Goal: Task Accomplishment & Management: Manage account settings

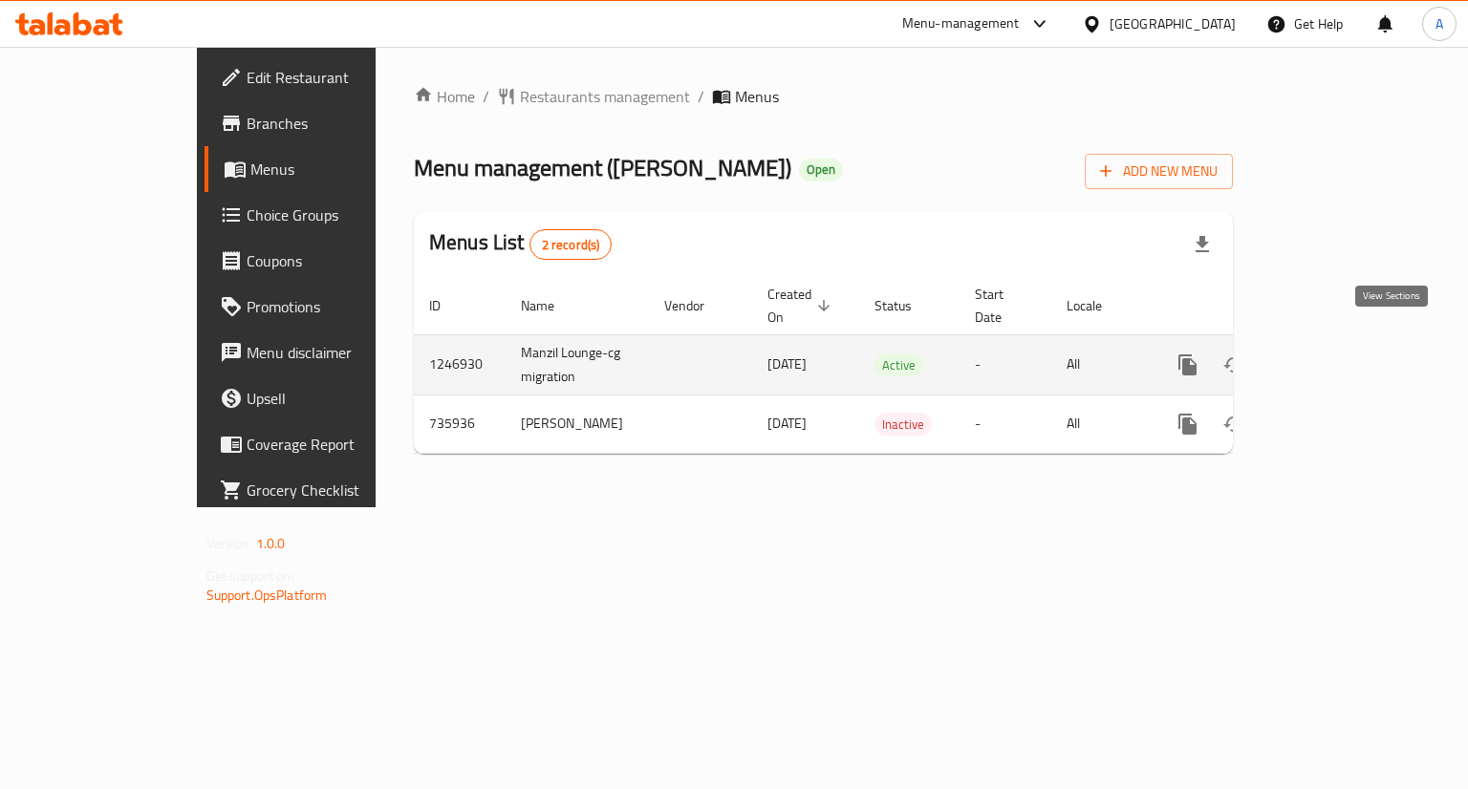
click at [1334, 356] on icon "enhanced table" at bounding box center [1325, 364] width 17 height 17
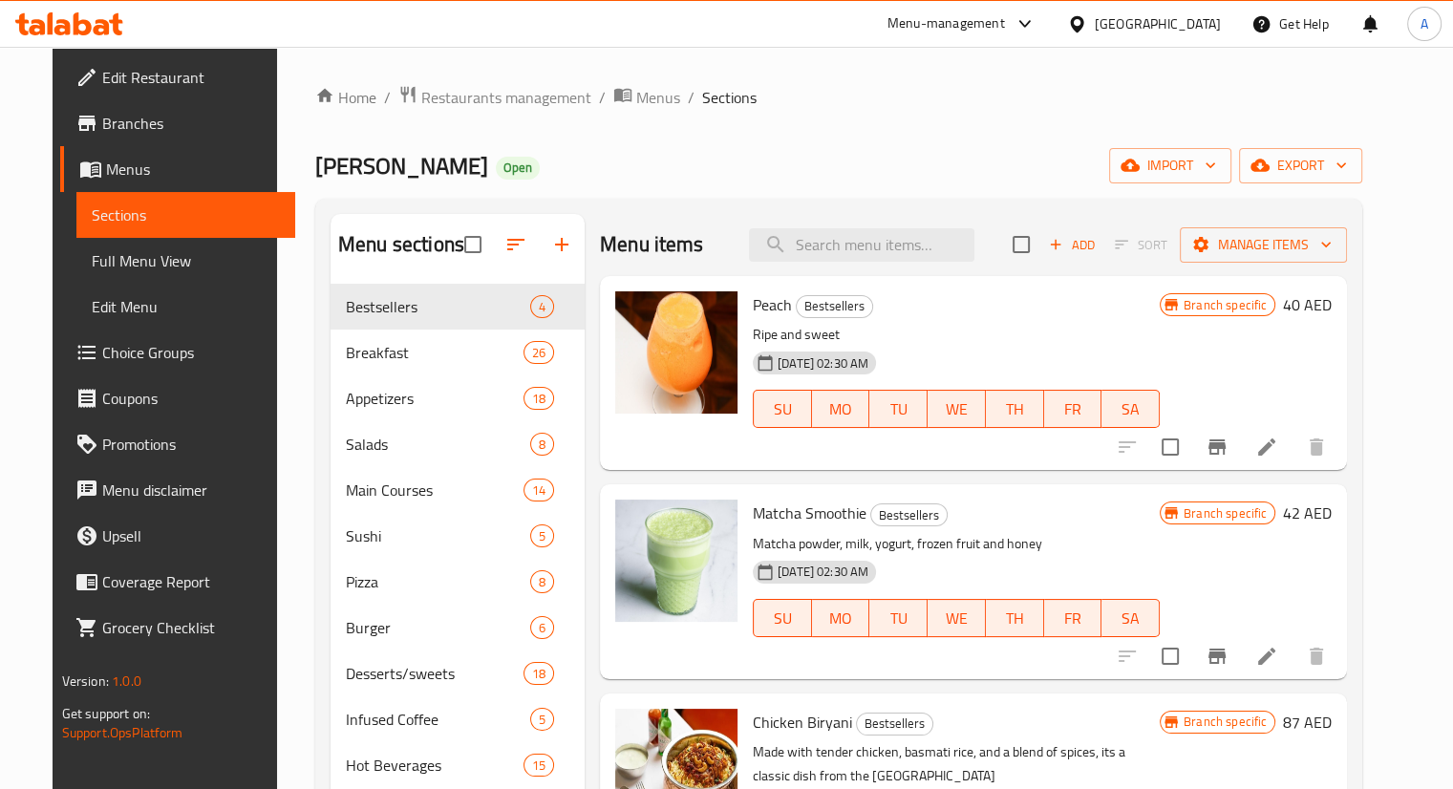
scroll to position [191, 0]
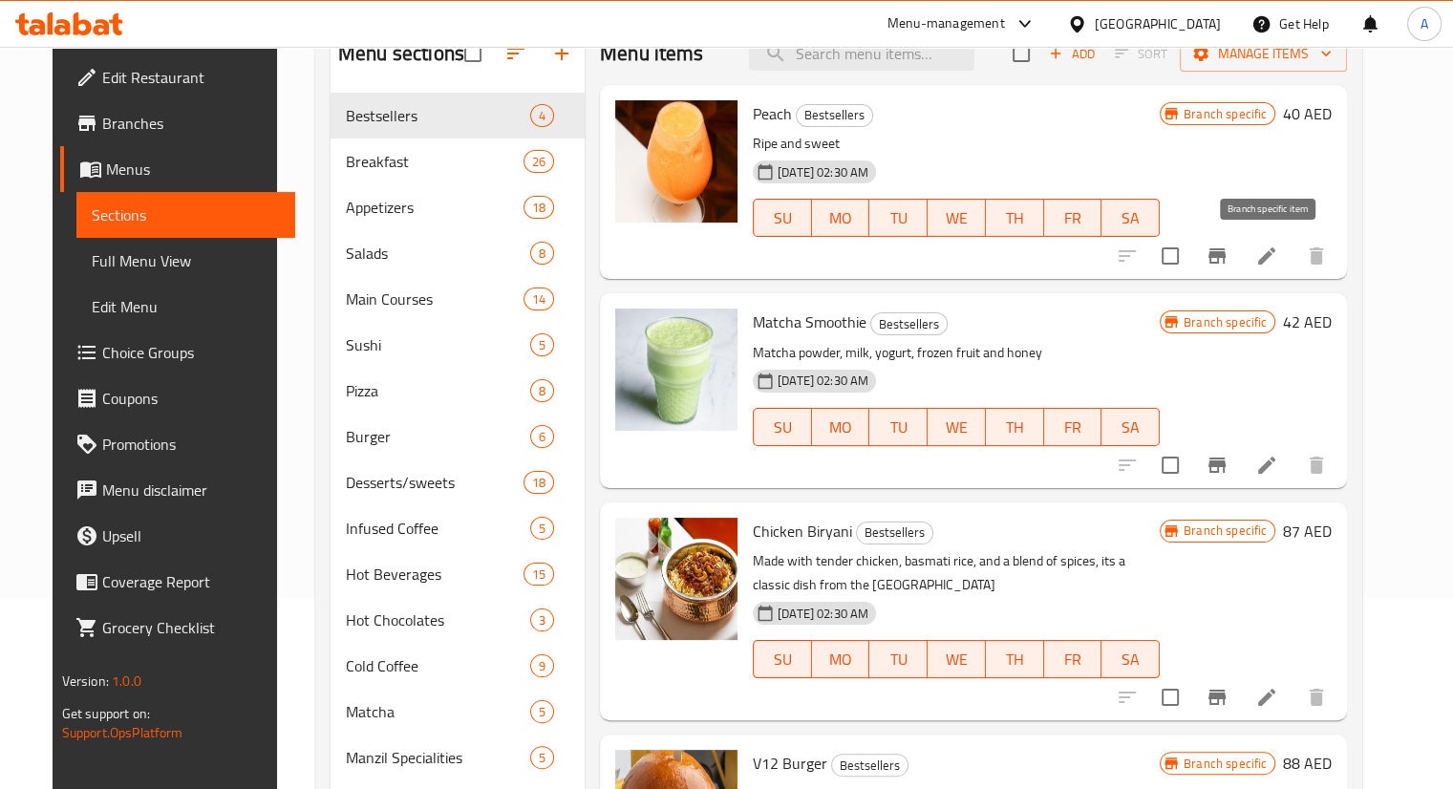
click at [1226, 252] on icon "Branch-specific-item" at bounding box center [1217, 255] width 17 height 15
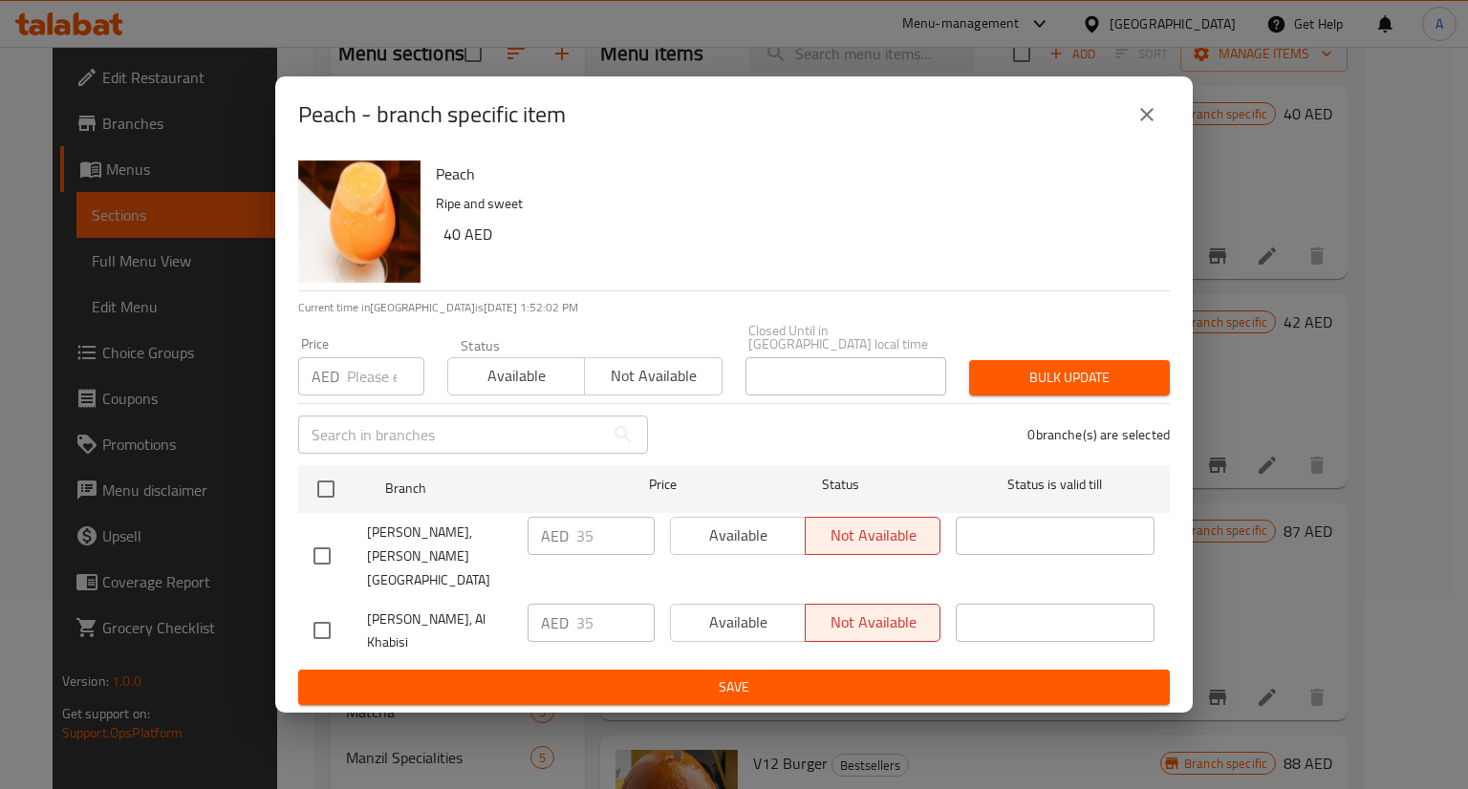
click at [1136, 116] on icon "close" at bounding box center [1146, 114] width 23 height 23
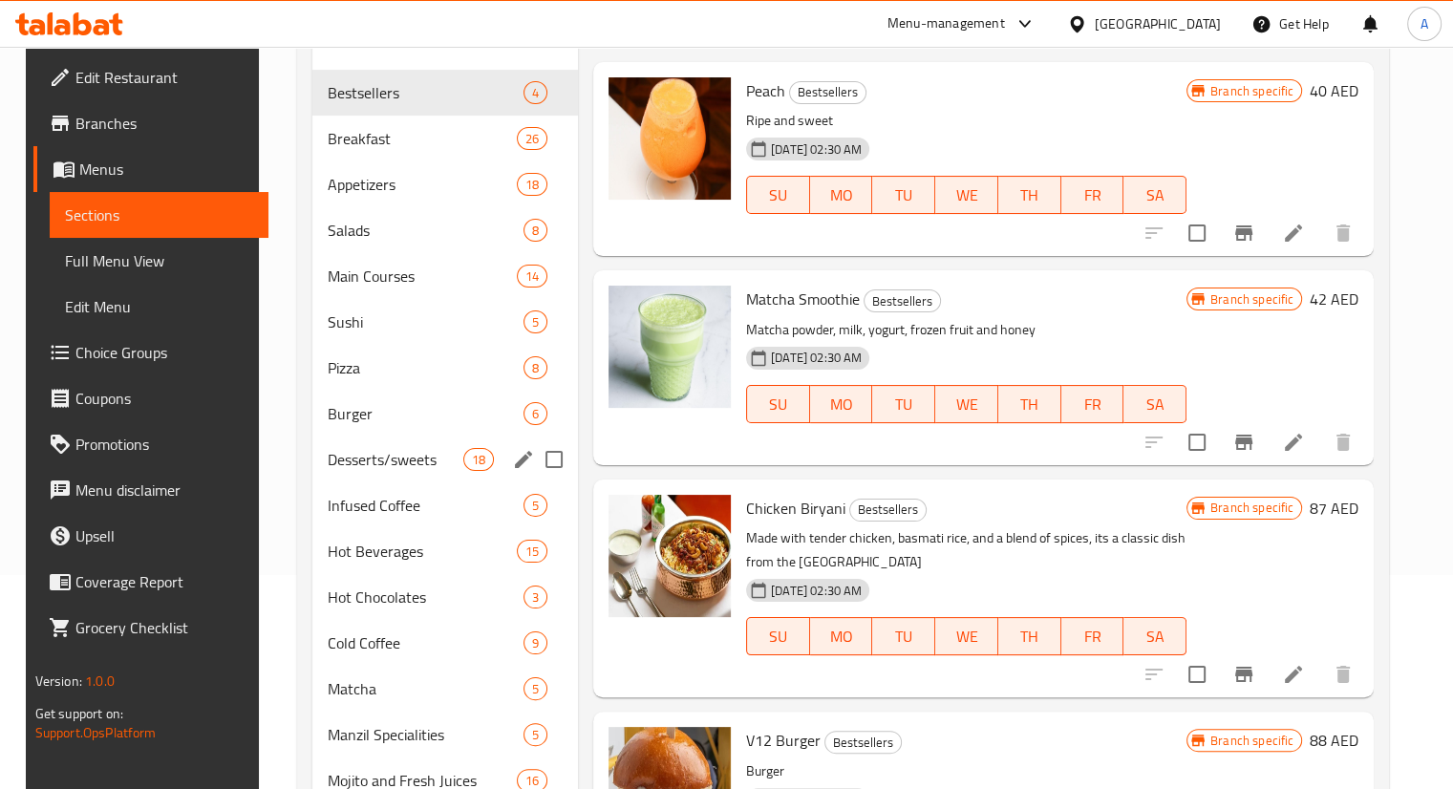
scroll to position [0, 0]
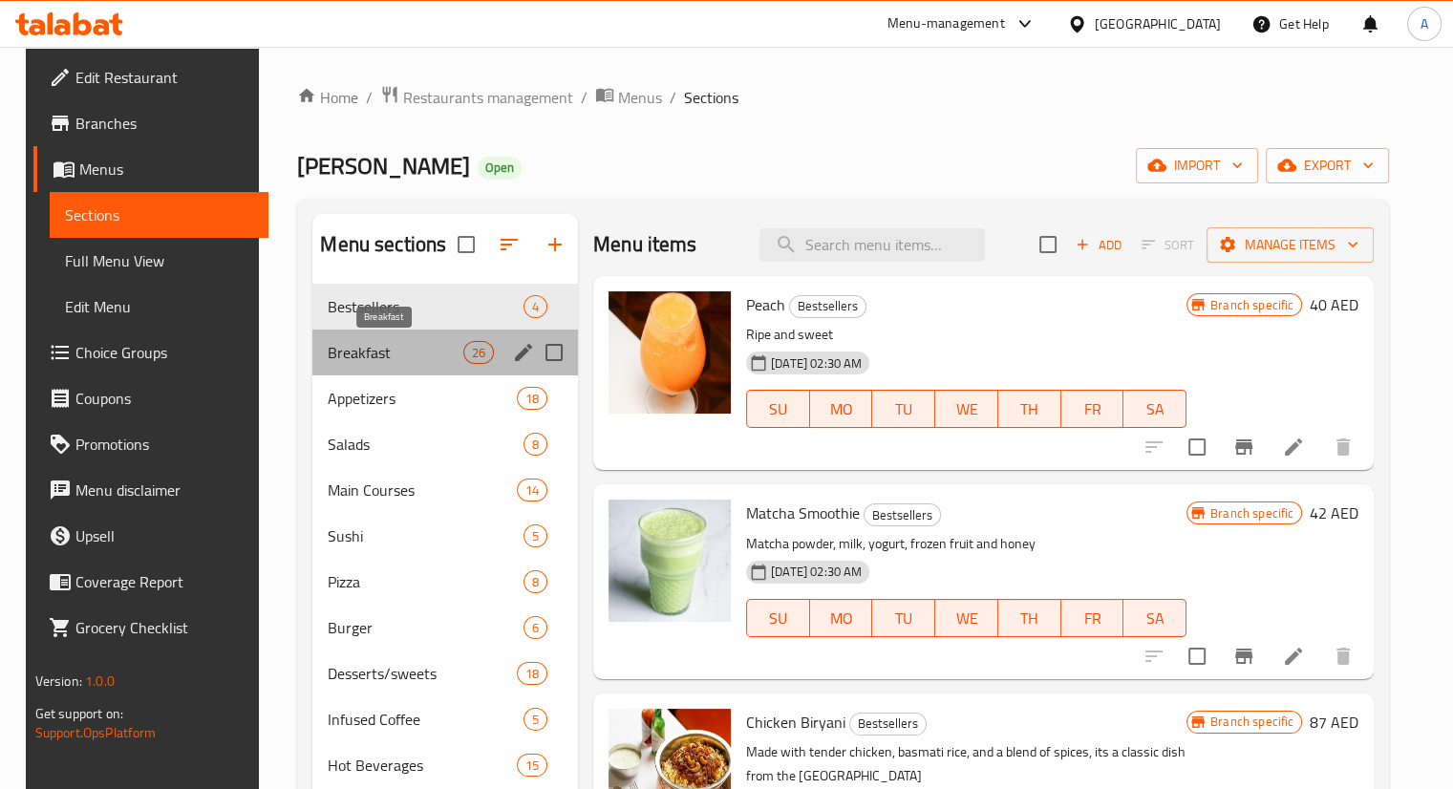
click at [347, 343] on span "Breakfast" at bounding box center [395, 352] width 135 height 23
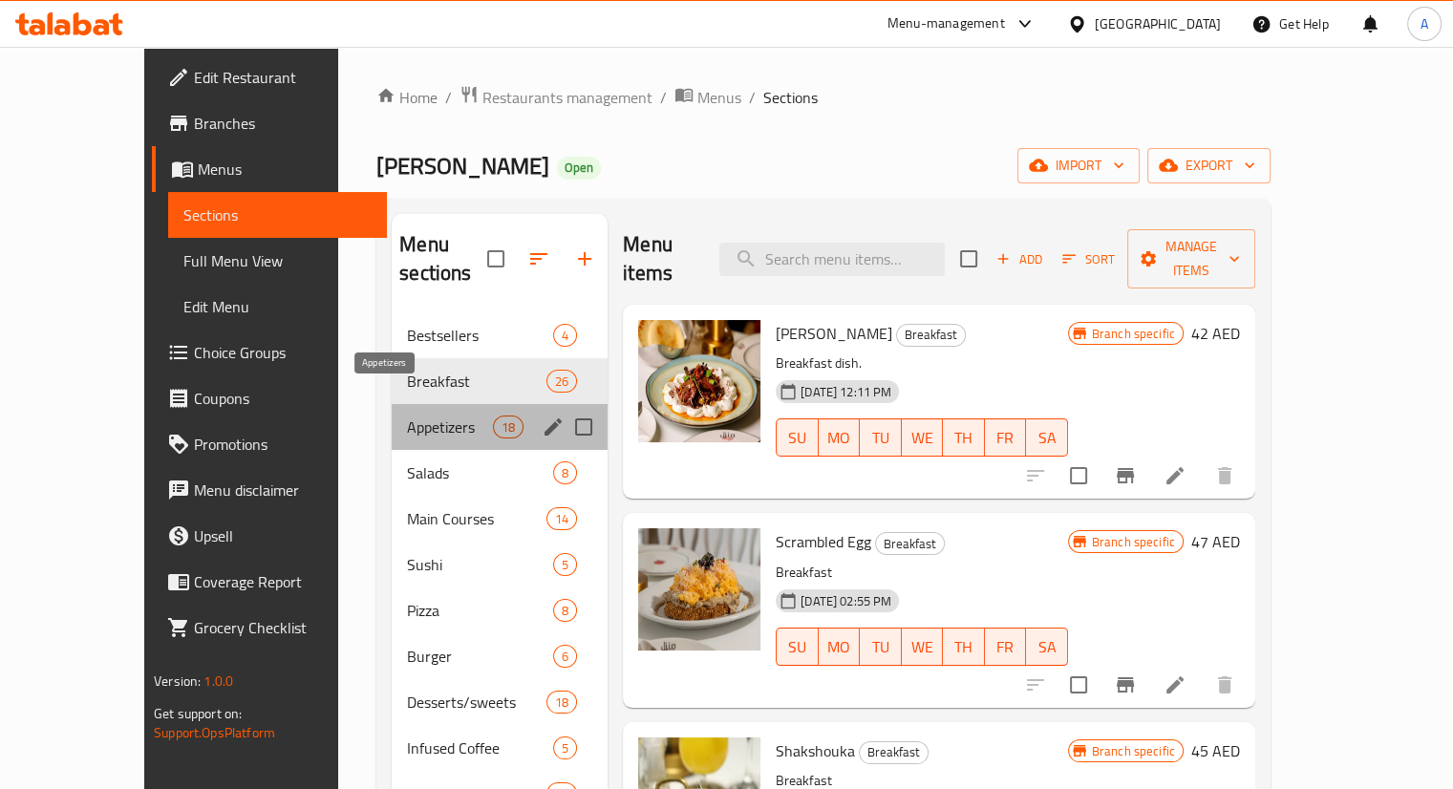
click at [407, 416] on span "Appetizers" at bounding box center [450, 427] width 86 height 23
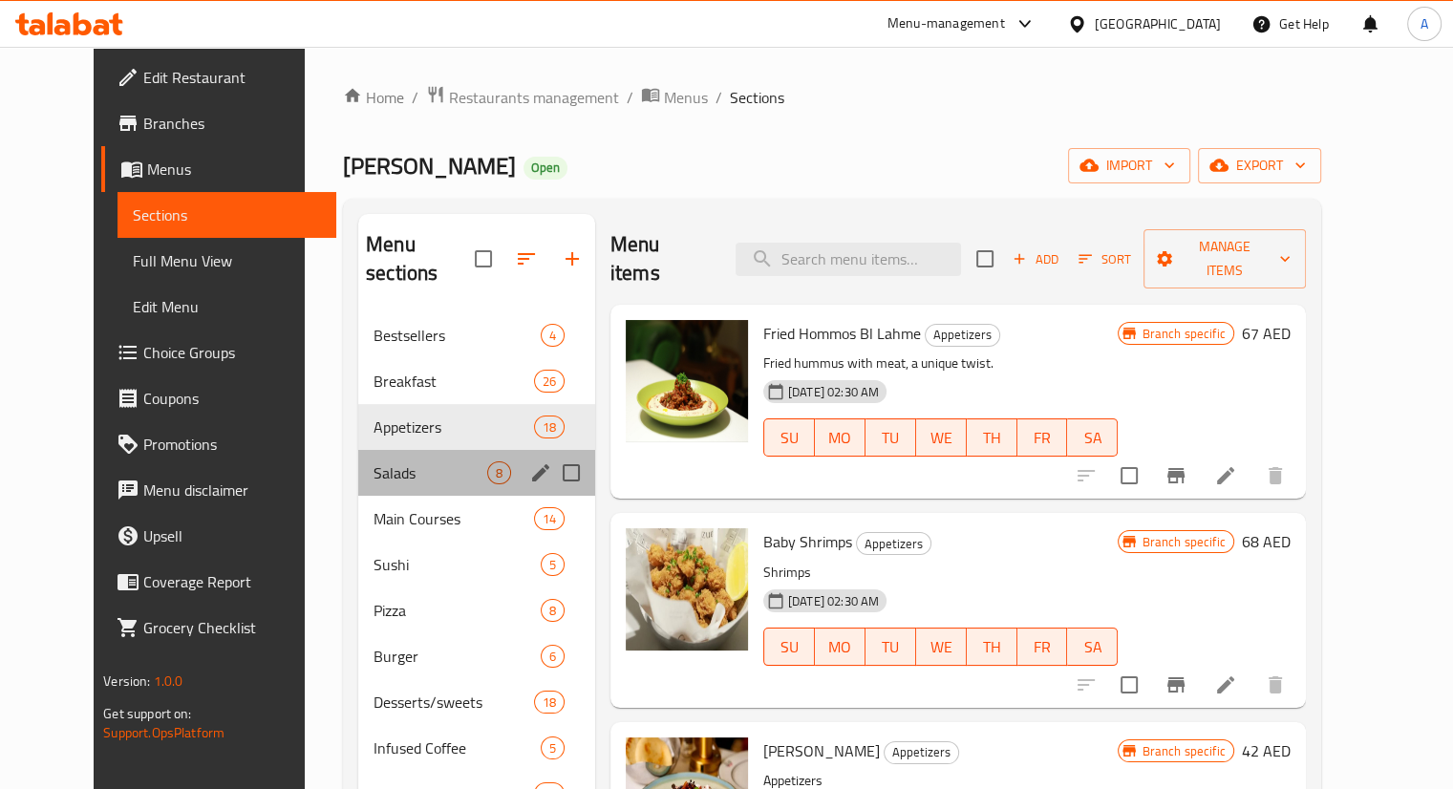
click at [358, 456] on div "Salads 8" at bounding box center [476, 473] width 237 height 46
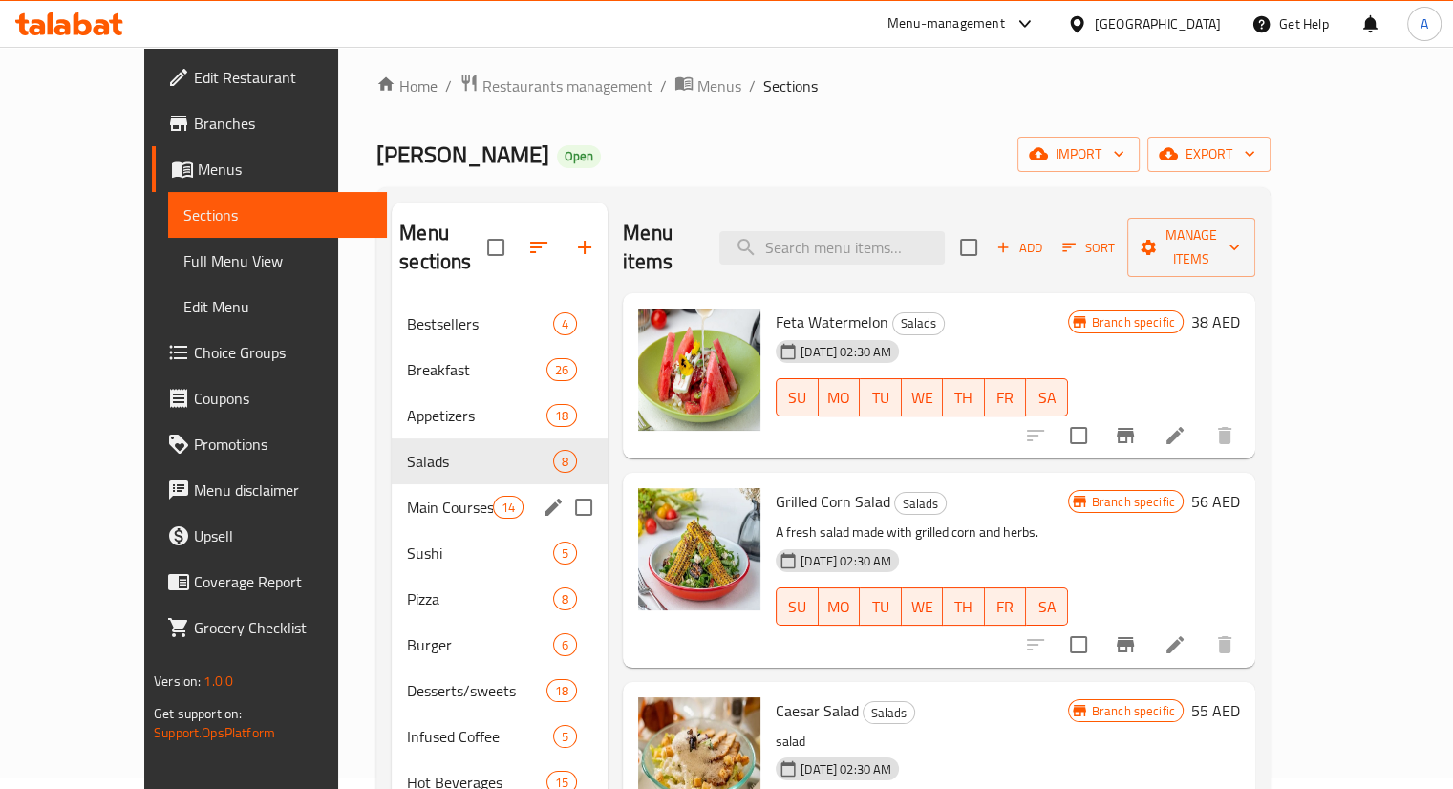
scroll to position [96, 0]
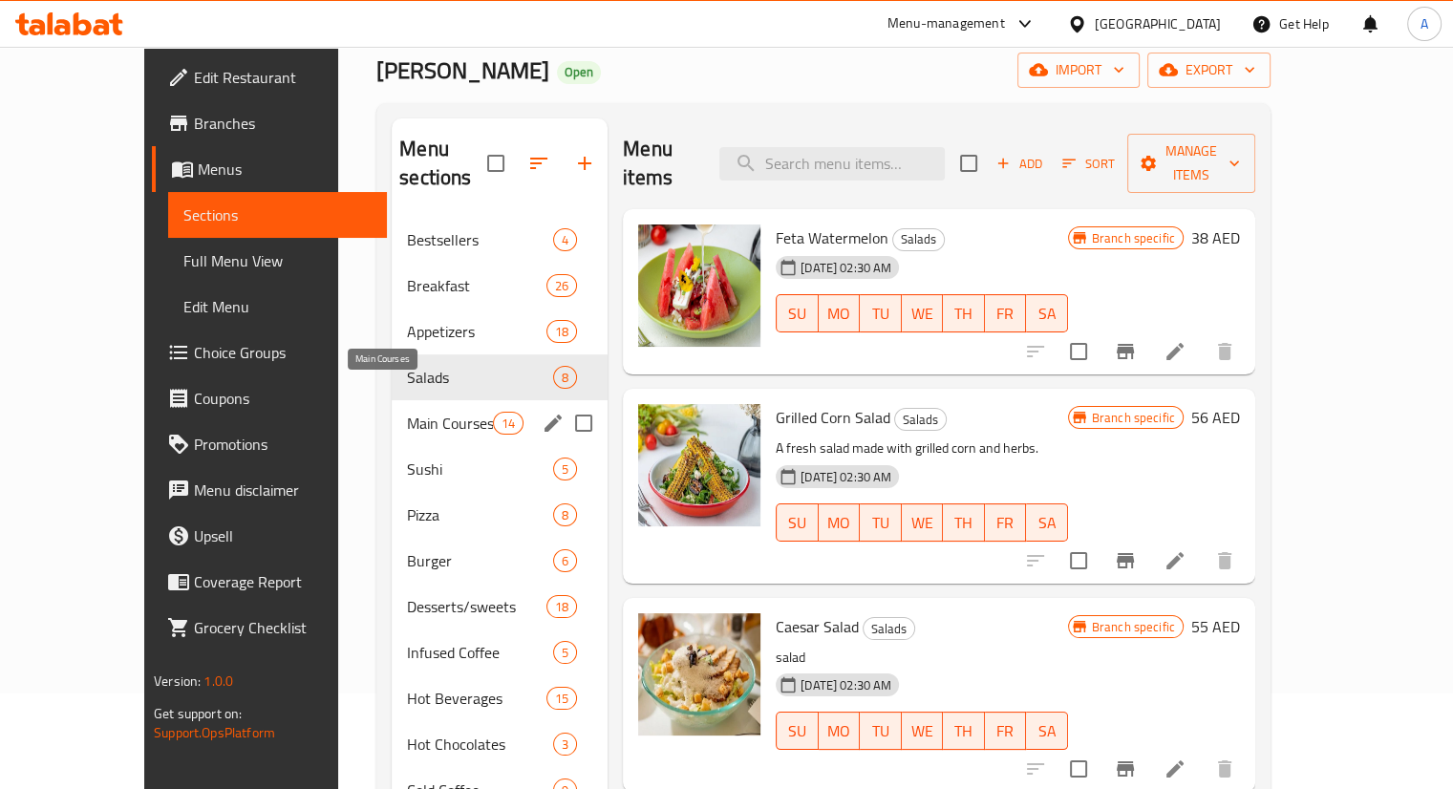
click at [407, 412] on span "Main Courses" at bounding box center [450, 423] width 86 height 23
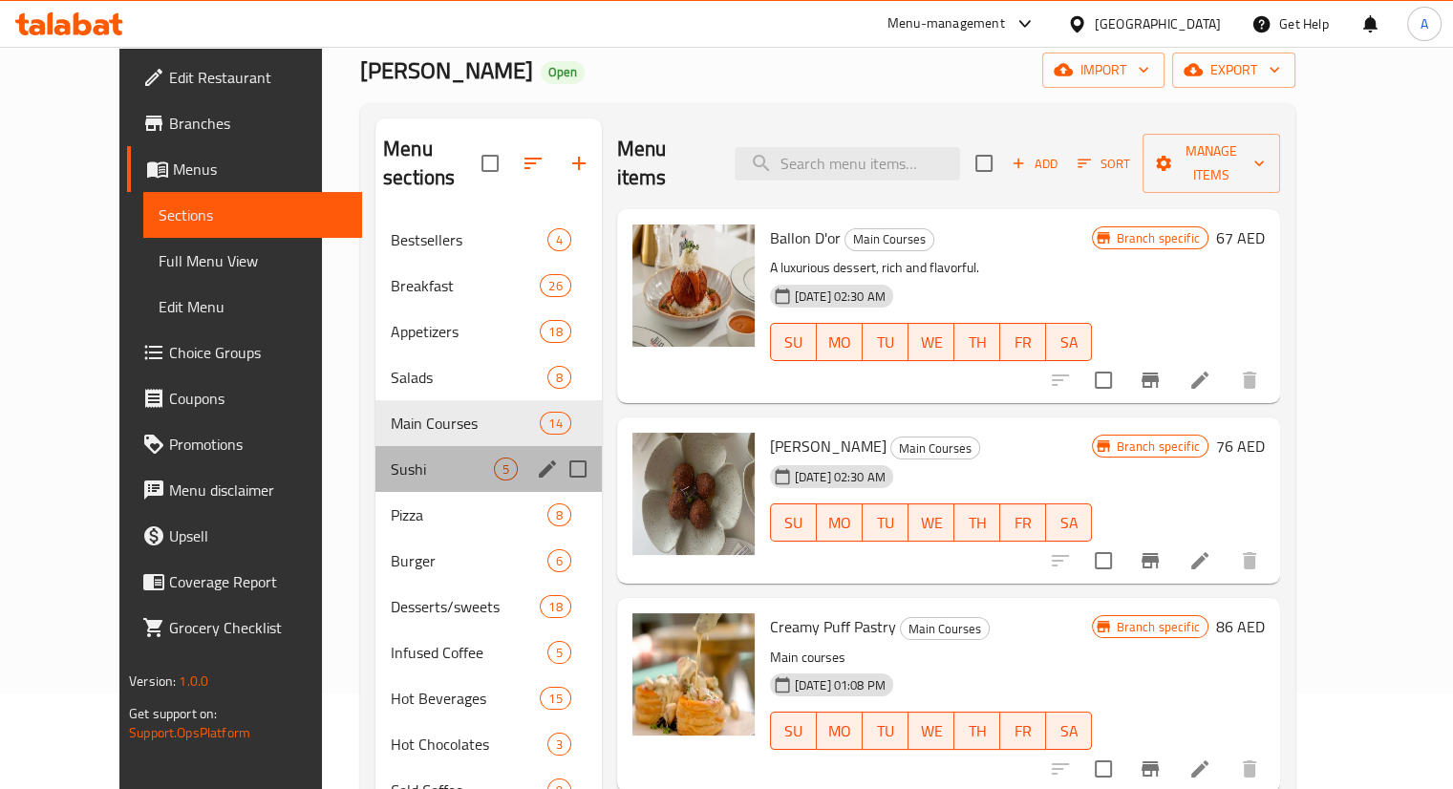
click at [378, 452] on div "Sushi 5" at bounding box center [489, 469] width 226 height 46
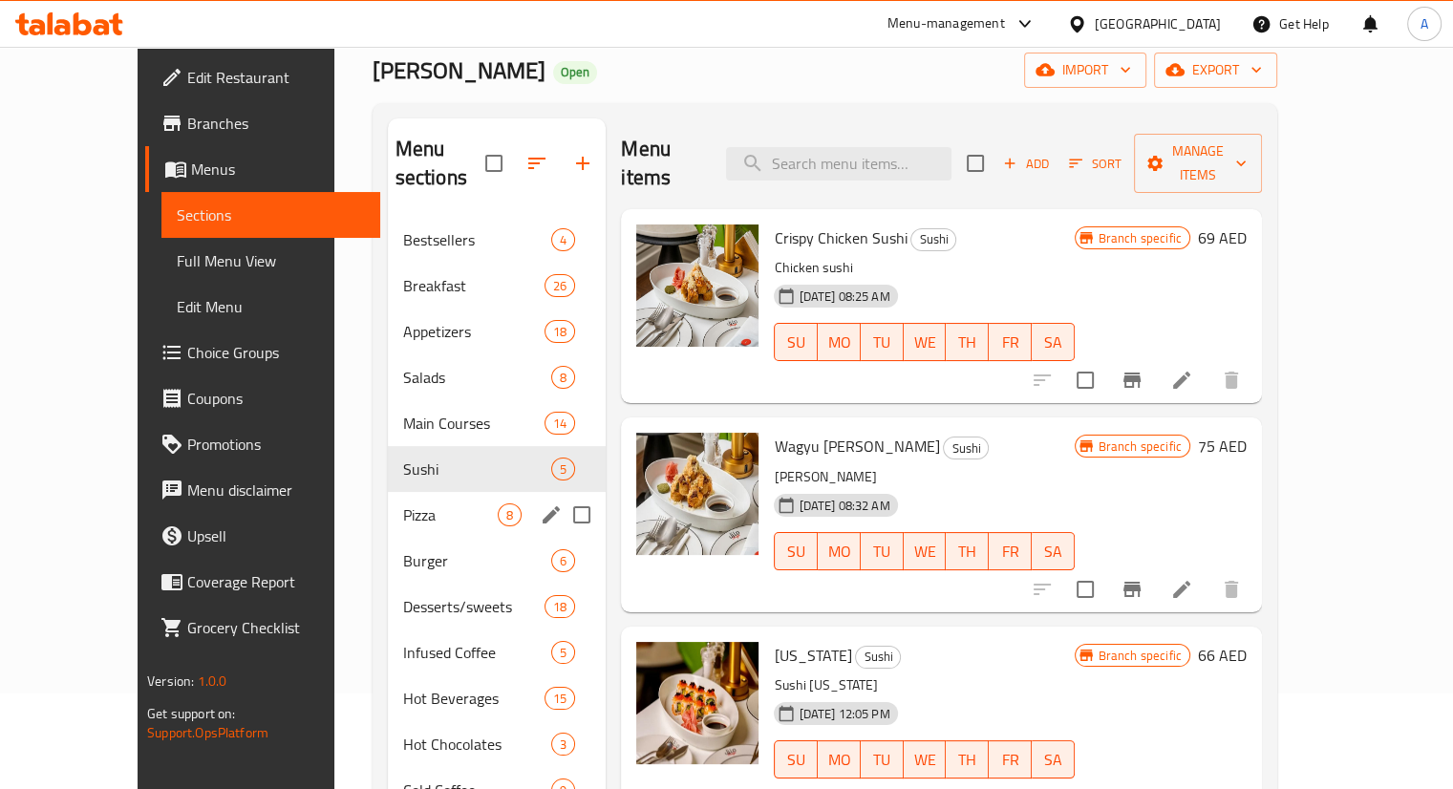
click at [388, 503] on div "Pizza 8" at bounding box center [497, 515] width 219 height 46
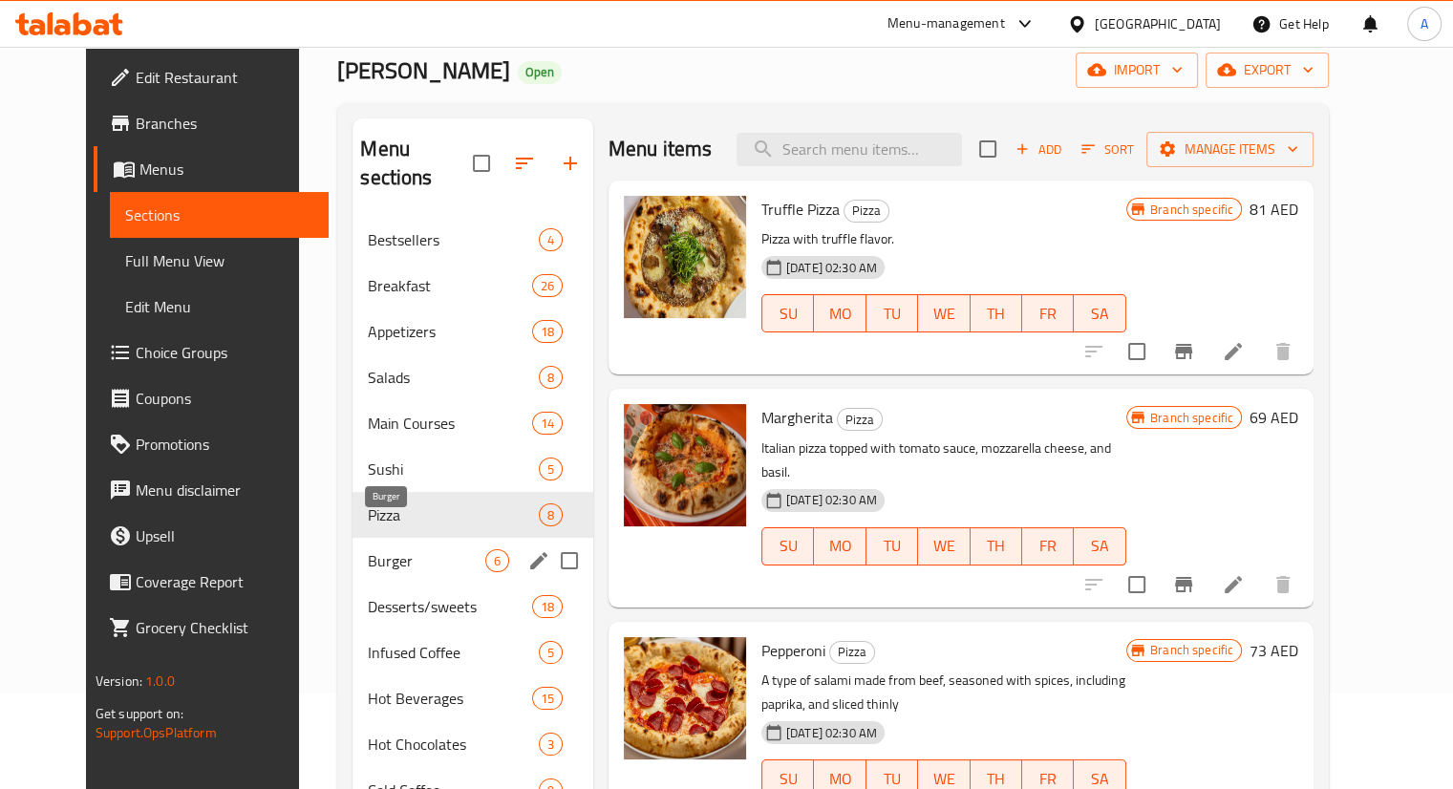
click at [368, 549] on span "Burger" at bounding box center [426, 560] width 117 height 23
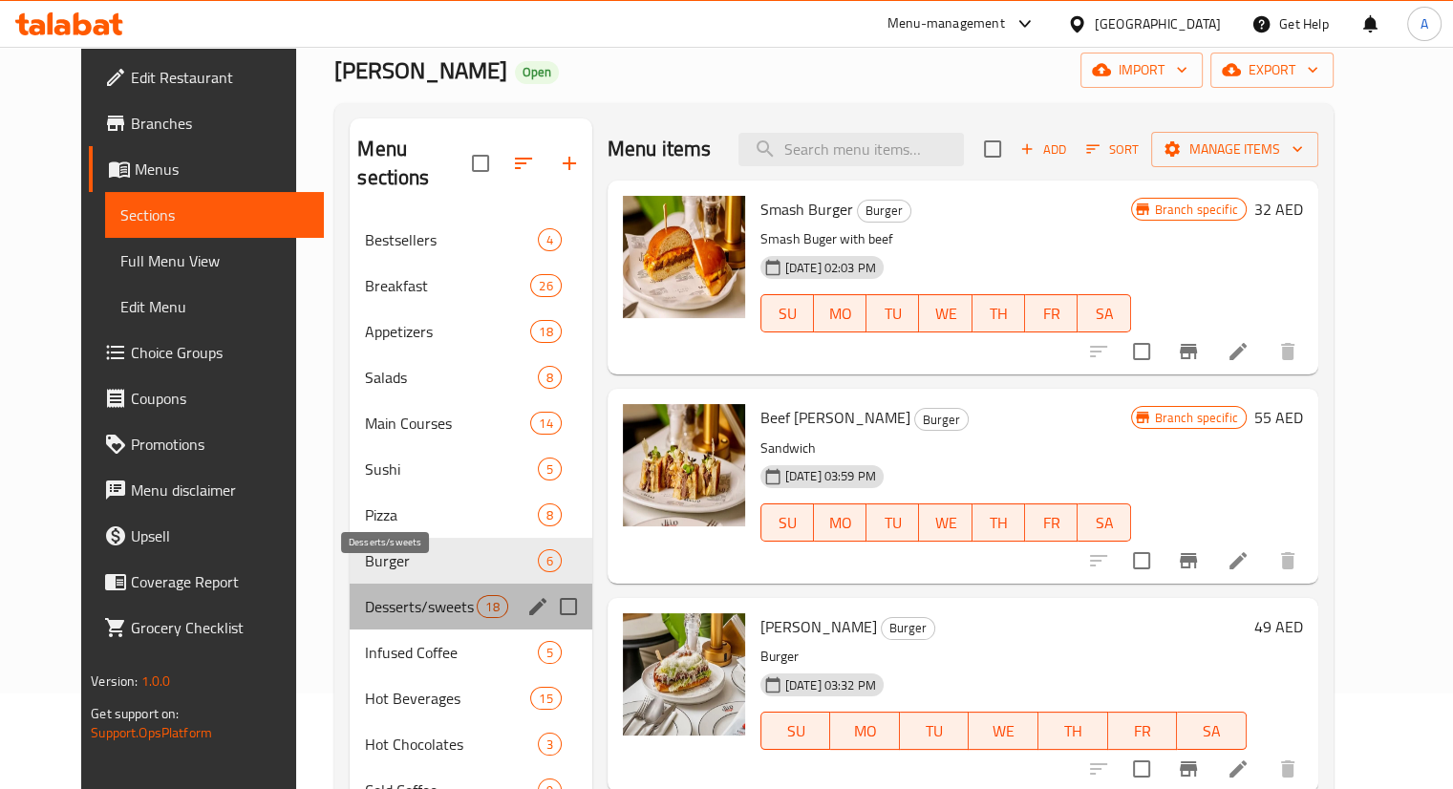
click at [365, 595] on span "Desserts/sweets" at bounding box center [421, 606] width 112 height 23
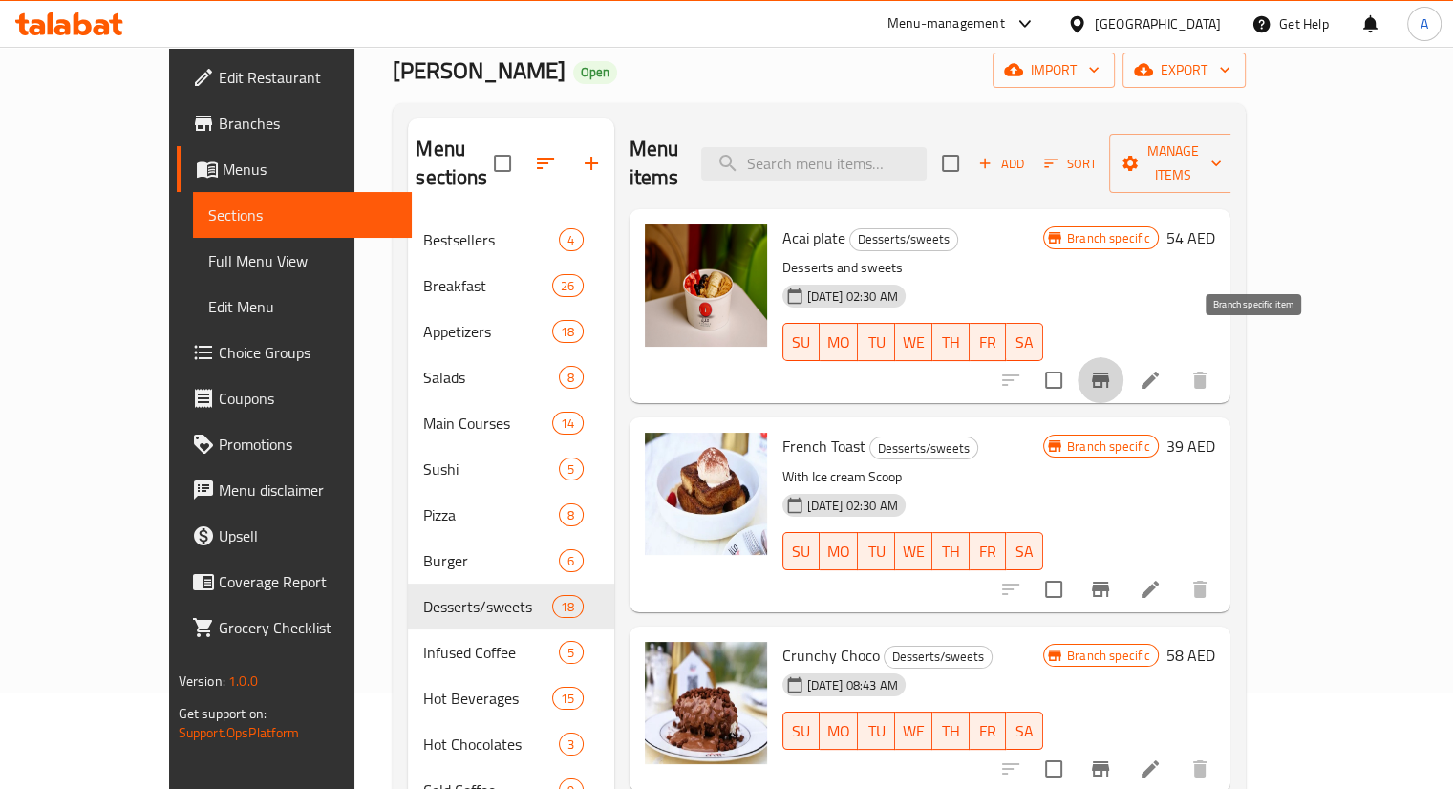
click at [1112, 369] on icon "Branch-specific-item" at bounding box center [1100, 380] width 23 height 23
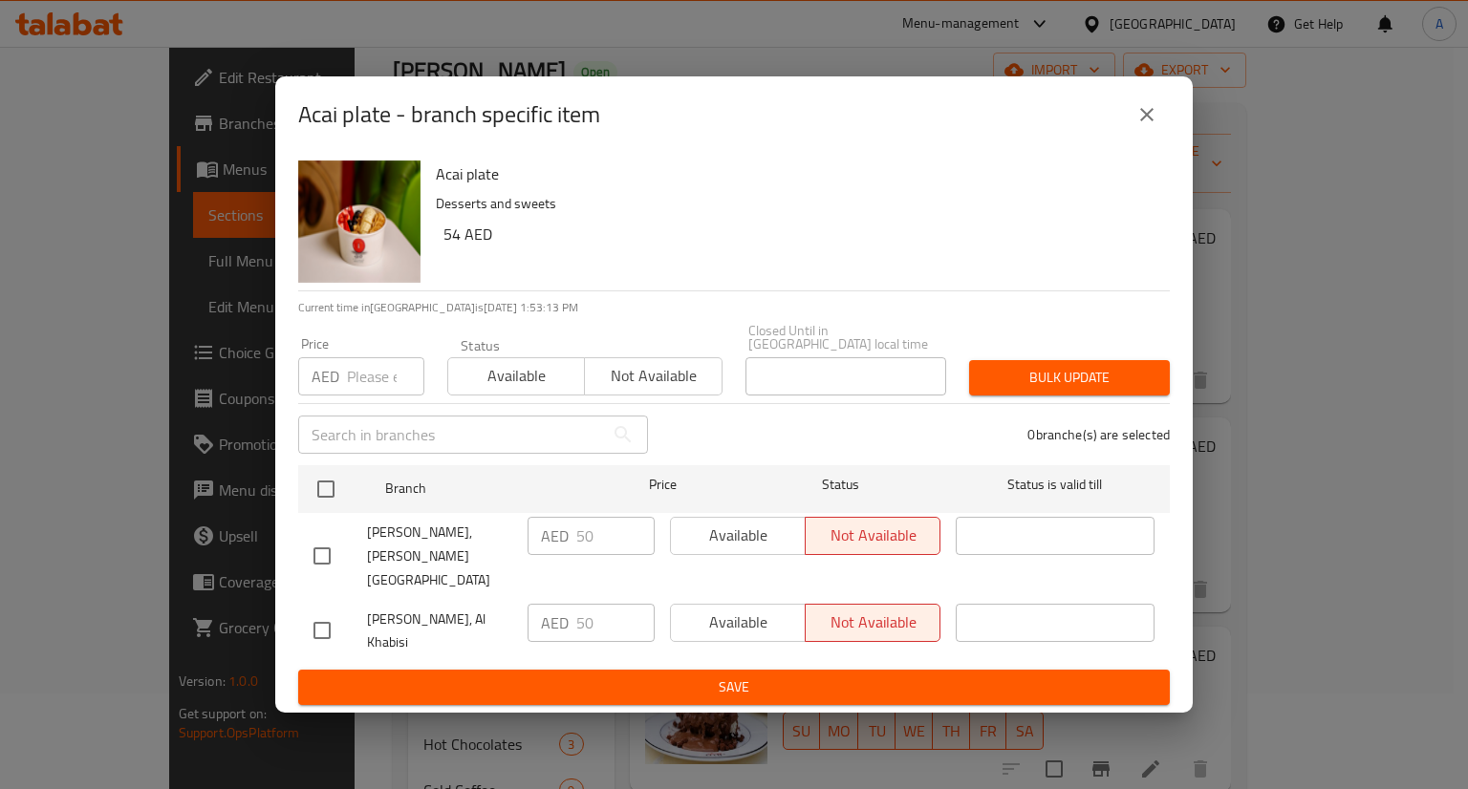
click at [293, 563] on div "Acai plate Desserts and sweets 54 AED Current time in [GEOGRAPHIC_DATA] is [DAT…" at bounding box center [733, 433] width 917 height 561
click at [321, 561] on input "checkbox" at bounding box center [322, 556] width 40 height 40
checkbox input "true"
click at [594, 549] on input "50" at bounding box center [615, 536] width 78 height 38
type input "56.4"
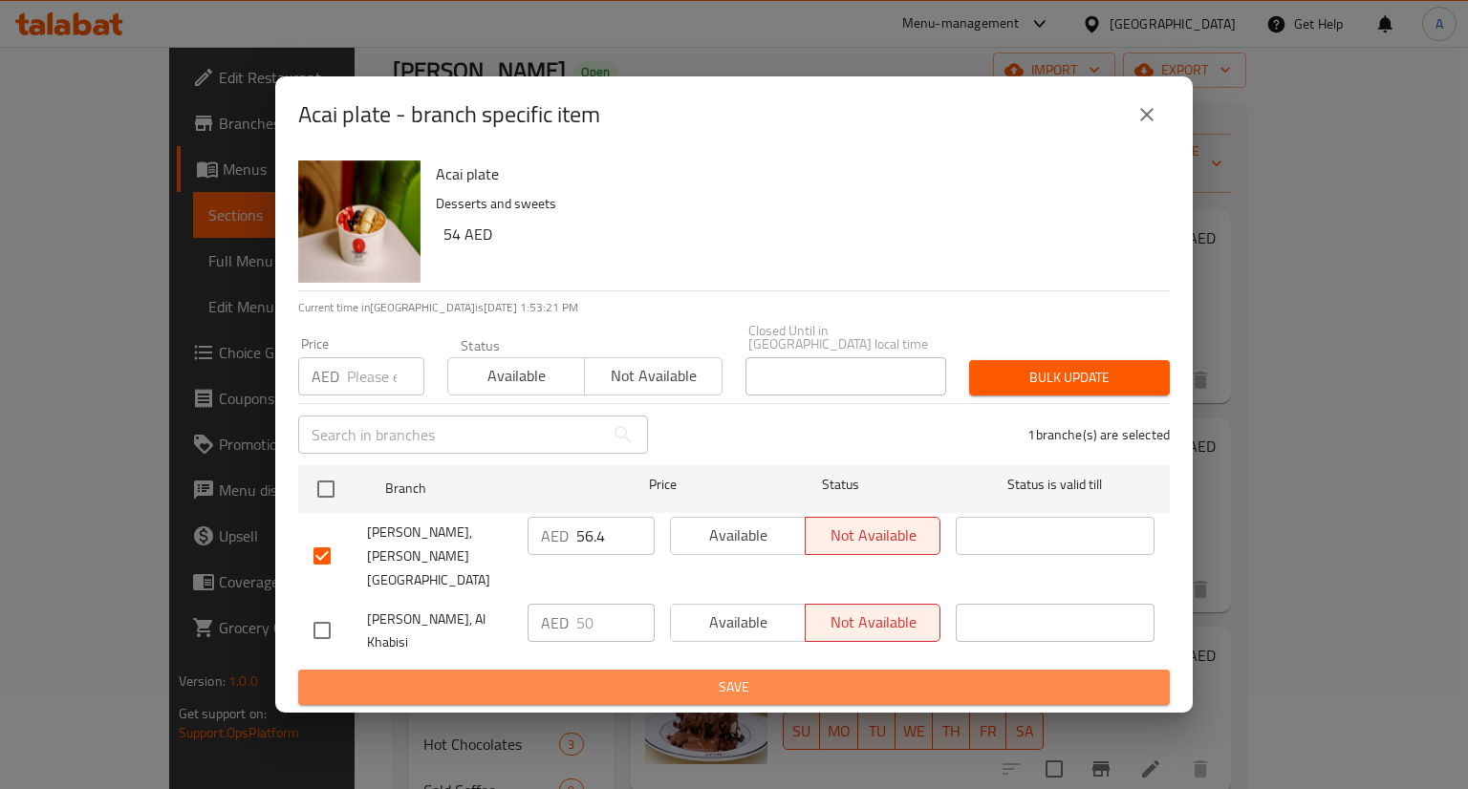
click at [741, 676] on span "Save" at bounding box center [733, 688] width 841 height 24
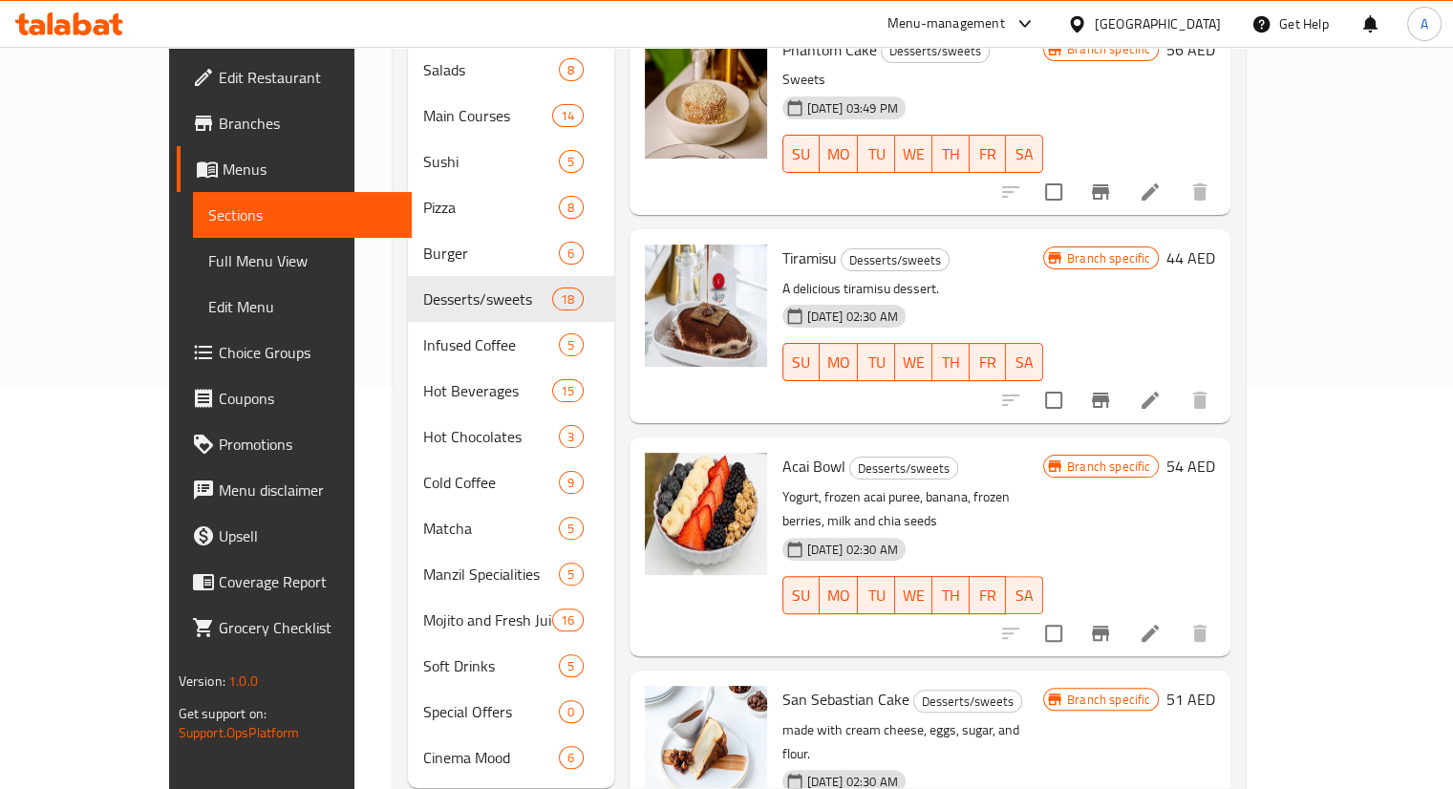
scroll to position [427, 0]
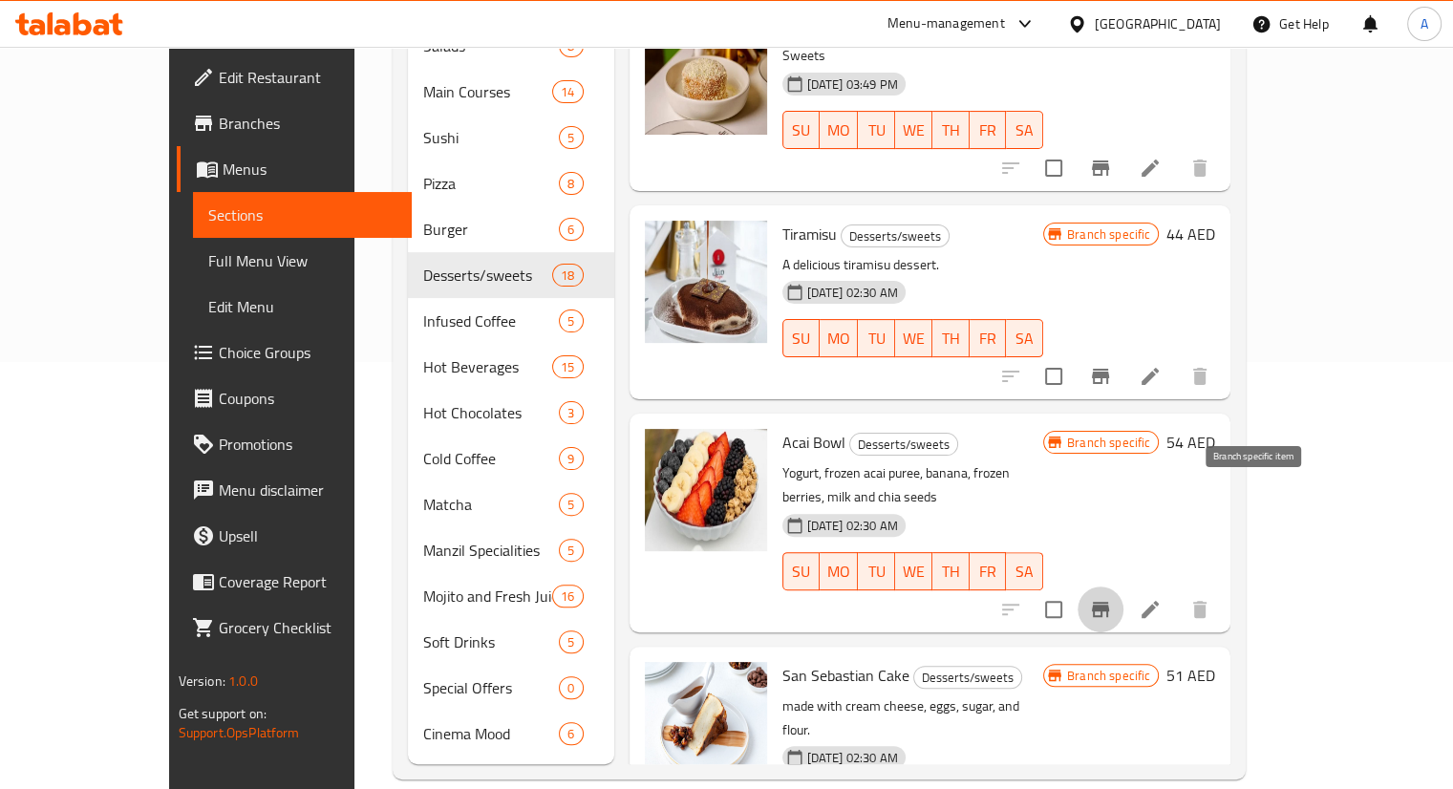
click at [1112, 598] on icon "Branch-specific-item" at bounding box center [1100, 609] width 23 height 23
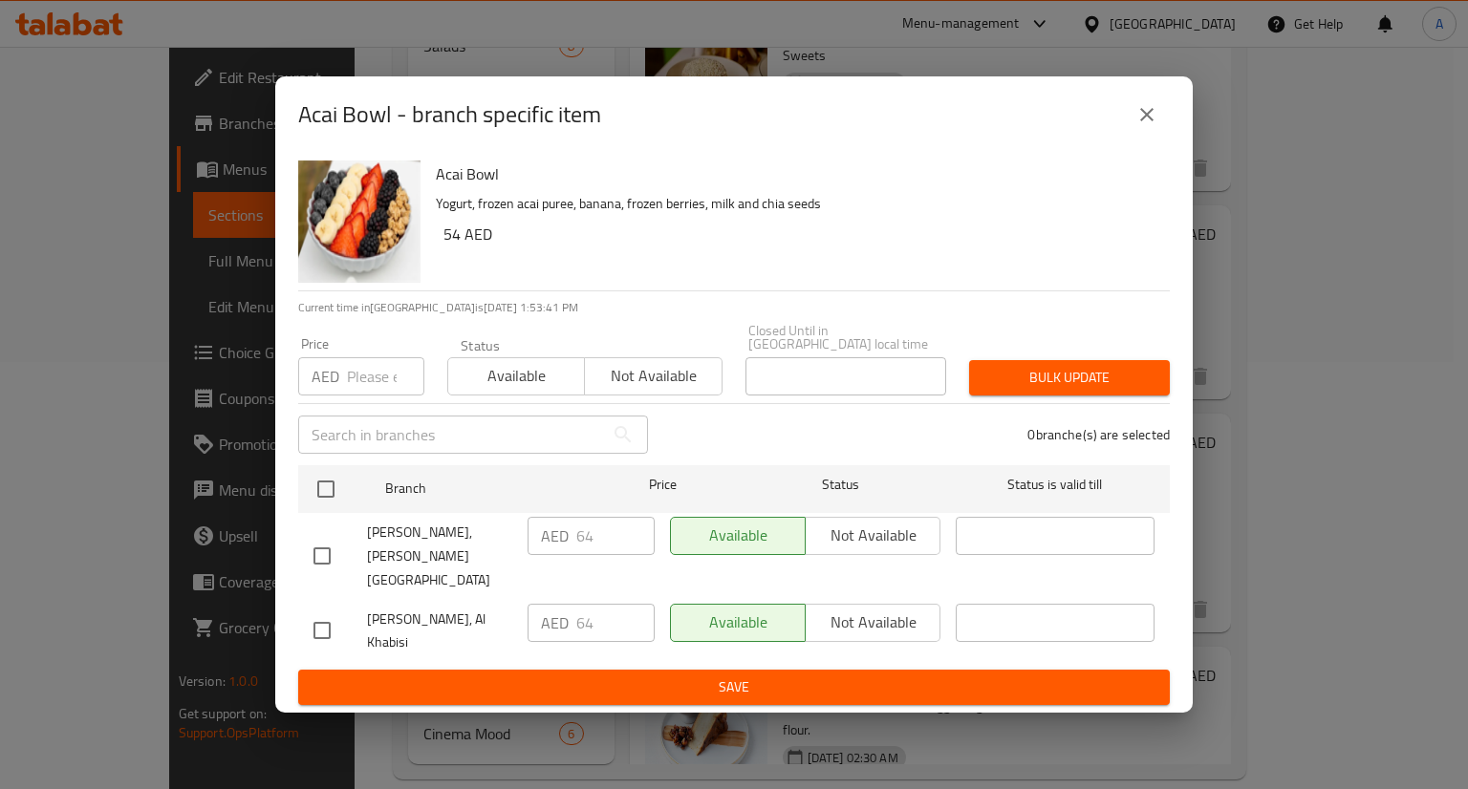
click at [321, 554] on input "checkbox" at bounding box center [322, 556] width 40 height 40
checkbox input "true"
drag, startPoint x: 588, startPoint y: 547, endPoint x: 506, endPoint y: 543, distance: 82.3
click at [506, 543] on div "[PERSON_NAME], [PERSON_NAME] Zayed City AED 64 ​ Available Not available ​" at bounding box center [734, 556] width 856 height 95
type input "56.4"
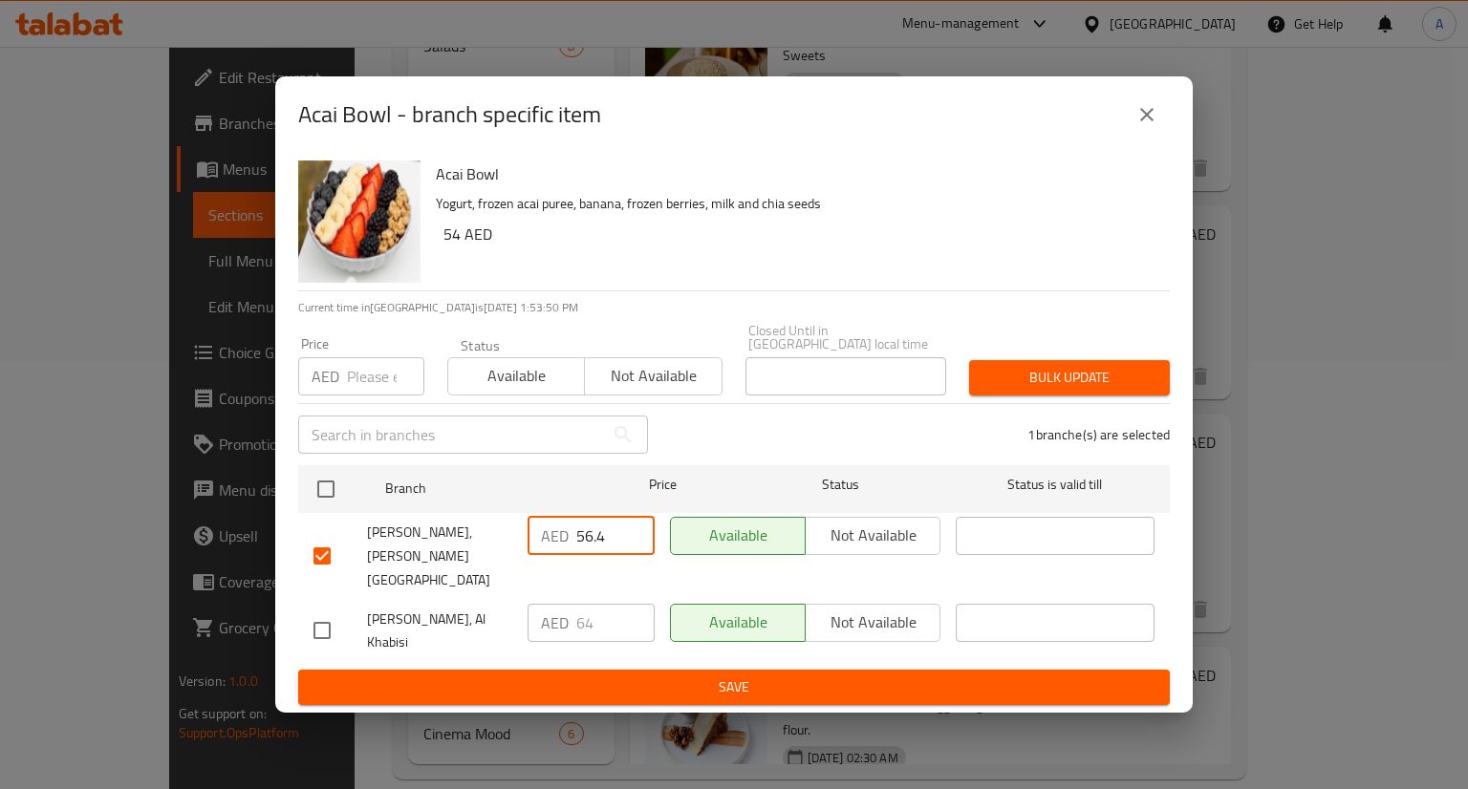
click at [825, 678] on span "Save" at bounding box center [733, 688] width 841 height 24
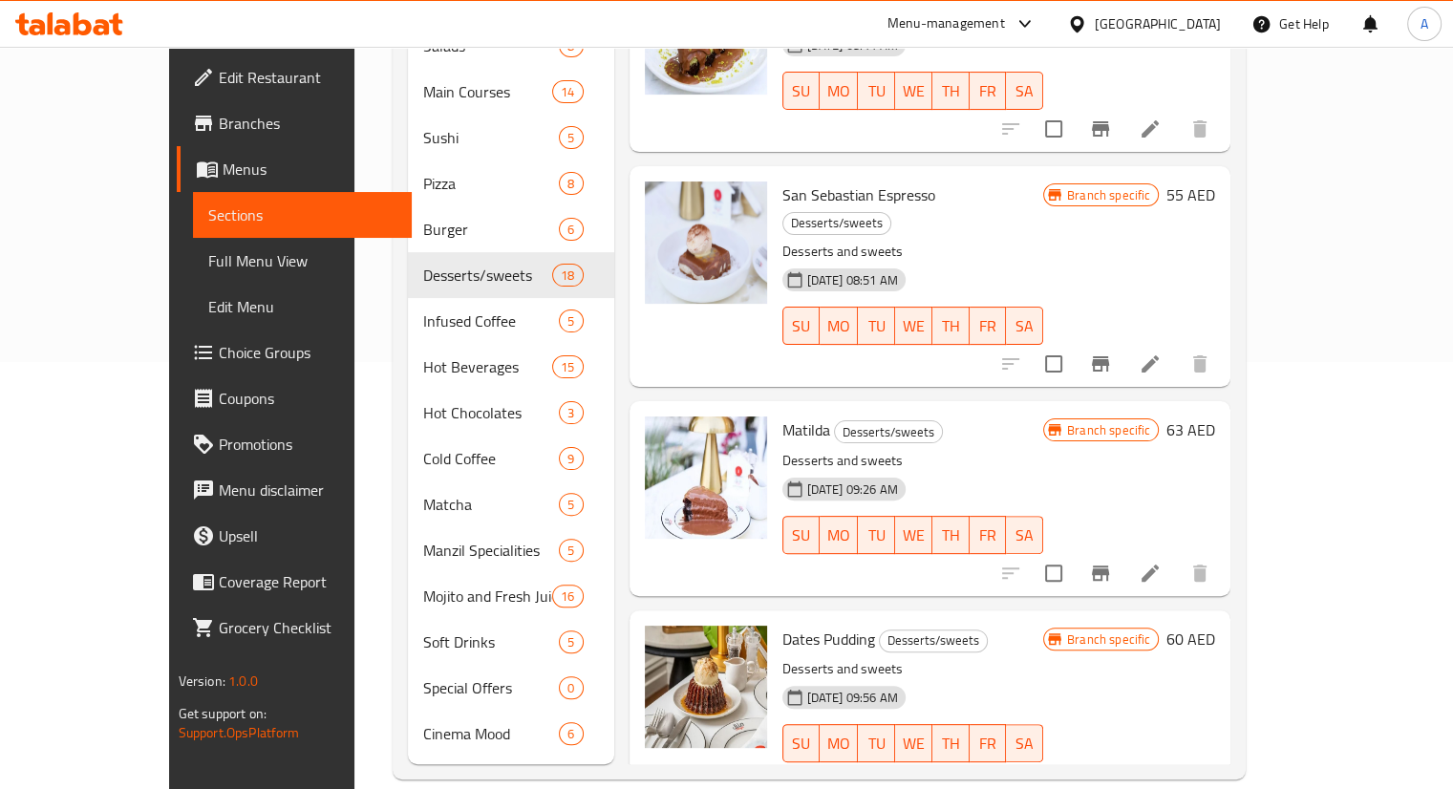
scroll to position [440, 0]
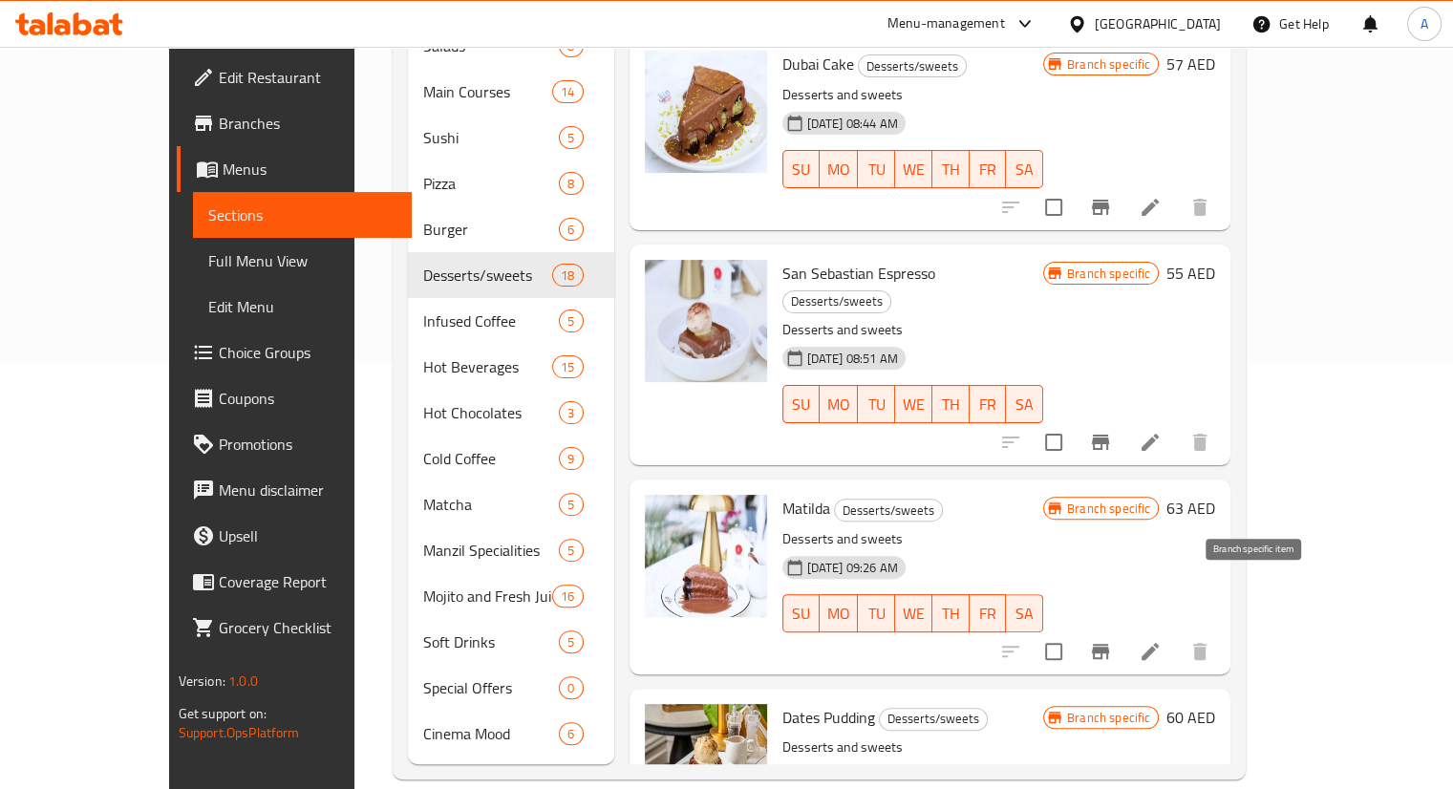
click at [1109, 644] on icon "Branch-specific-item" at bounding box center [1100, 651] width 17 height 15
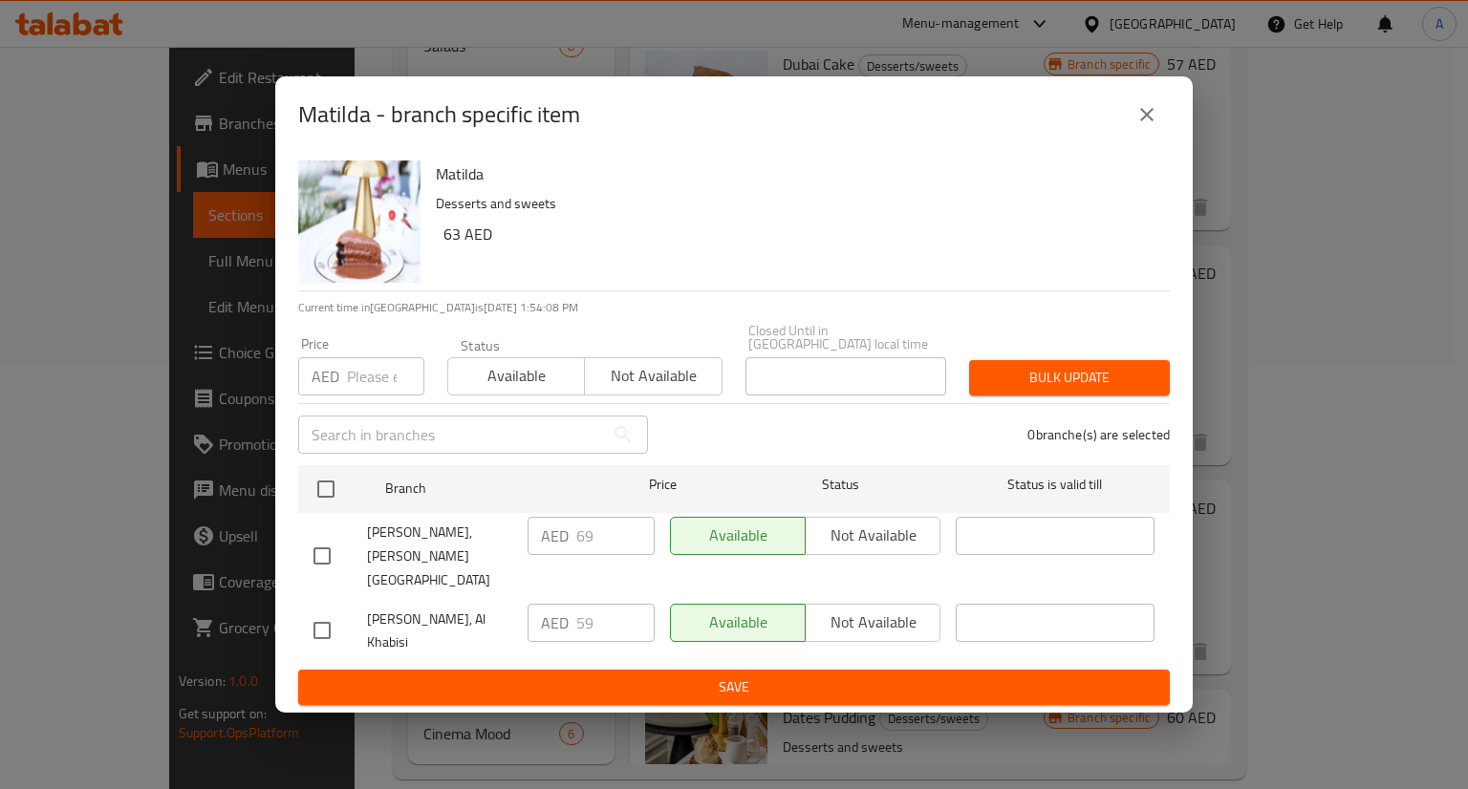
click at [306, 549] on input "checkbox" at bounding box center [322, 556] width 40 height 40
checkbox input "true"
click at [613, 544] on input "69" at bounding box center [615, 536] width 78 height 38
type input "6"
type input "54"
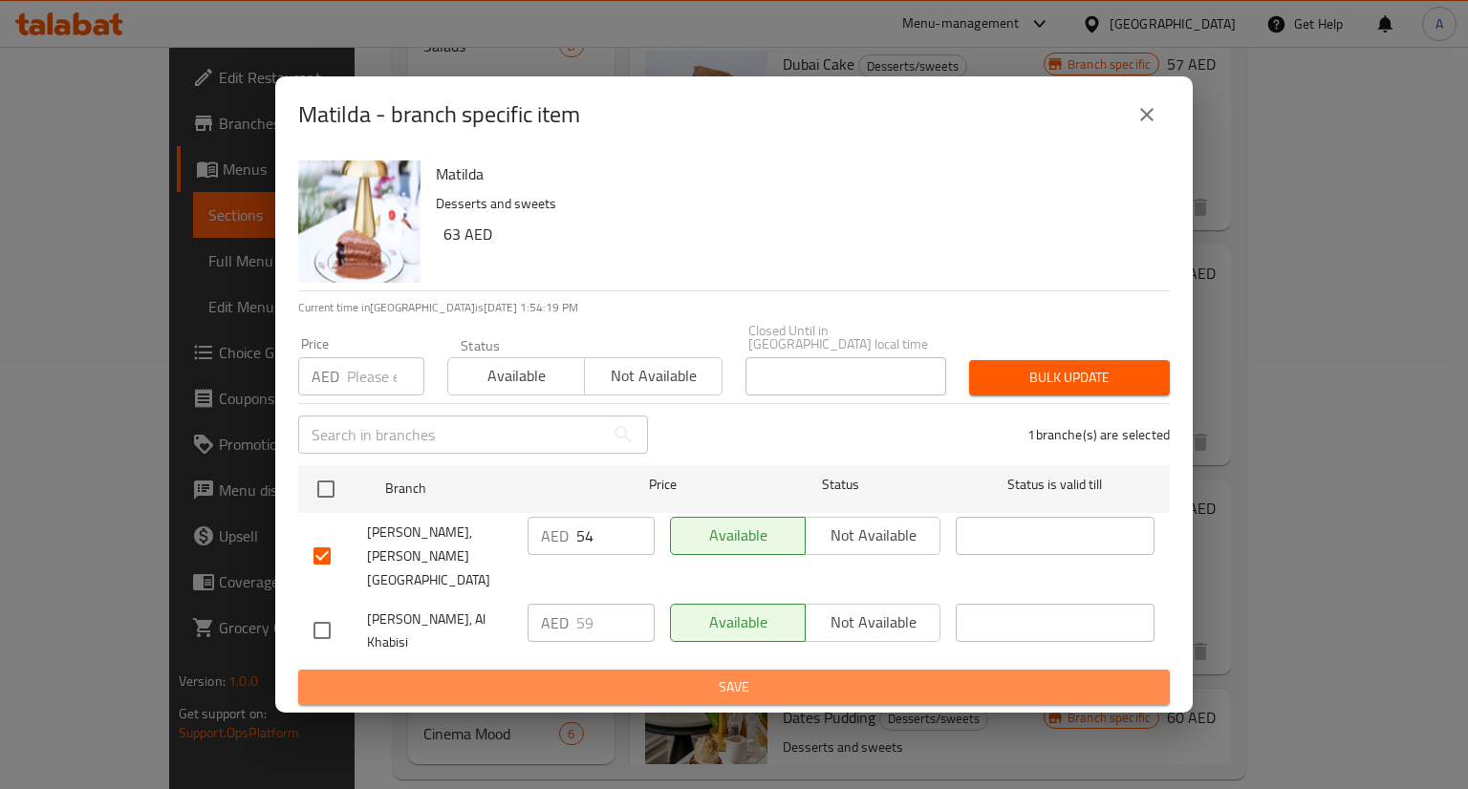
click at [677, 685] on span "Save" at bounding box center [733, 688] width 841 height 24
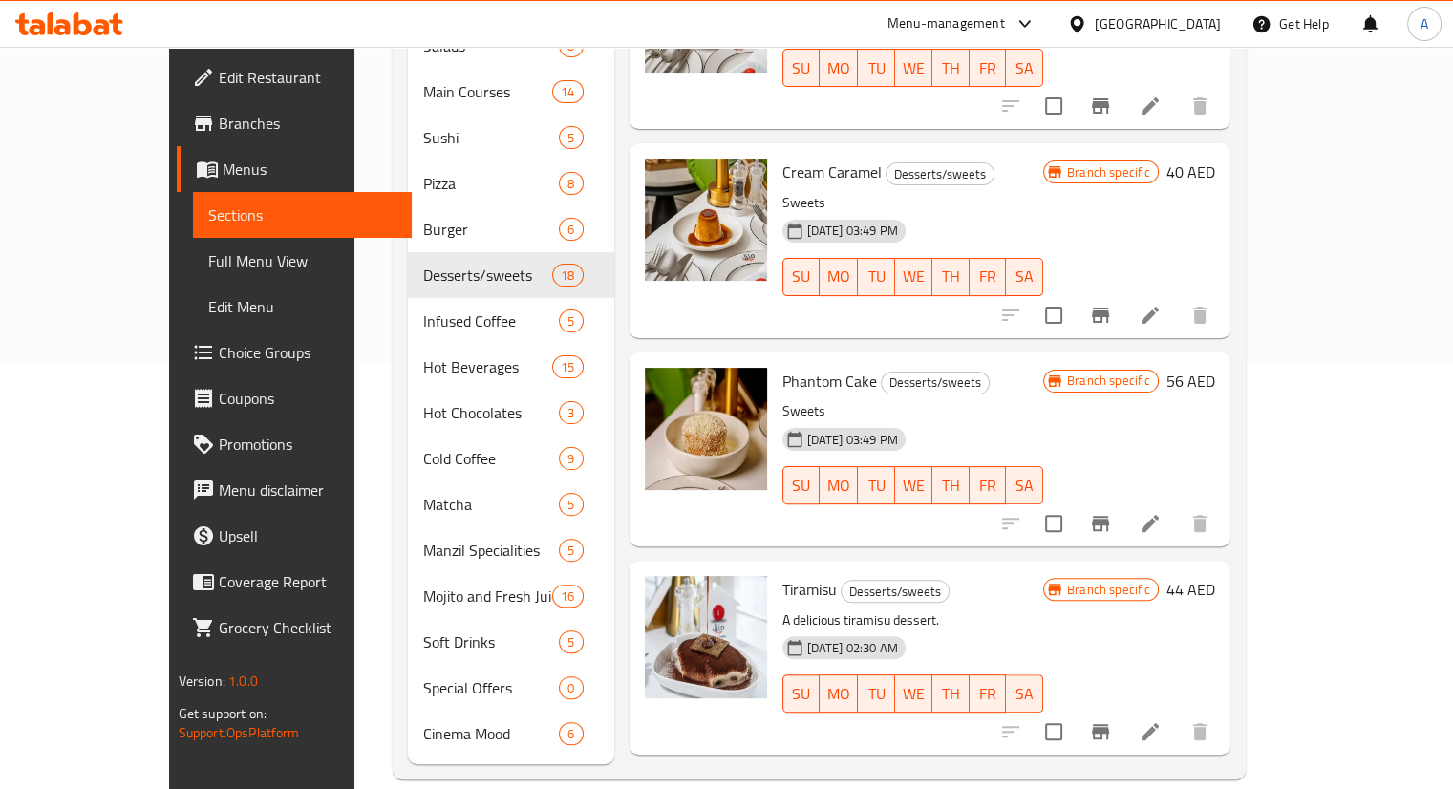
scroll to position [2255, 0]
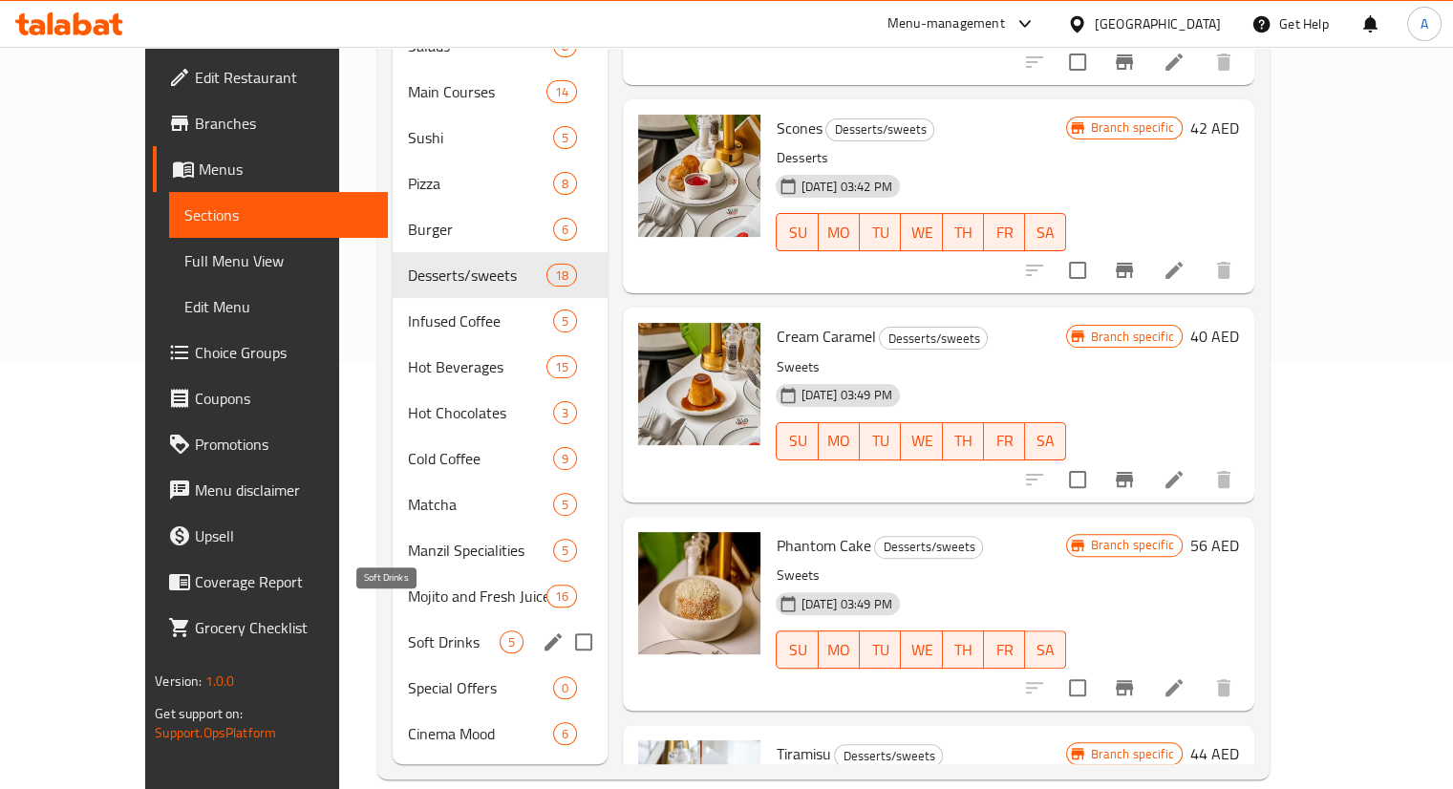
click at [408, 631] on span "Soft Drinks" at bounding box center [454, 642] width 92 height 23
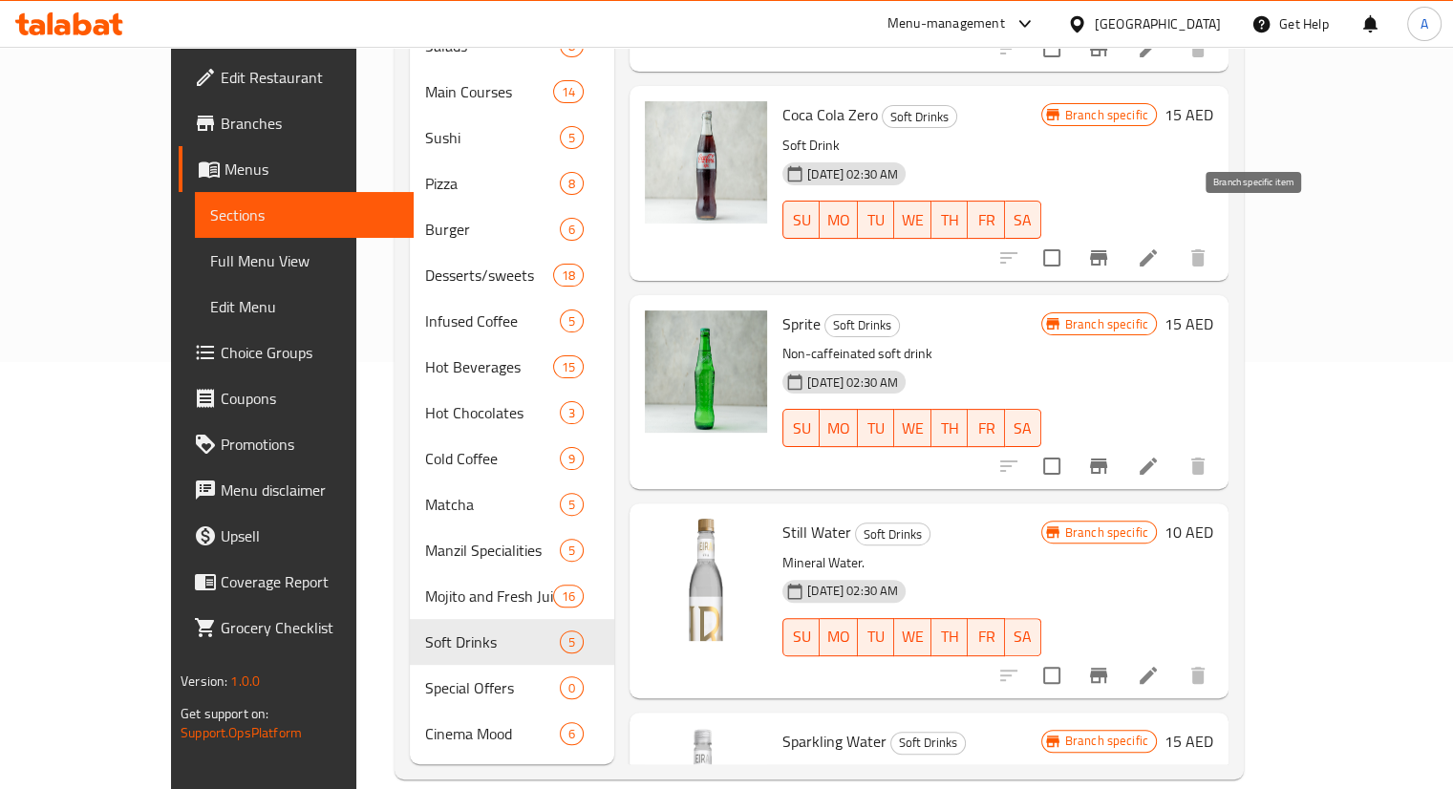
click at [1110, 247] on icon "Branch-specific-item" at bounding box center [1098, 258] width 23 height 23
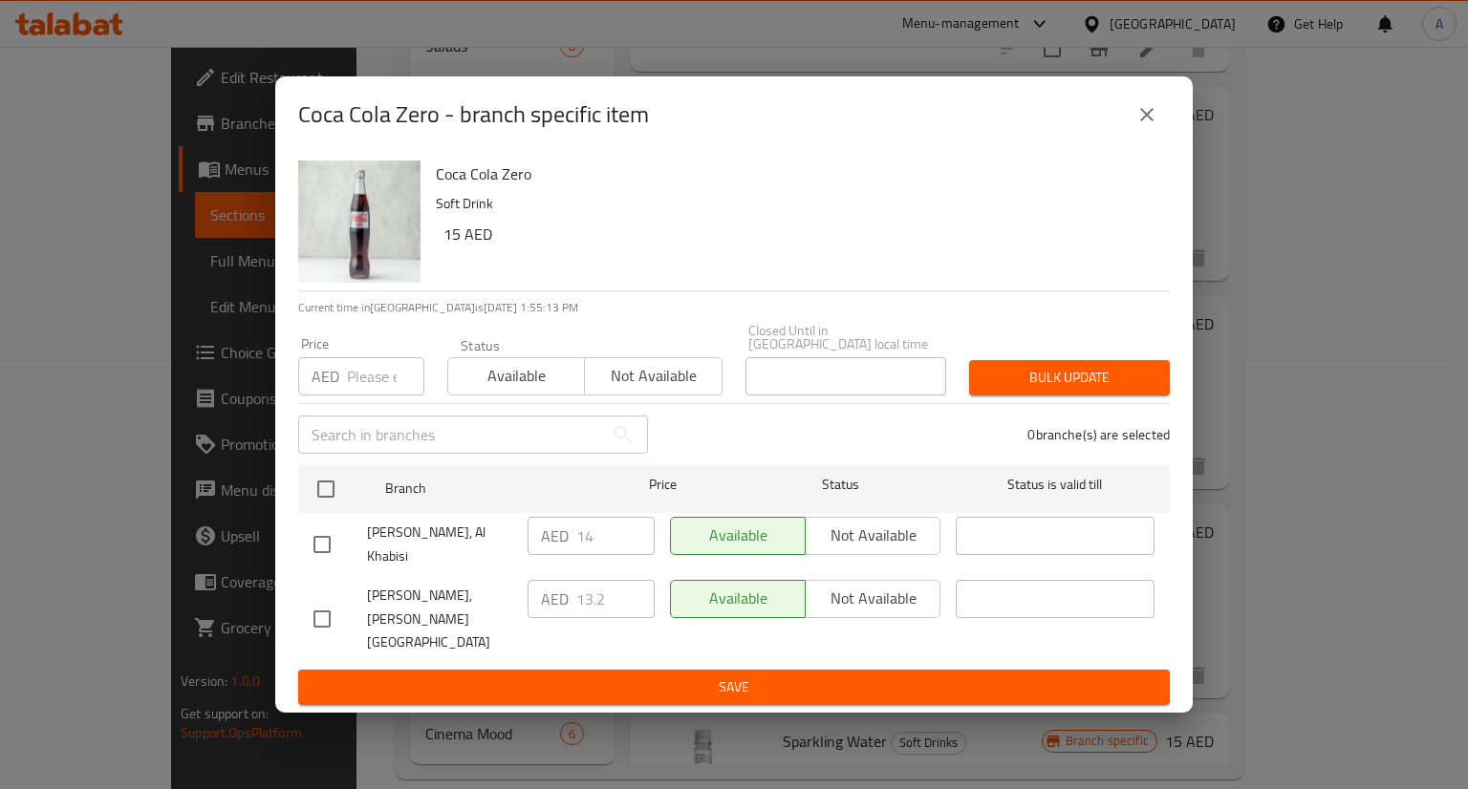
click at [1149, 121] on icon "close" at bounding box center [1146, 114] width 13 height 13
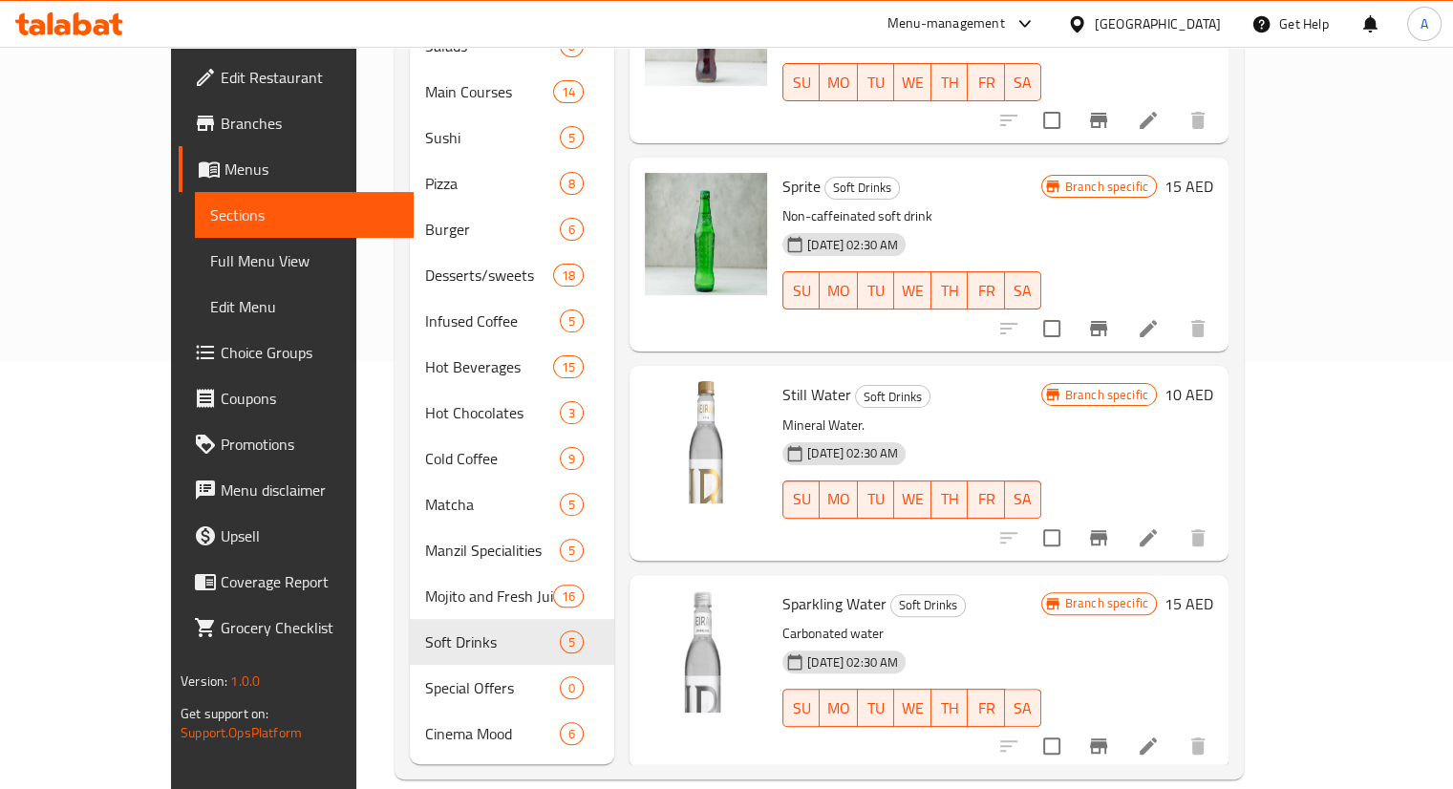
scroll to position [142, 0]
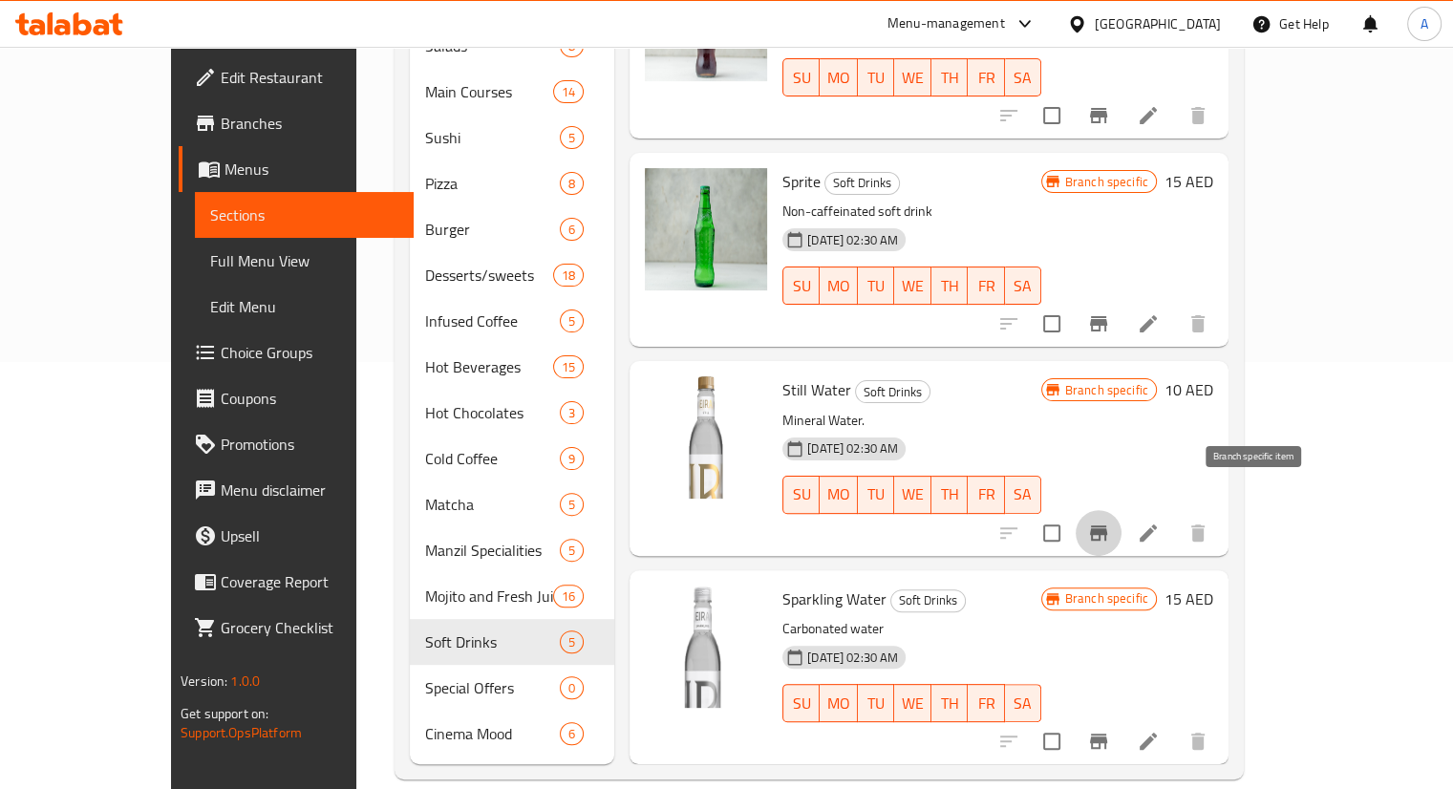
click at [1110, 522] on icon "Branch-specific-item" at bounding box center [1098, 533] width 23 height 23
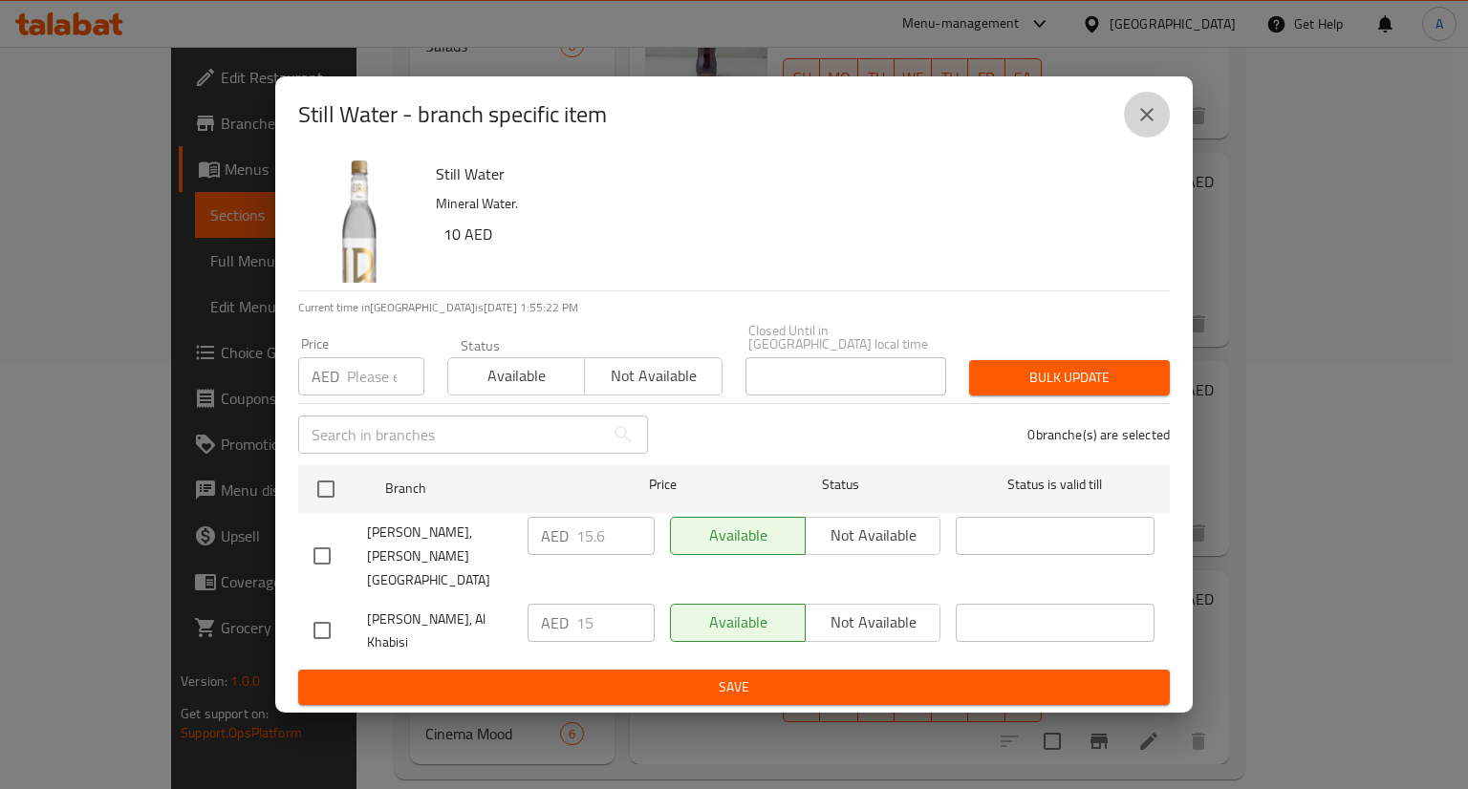
click at [1140, 118] on icon "close" at bounding box center [1146, 114] width 23 height 23
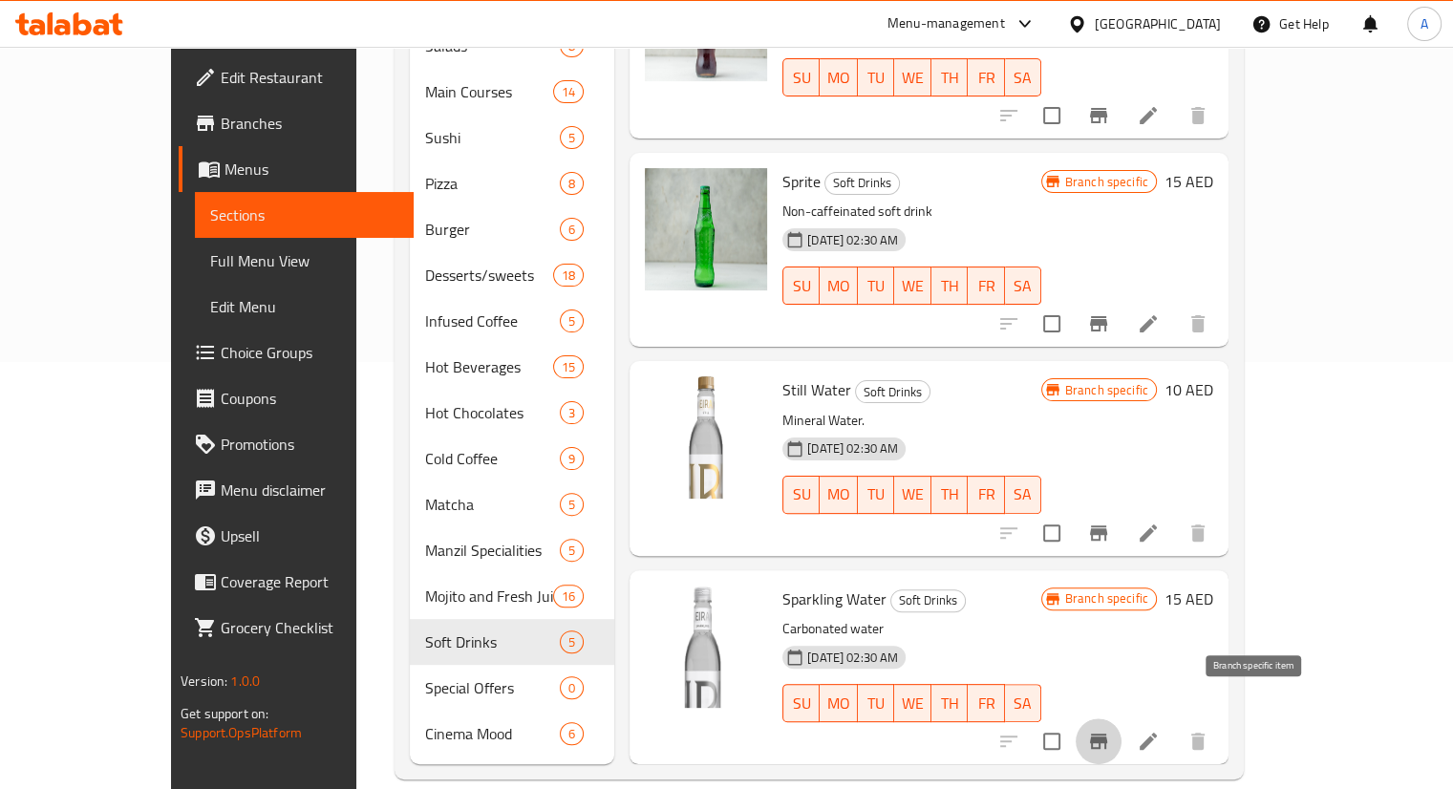
click at [1108, 734] on icon "Branch-specific-item" at bounding box center [1098, 741] width 17 height 15
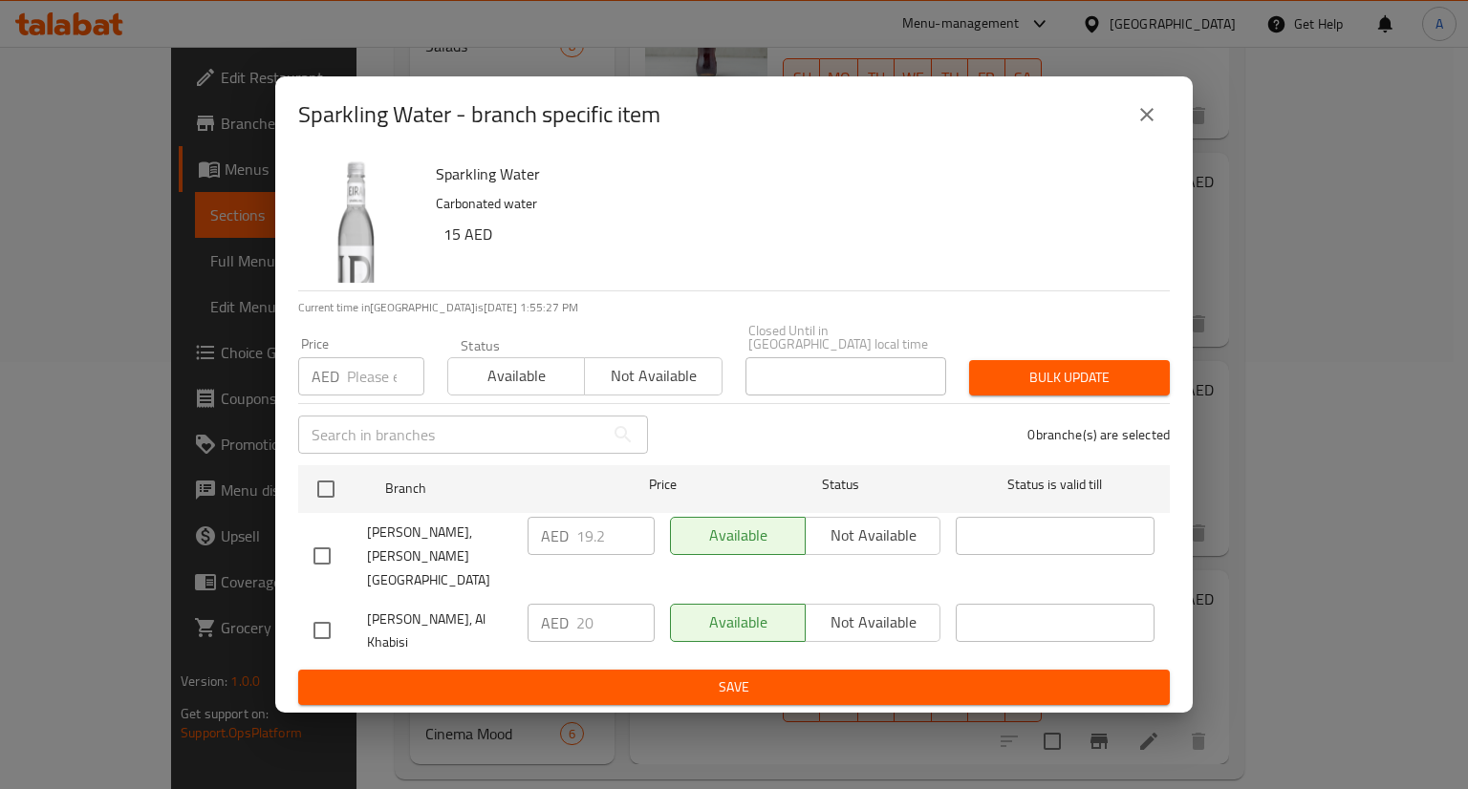
click at [1139, 126] on icon "close" at bounding box center [1146, 114] width 23 height 23
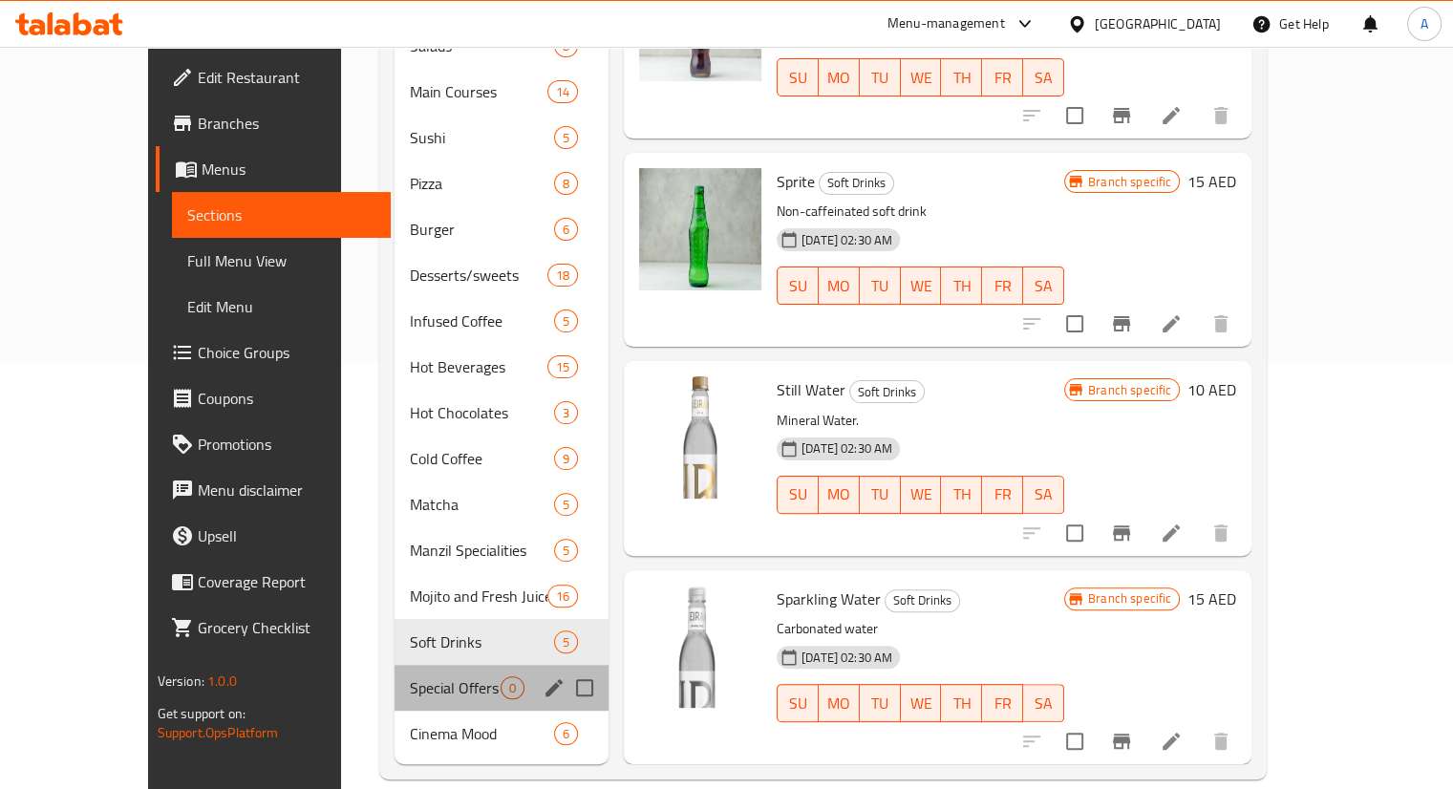
click at [395, 673] on div "Special Offers 0" at bounding box center [502, 688] width 214 height 46
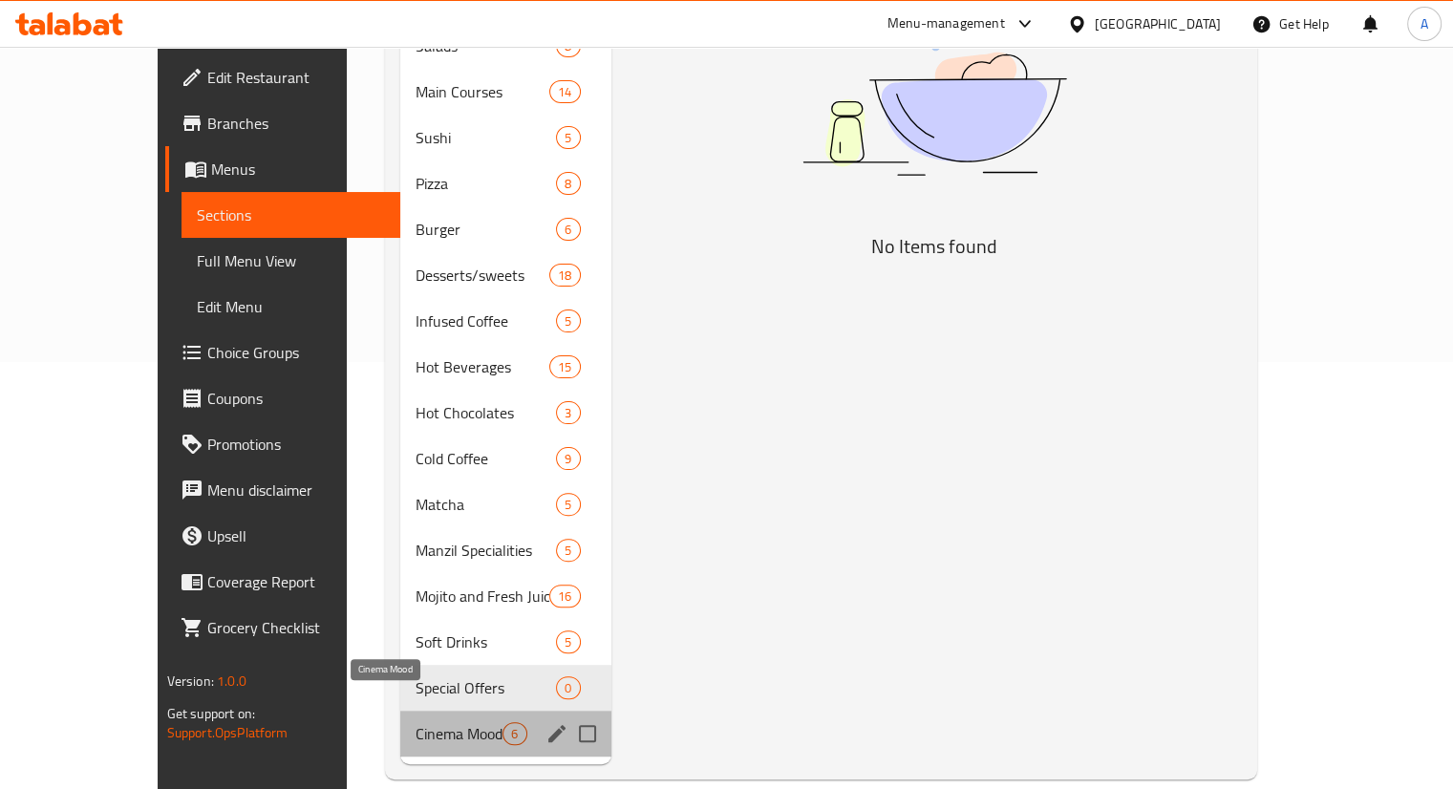
click at [416, 722] on span "Cinema Mood" at bounding box center [459, 733] width 87 height 23
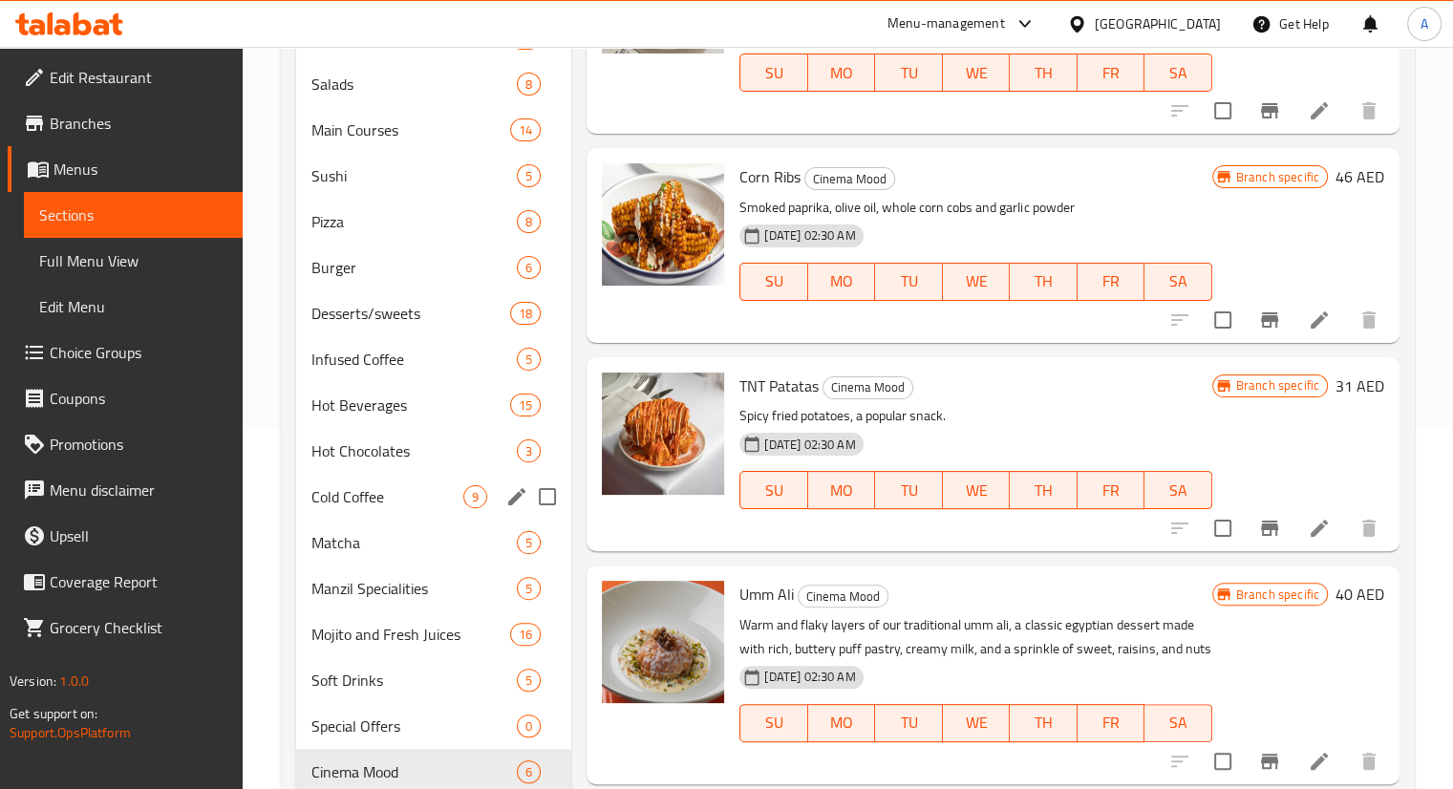
scroll to position [427, 0]
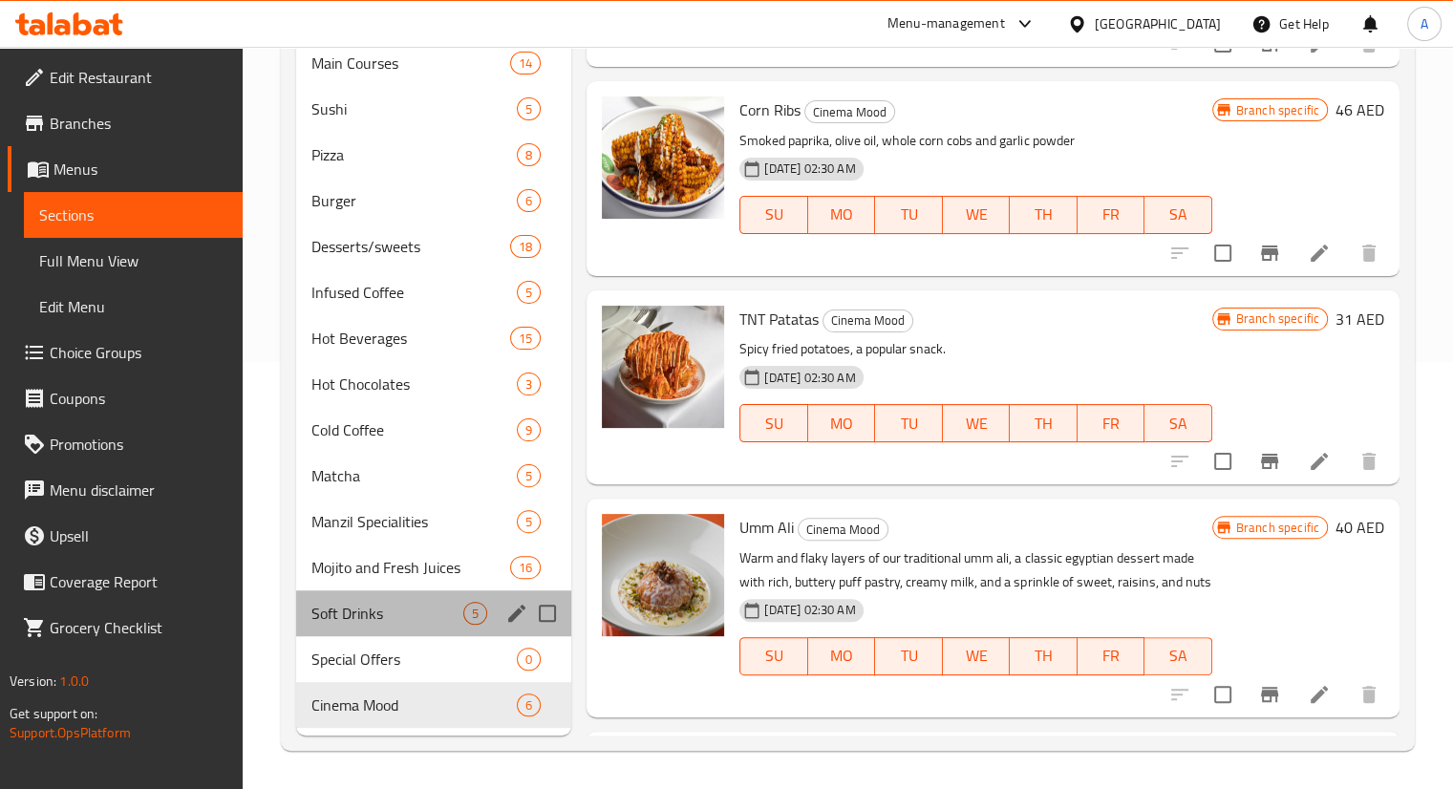
click at [390, 591] on div "Soft Drinks 5" at bounding box center [434, 614] width 276 height 46
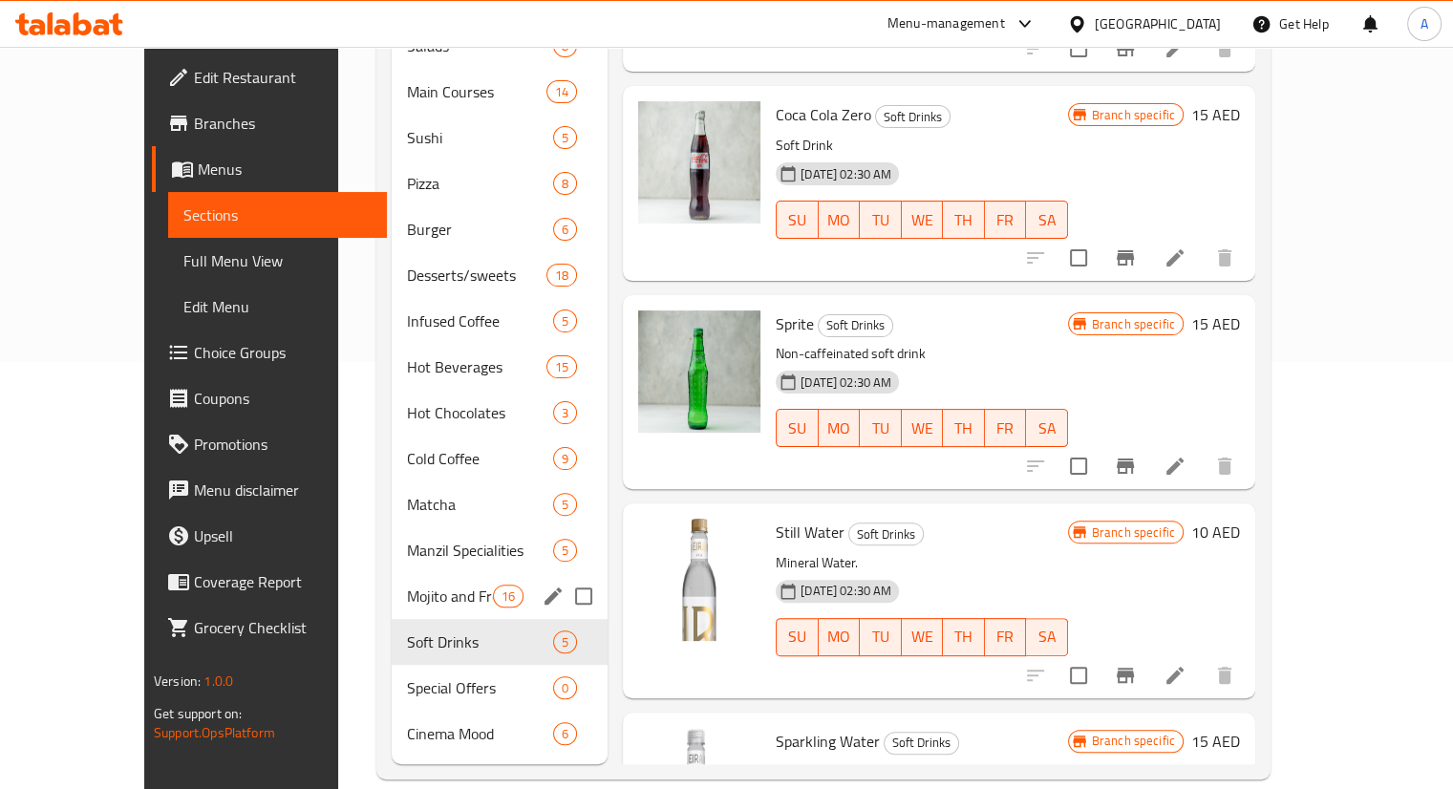
click at [392, 578] on div "Mojito and Fresh Juices 16" at bounding box center [500, 596] width 216 height 46
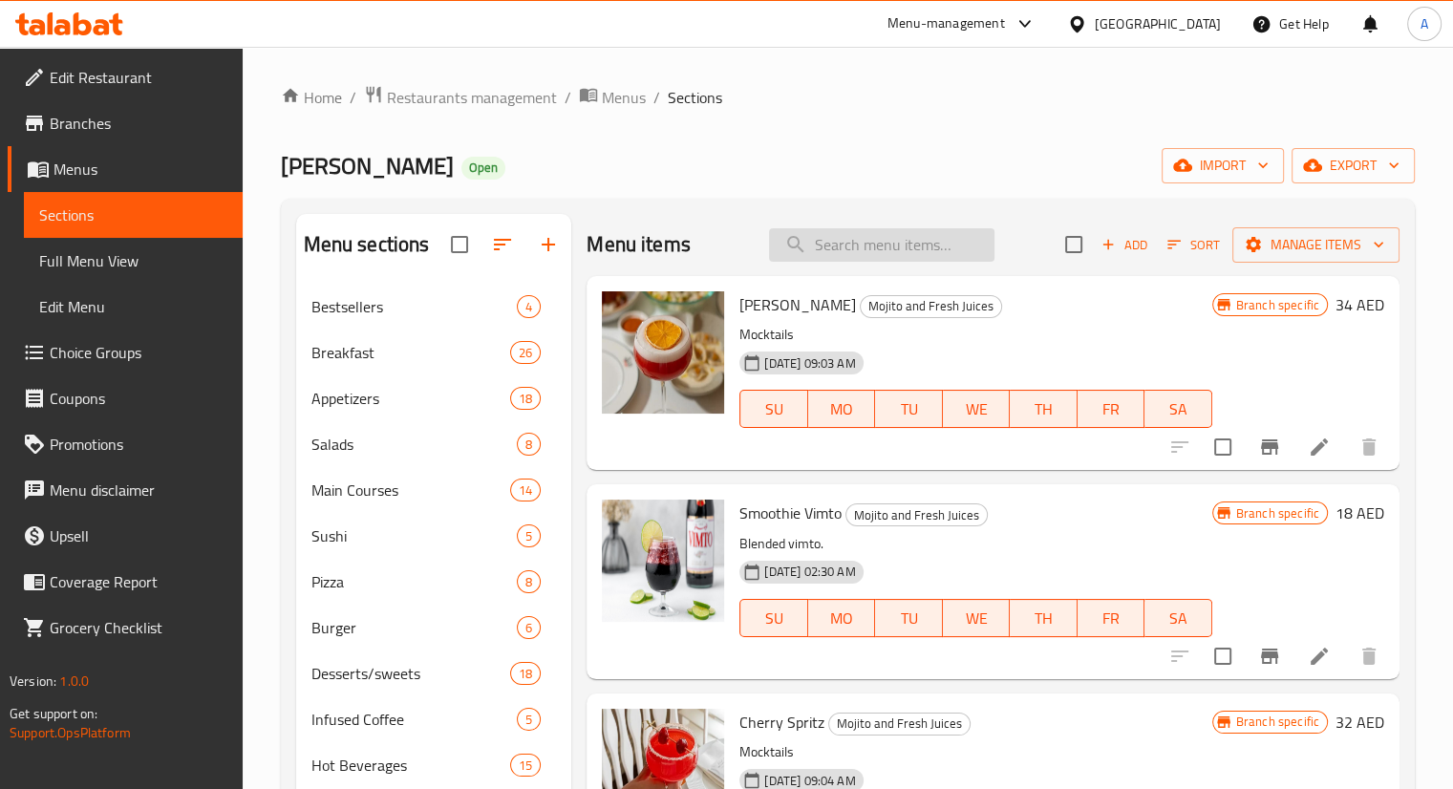
click at [833, 245] on input "search" at bounding box center [882, 244] width 226 height 33
click at [954, 245] on input "search" at bounding box center [882, 244] width 226 height 33
paste input "Aseeda Pudding"
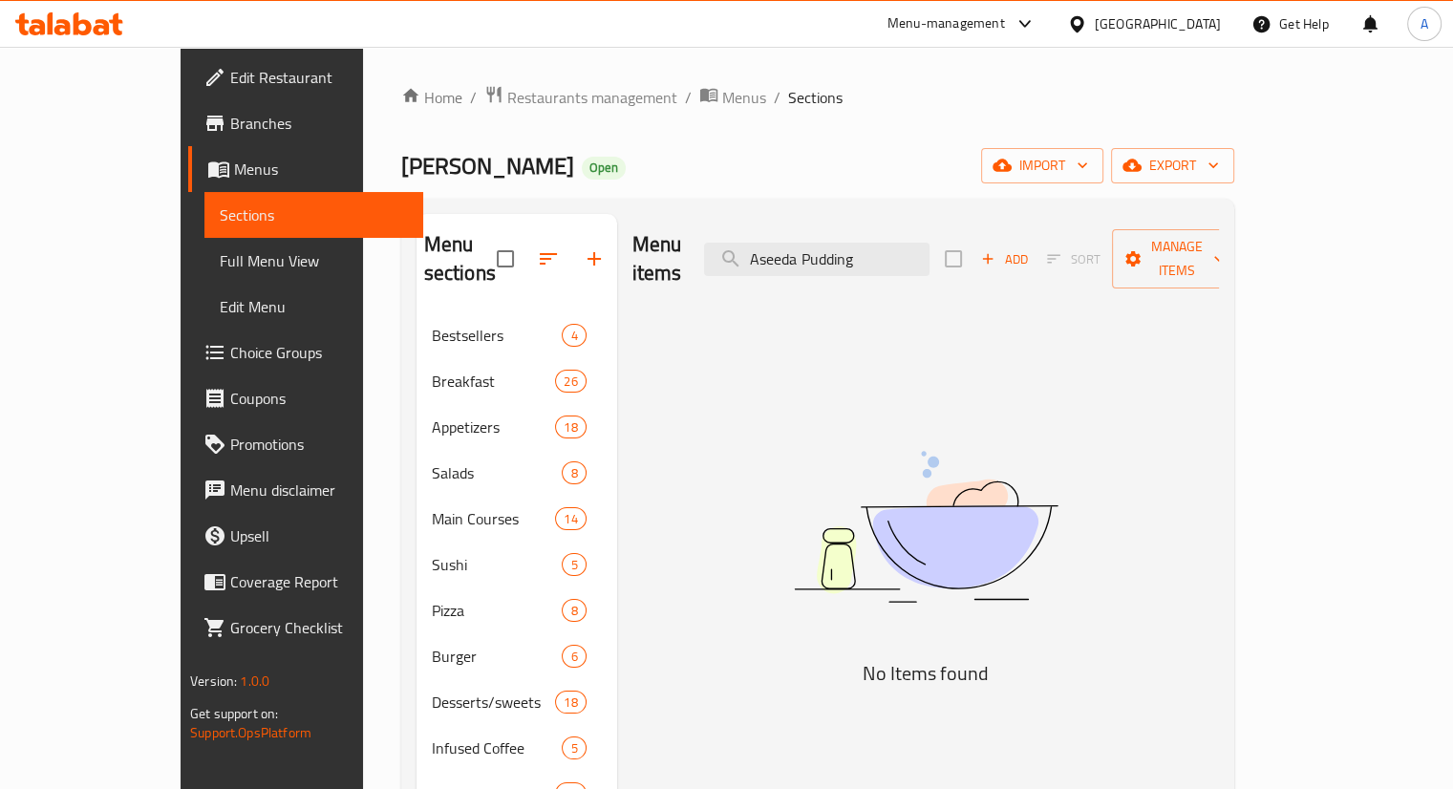
drag, startPoint x: 934, startPoint y: 249, endPoint x: 784, endPoint y: 221, distance: 152.7
click at [784, 221] on div "Menu items Aseeda Pudding Add Sort Manage items" at bounding box center [926, 259] width 587 height 91
paste input "French Fries"
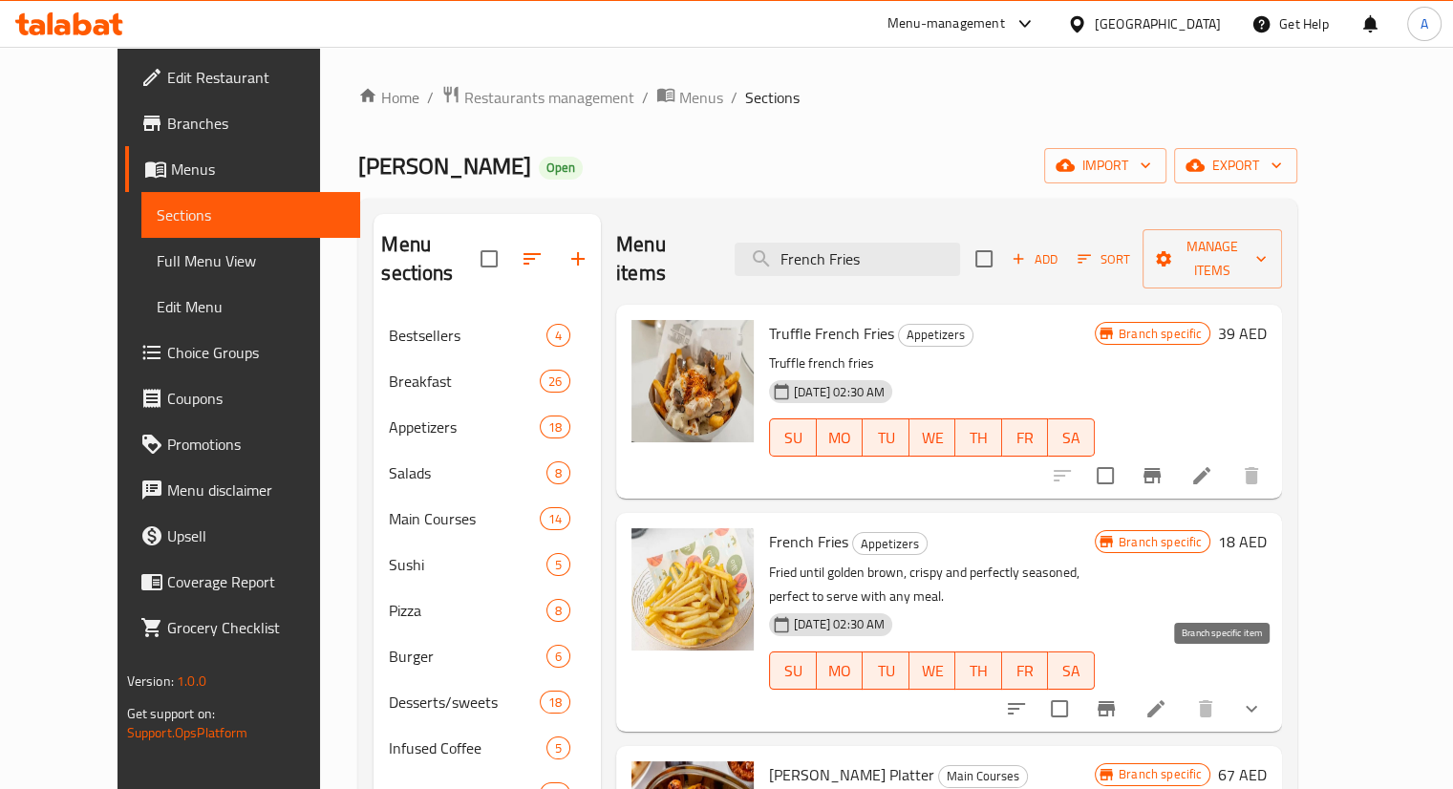
type input "French Fries"
click at [1118, 698] on icon "Branch-specific-item" at bounding box center [1106, 709] width 23 height 23
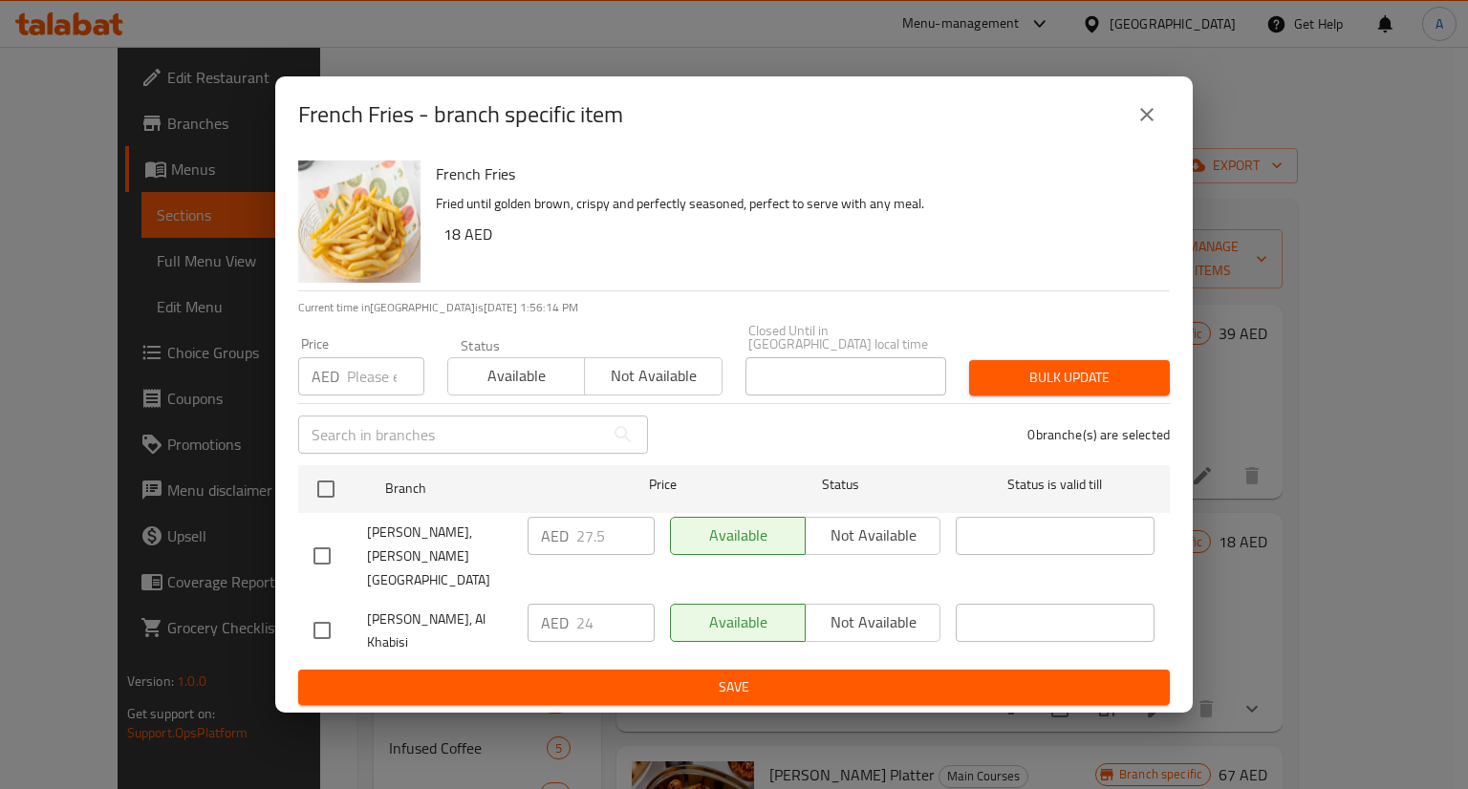
click at [322, 557] on input "checkbox" at bounding box center [322, 556] width 40 height 40
checkbox input "true"
drag, startPoint x: 608, startPoint y: 544, endPoint x: 462, endPoint y: 529, distance: 146.9
click at [460, 528] on div "[PERSON_NAME], [PERSON_NAME] City AED 27.5 ​ Available Not available ​" at bounding box center [734, 556] width 856 height 95
type input "21.6"
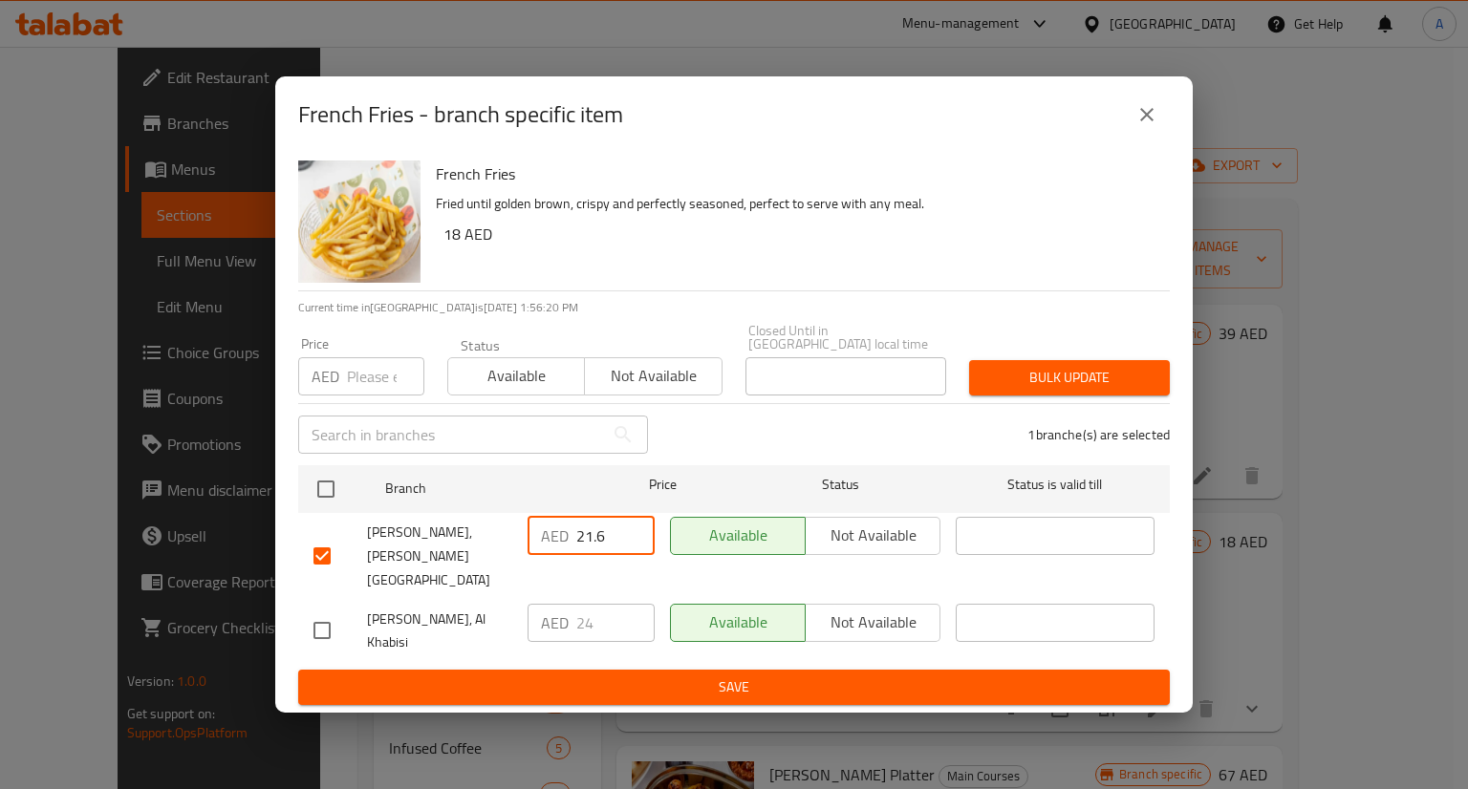
click at [721, 678] on span "Save" at bounding box center [733, 688] width 841 height 24
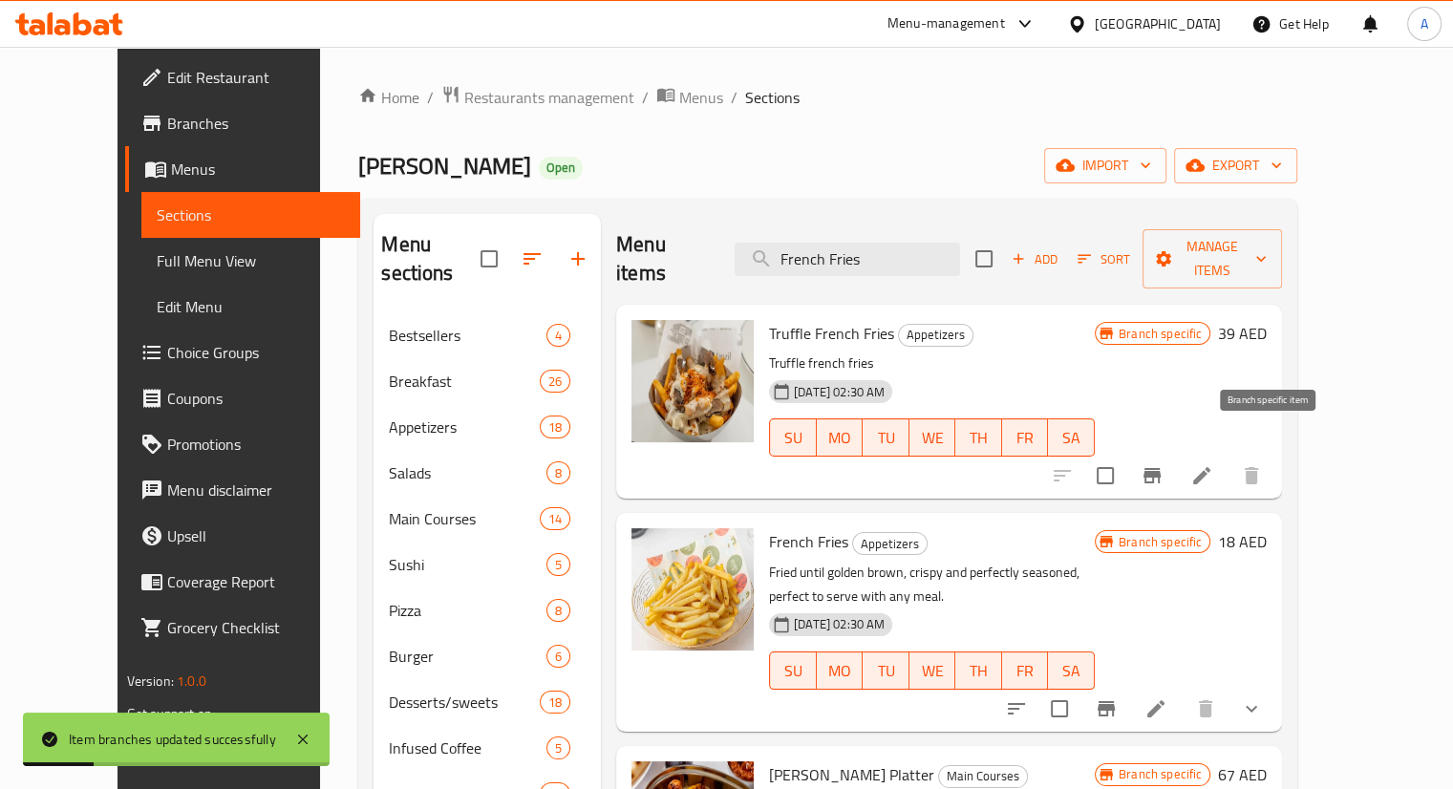
click at [1175, 461] on button "Branch-specific-item" at bounding box center [1153, 476] width 46 height 46
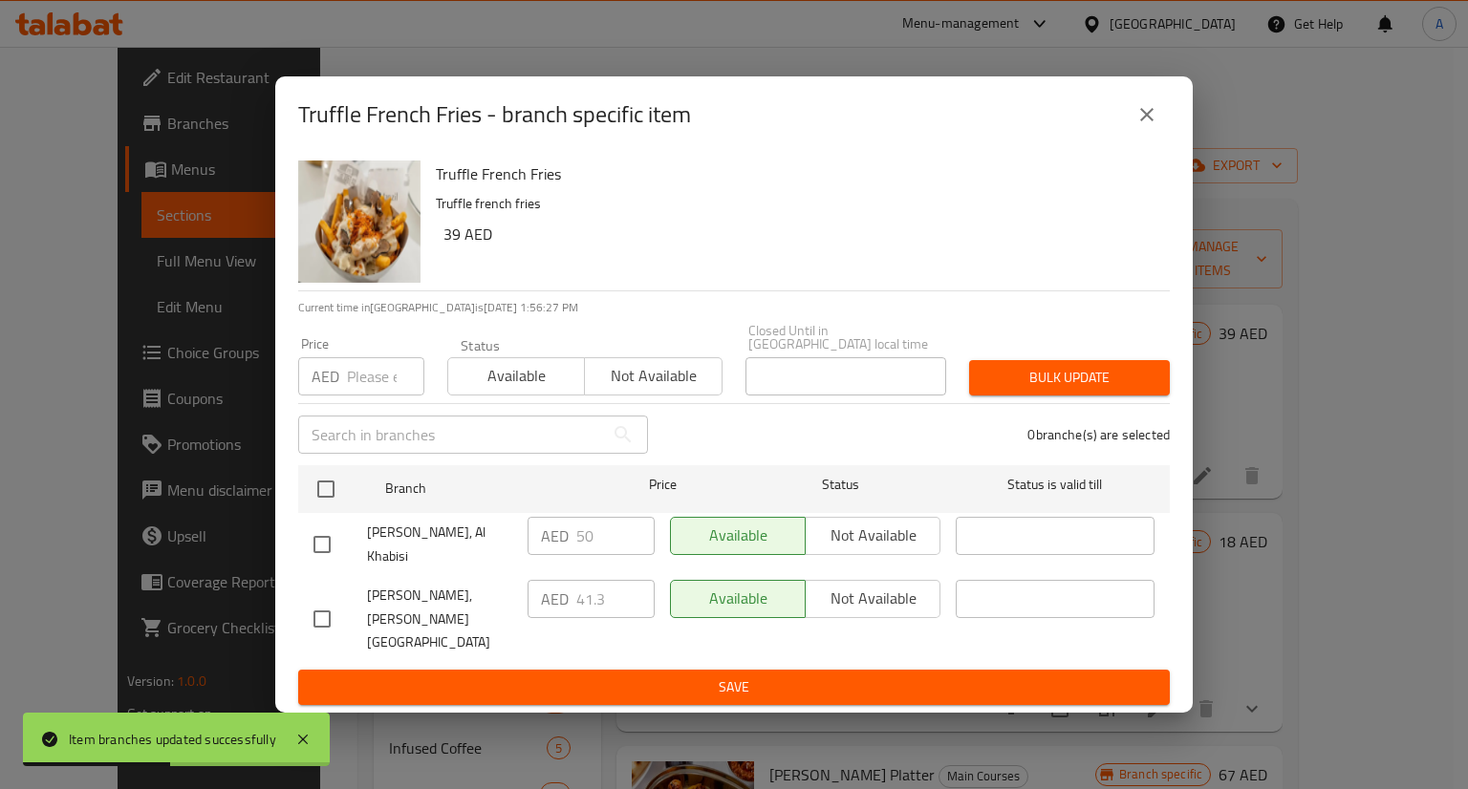
click at [316, 606] on input "checkbox" at bounding box center [322, 619] width 40 height 40
checkbox input "true"
drag, startPoint x: 617, startPoint y: 595, endPoint x: 549, endPoint y: 590, distance: 69.0
click at [549, 590] on div "AED 41.3 ​" at bounding box center [590, 599] width 127 height 38
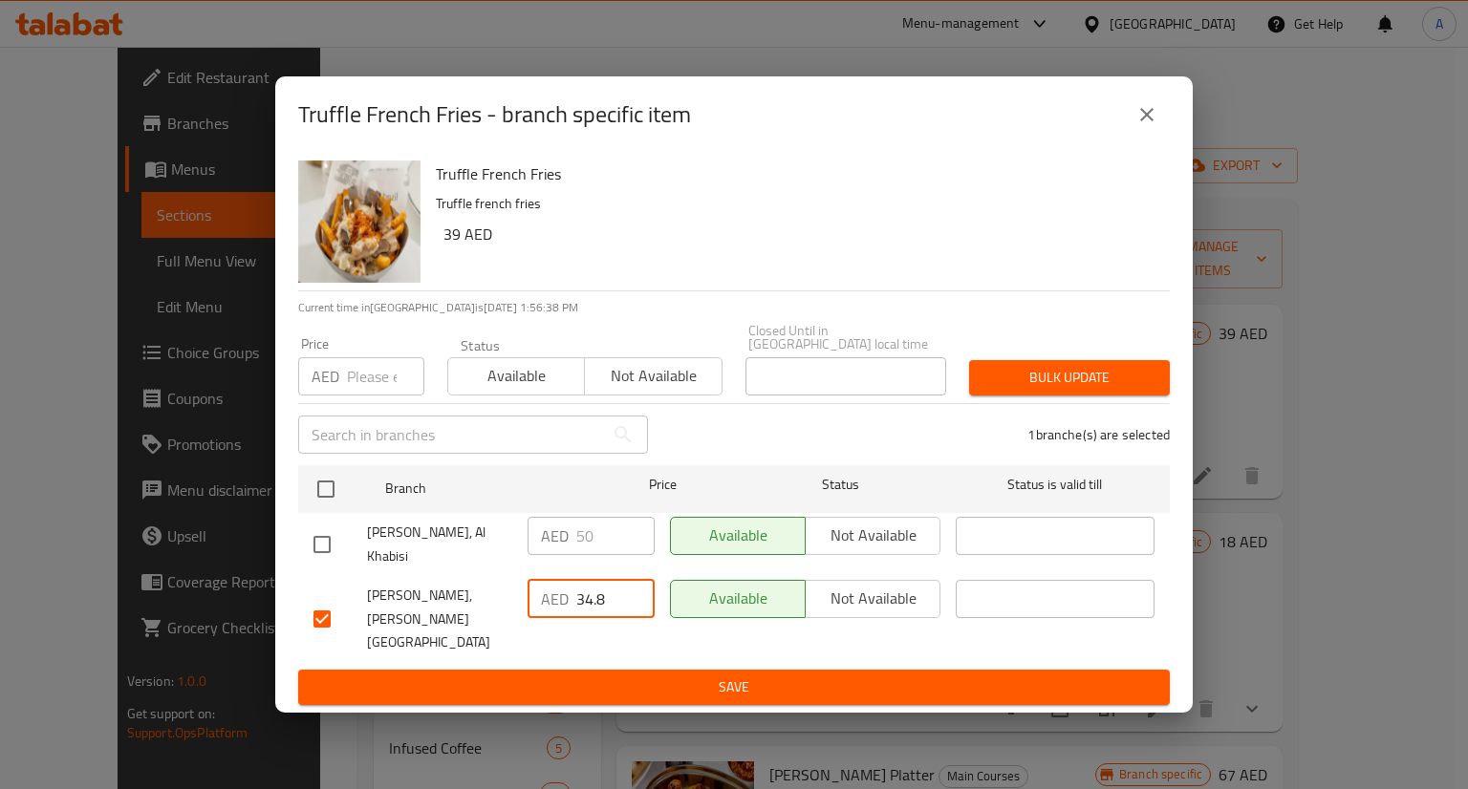
type input "34.8"
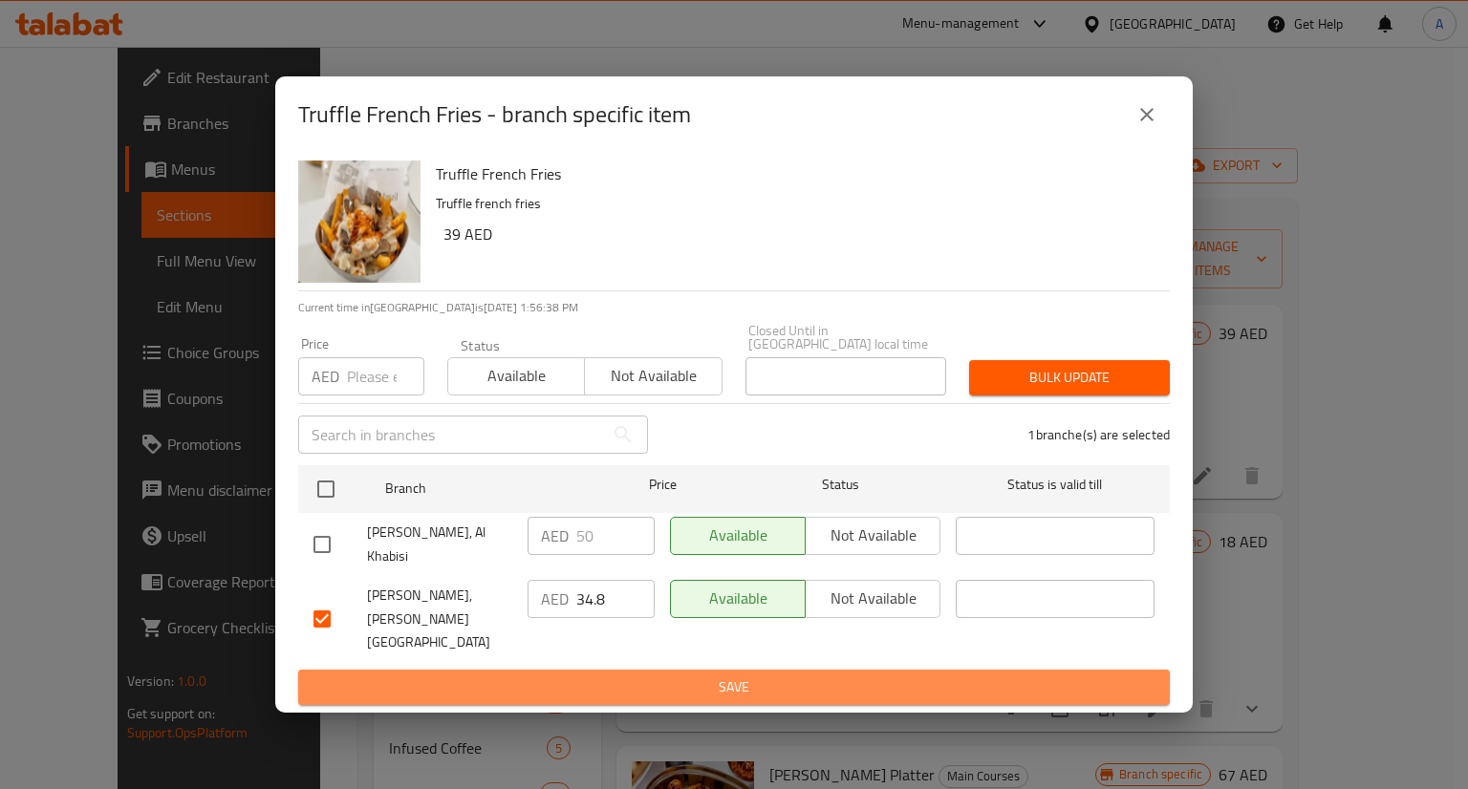
click at [680, 681] on span "Save" at bounding box center [733, 688] width 841 height 24
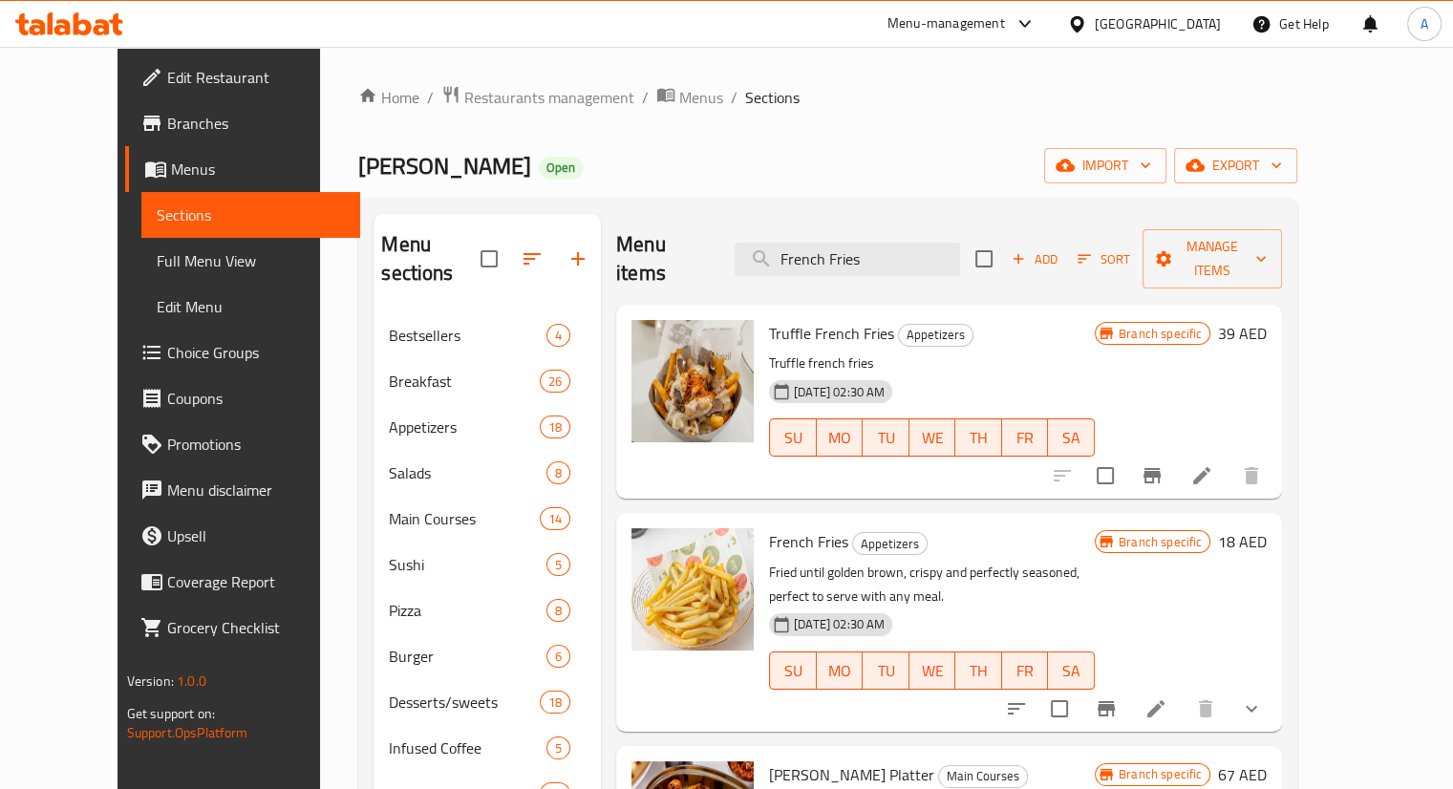
drag, startPoint x: 935, startPoint y: 254, endPoint x: 773, endPoint y: 217, distance: 165.7
click at [773, 217] on div "Menu items French Fries Add Sort Manage items" at bounding box center [949, 259] width 666 height 91
paste input "V12 Smash Burger"
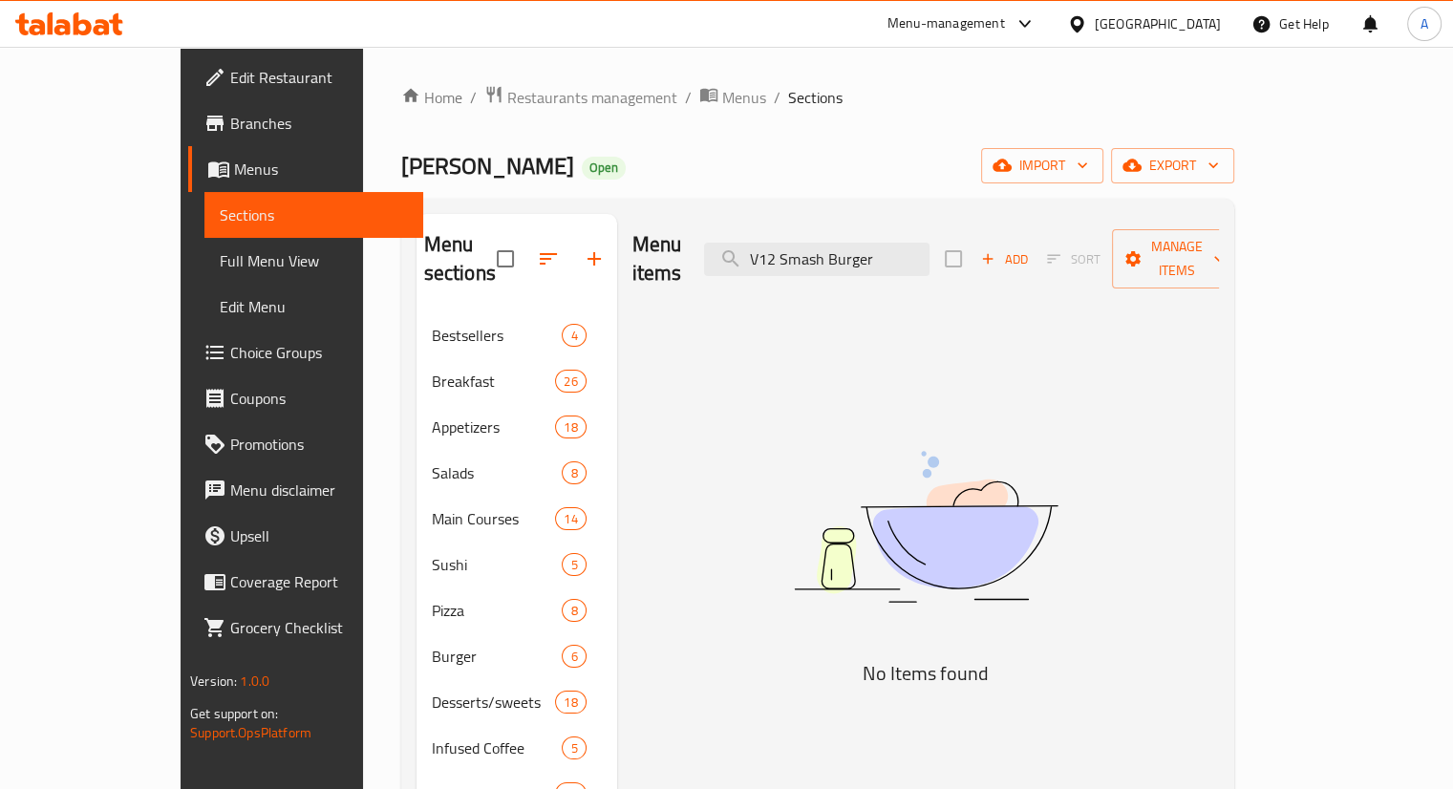
drag, startPoint x: 948, startPoint y: 242, endPoint x: 699, endPoint y: 202, distance: 252.6
click at [699, 202] on div "Menu sections Bestsellers 4 Breakfast 26 Appetizers 18 Salads 8 Main Courses 14…" at bounding box center [817, 703] width 833 height 1008
paste input "Chicken"
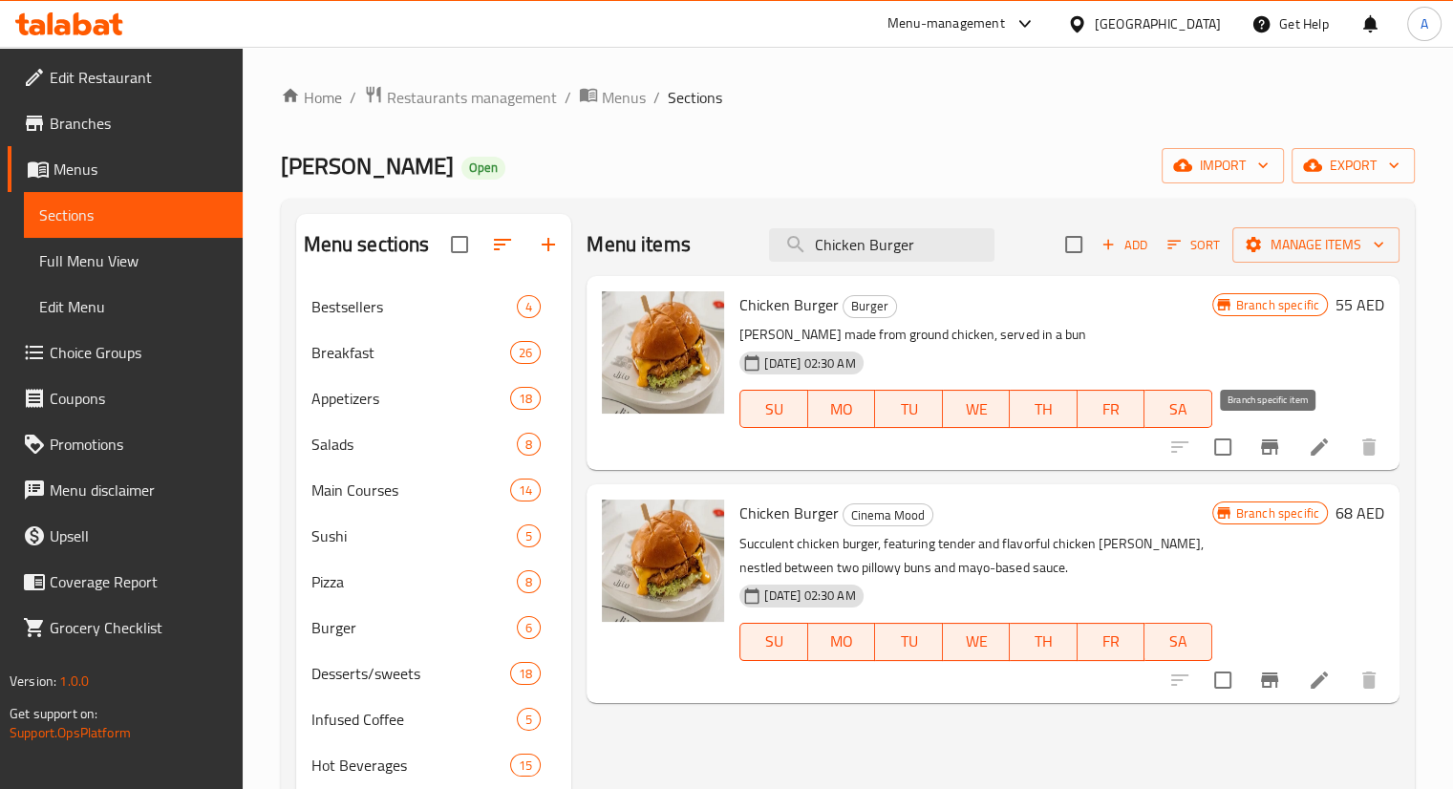
type input "Chicken Burger"
click at [1260, 447] on icon "Branch-specific-item" at bounding box center [1270, 447] width 23 height 23
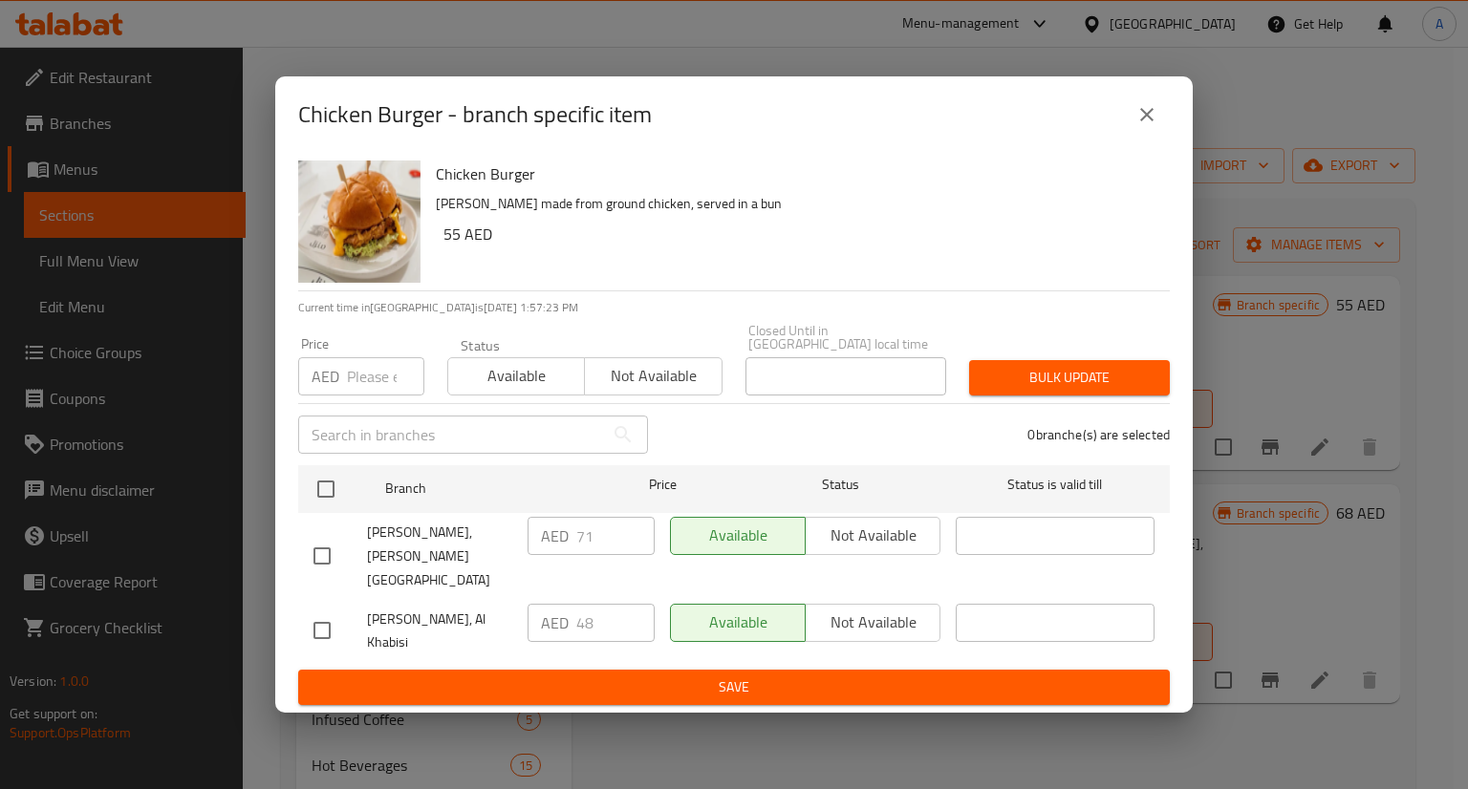
click at [306, 566] on input "checkbox" at bounding box center [322, 556] width 40 height 40
checkbox input "true"
drag, startPoint x: 600, startPoint y: 547, endPoint x: 537, endPoint y: 531, distance: 64.9
click at [537, 531] on div "AED 71 ​" at bounding box center [590, 536] width 127 height 38
click at [539, 526] on div "AED 71 ​" at bounding box center [590, 536] width 127 height 38
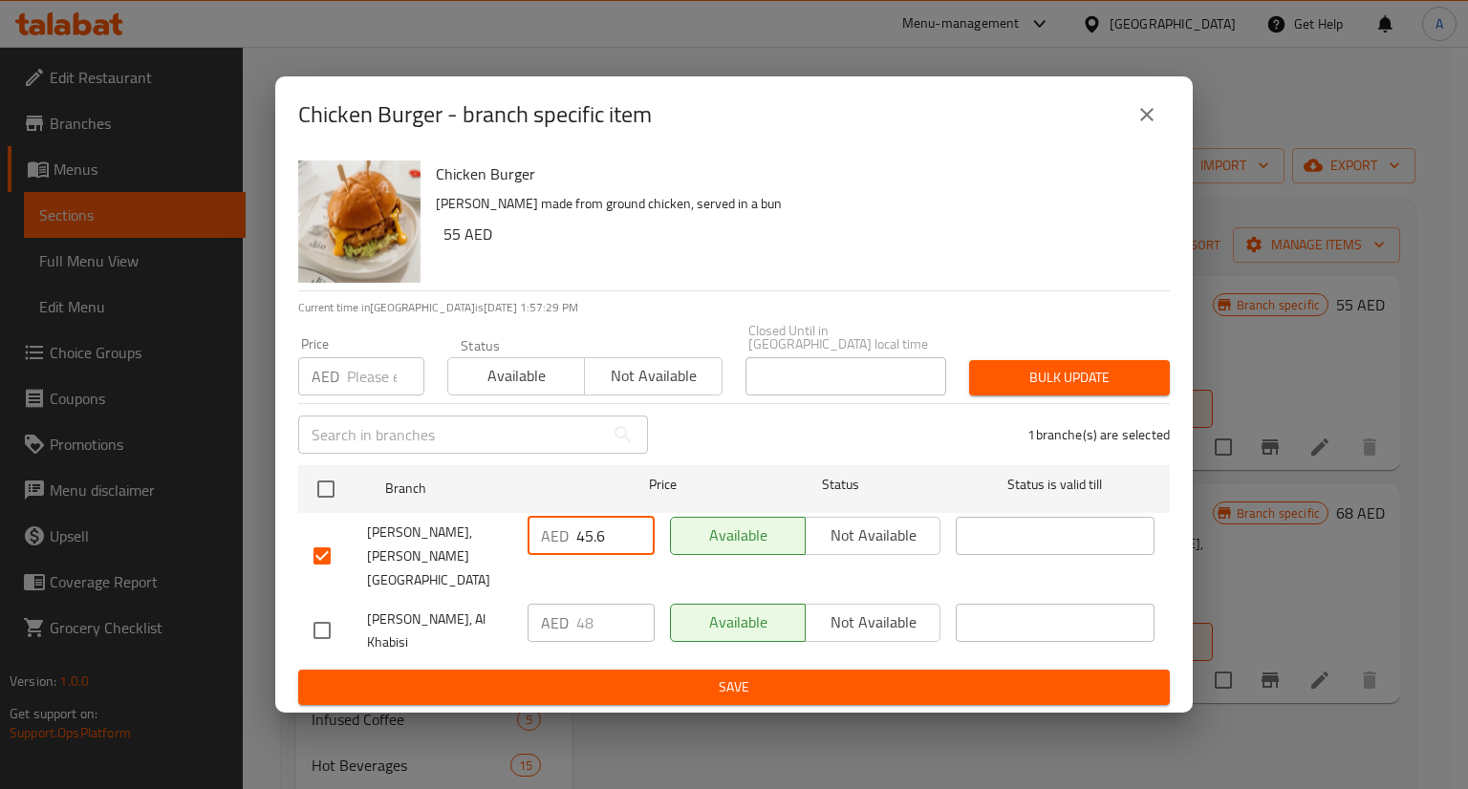
type input "45.6"
click at [759, 687] on span "Save" at bounding box center [733, 688] width 841 height 24
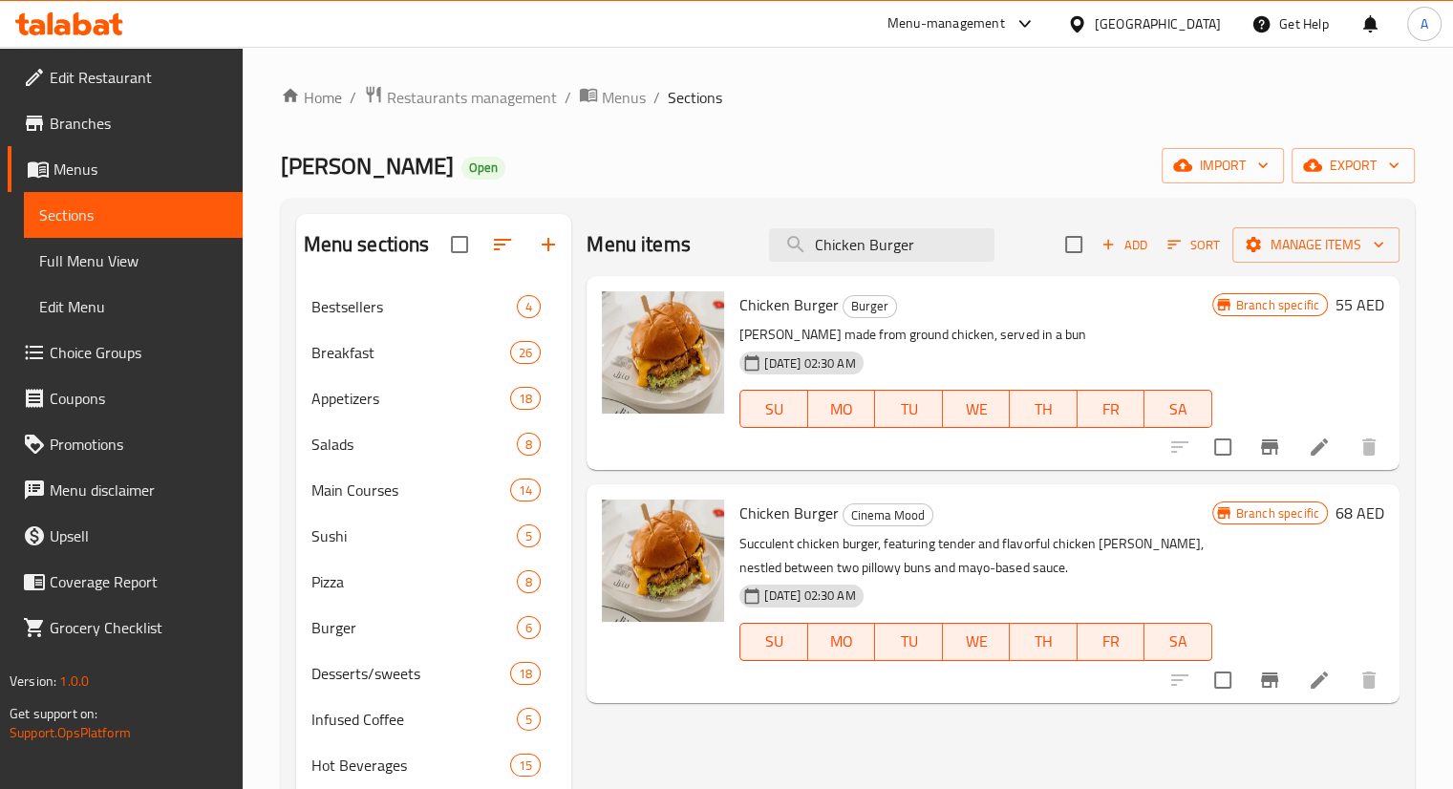
drag, startPoint x: 951, startPoint y: 241, endPoint x: 726, endPoint y: 202, distance: 228.0
click at [726, 202] on div "Menu sections Bestsellers 4 Breakfast 26 Appetizers 18 Salads 8 Main Courses 14…" at bounding box center [848, 688] width 1134 height 979
paste input "Beef [PERSON_NAME]"
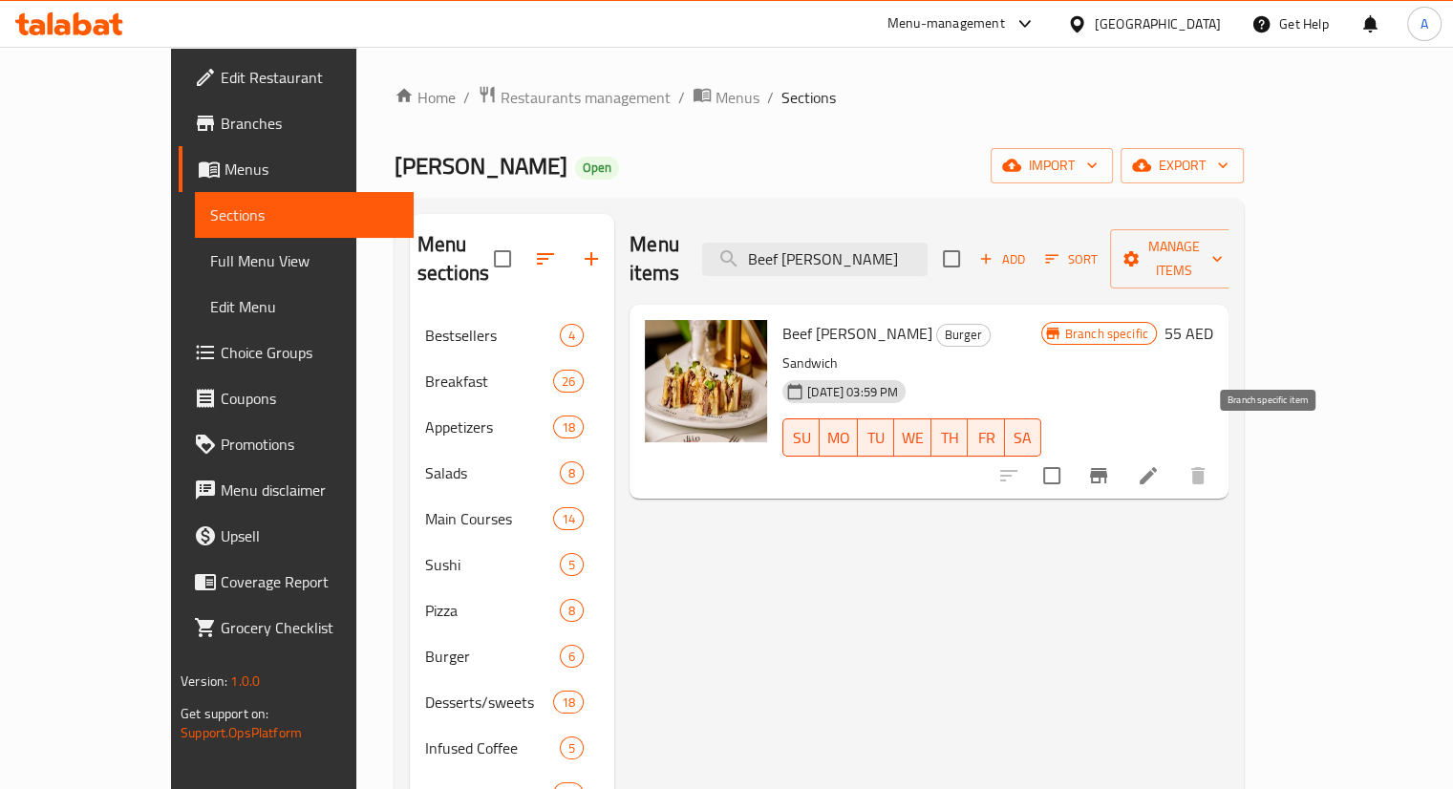
type input "Beef [PERSON_NAME]"
click at [1108, 468] on icon "Branch-specific-item" at bounding box center [1098, 475] width 17 height 15
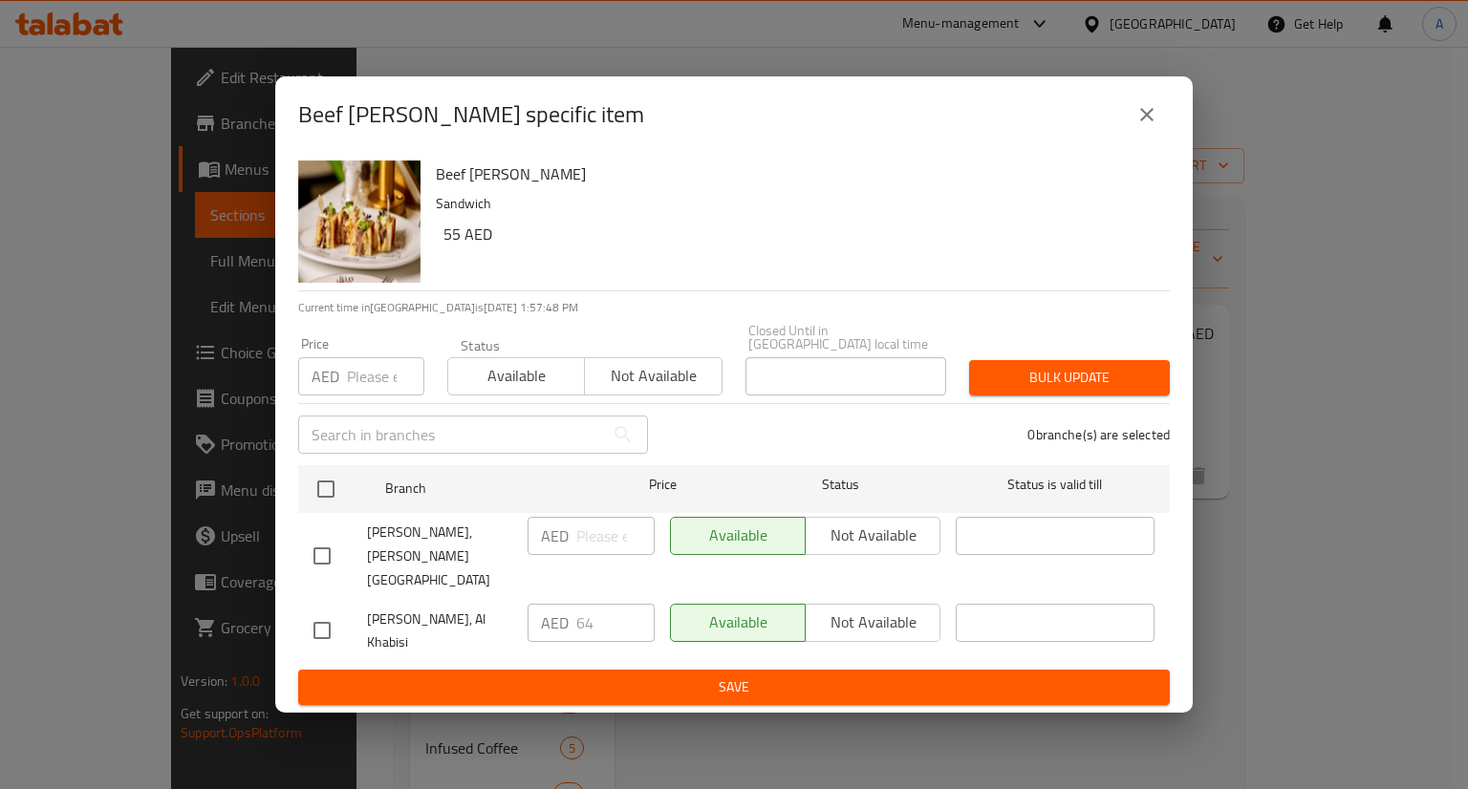
click at [308, 563] on input "checkbox" at bounding box center [322, 556] width 40 height 40
checkbox input "true"
click at [605, 544] on input "number" at bounding box center [615, 536] width 78 height 38
type input "52.8"
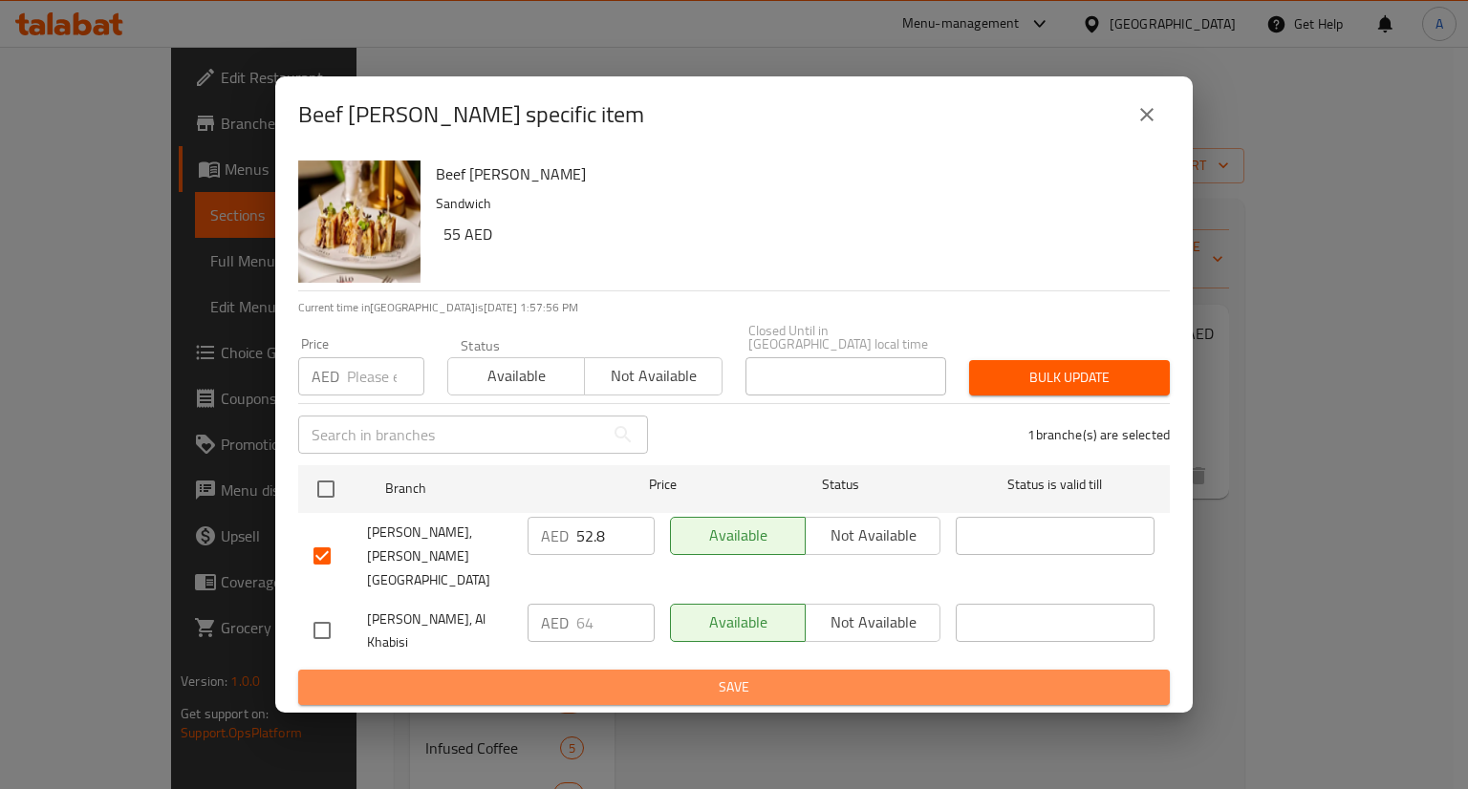
click at [633, 682] on span "Save" at bounding box center [733, 688] width 841 height 24
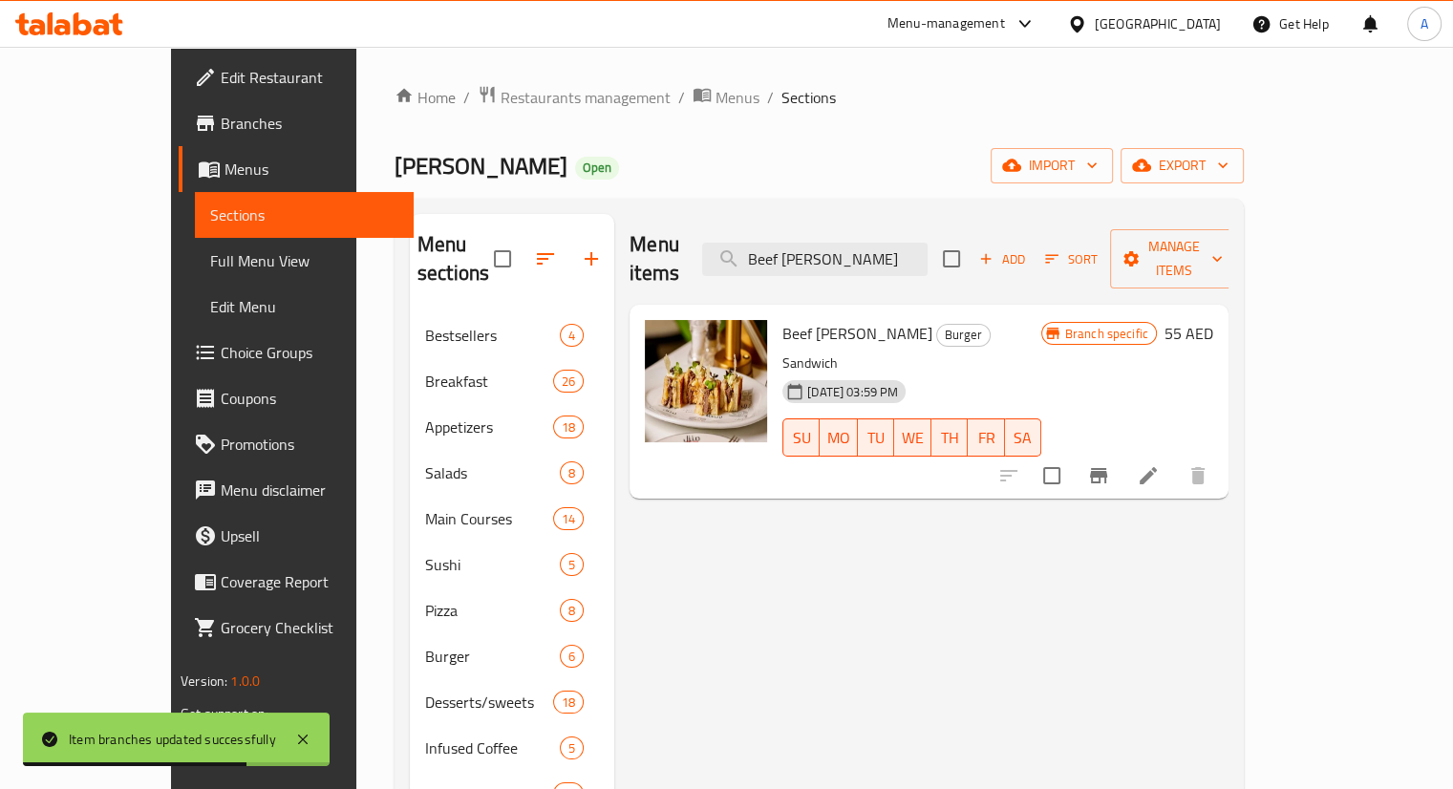
drag, startPoint x: 936, startPoint y: 238, endPoint x: 784, endPoint y: 214, distance: 154.7
click at [784, 214] on div "Menu items Beef [PERSON_NAME] Add Sort Manage items" at bounding box center [929, 259] width 599 height 91
paste input "Egg"
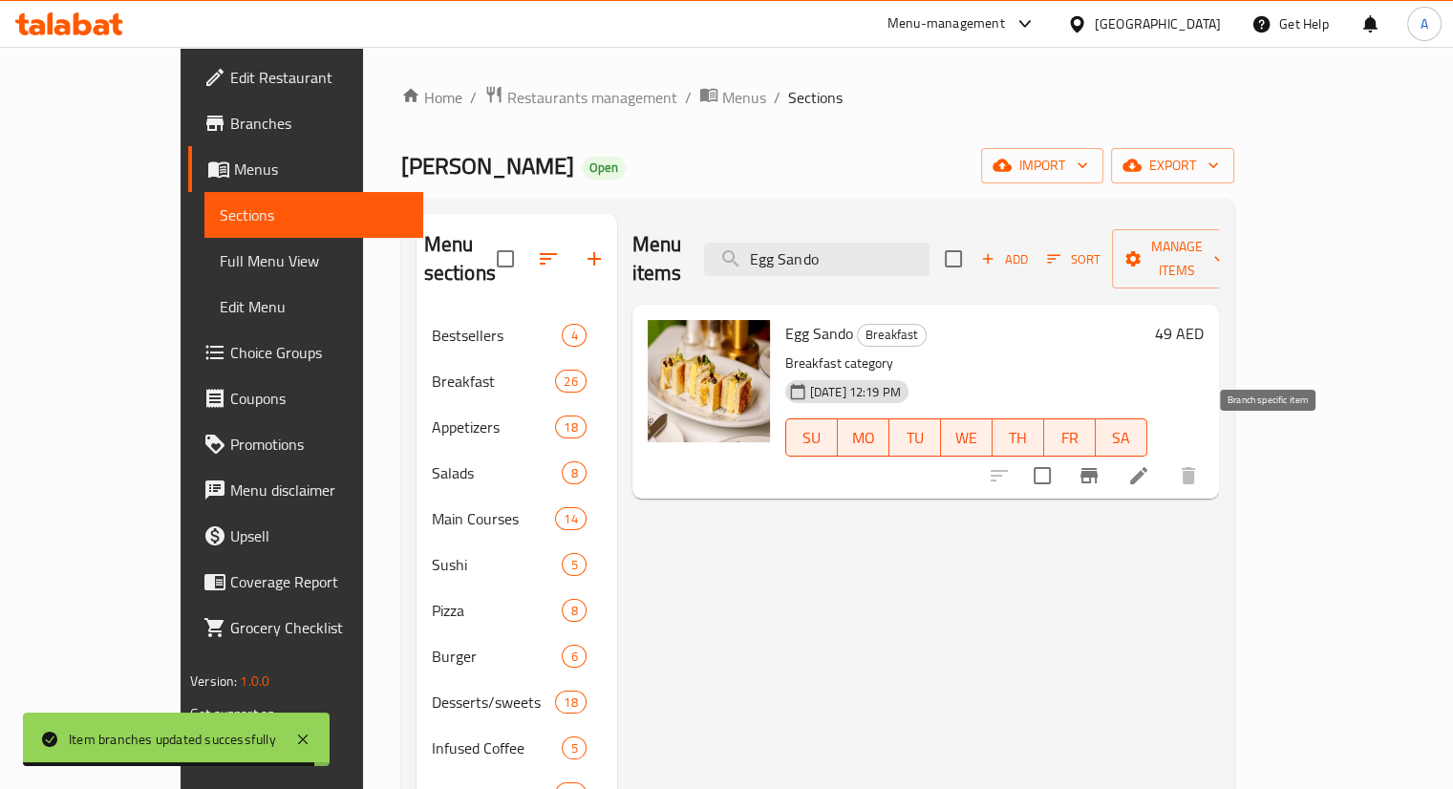
type input "Egg Sando"
click at [1098, 468] on icon "Branch-specific-item" at bounding box center [1089, 475] width 17 height 15
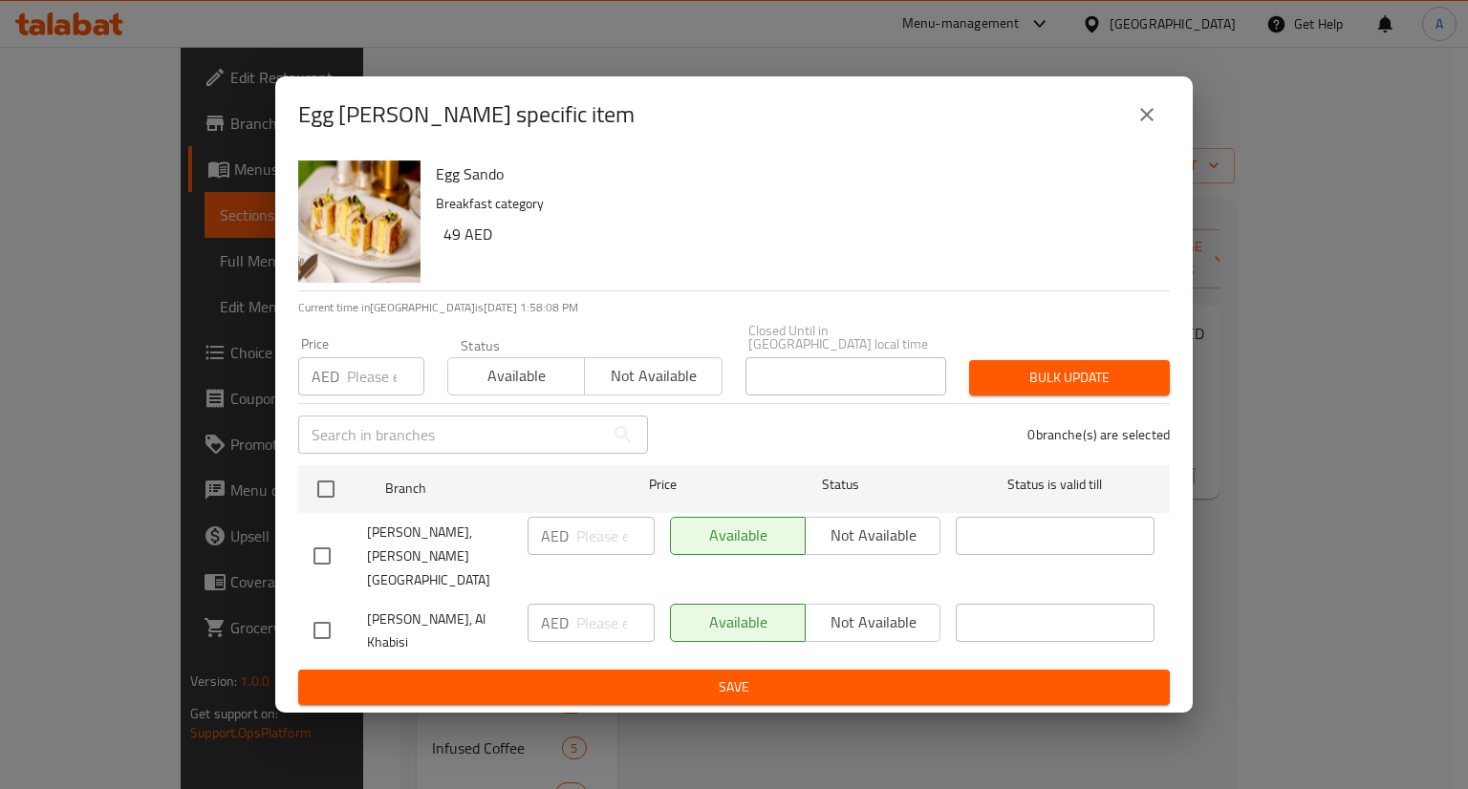
click at [322, 558] on input "checkbox" at bounding box center [322, 556] width 40 height 40
checkbox input "true"
click at [594, 547] on input "number" at bounding box center [615, 536] width 78 height 38
type input "43.2"
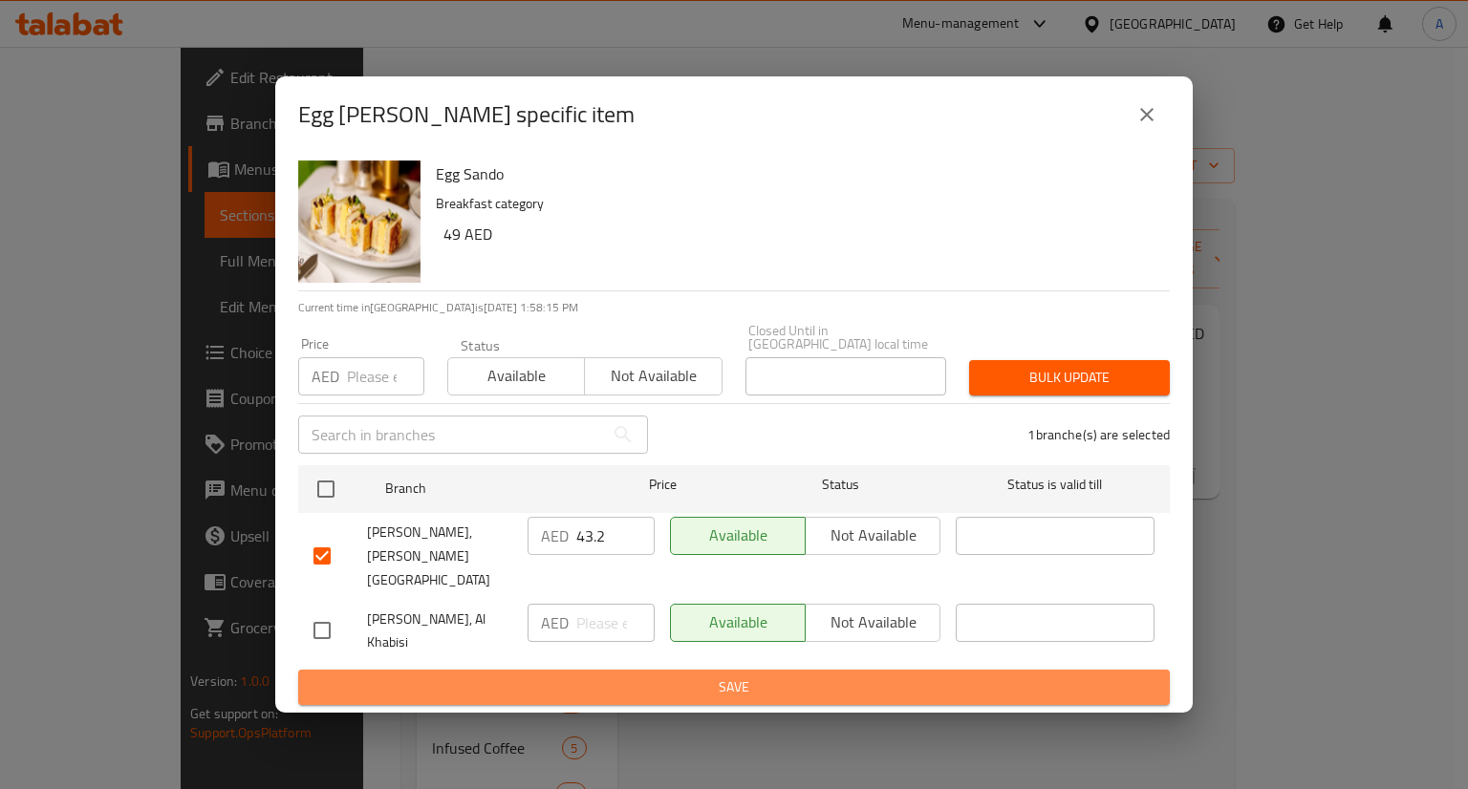
click at [542, 681] on span "Save" at bounding box center [733, 688] width 841 height 24
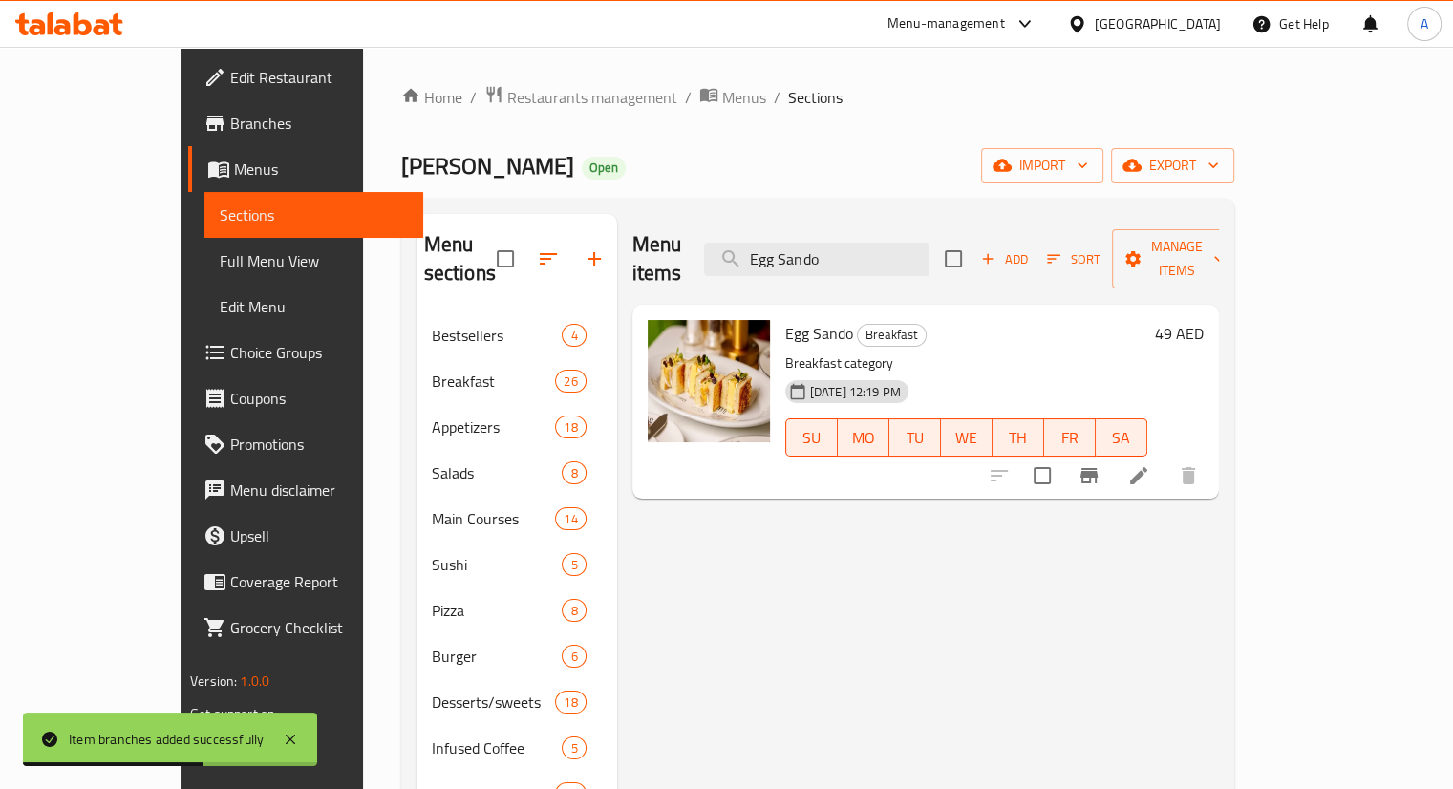
drag, startPoint x: 948, startPoint y: 226, endPoint x: 893, endPoint y: 220, distance: 55.8
click at [893, 220] on div "Menu items Egg [PERSON_NAME] Add Sort Manage items" at bounding box center [926, 259] width 587 height 91
drag, startPoint x: 914, startPoint y: 247, endPoint x: 701, endPoint y: 201, distance: 218.0
click at [701, 201] on div "Menu sections Bestsellers 4 Breakfast 26 Appetizers 18 Salads 8 Main Courses 14…" at bounding box center [817, 703] width 833 height 1008
paste input "[PERSON_NAME]"
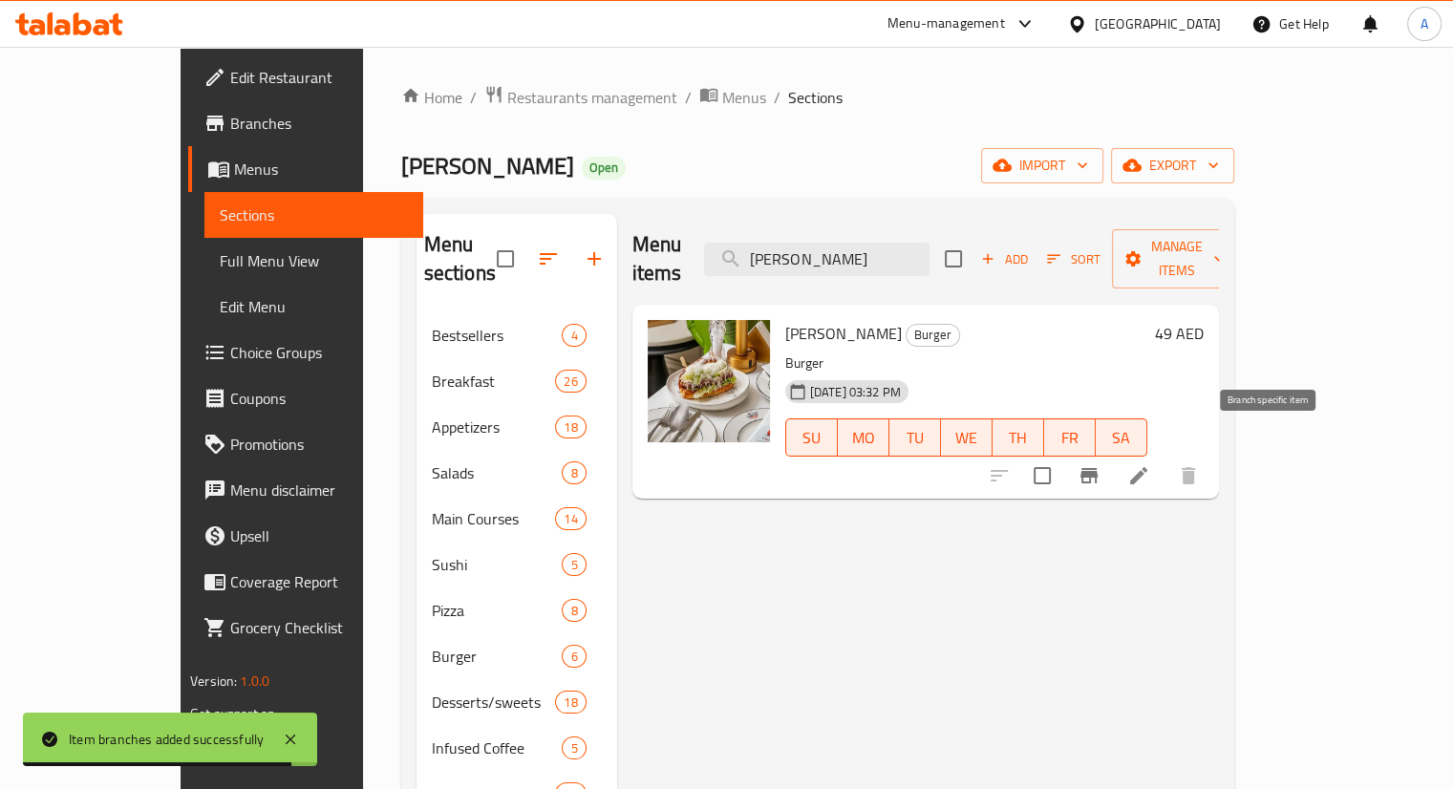
type input "[PERSON_NAME]"
click at [1098, 468] on icon "Branch-specific-item" at bounding box center [1089, 475] width 17 height 15
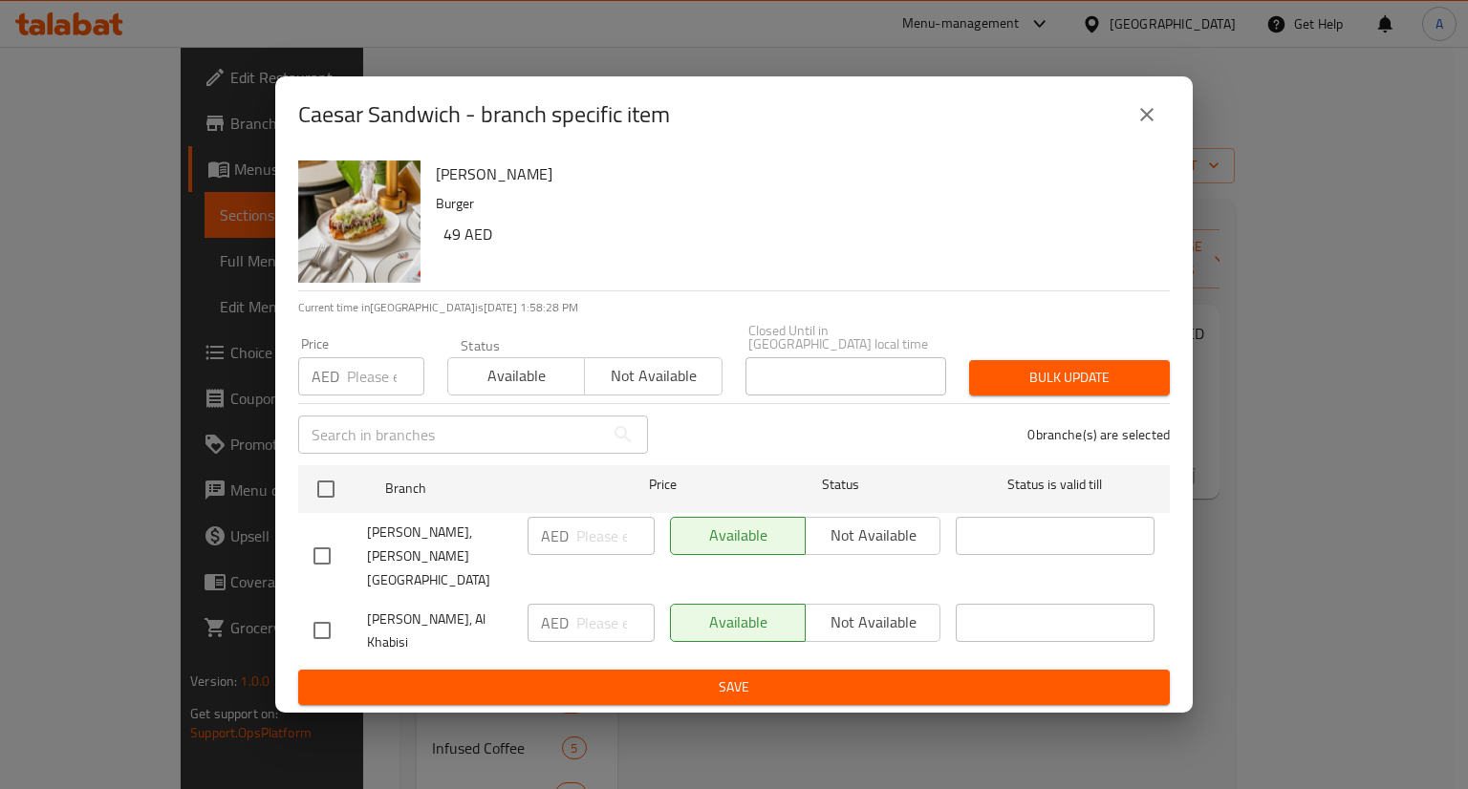
click at [332, 567] on input "checkbox" at bounding box center [322, 556] width 40 height 40
checkbox input "true"
click at [605, 538] on input "number" at bounding box center [615, 536] width 78 height 38
type input "45.6"
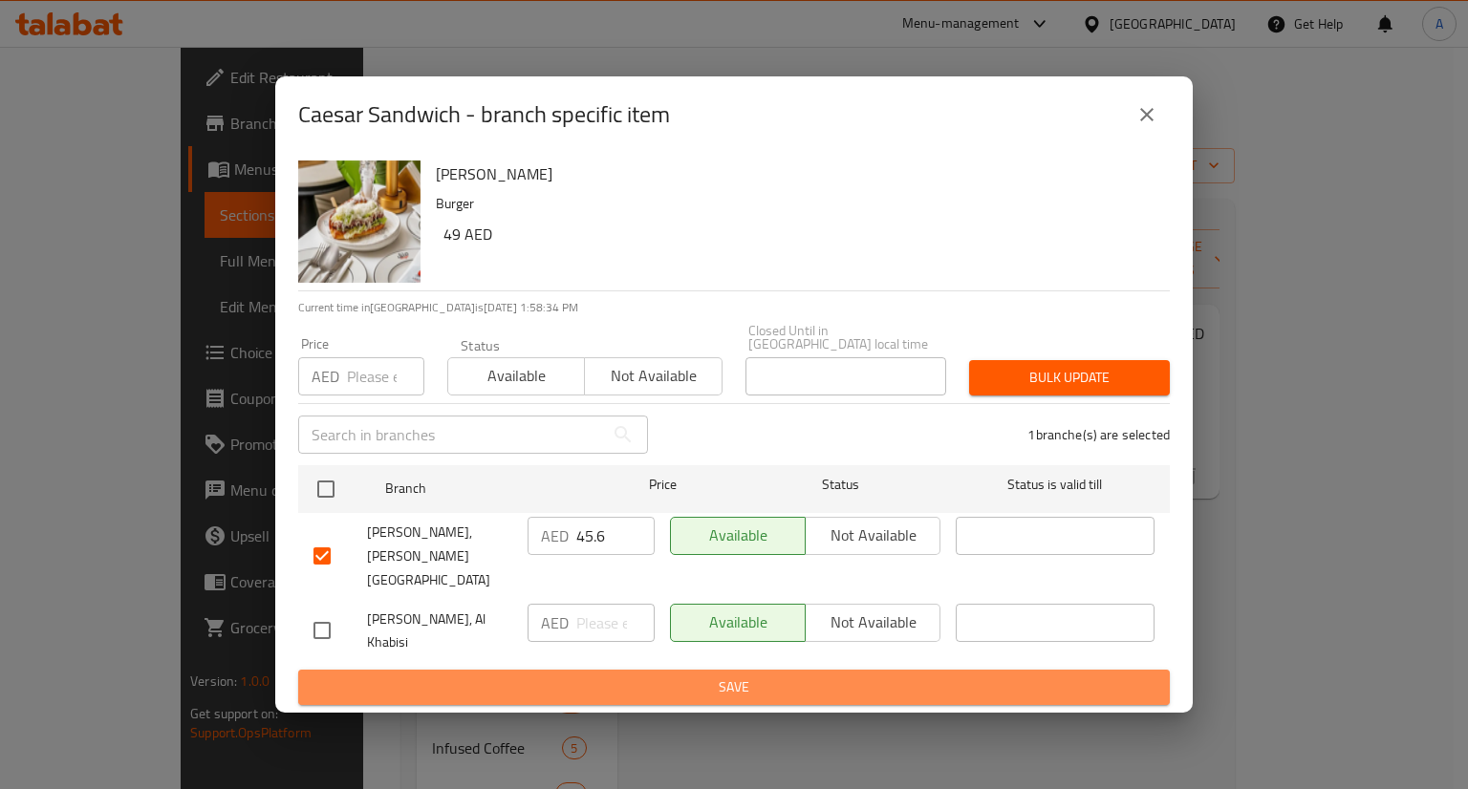
click at [600, 684] on span "Save" at bounding box center [733, 688] width 841 height 24
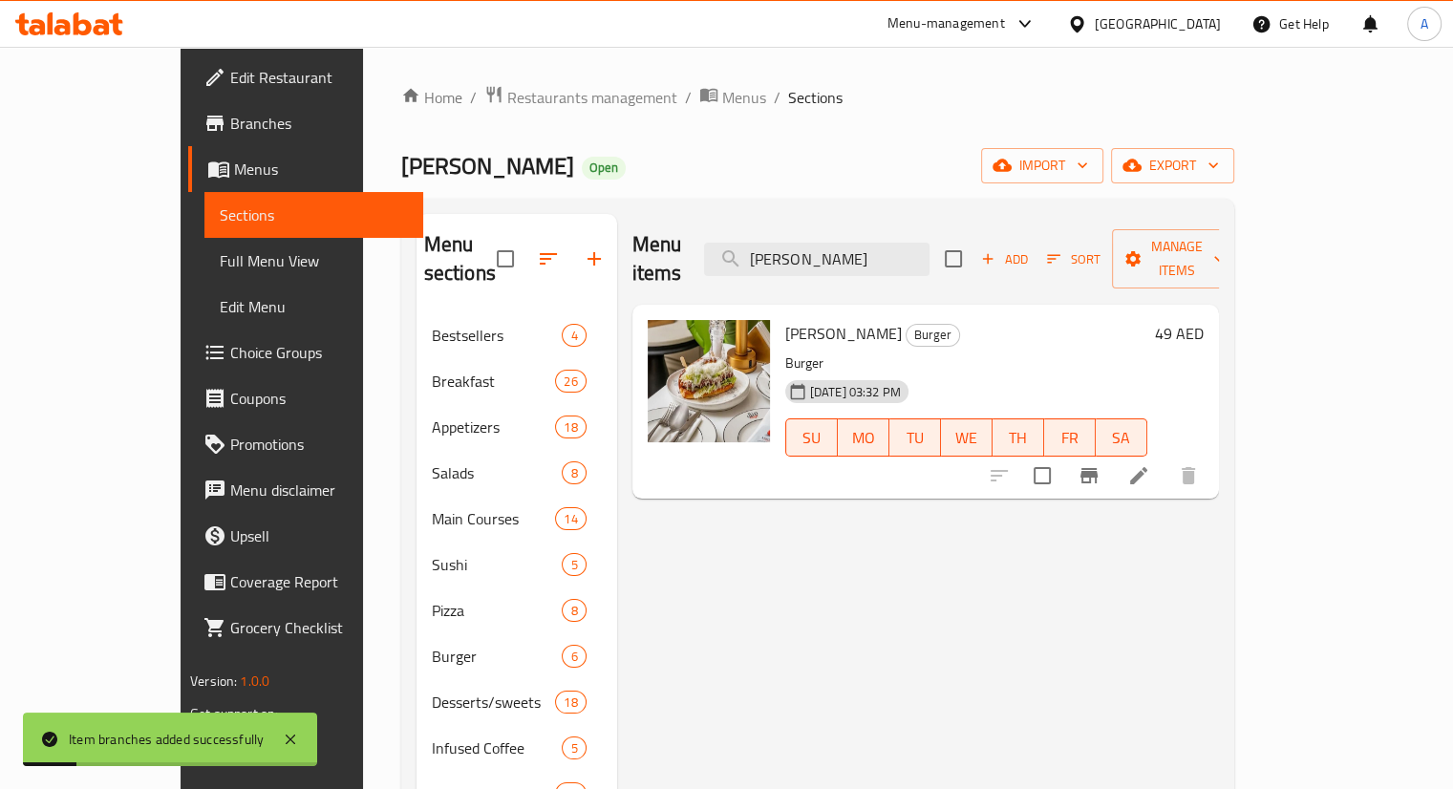
drag, startPoint x: 948, startPoint y: 245, endPoint x: 744, endPoint y: 217, distance: 205.4
click at [744, 217] on div "Menu items Caesar Sandwich Add Sort Manage items" at bounding box center [926, 259] width 587 height 91
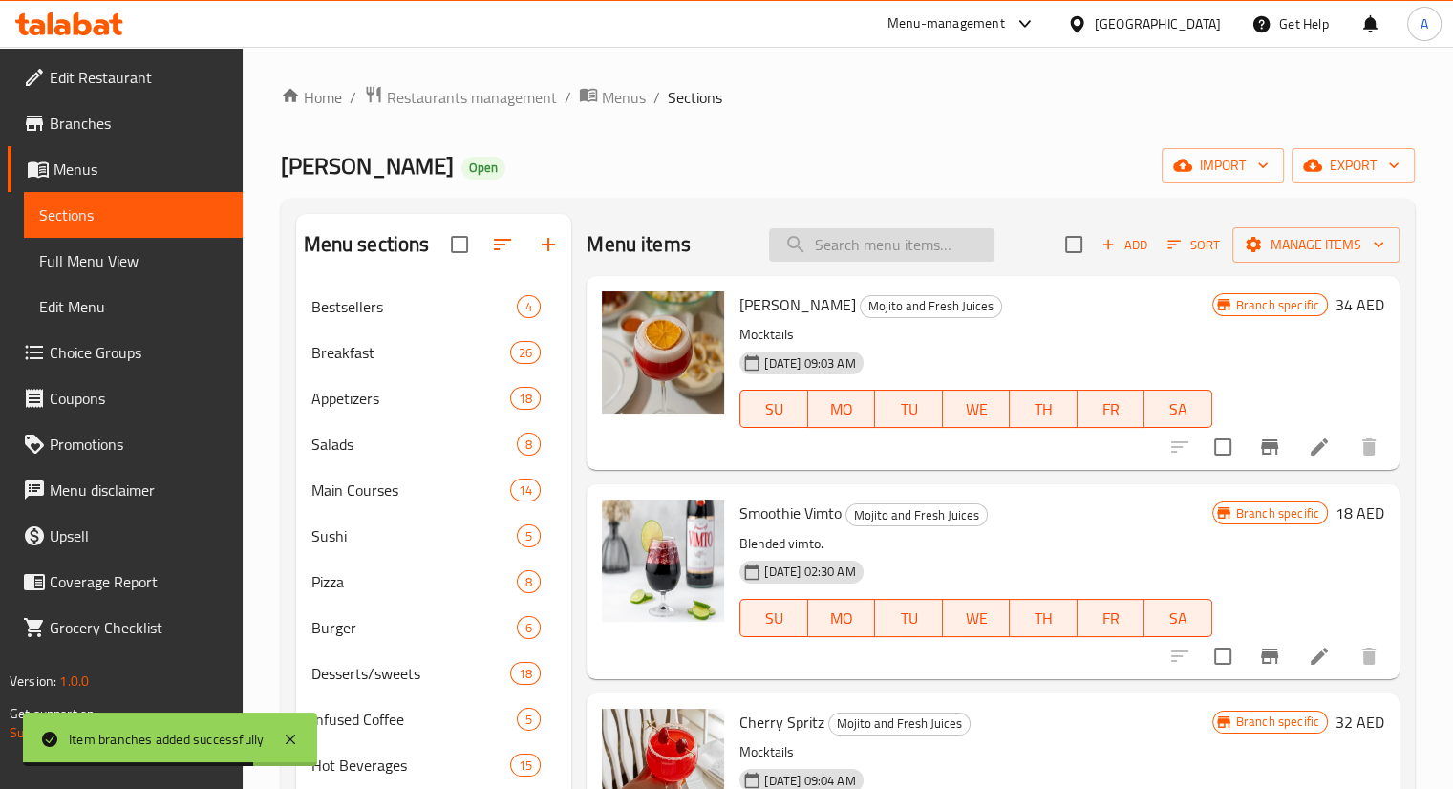
click at [902, 247] on input "search" at bounding box center [882, 244] width 226 height 33
paste input "Grill Corn Salad"
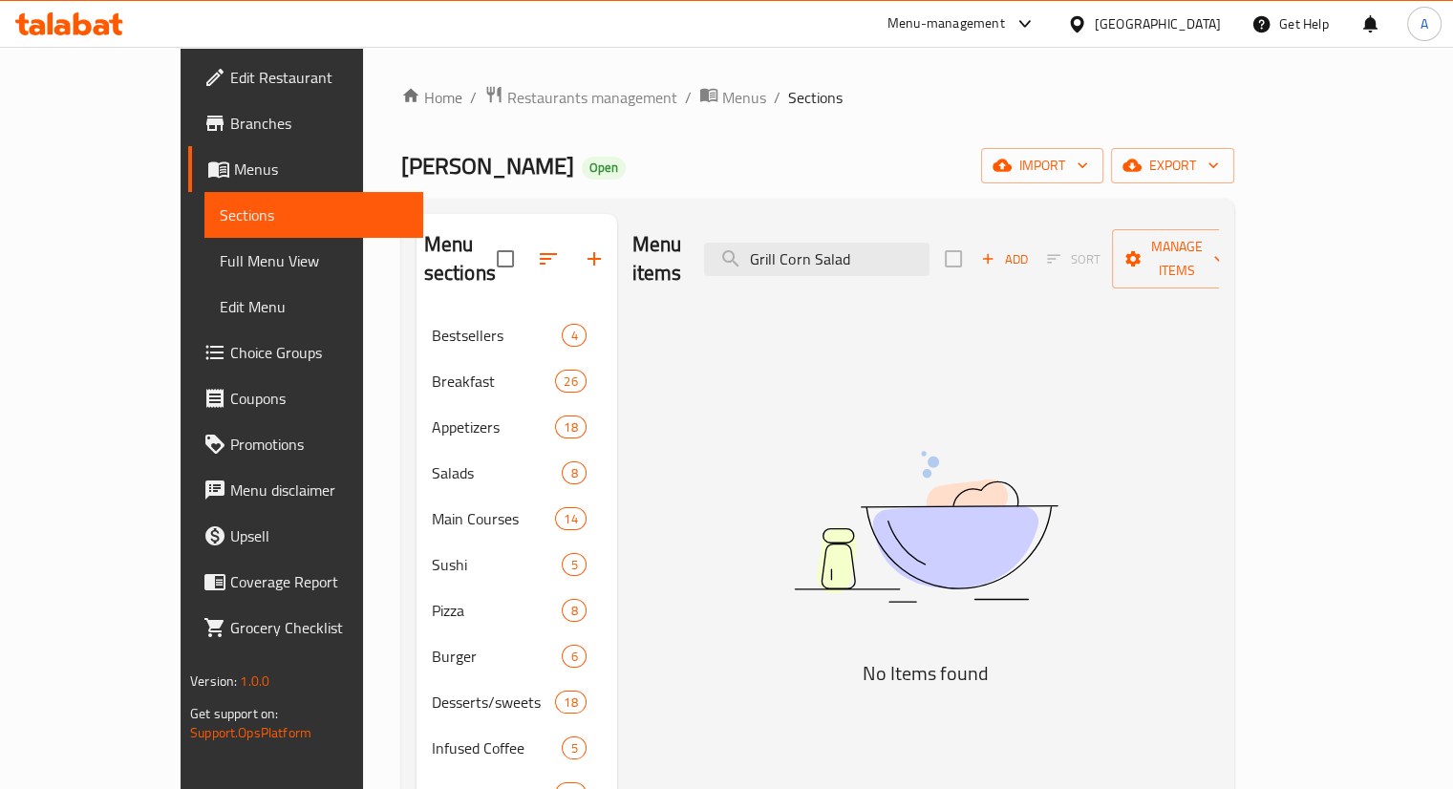
drag, startPoint x: 947, startPoint y: 244, endPoint x: 656, endPoint y: 197, distance: 295.2
click at [656, 197] on div "Home / Restaurants management / Menus / Sections Manzil Lounge Open import expo…" at bounding box center [817, 646] width 833 height 1122
paste input "Hibiscus"
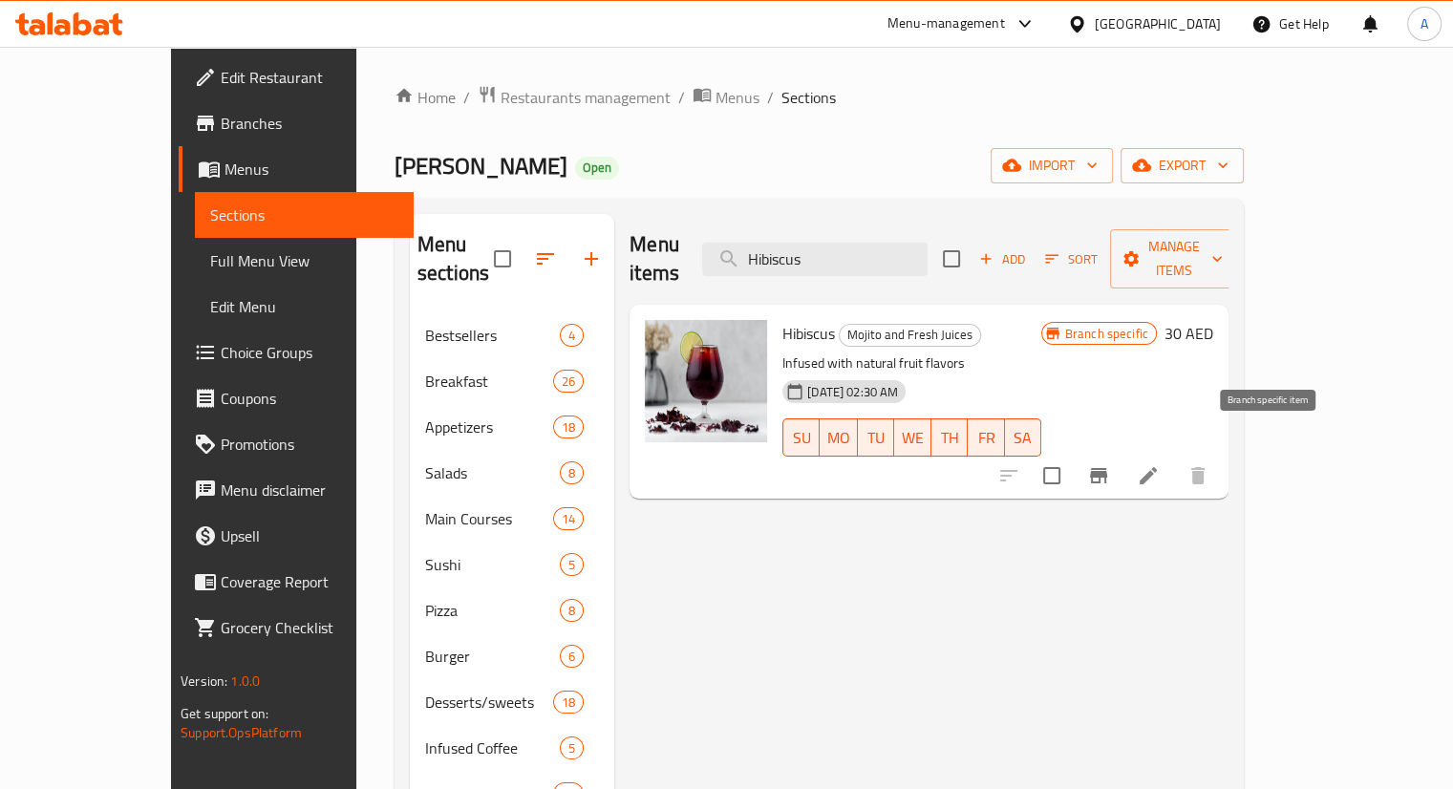
type input "Hibiscus"
click at [1110, 464] on icon "Branch-specific-item" at bounding box center [1098, 475] width 23 height 23
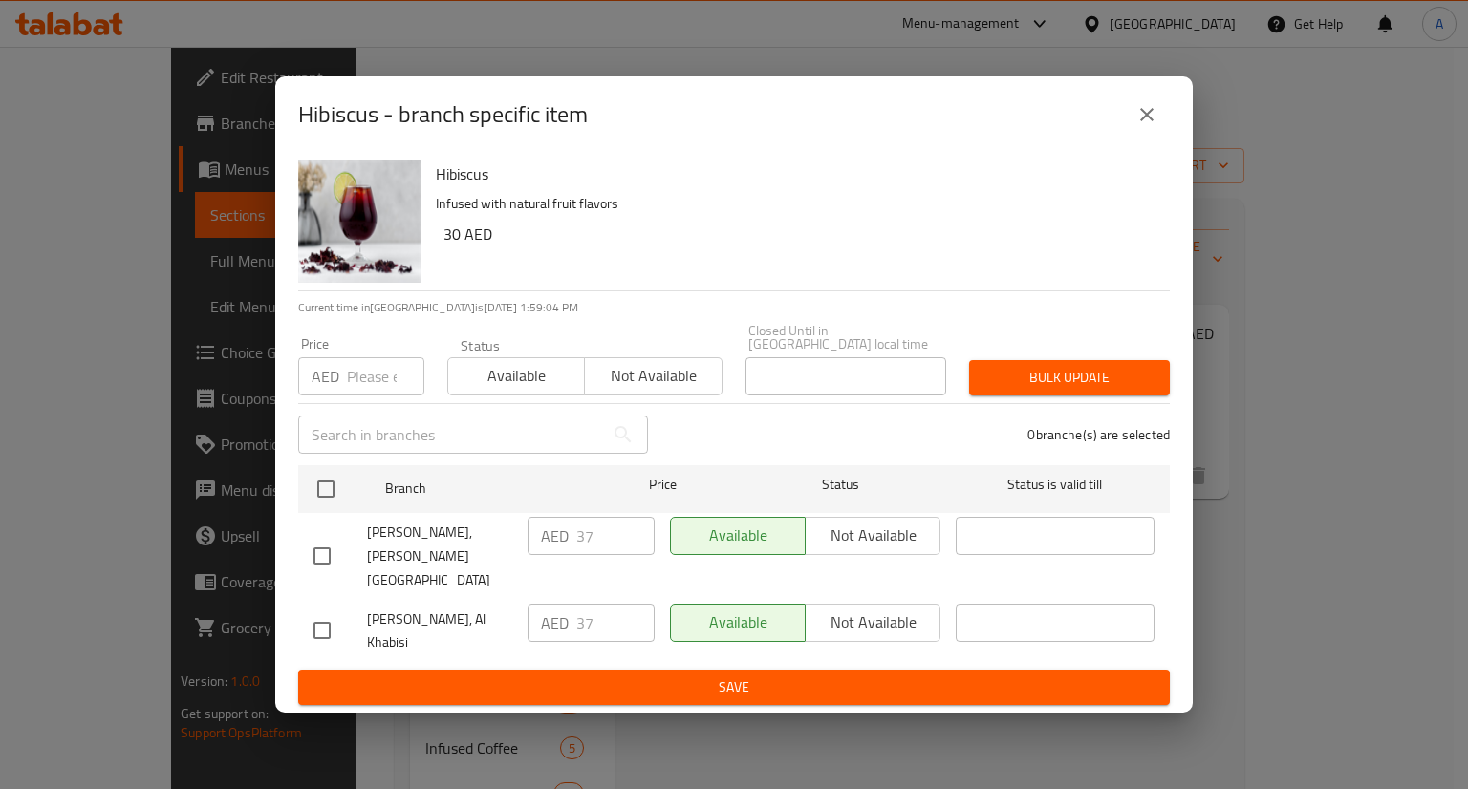
click at [310, 552] on input "checkbox" at bounding box center [322, 556] width 40 height 40
checkbox input "true"
drag, startPoint x: 612, startPoint y: 536, endPoint x: 539, endPoint y: 531, distance: 72.8
click at [539, 531] on div "AED 37 ​" at bounding box center [590, 536] width 127 height 38
type input "43.2"
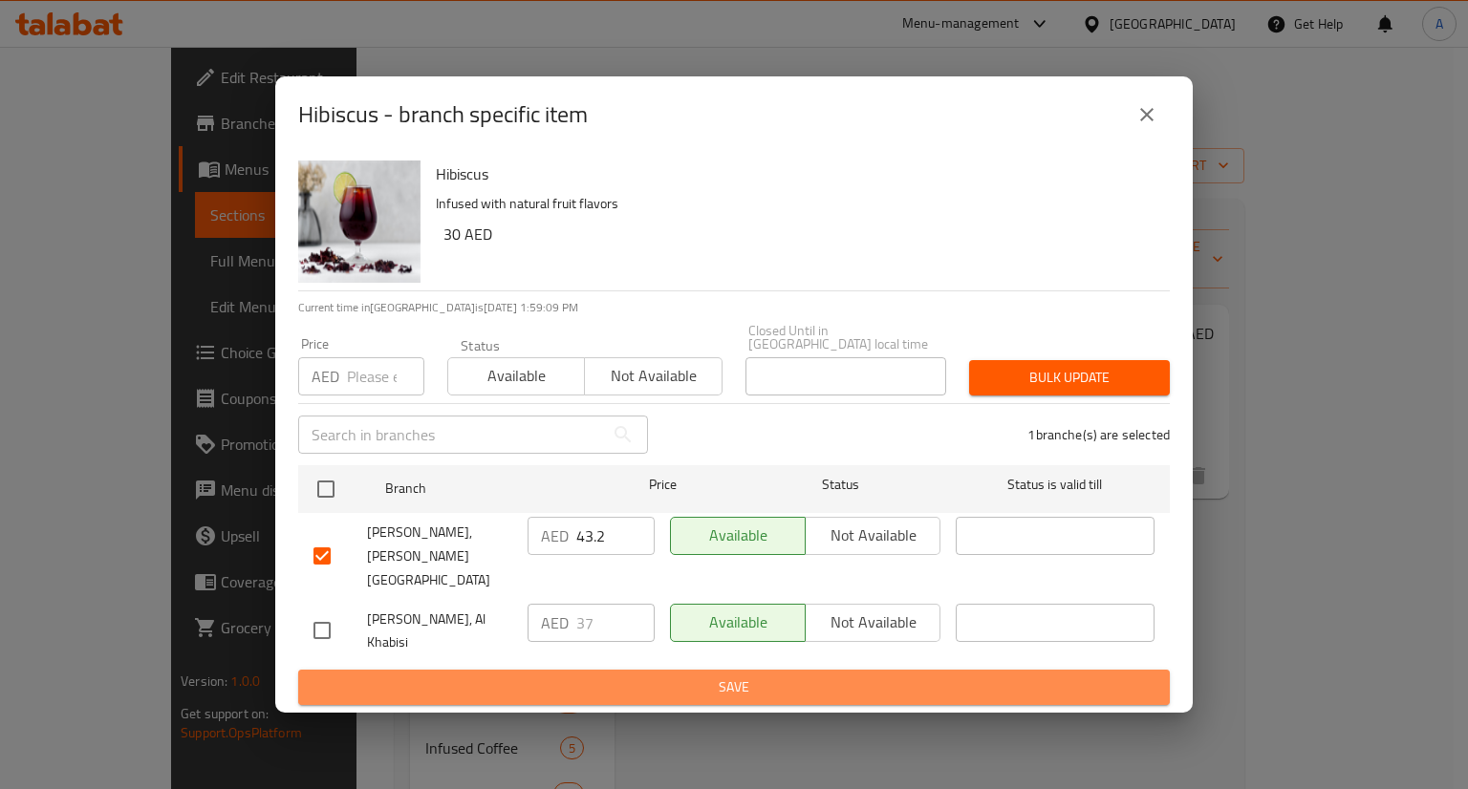
click at [619, 682] on span "Save" at bounding box center [733, 688] width 841 height 24
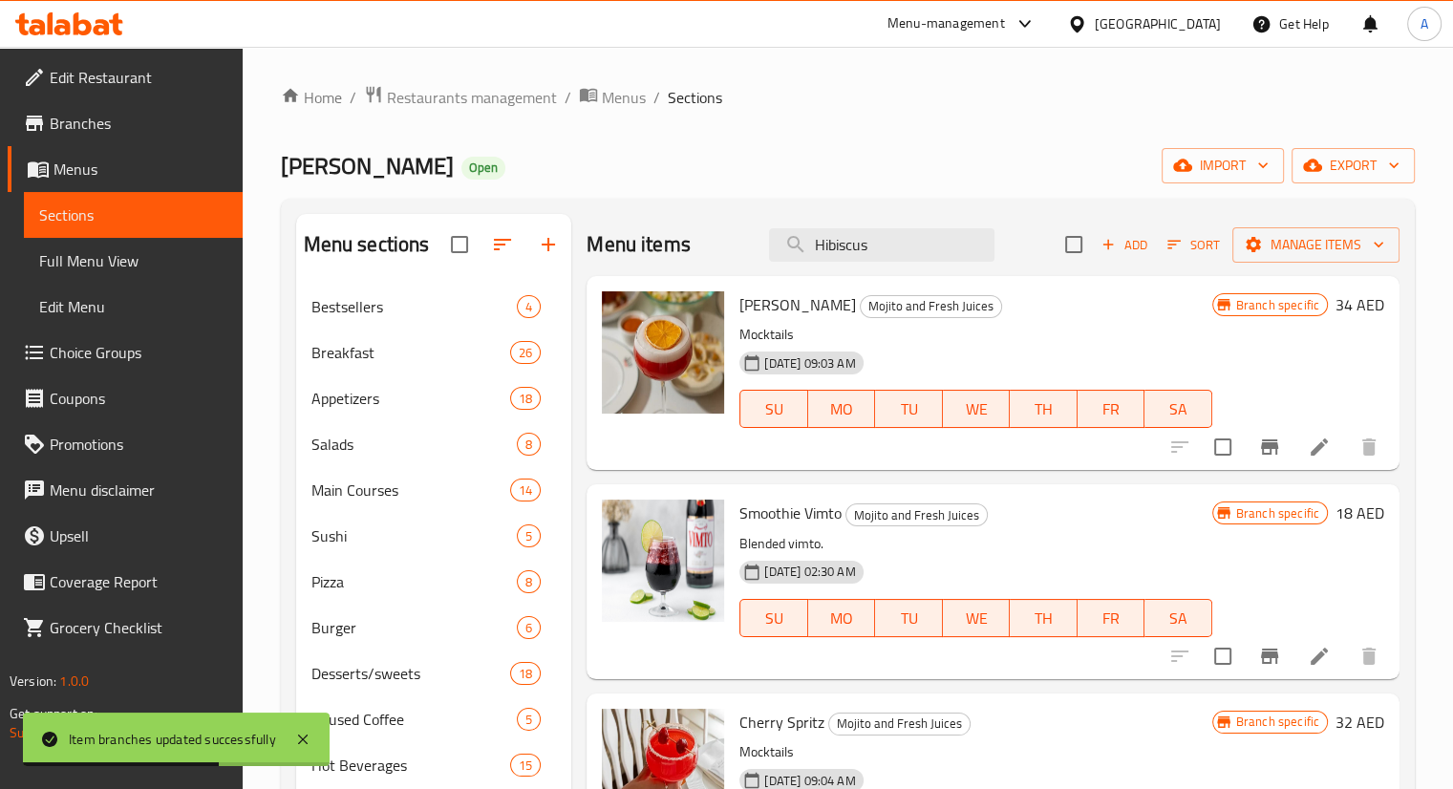
drag, startPoint x: 907, startPoint y: 247, endPoint x: 738, endPoint y: 224, distance: 170.7
click at [738, 224] on div "Menu items Hibiscus Add Sort Manage items" at bounding box center [993, 245] width 813 height 62
paste input "Acai Smoothie"
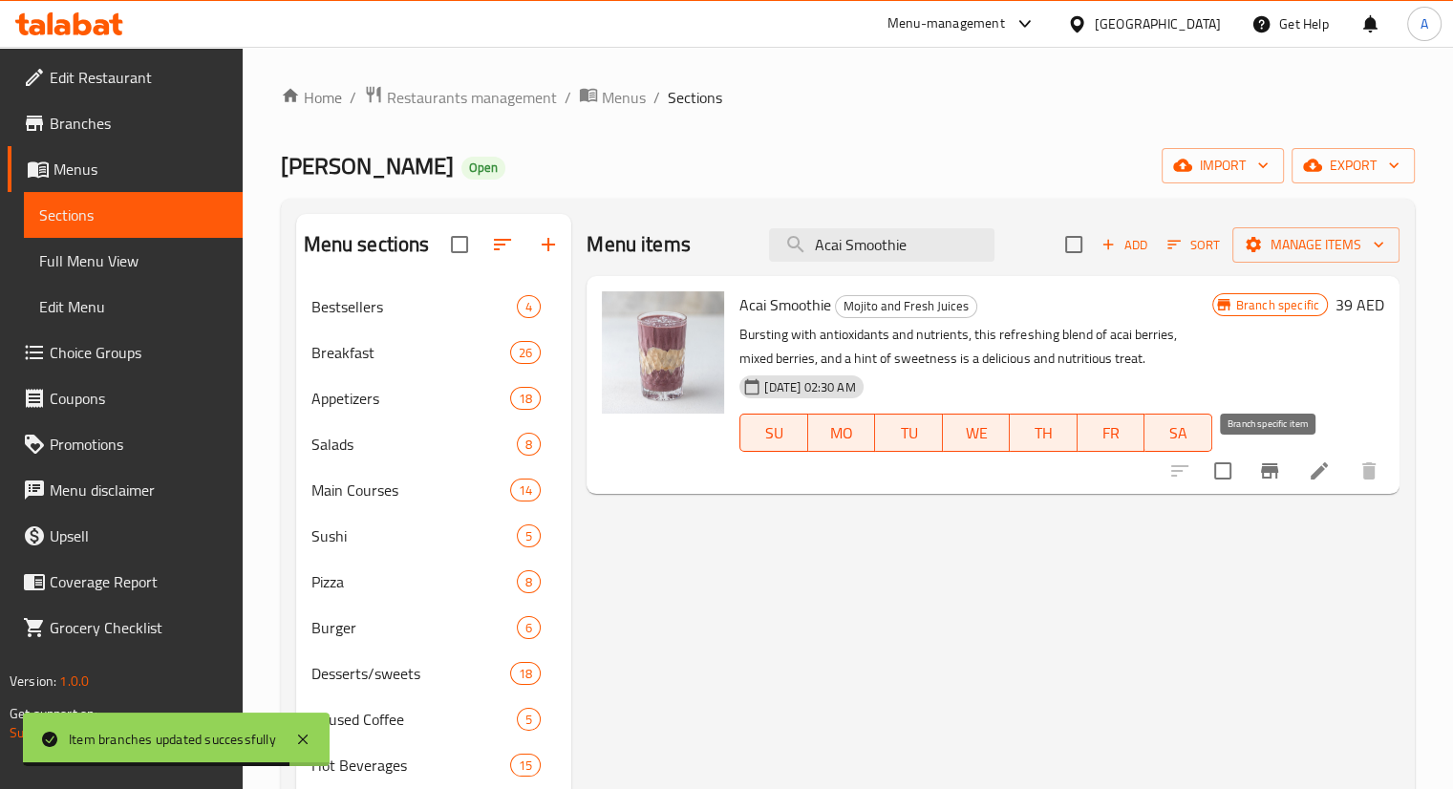
type input "Acai Smoothie"
click at [1270, 475] on icon "Branch-specific-item" at bounding box center [1269, 470] width 17 height 15
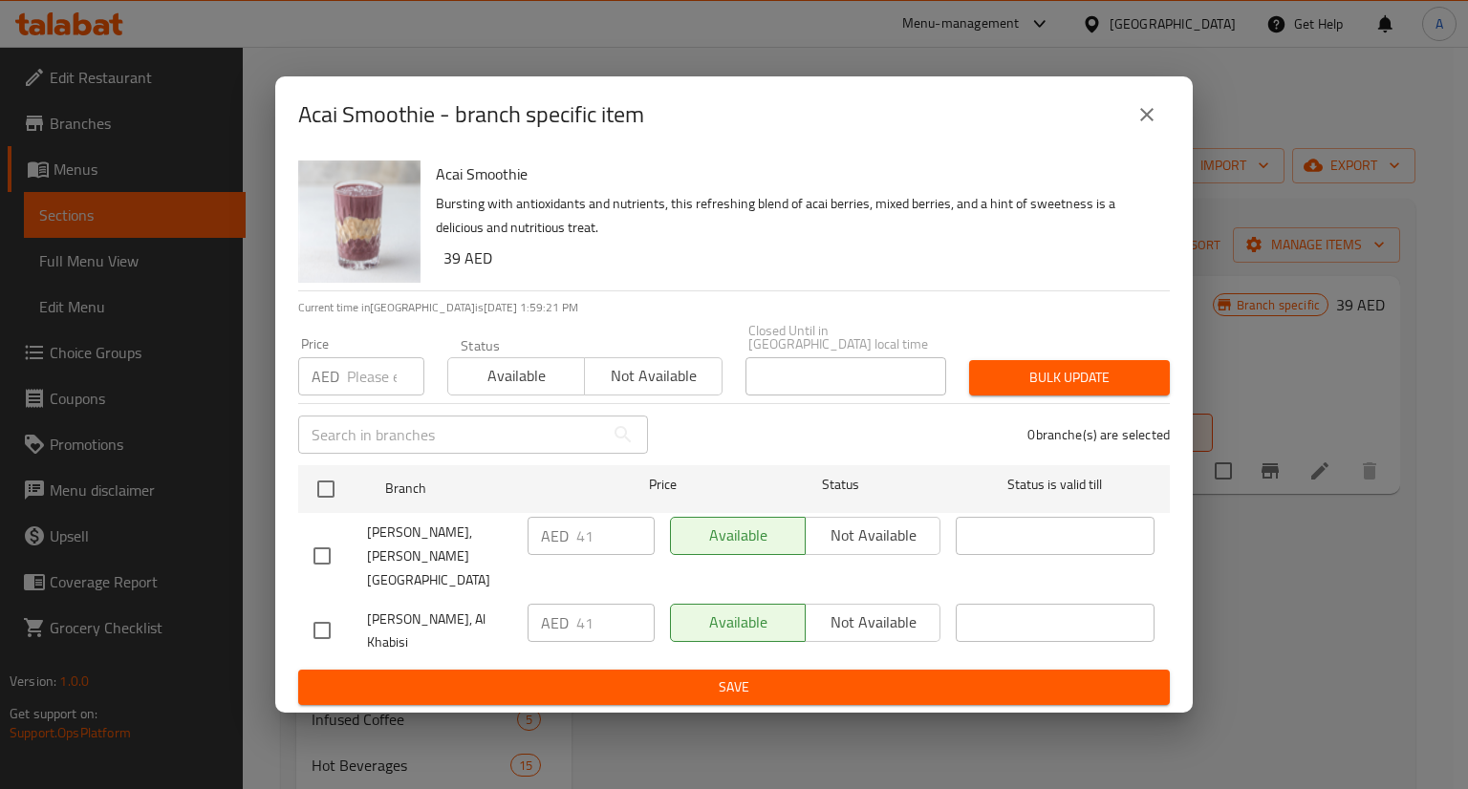
drag, startPoint x: 318, startPoint y: 569, endPoint x: 374, endPoint y: 562, distance: 55.8
click at [320, 569] on input "checkbox" at bounding box center [322, 556] width 40 height 40
checkbox input "true"
drag, startPoint x: 564, startPoint y: 550, endPoint x: 505, endPoint y: 532, distance: 62.0
click at [512, 534] on div "[PERSON_NAME], [PERSON_NAME] Zayed City AED 41 ​ Available Not available ​" at bounding box center [734, 556] width 856 height 95
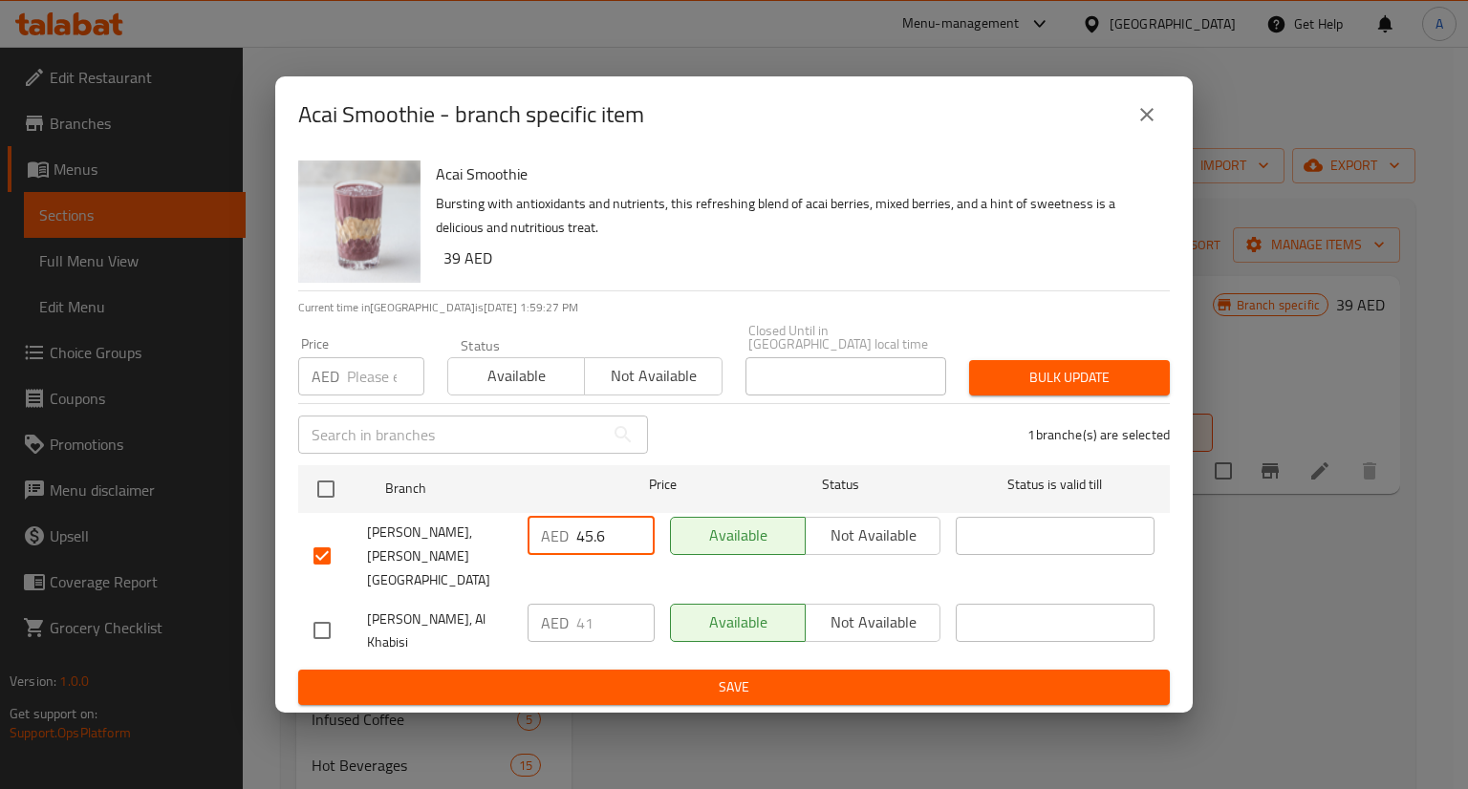
type input "45.6"
click at [702, 682] on span "Save" at bounding box center [733, 688] width 841 height 24
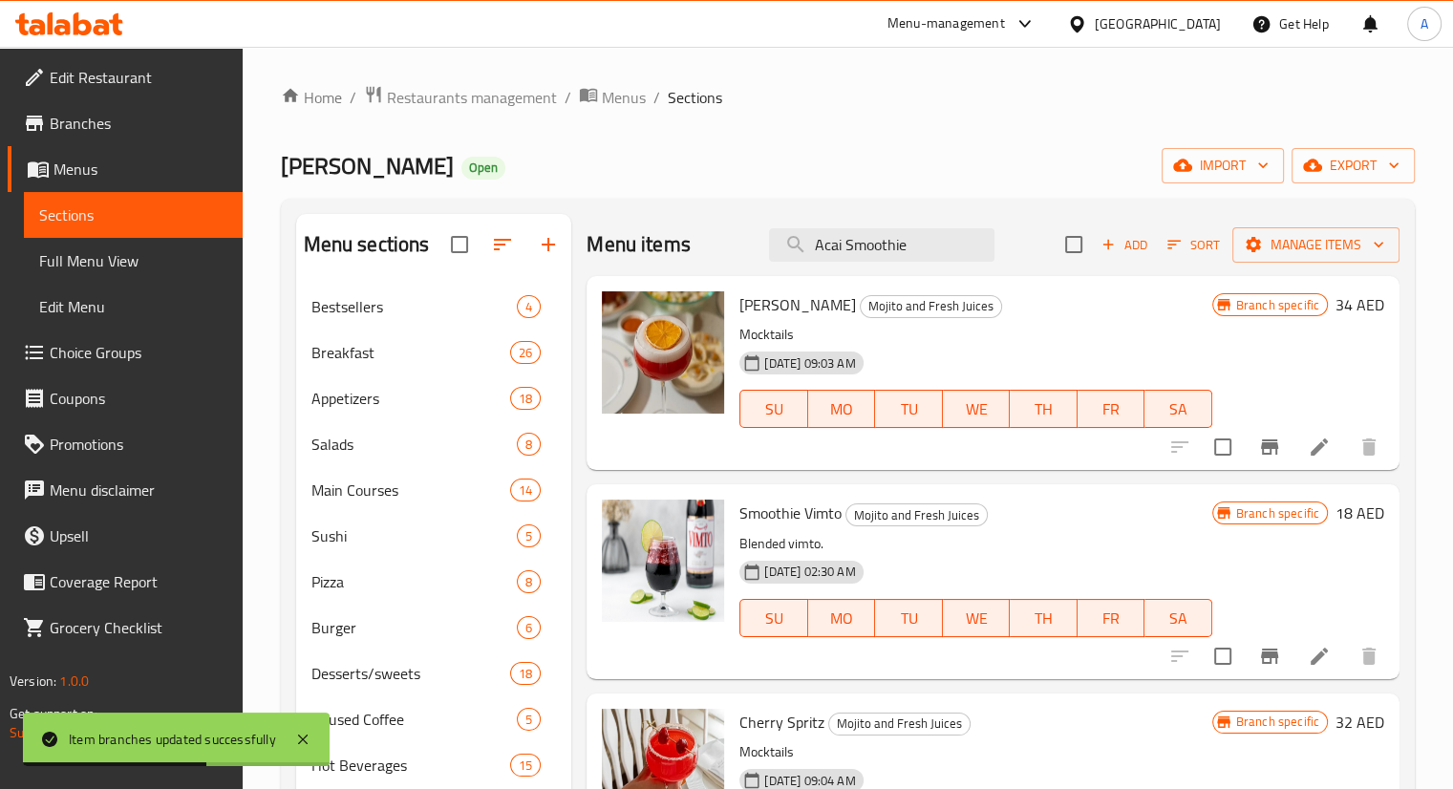
drag, startPoint x: 955, startPoint y: 251, endPoint x: 529, endPoint y: 208, distance: 427.4
click at [529, 208] on div "Menu sections Bestsellers 4 Breakfast 26 Appetizers 18 Salads 8 Main Courses 14…" at bounding box center [848, 688] width 1134 height 979
paste input "ffogato"
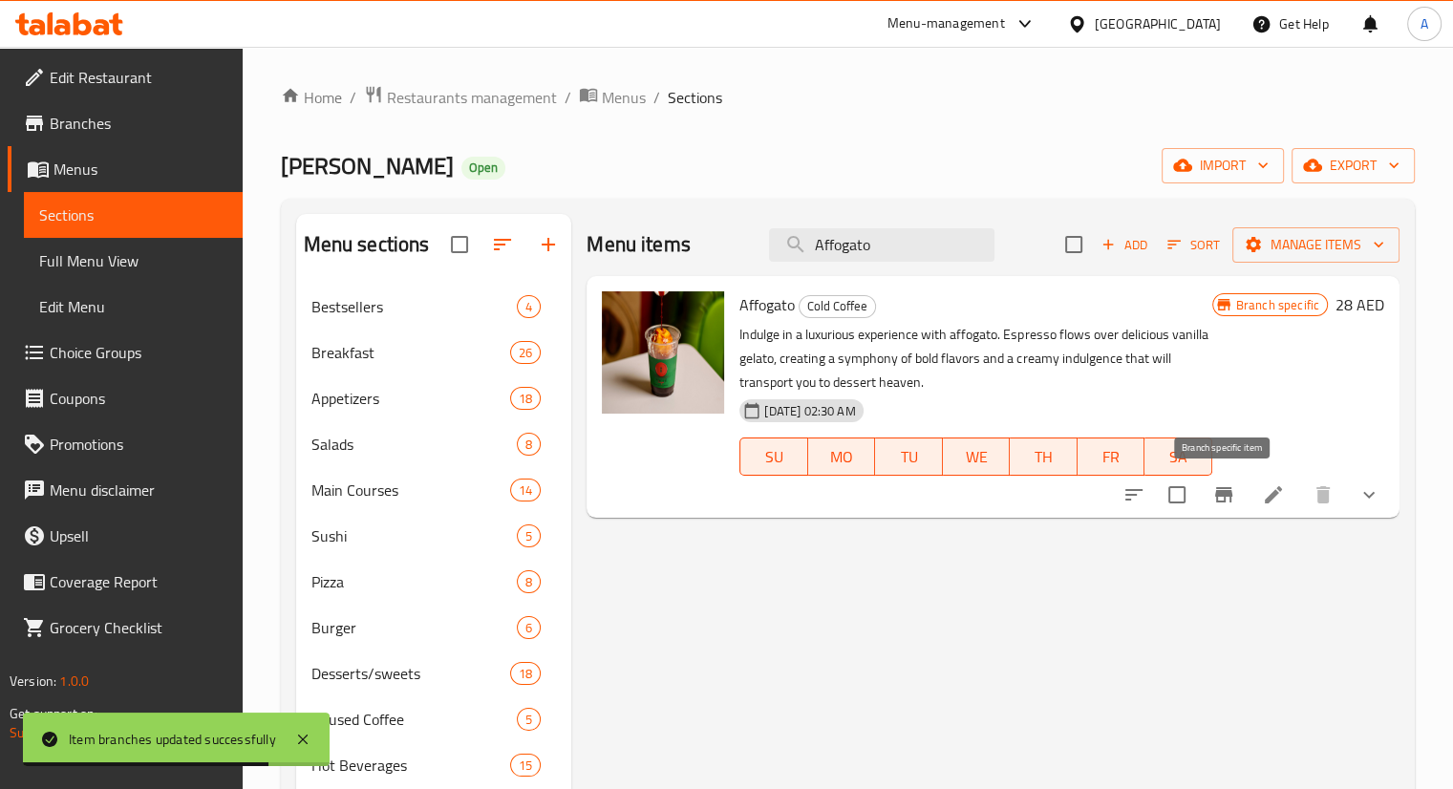
type input "Affogato"
click at [1220, 495] on icon "Branch-specific-item" at bounding box center [1224, 494] width 17 height 15
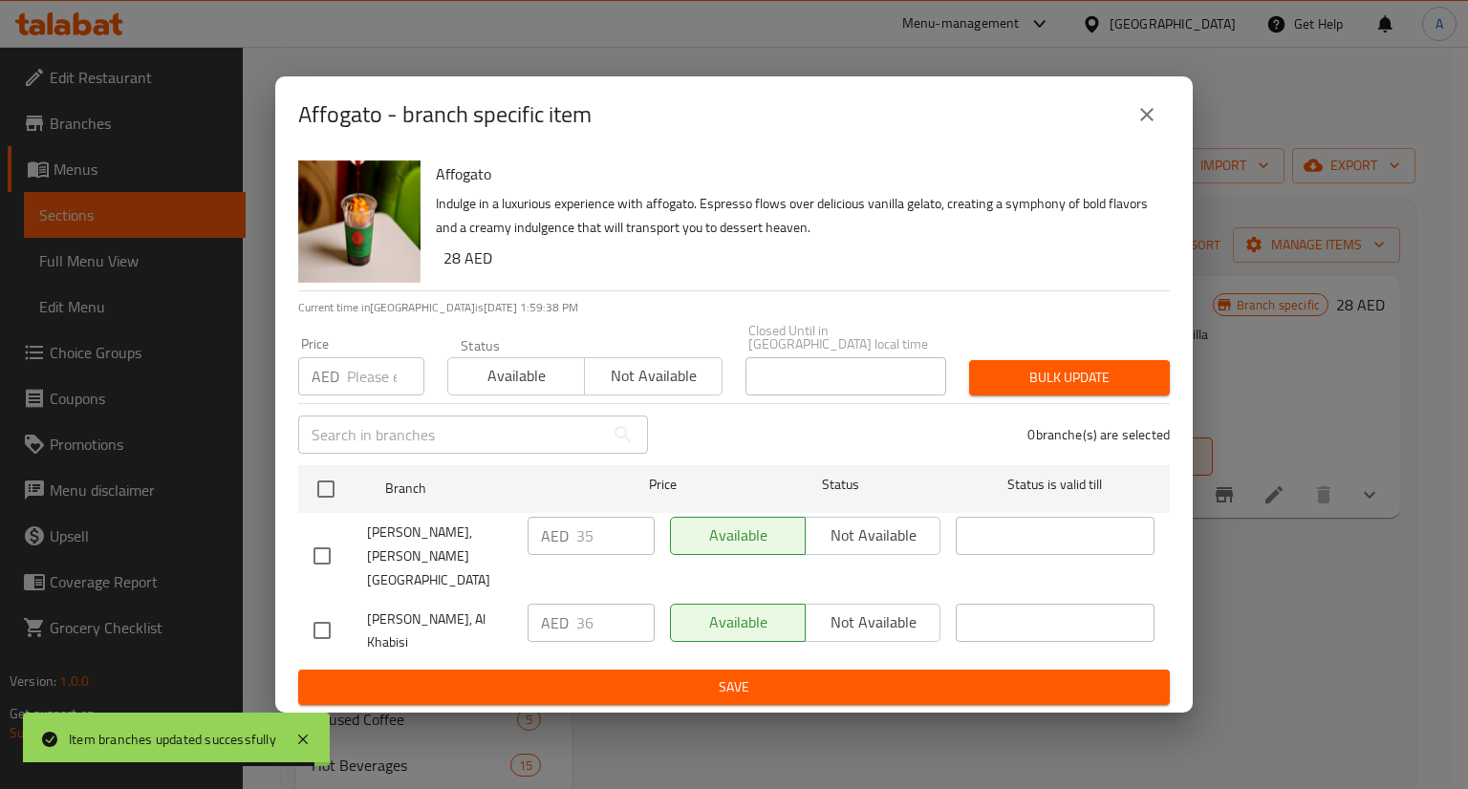
click at [333, 562] on input "checkbox" at bounding box center [322, 556] width 40 height 40
checkbox input "true"
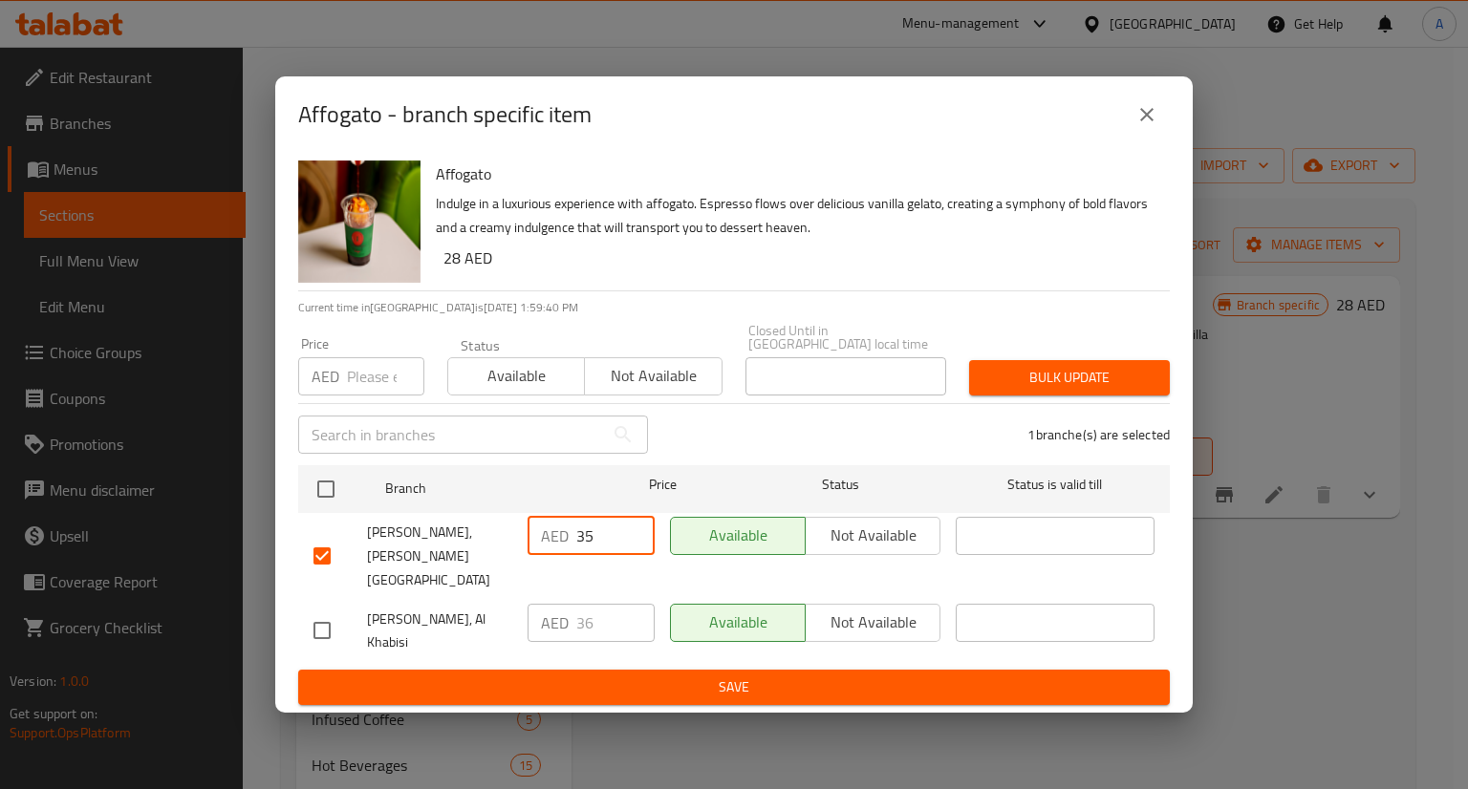
drag, startPoint x: 618, startPoint y: 552, endPoint x: 543, endPoint y: 544, distance: 76.0
click at [543, 544] on div "AED 35 ​" at bounding box center [590, 536] width 127 height 38
type input "40.8"
click at [711, 684] on span "Save" at bounding box center [733, 688] width 841 height 24
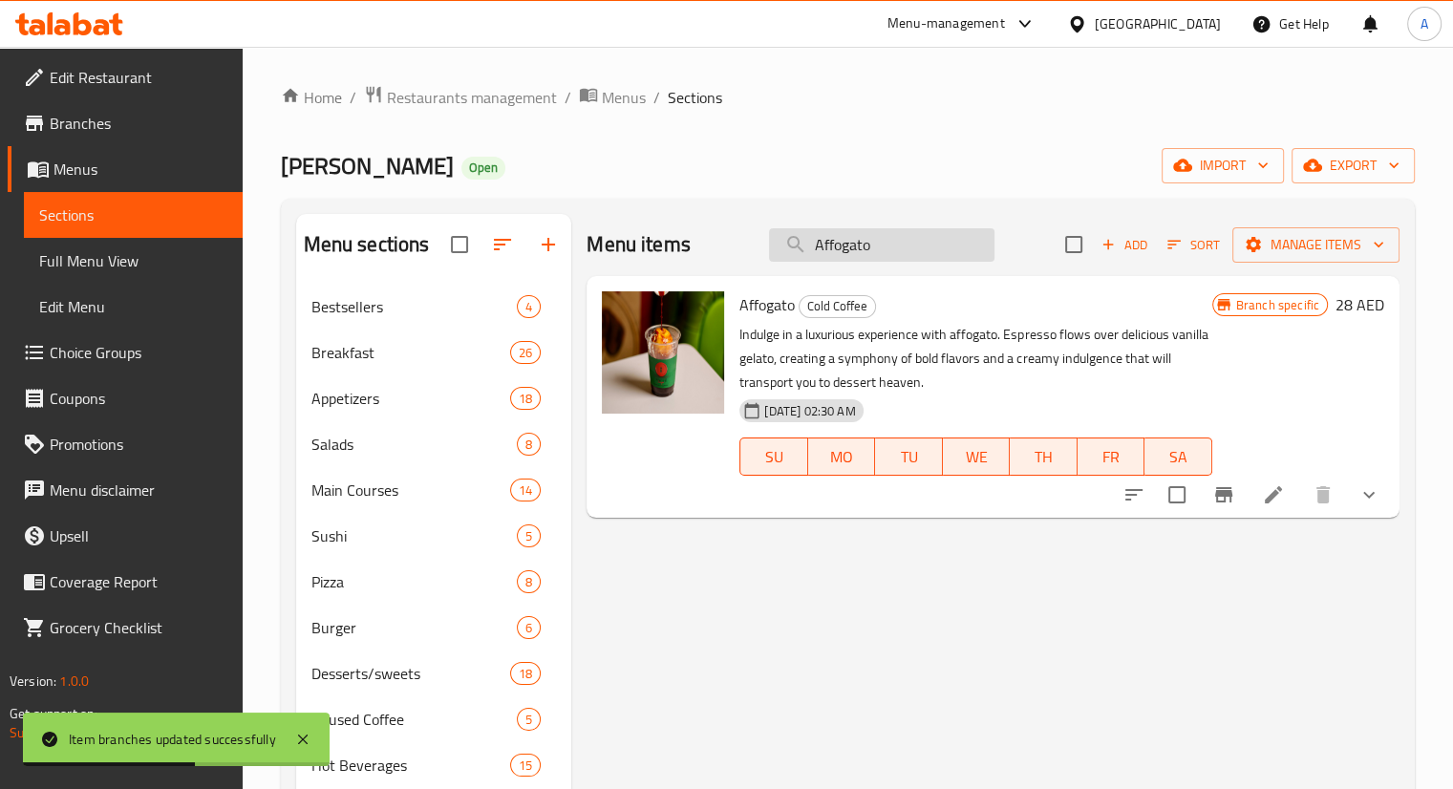
click at [935, 232] on input "Affogato" at bounding box center [882, 244] width 226 height 33
paste input "Crème Espresso ([PERSON_NAME])"
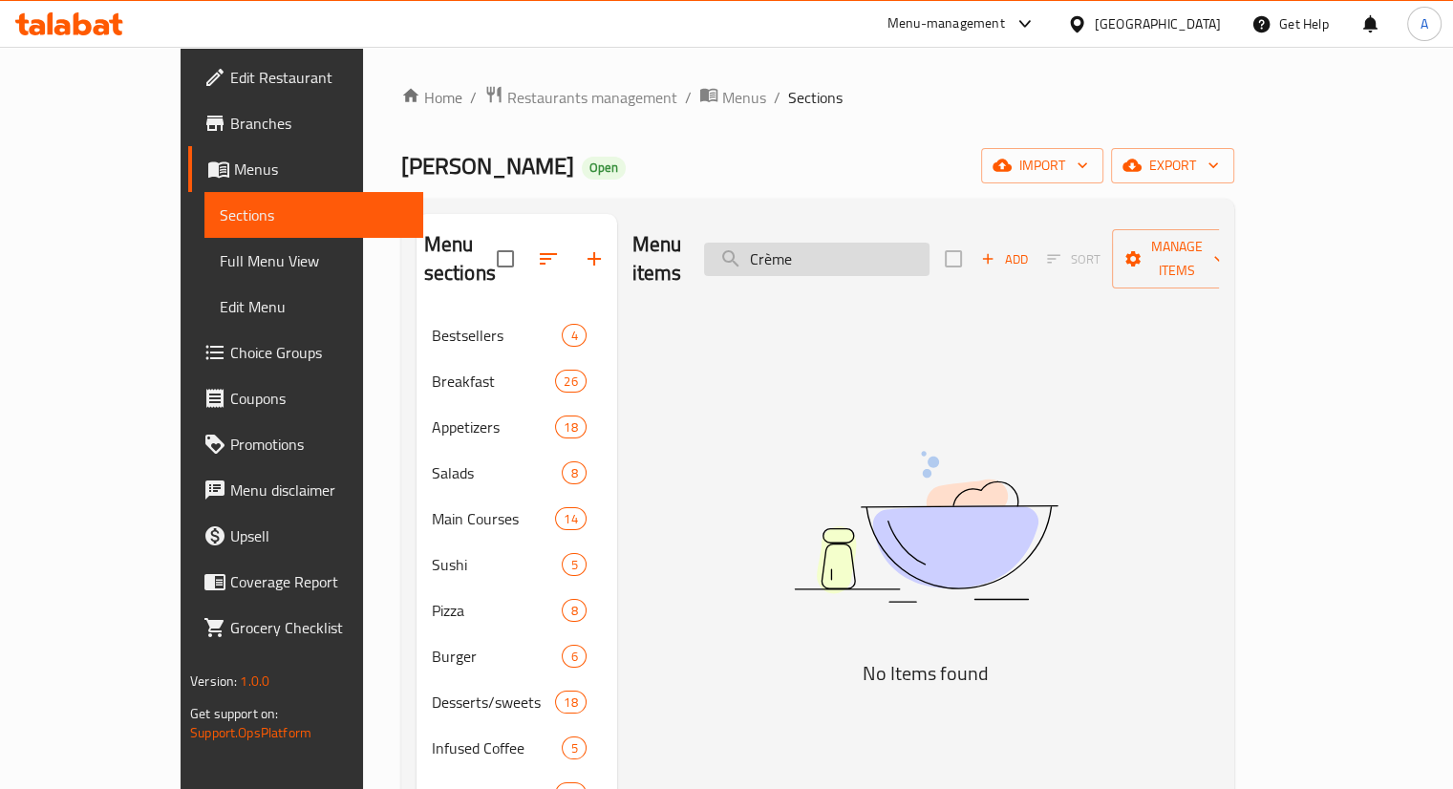
click at [882, 253] on input "Crème" at bounding box center [817, 259] width 226 height 33
paste input "loud Coconut Matcha"
drag, startPoint x: 962, startPoint y: 240, endPoint x: 661, endPoint y: 185, distance: 305.9
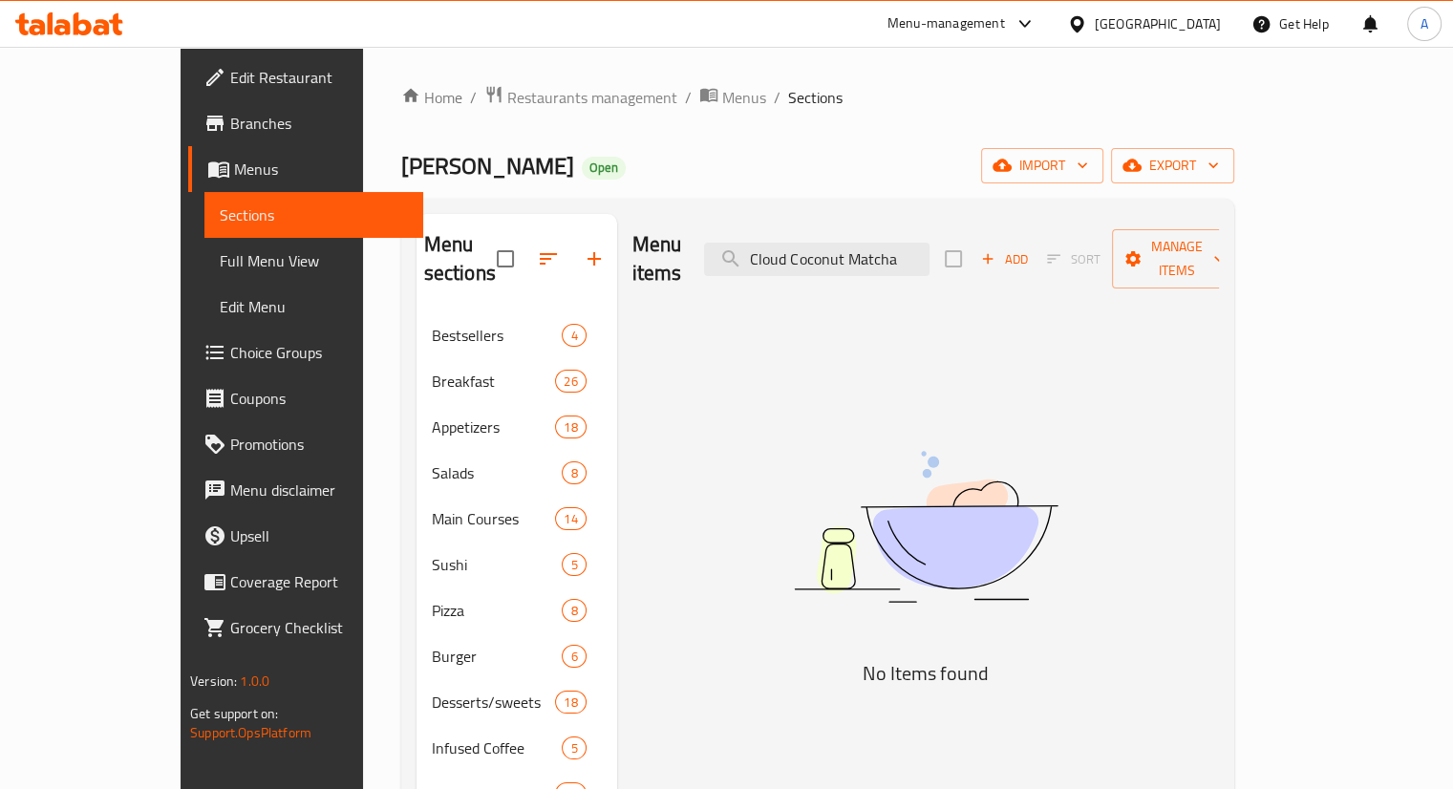
click at [661, 185] on div "Home / Restaurants management / Menus / Sections Manzil Lounge Open import expo…" at bounding box center [817, 646] width 833 height 1122
paste input "Strawberry"
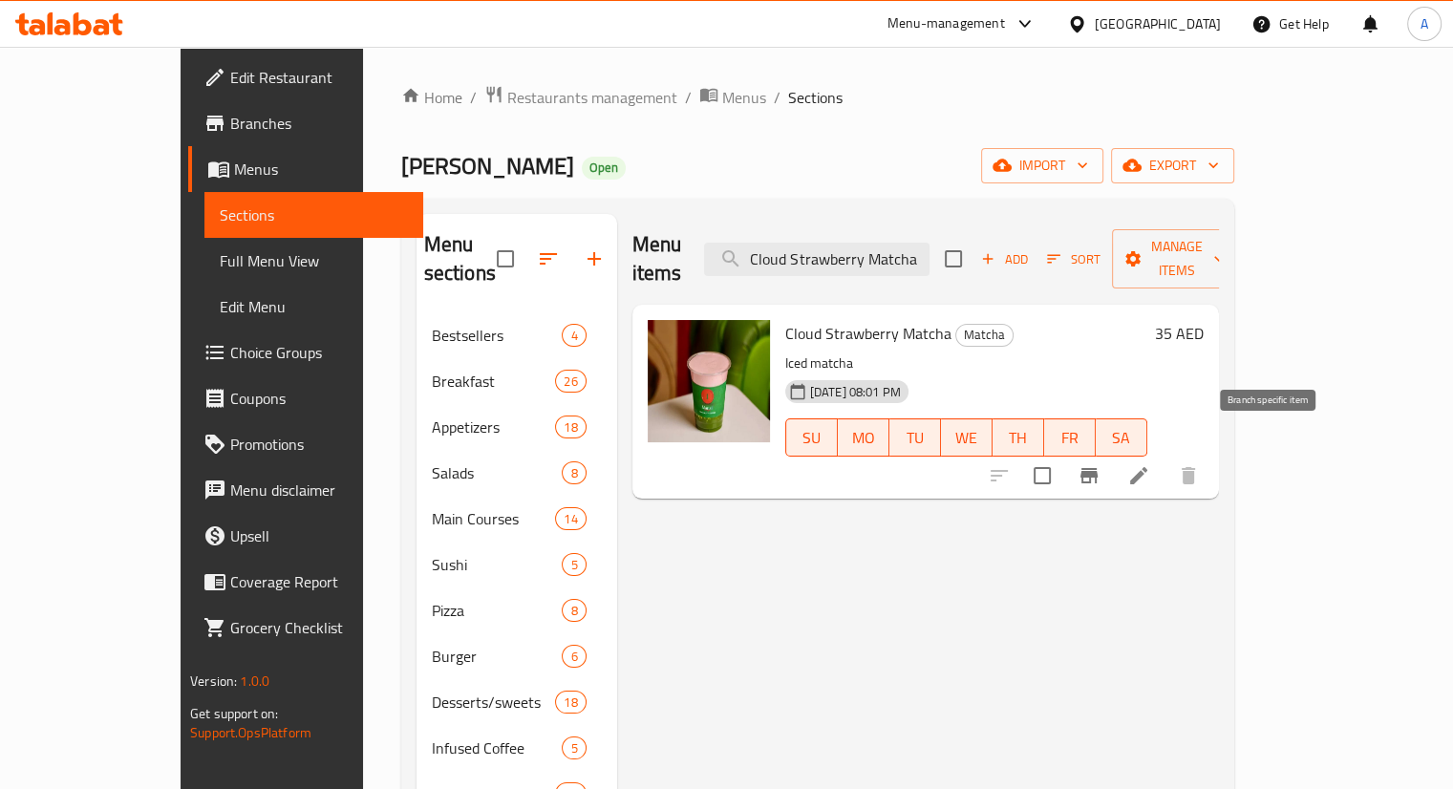
type input "Cloud Strawberry Matcha"
click at [1098, 468] on icon "Branch-specific-item" at bounding box center [1089, 475] width 17 height 15
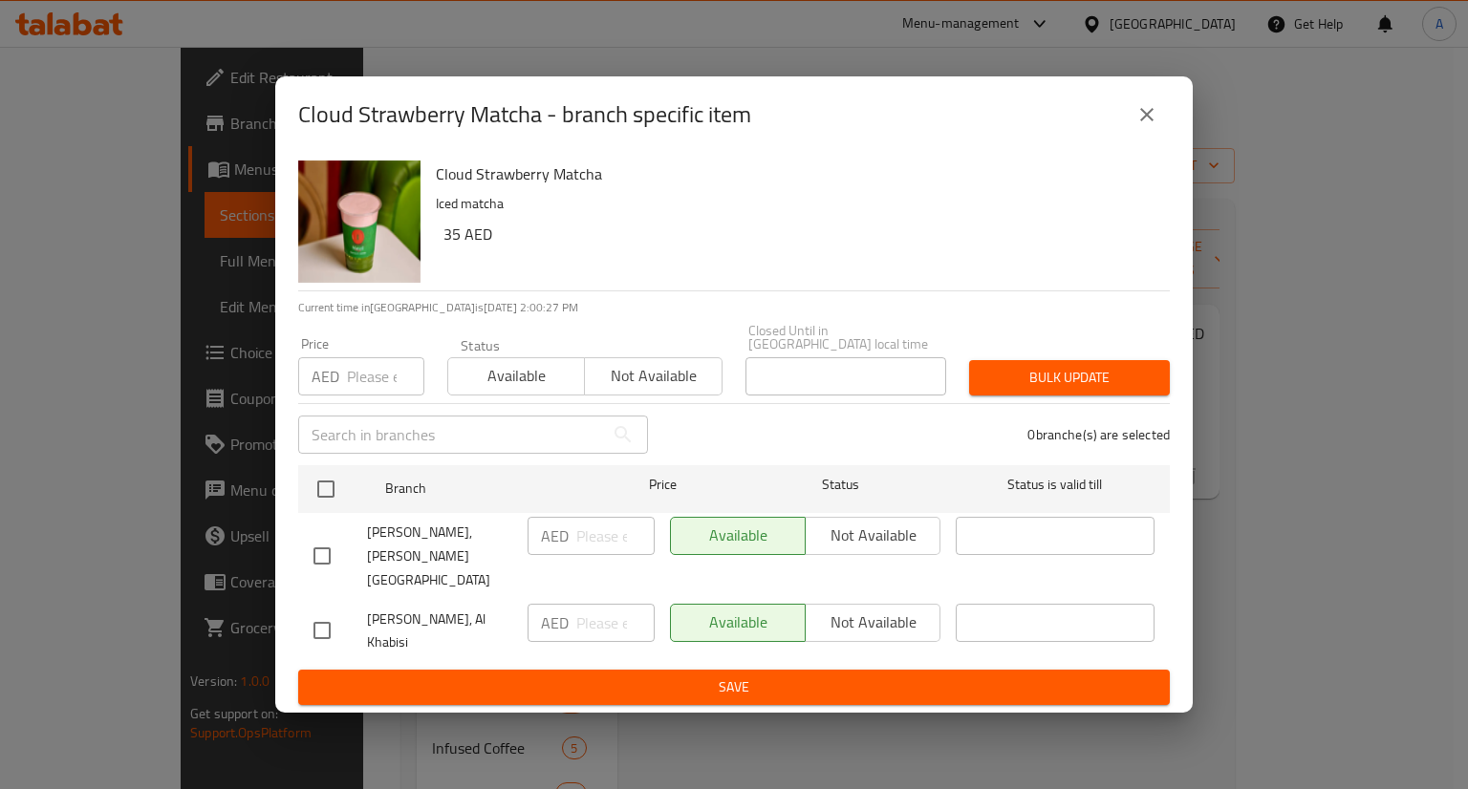
click at [344, 551] on div at bounding box center [340, 556] width 54 height 40
click at [324, 567] on input "checkbox" at bounding box center [322, 556] width 40 height 40
checkbox input "true"
click at [594, 548] on input "number" at bounding box center [615, 536] width 78 height 38
type input "36"
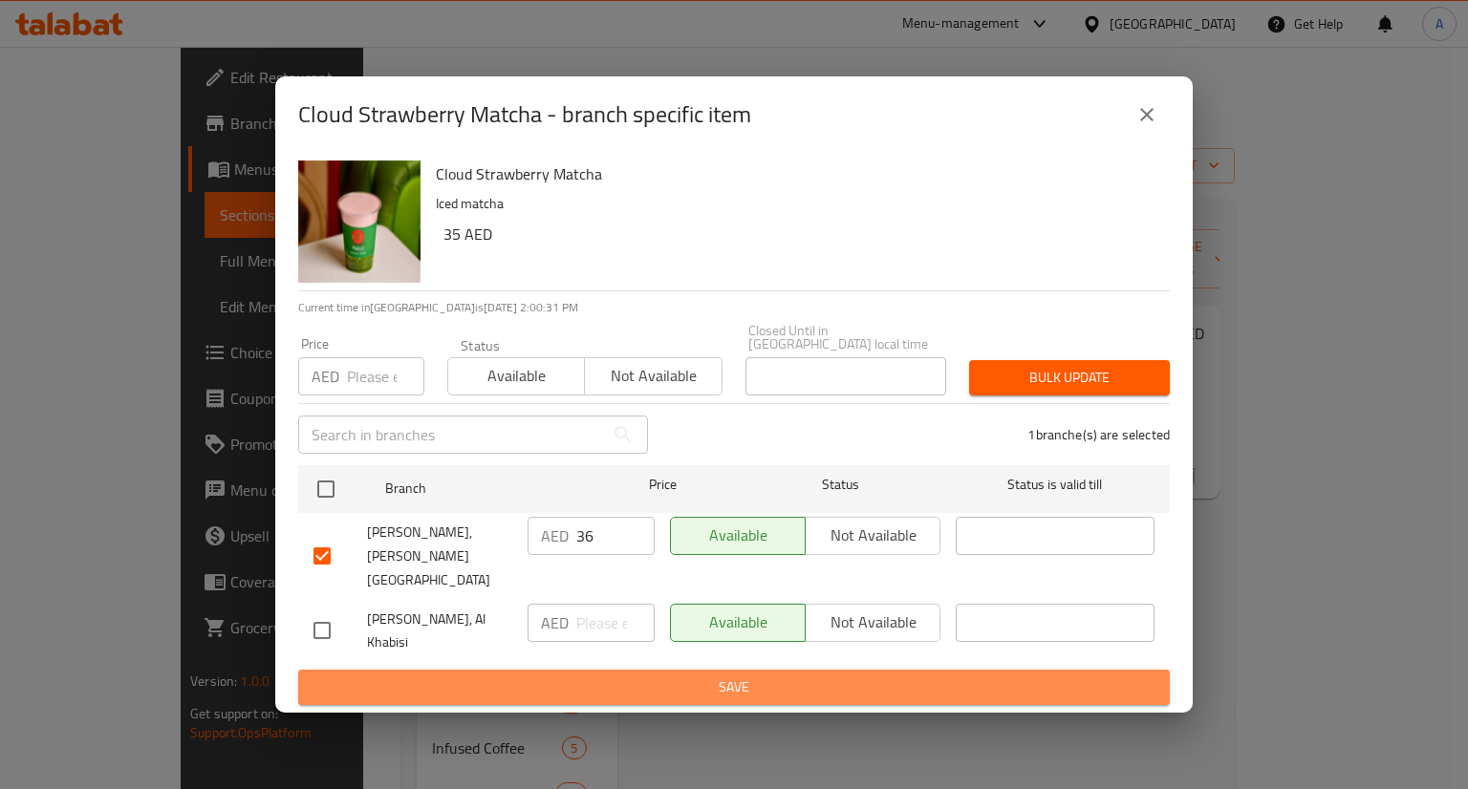
click at [742, 689] on span "Save" at bounding box center [733, 688] width 841 height 24
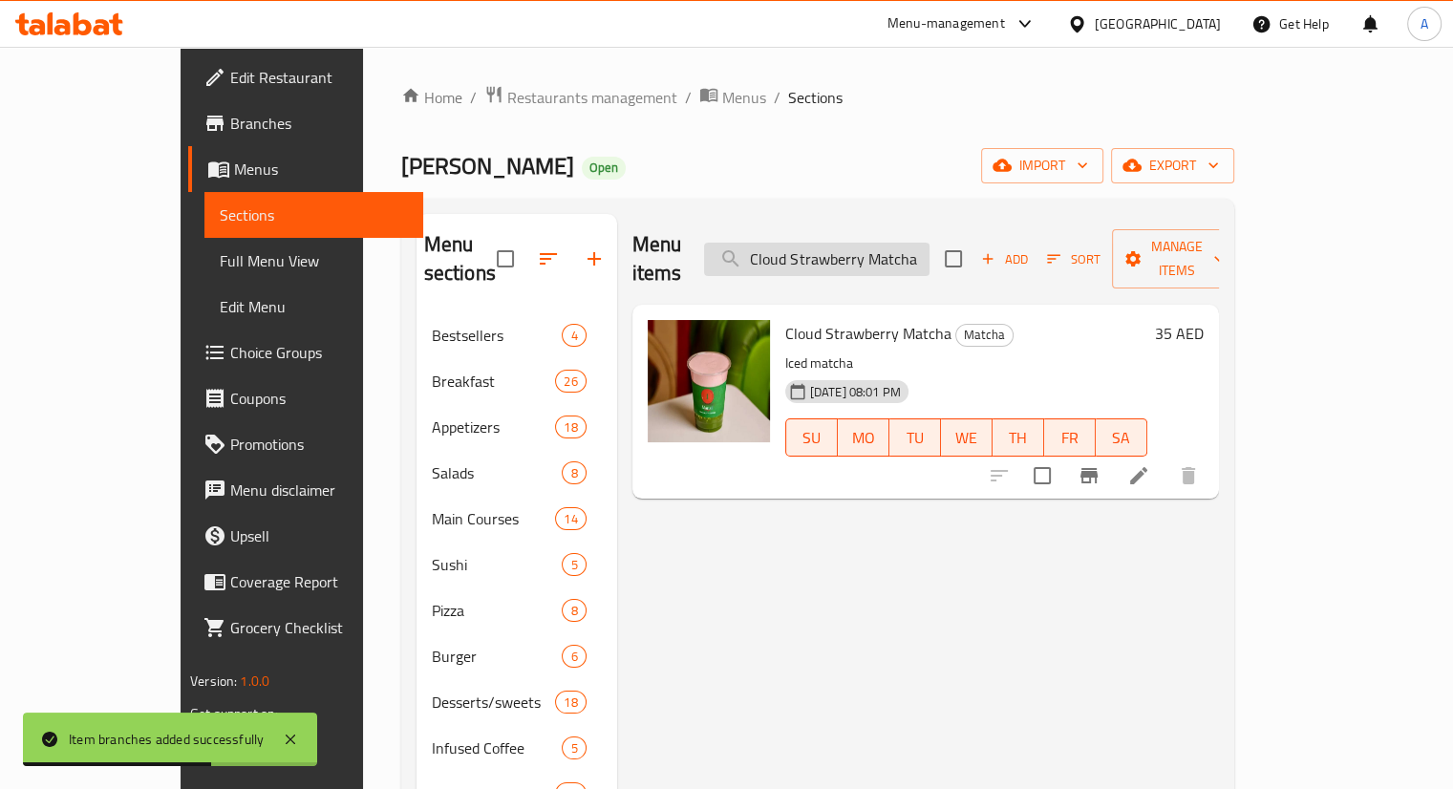
click at [887, 248] on input "Cloud Strawberry Matcha" at bounding box center [817, 259] width 226 height 33
paste input "search"
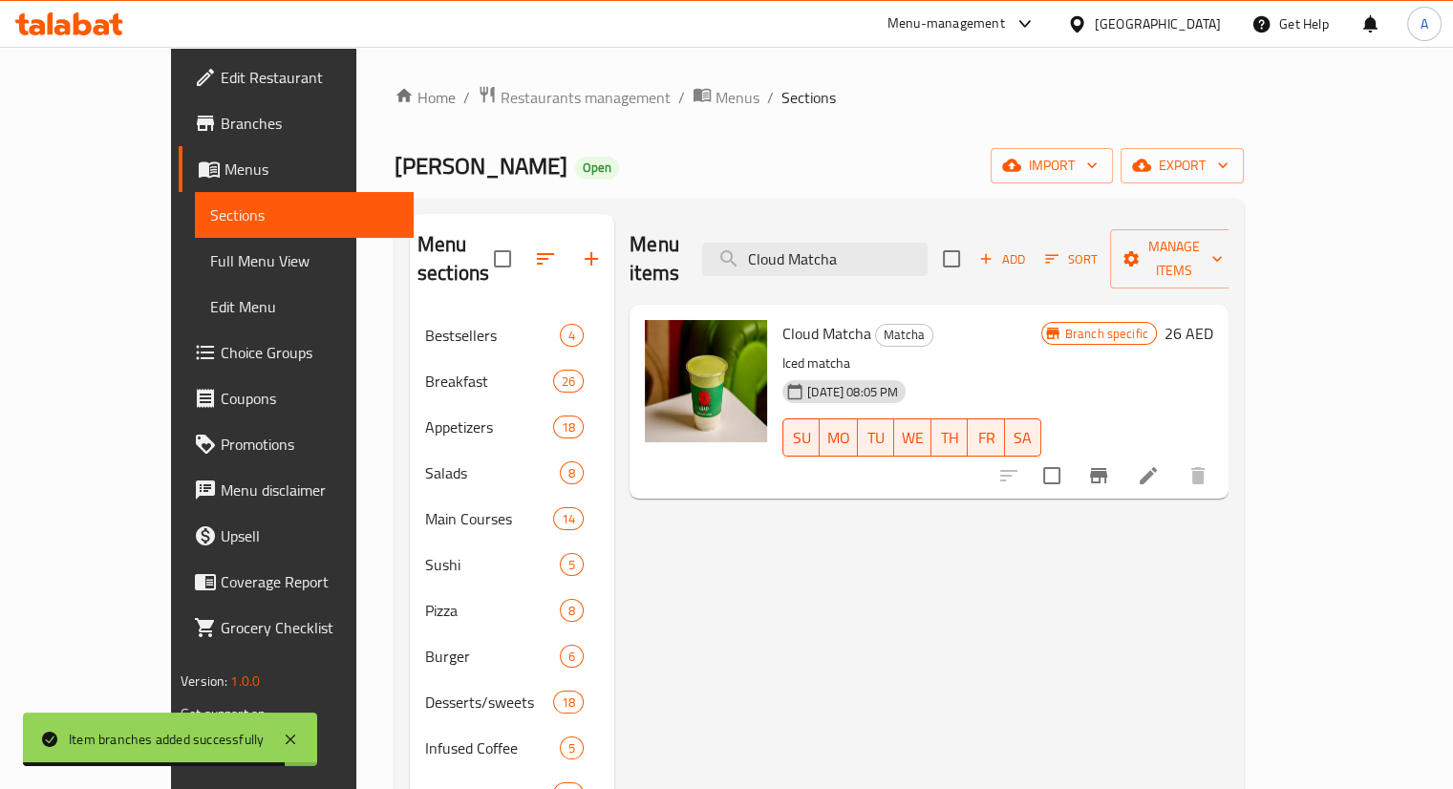
type input "Cloud Matcha"
click at [1108, 468] on icon "Branch-specific-item" at bounding box center [1098, 475] width 17 height 15
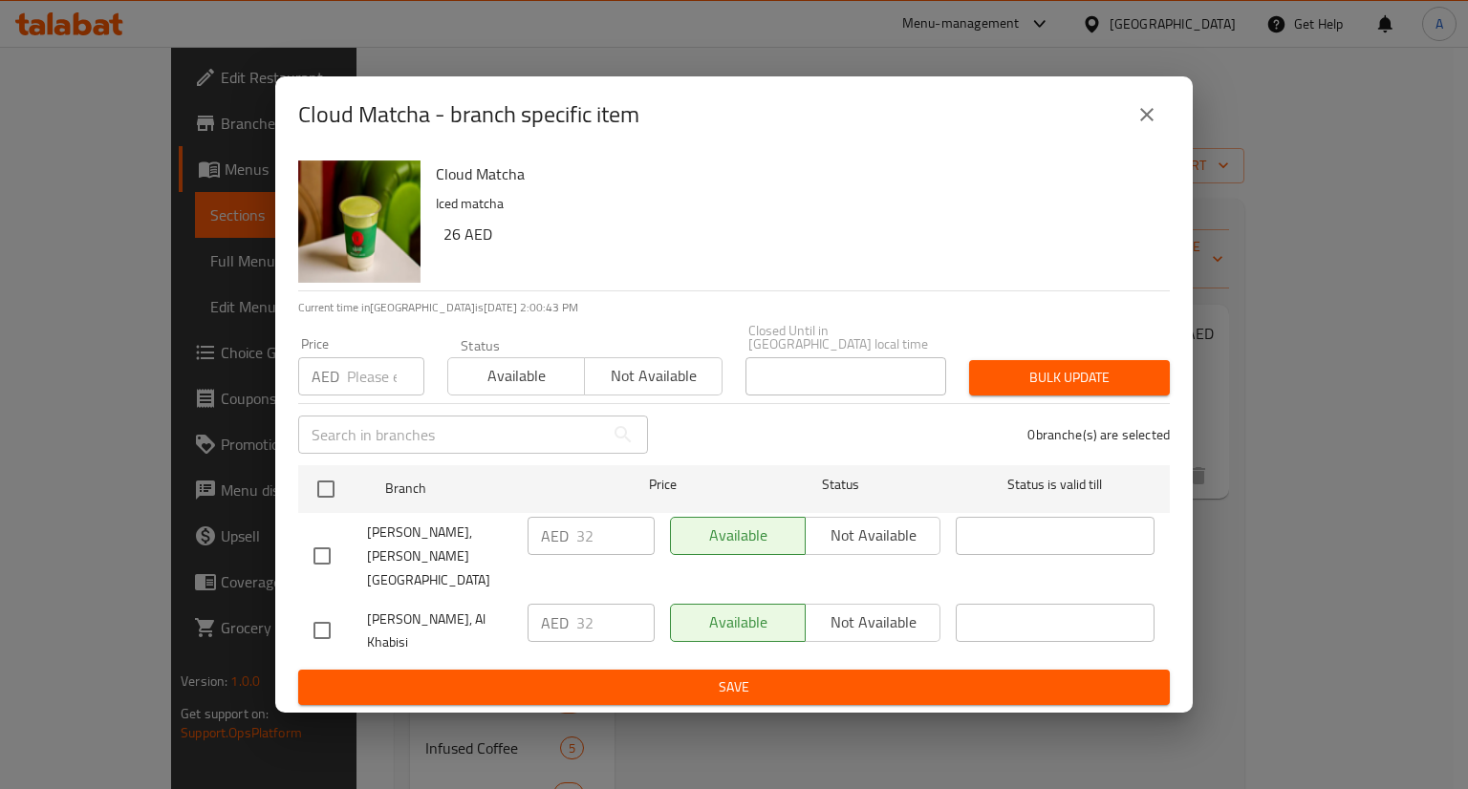
click at [336, 559] on input "checkbox" at bounding box center [322, 556] width 40 height 40
checkbox input "true"
drag, startPoint x: 612, startPoint y: 543, endPoint x: 535, endPoint y: 539, distance: 76.5
click at [535, 539] on div "AED 32 ​" at bounding box center [590, 536] width 127 height 38
type input "34.8"
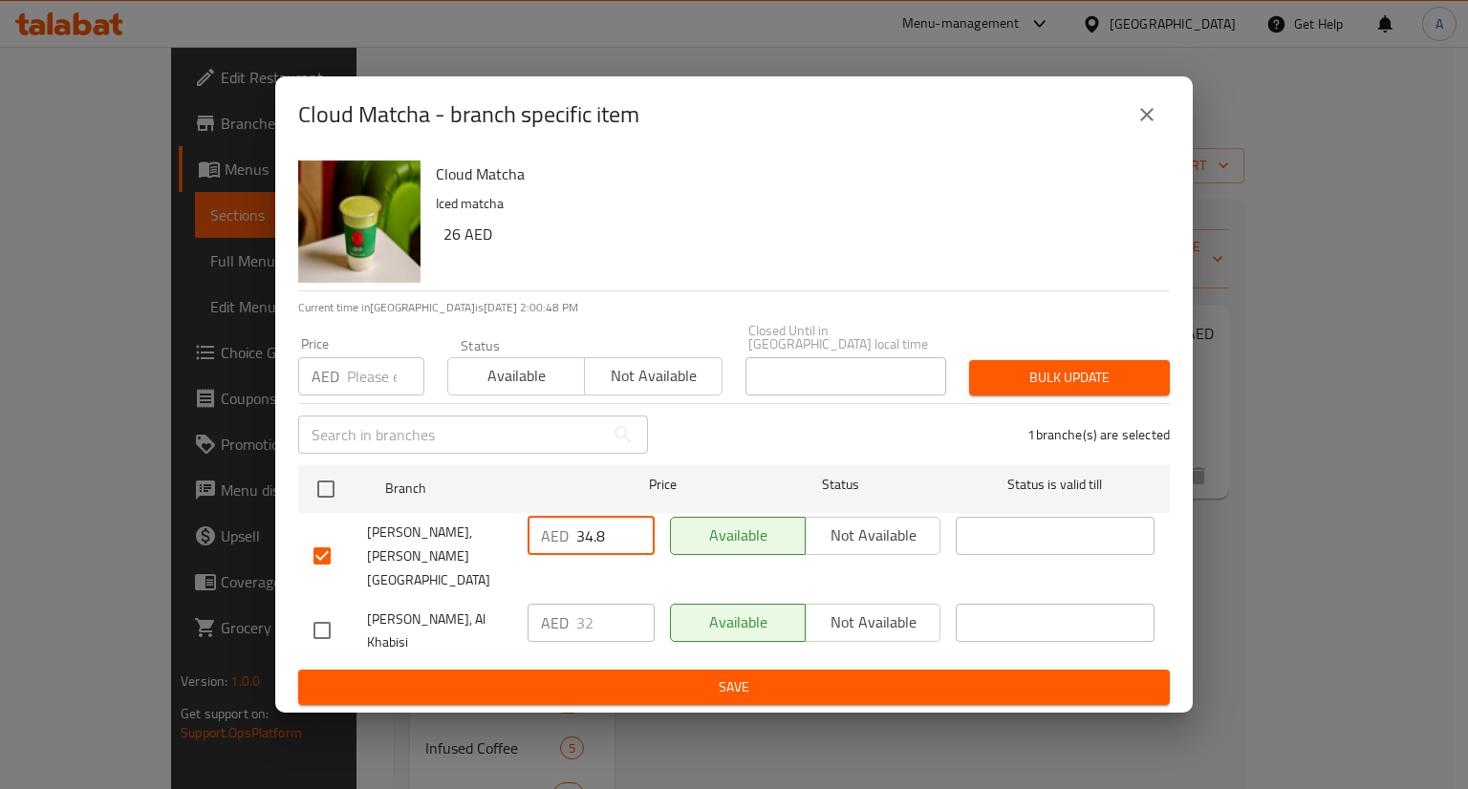
click at [619, 678] on span "Save" at bounding box center [733, 688] width 841 height 24
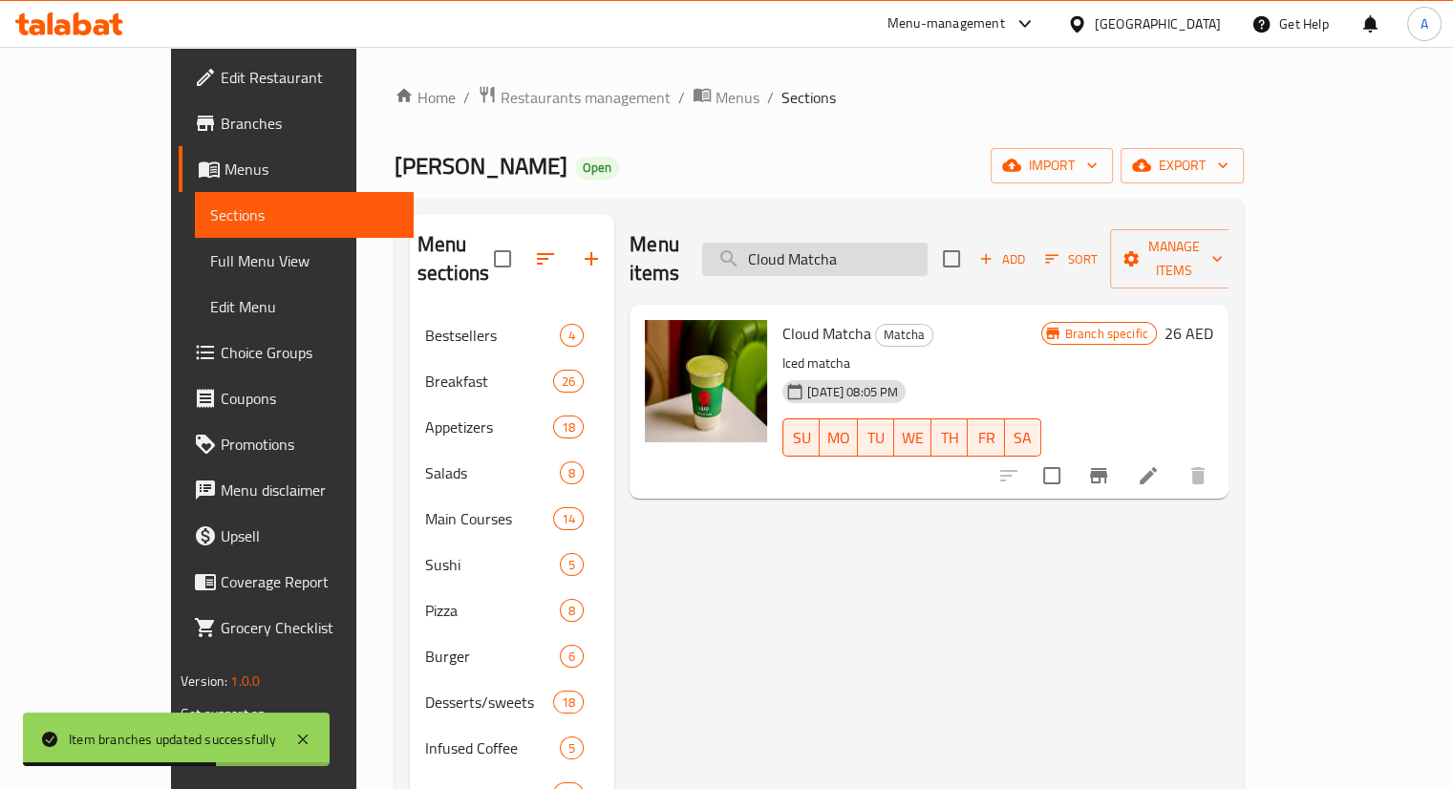
click at [926, 243] on input "Cloud Matcha" at bounding box center [815, 259] width 226 height 33
paste input "Spanish"
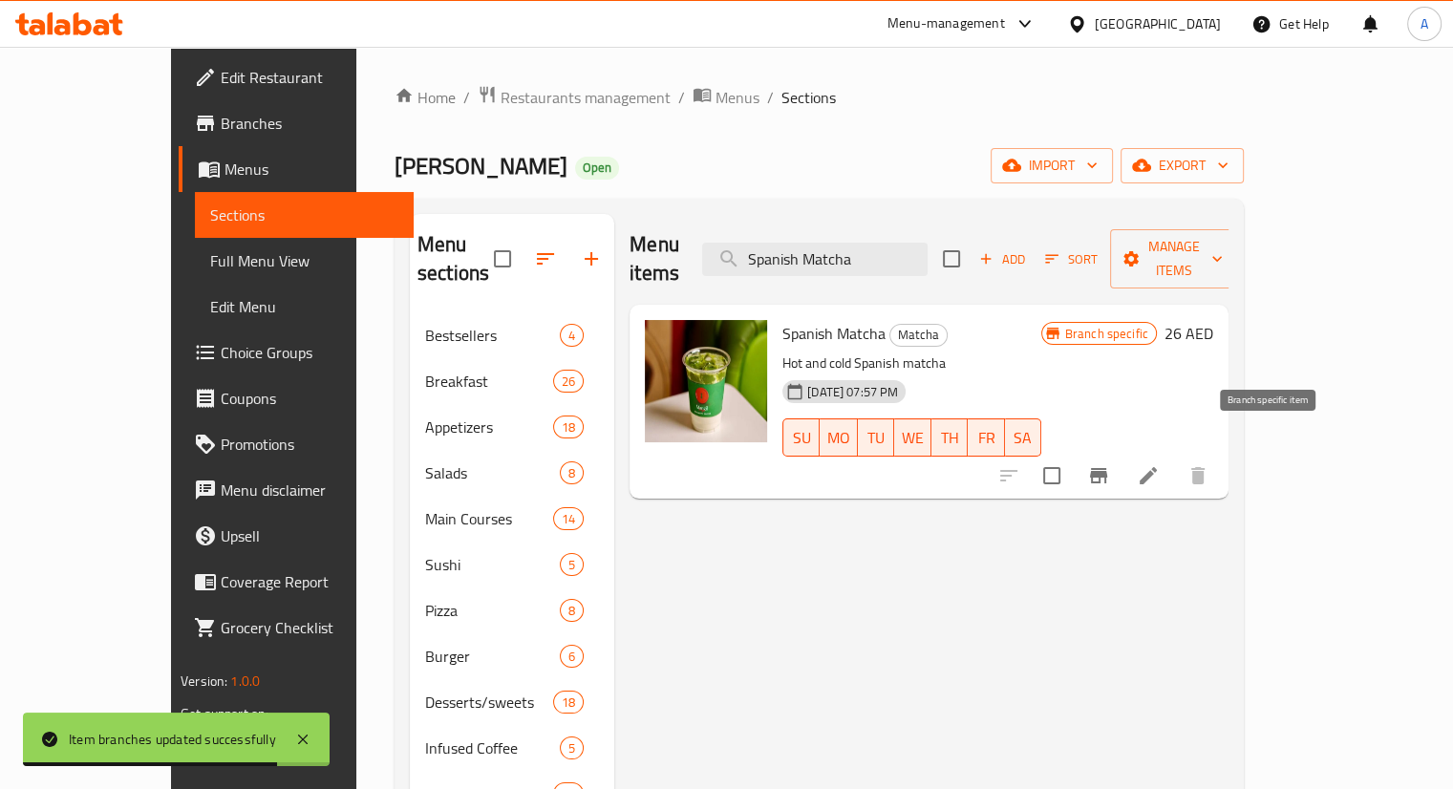
type input "Spanish Matcha"
click at [1108, 468] on icon "Branch-specific-item" at bounding box center [1098, 475] width 17 height 15
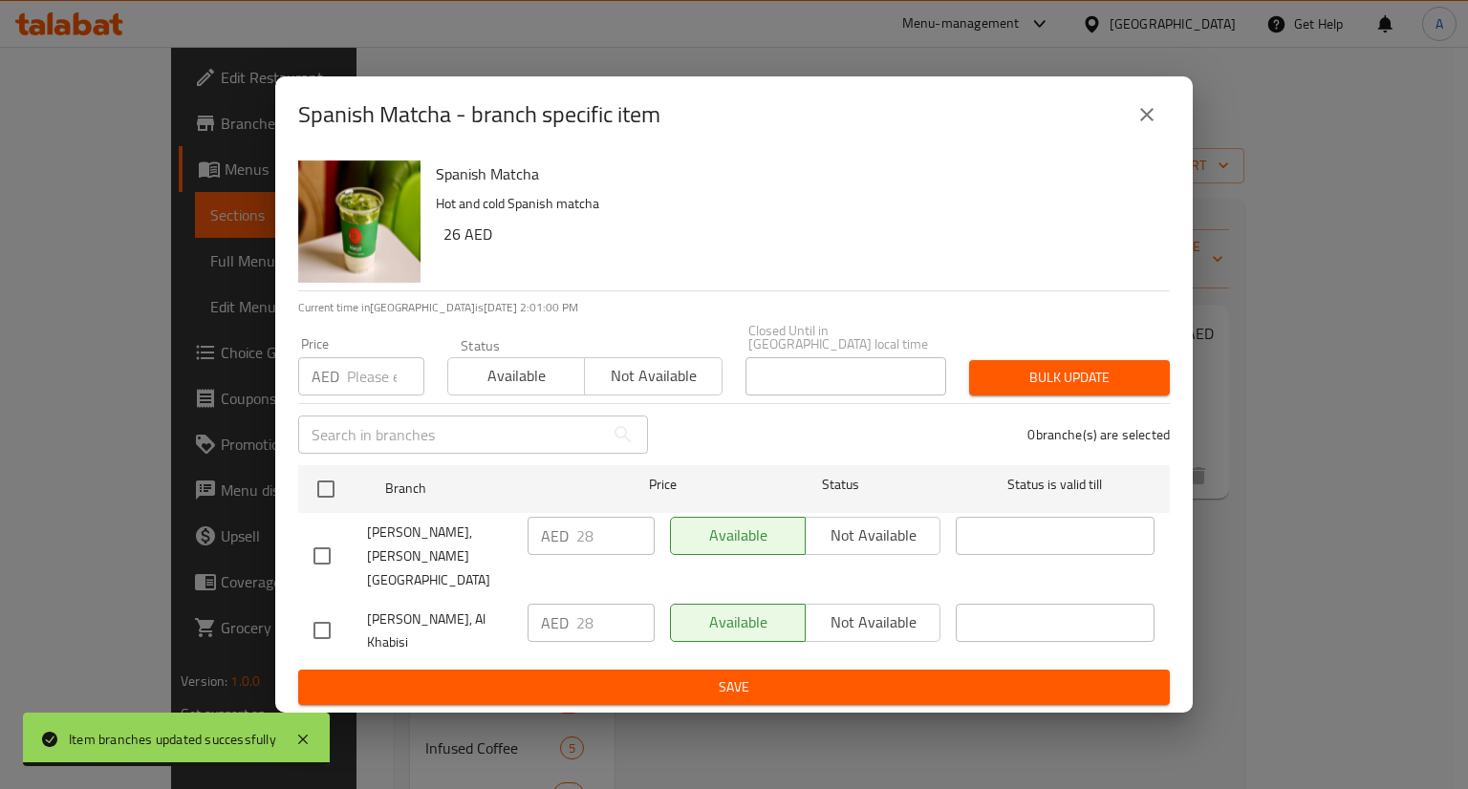
click at [308, 551] on input "checkbox" at bounding box center [322, 556] width 40 height 40
checkbox input "true"
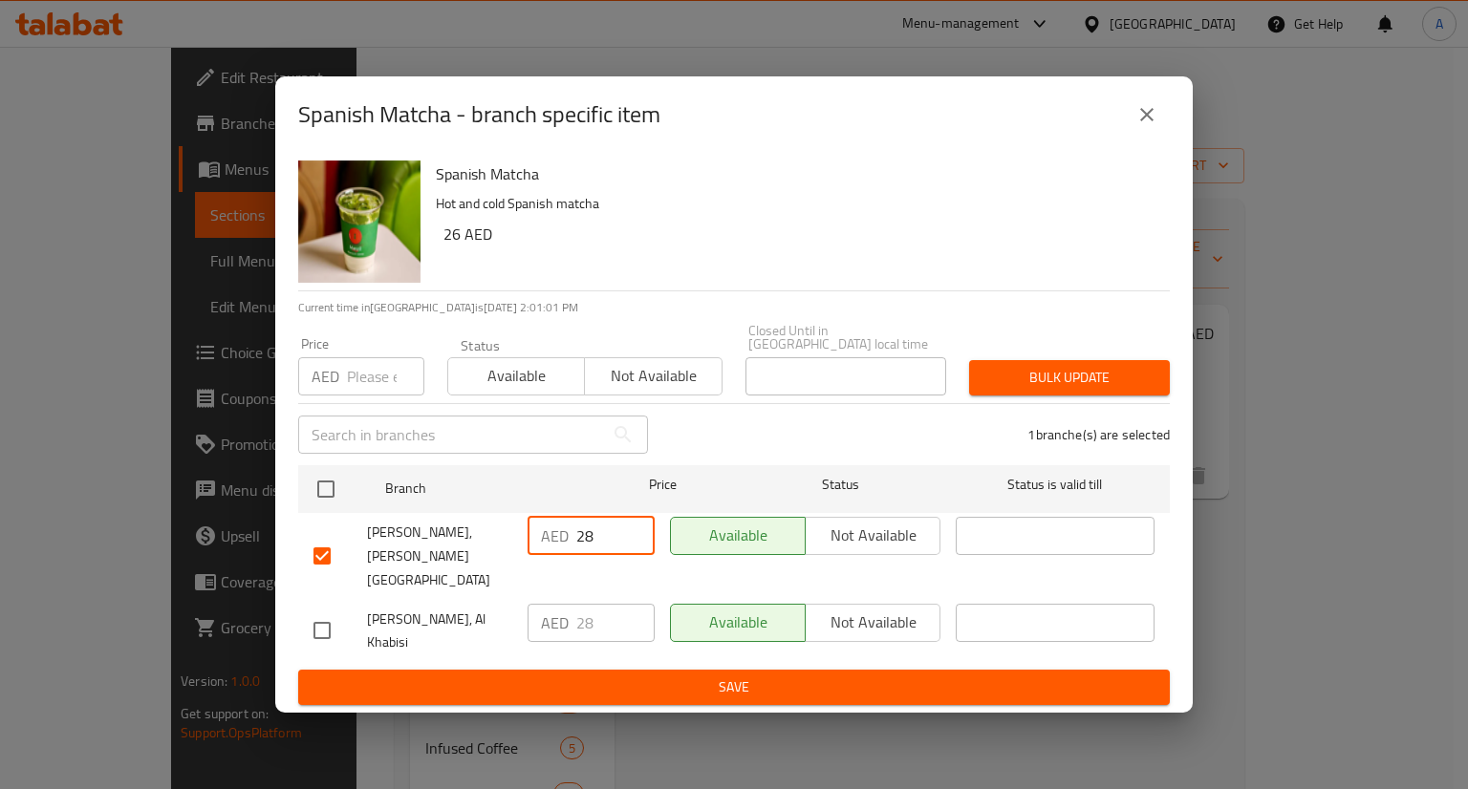
drag, startPoint x: 596, startPoint y: 546, endPoint x: 570, endPoint y: 541, distance: 27.2
click at [570, 541] on div "AED 28 ​" at bounding box center [590, 536] width 127 height 38
type input "34.8"
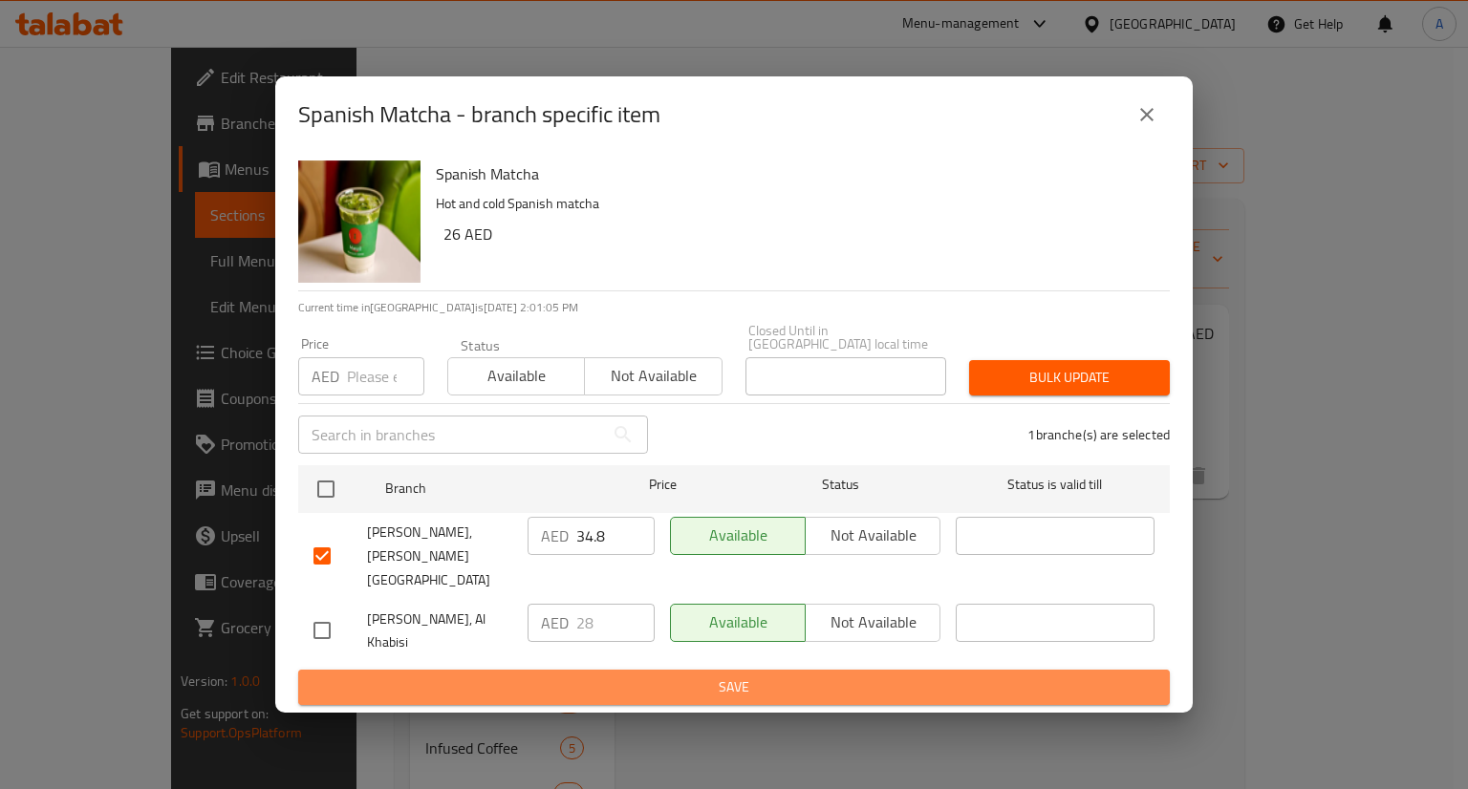
click at [717, 681] on span "Save" at bounding box center [733, 688] width 841 height 24
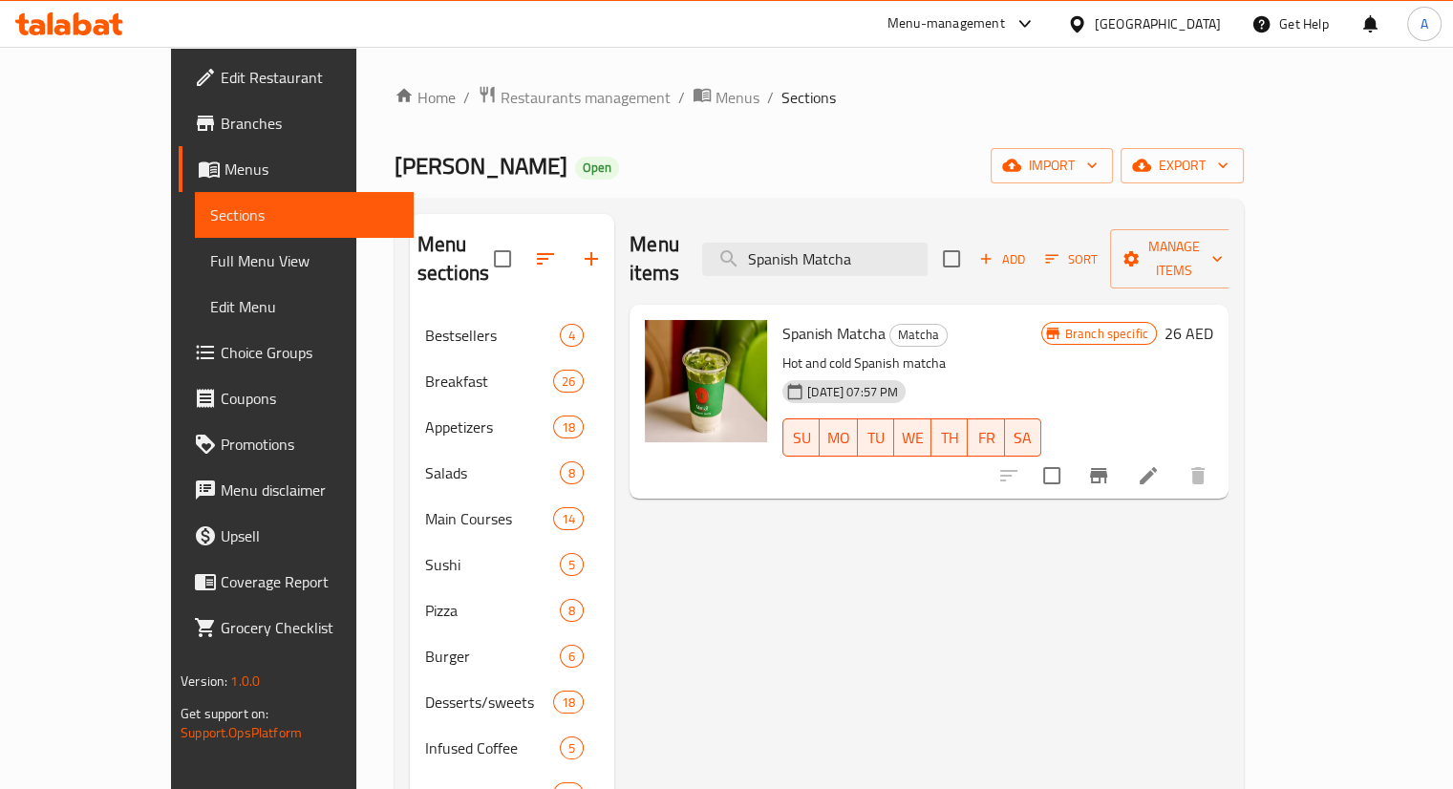
drag, startPoint x: 952, startPoint y: 251, endPoint x: 750, endPoint y: 221, distance: 203.9
click at [750, 221] on div "Menu items Spanish Matcha Add Sort Manage items" at bounding box center [929, 259] width 599 height 91
paste input "Matchino"
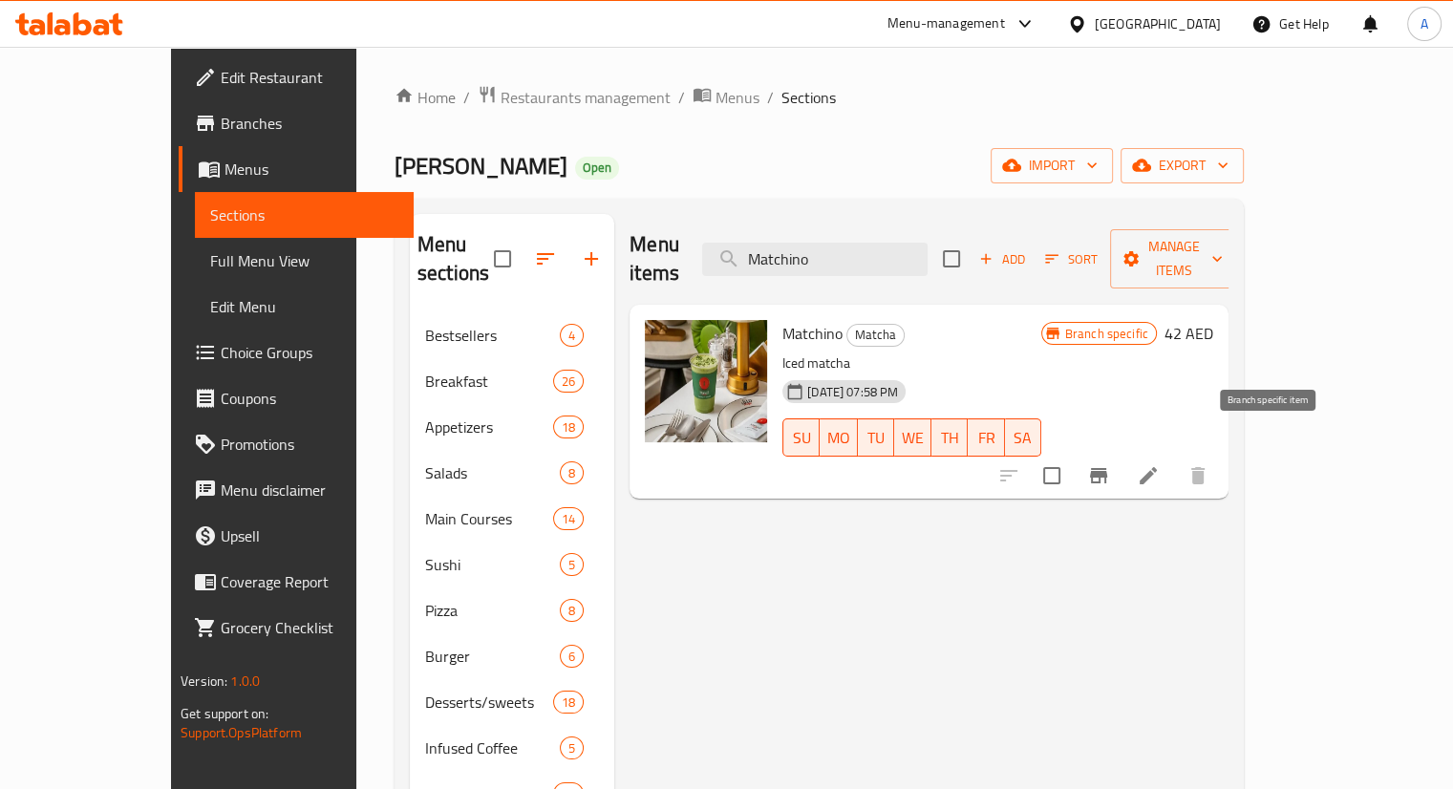
type input "Matchino"
click at [1110, 464] on icon "Branch-specific-item" at bounding box center [1098, 475] width 23 height 23
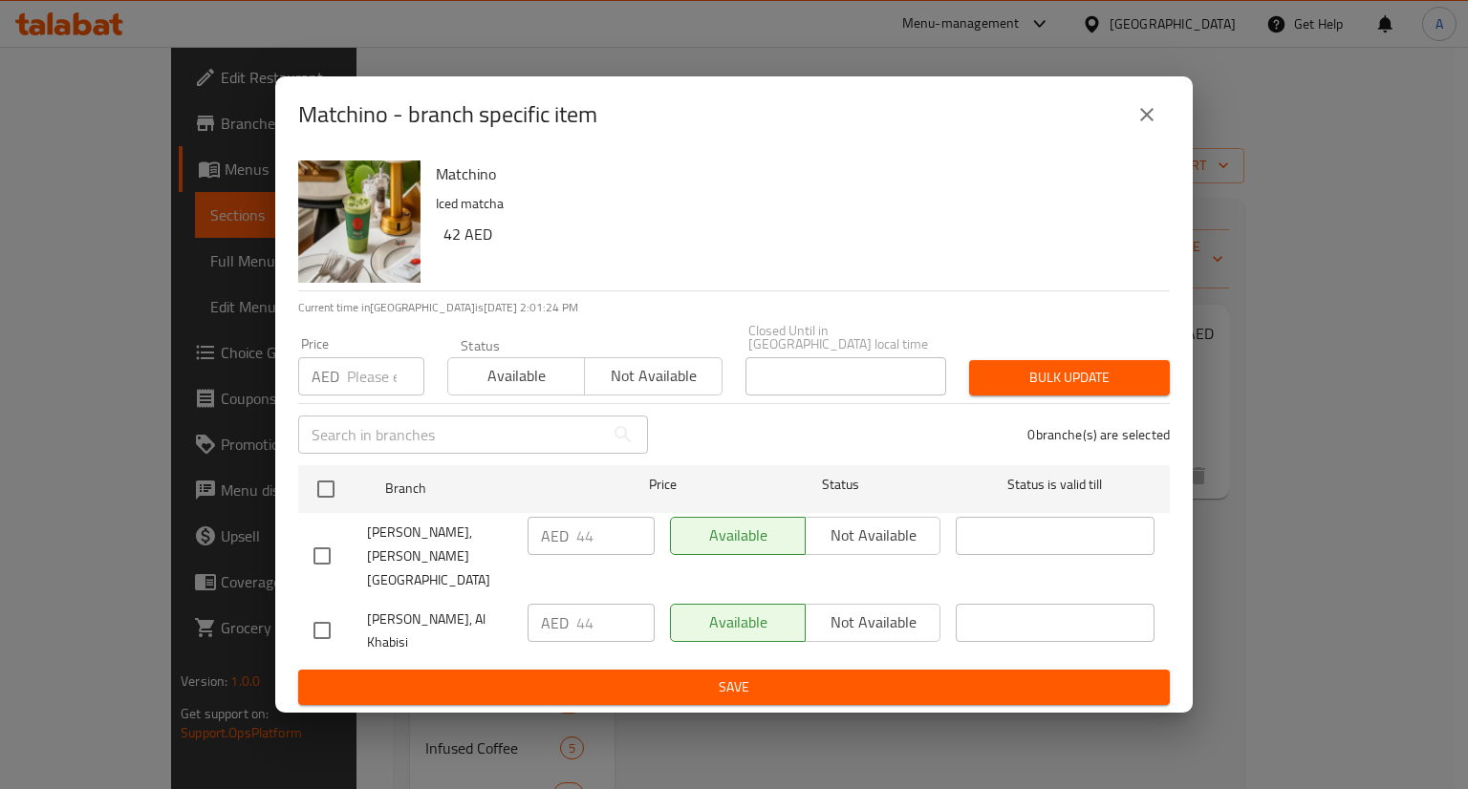
click at [333, 576] on input "checkbox" at bounding box center [322, 556] width 40 height 40
checkbox input "true"
click at [625, 539] on input "44" at bounding box center [615, 536] width 78 height 38
type input "44.4"
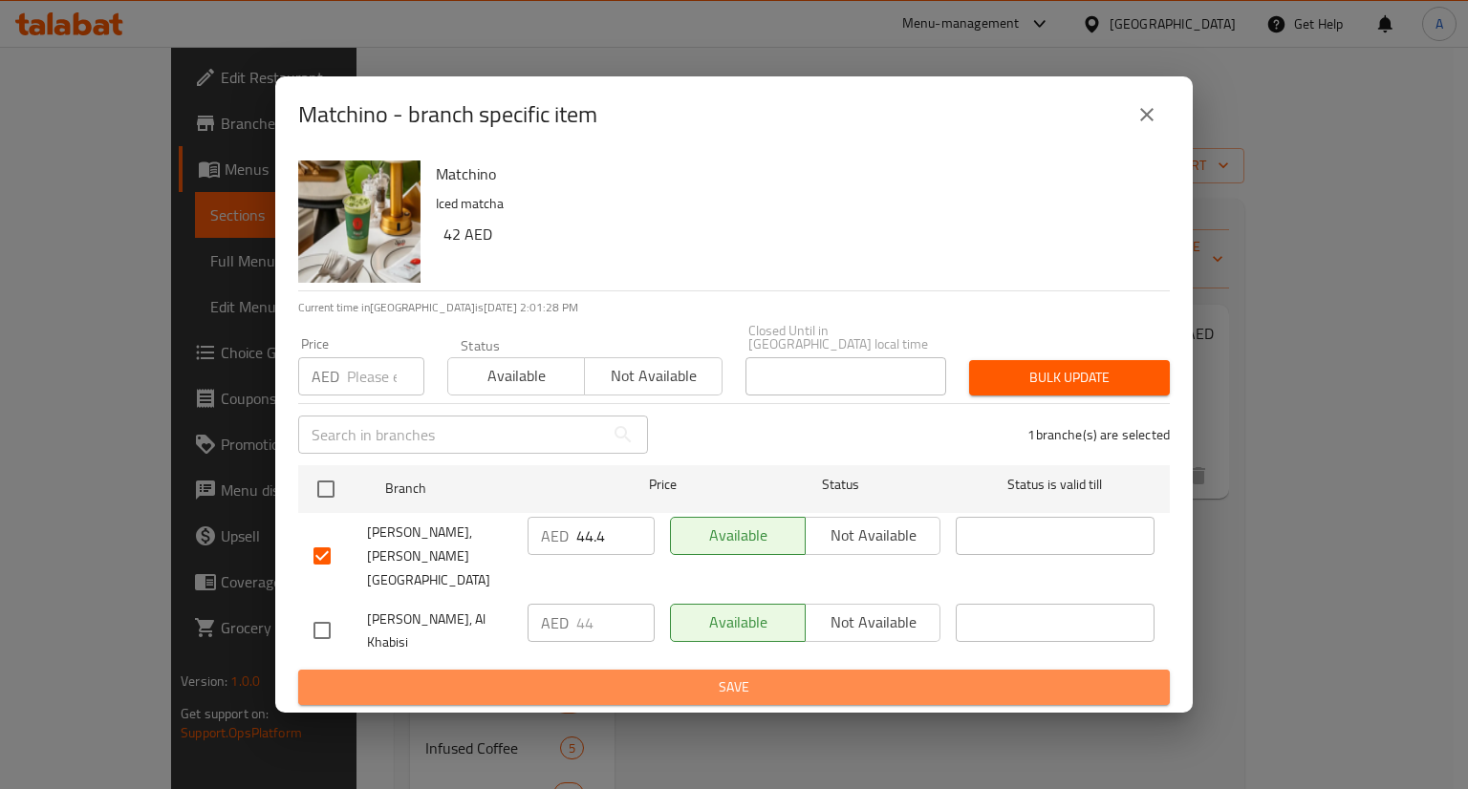
click at [694, 676] on span "Save" at bounding box center [733, 688] width 841 height 24
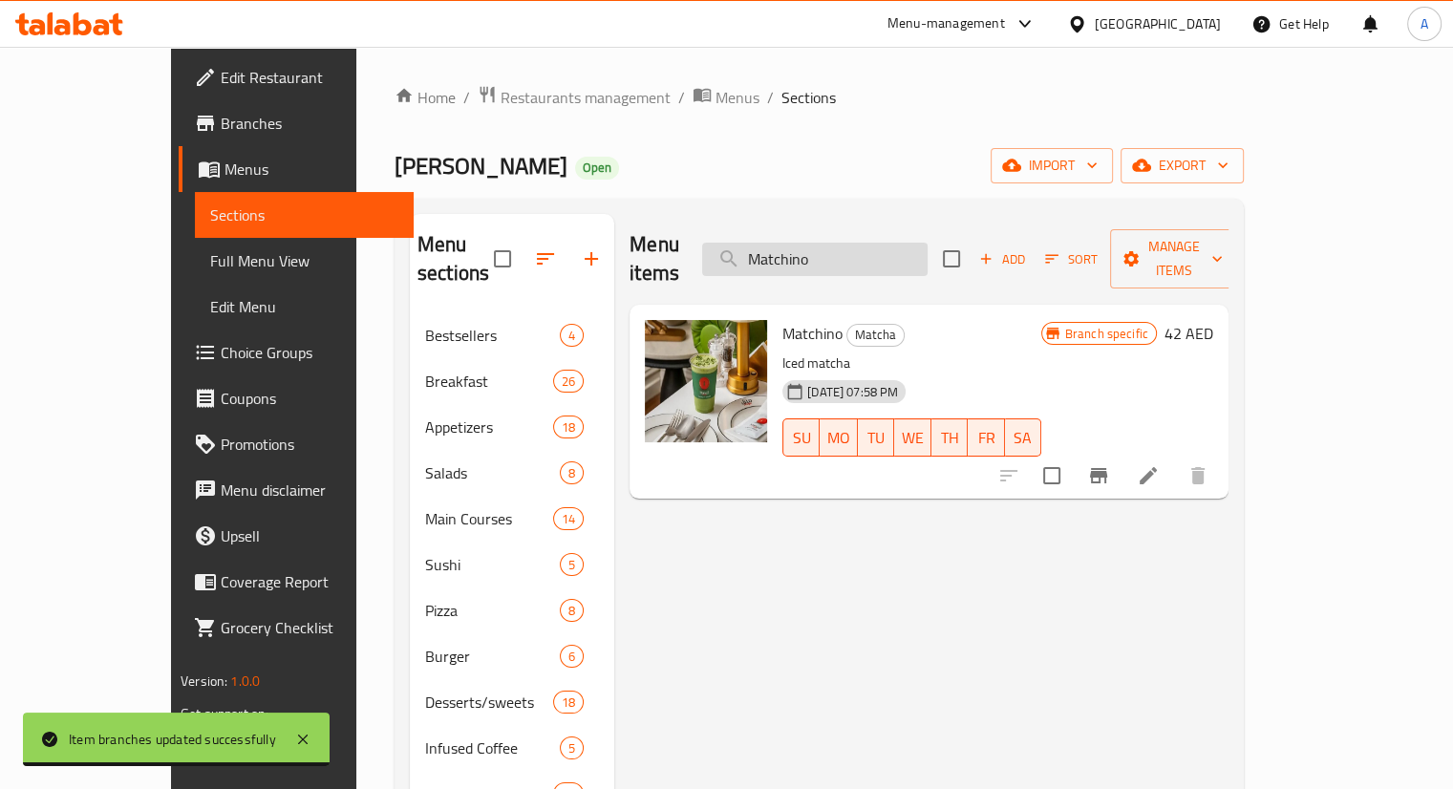
click at [915, 249] on input "Matchino" at bounding box center [815, 259] width 226 height 33
click at [915, 248] on input "Matchino" at bounding box center [815, 259] width 226 height 33
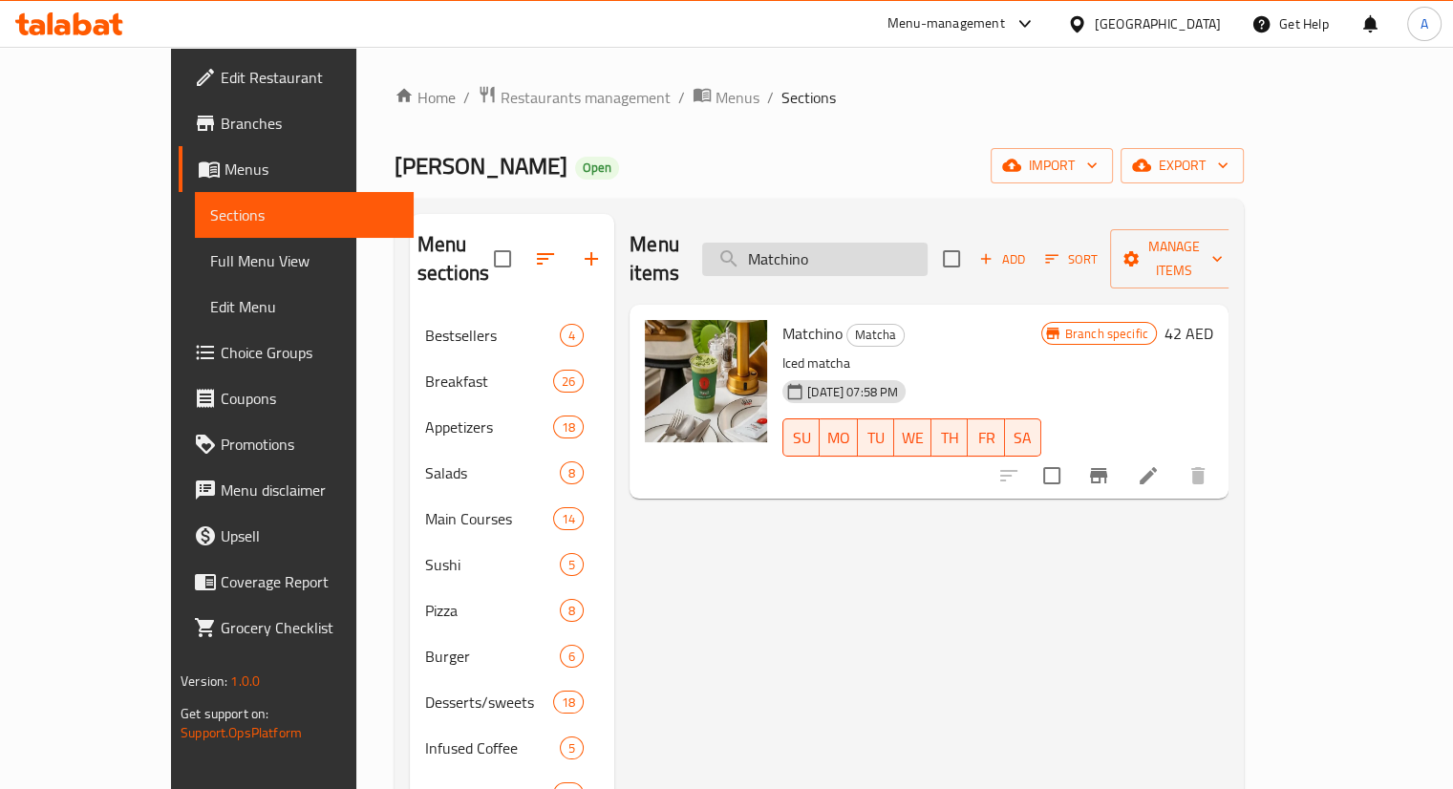
click at [915, 248] on input "Matchino" at bounding box center [815, 259] width 226 height 33
paste input "V60 Cold"
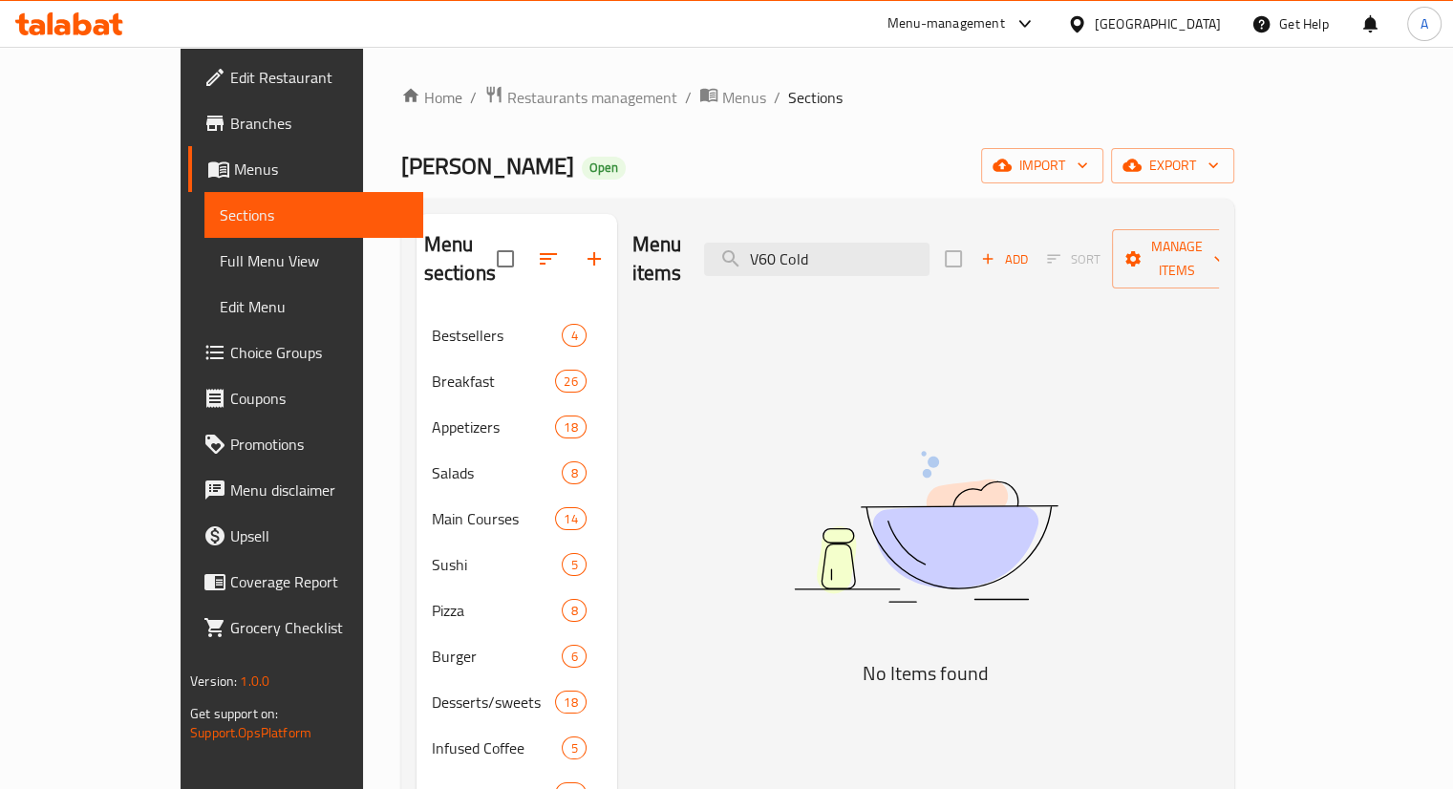
drag, startPoint x: 951, startPoint y: 240, endPoint x: 728, endPoint y: 194, distance: 227.3
click at [728, 194] on div "Home / Restaurants management / Menus / Sections Manzil Lounge Open import expo…" at bounding box center [817, 646] width 833 height 1122
paste input "Hot"
click at [893, 255] on input "V60 Hot" at bounding box center [817, 259] width 226 height 33
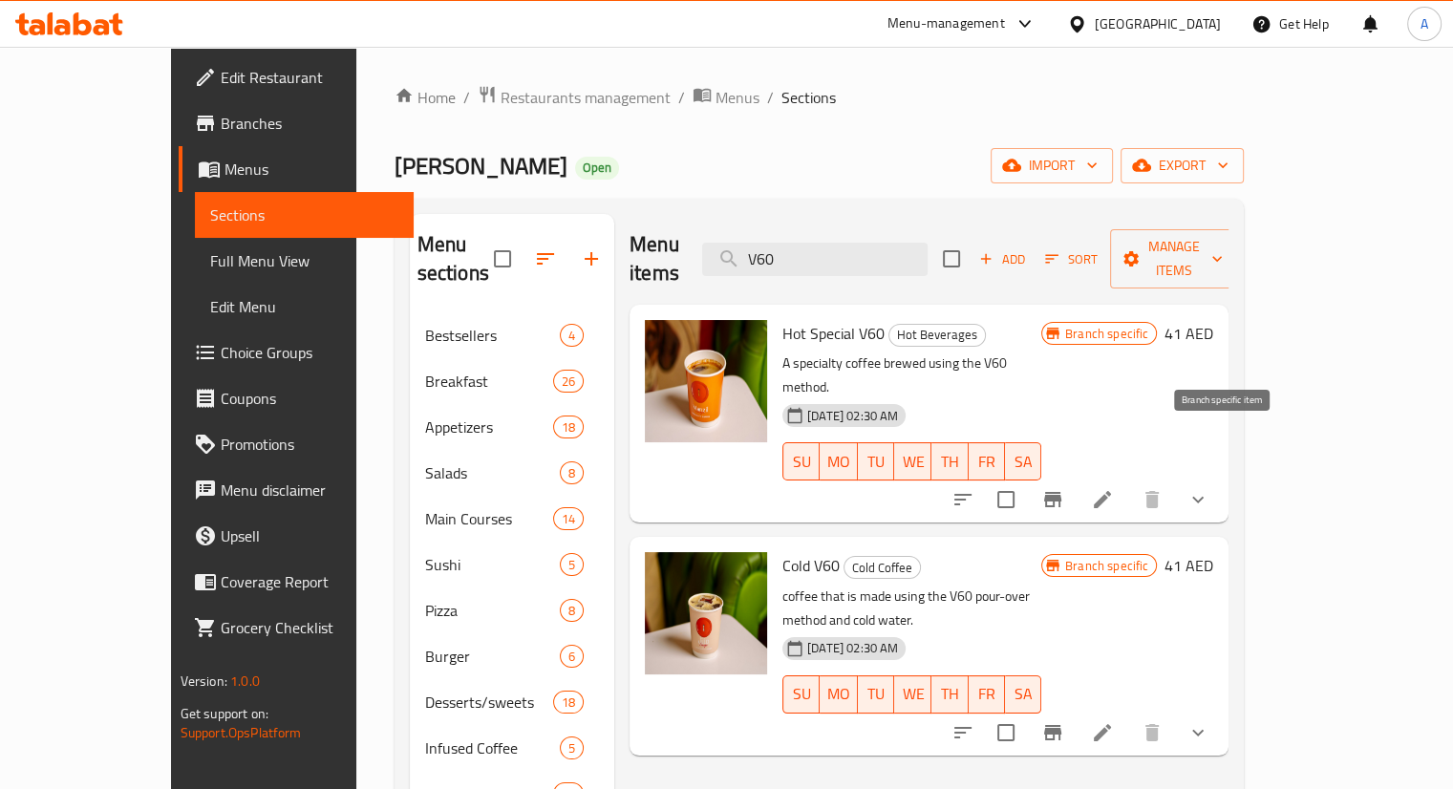
click at [1062, 492] on icon "Branch-specific-item" at bounding box center [1052, 499] width 17 height 15
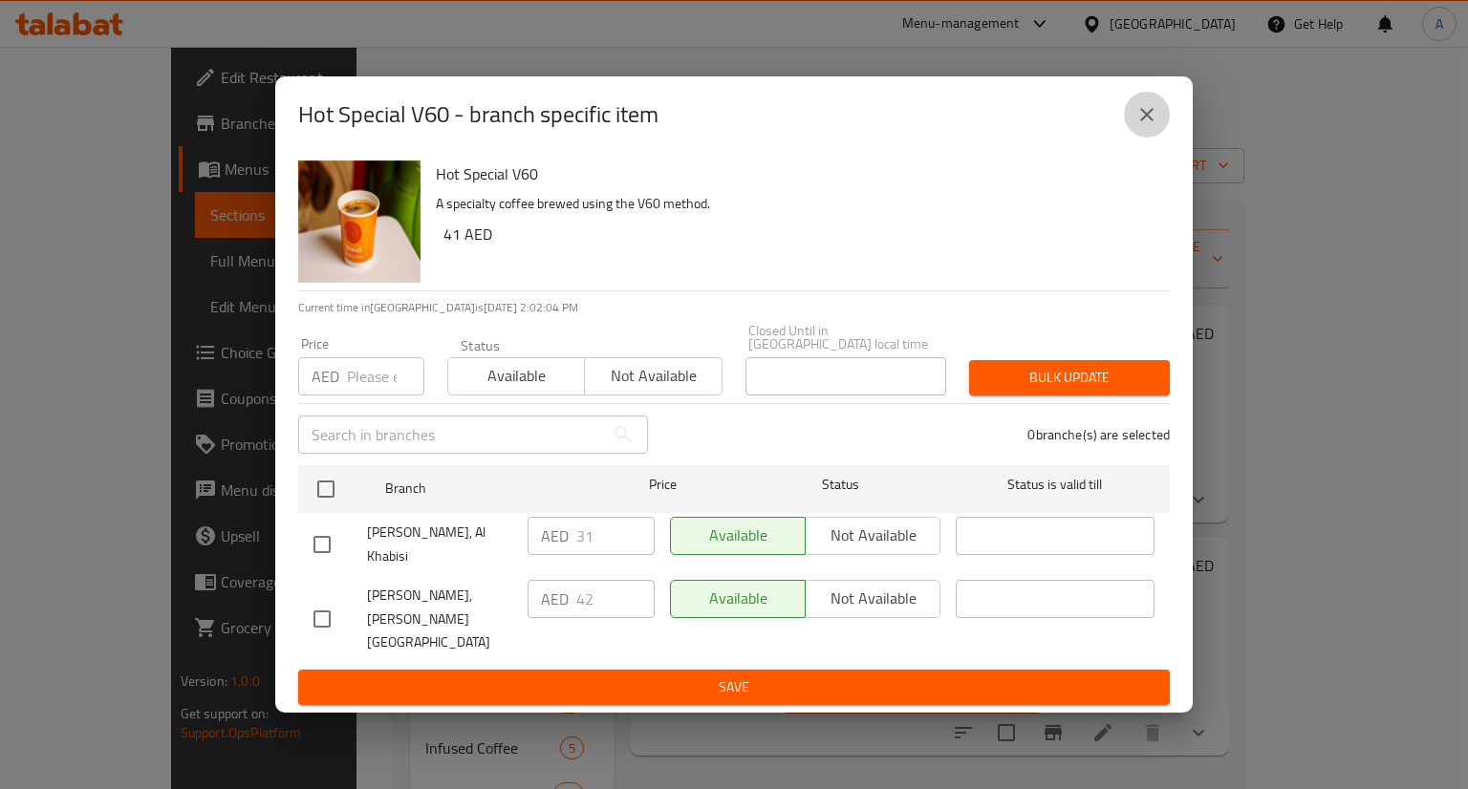
click at [1141, 121] on icon "close" at bounding box center [1146, 114] width 13 height 13
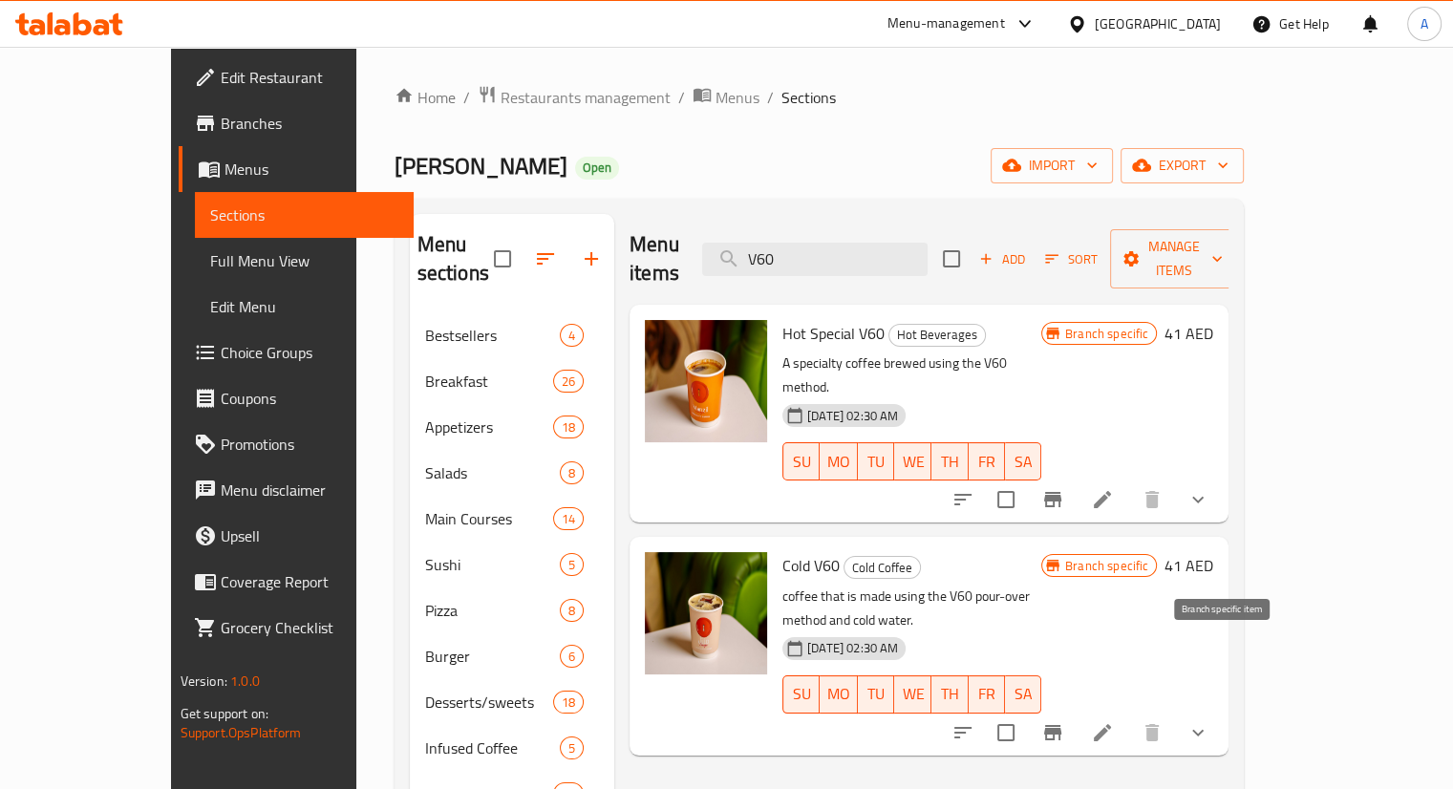
click at [1062, 725] on icon "Branch-specific-item" at bounding box center [1052, 732] width 17 height 15
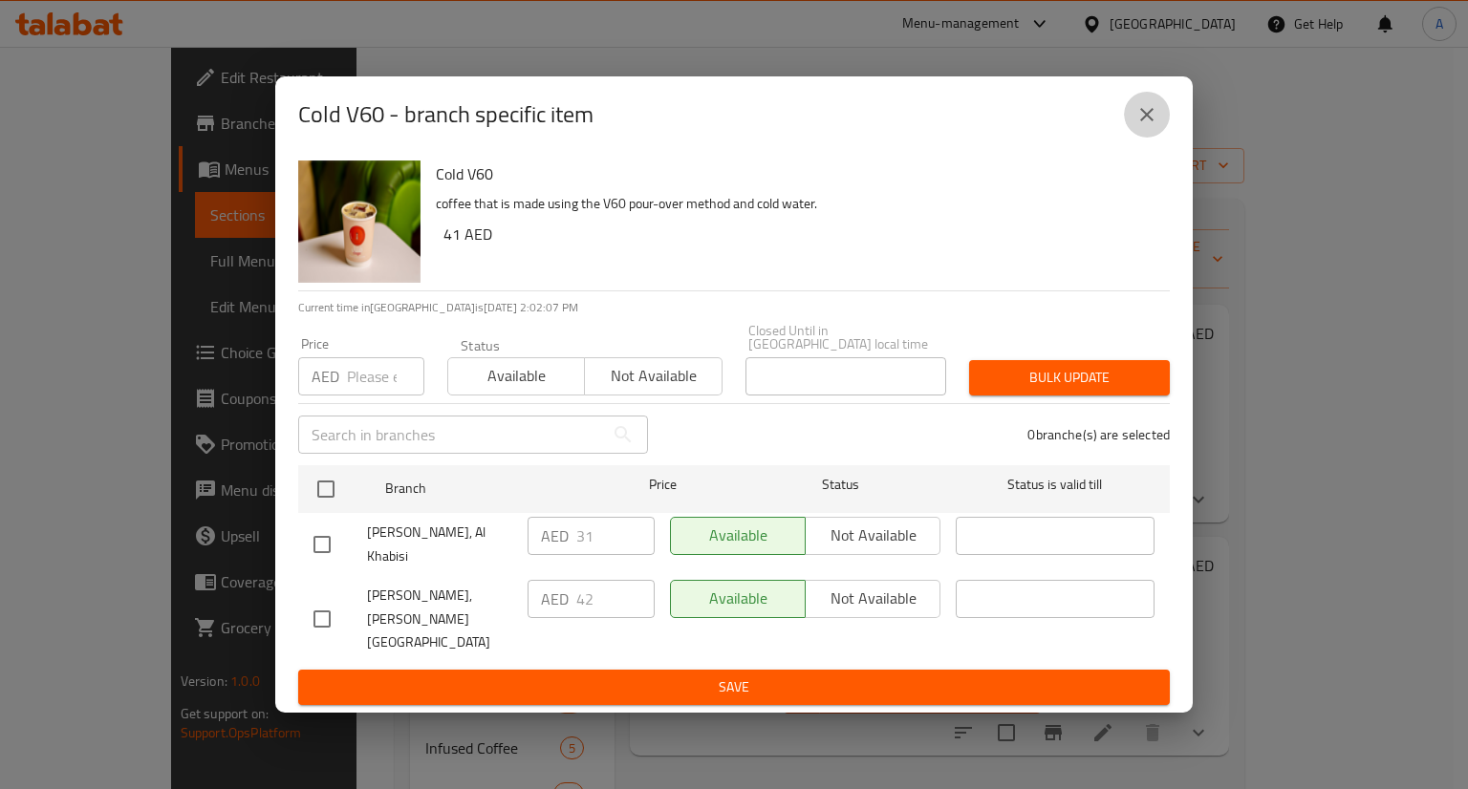
click at [1138, 116] on icon "close" at bounding box center [1146, 114] width 23 height 23
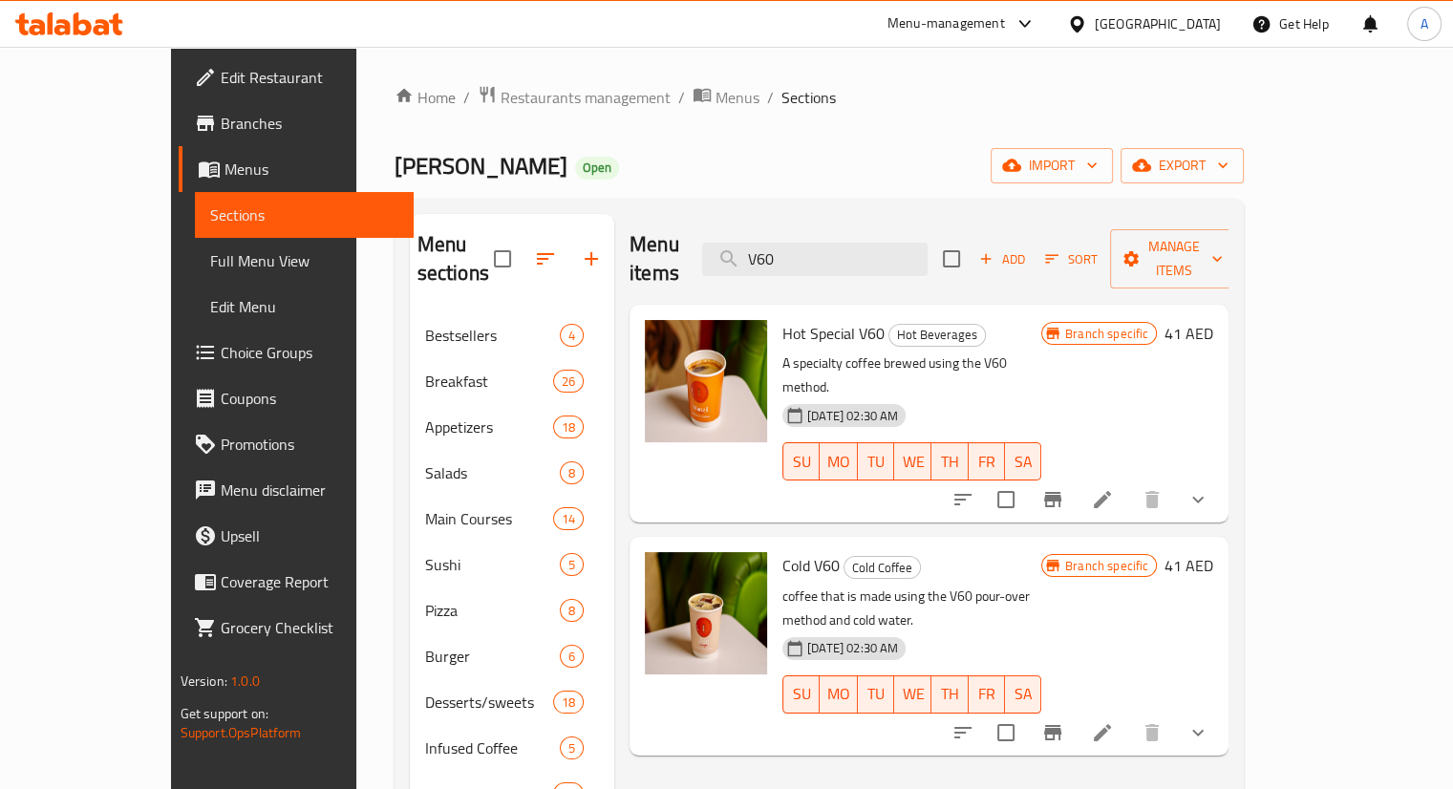
drag, startPoint x: 884, startPoint y: 246, endPoint x: 761, endPoint y: 208, distance: 128.8
click at [764, 210] on div "Menu sections Bestsellers 4 Breakfast 26 Appetizers 18 Salads 8 Main Courses 14…" at bounding box center [820, 703] width 850 height 1008
paste input "Flash Back"
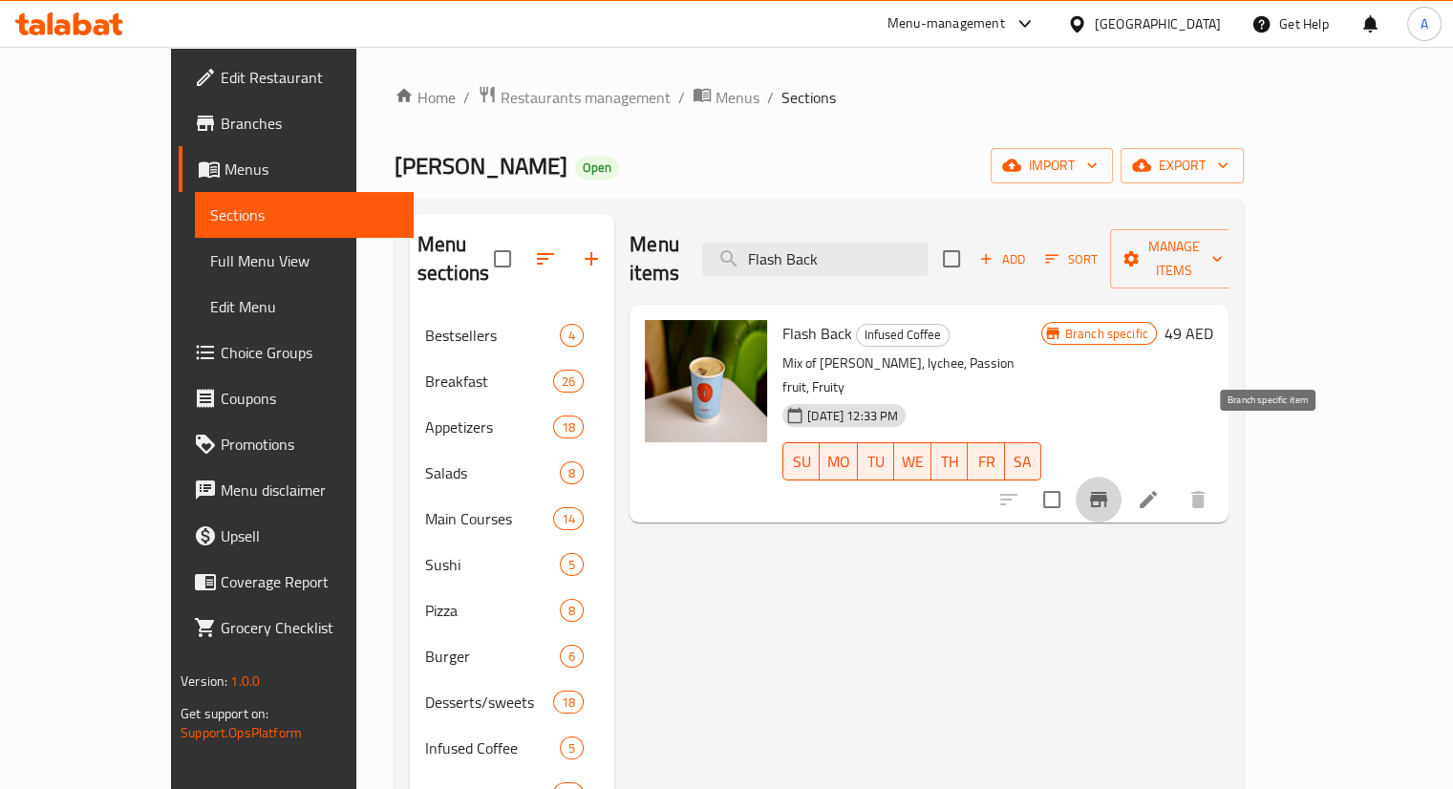
click at [1108, 492] on icon "Branch-specific-item" at bounding box center [1098, 499] width 17 height 15
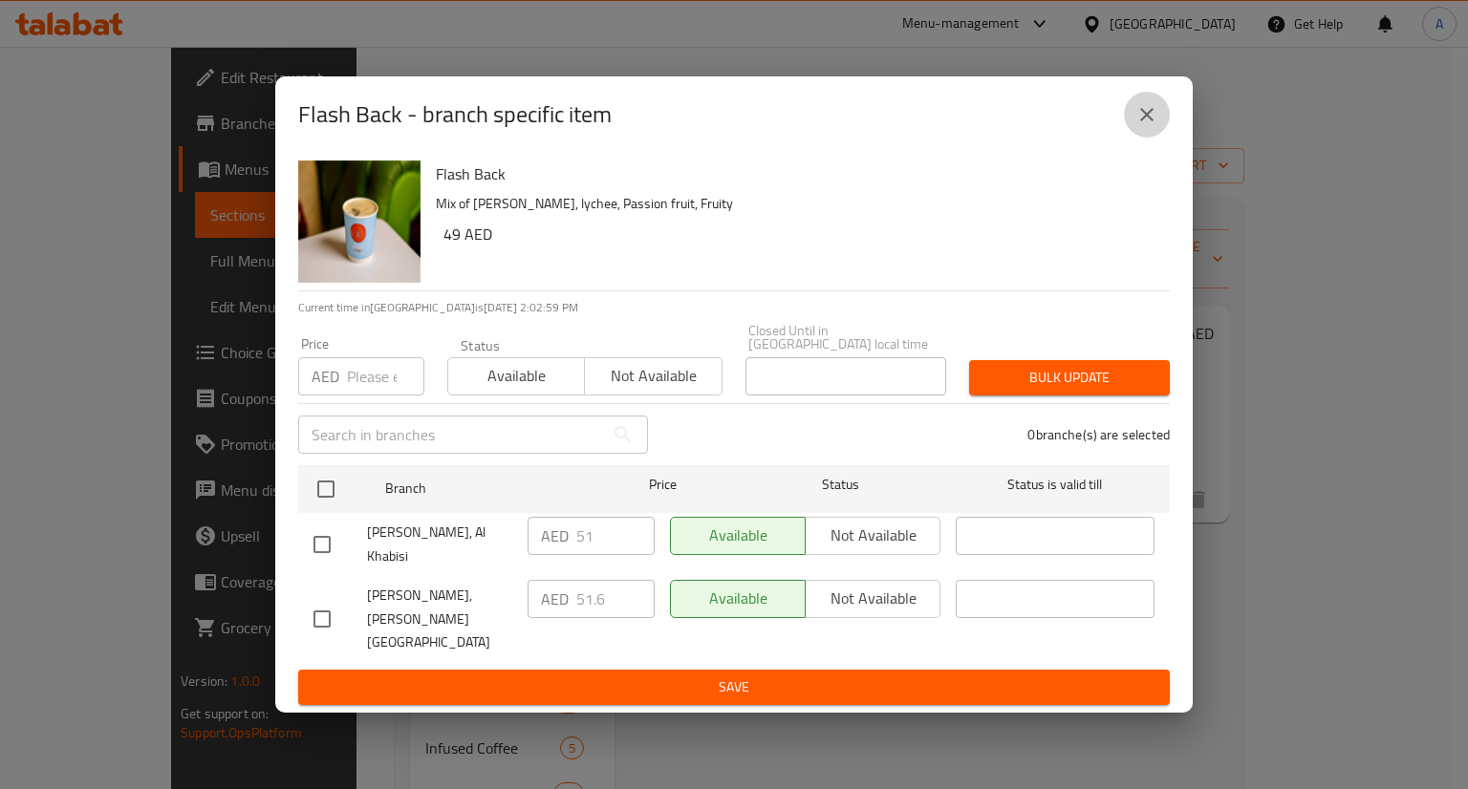
click at [1142, 126] on icon "close" at bounding box center [1146, 114] width 23 height 23
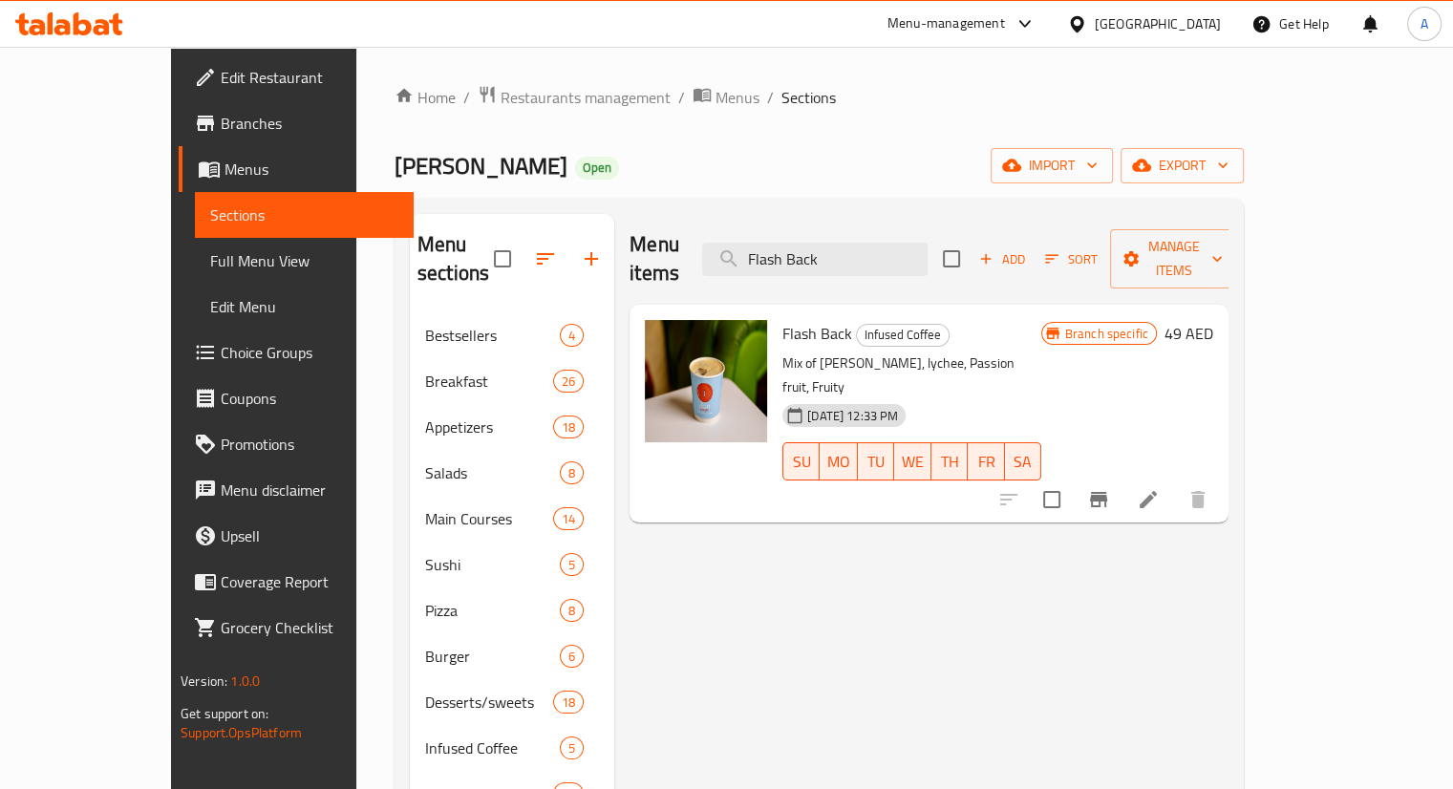
drag, startPoint x: 920, startPoint y: 247, endPoint x: 559, endPoint y: 181, distance: 367.4
click at [559, 181] on div "Home / Restaurants management / Menus / Sections Manzil Lounge Open import expo…" at bounding box center [820, 646] width 850 height 1122
paste input "Black Tobacco"
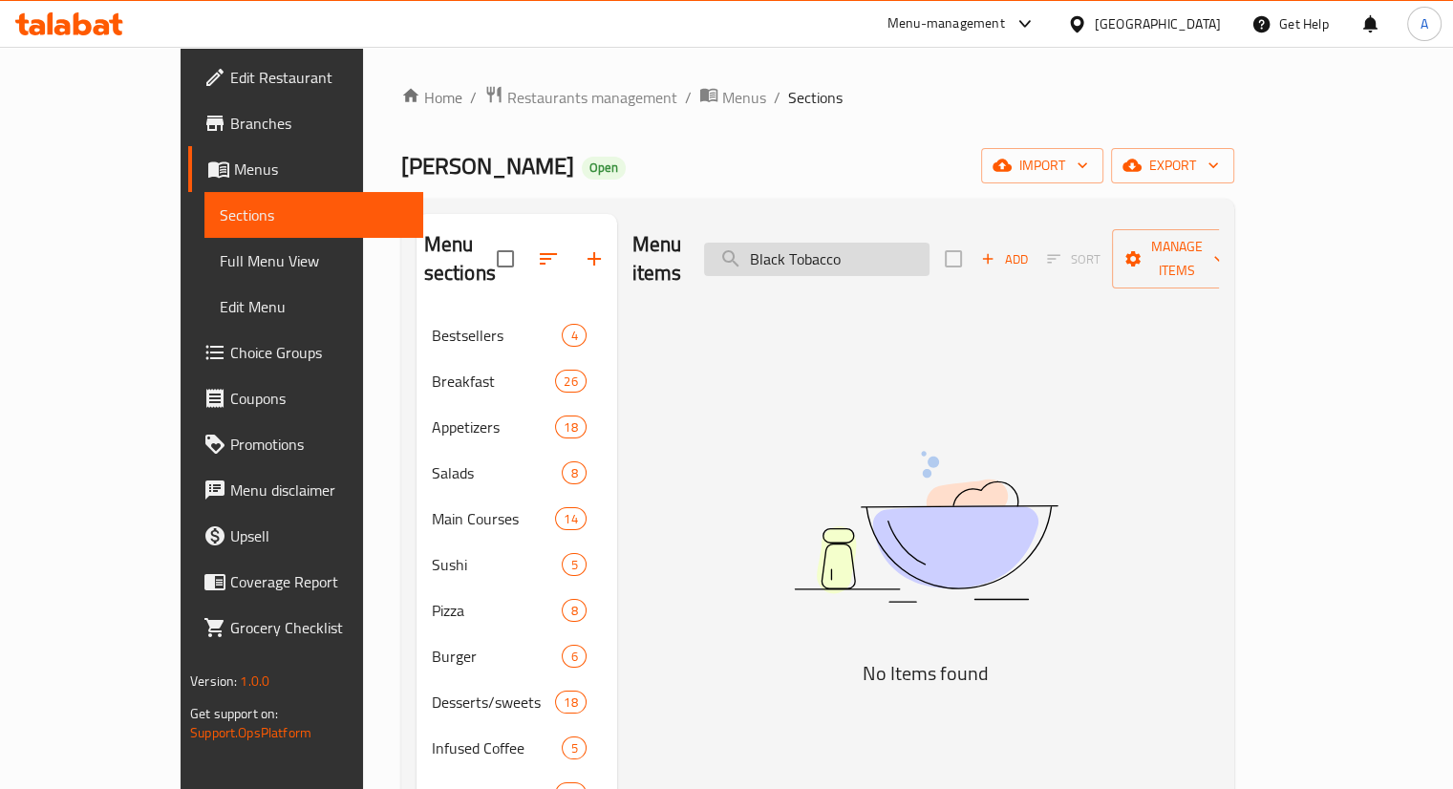
drag, startPoint x: 906, startPoint y: 244, endPoint x: 860, endPoint y: 238, distance: 46.2
click at [860, 243] on input "Black Tobacco" at bounding box center [817, 259] width 226 height 33
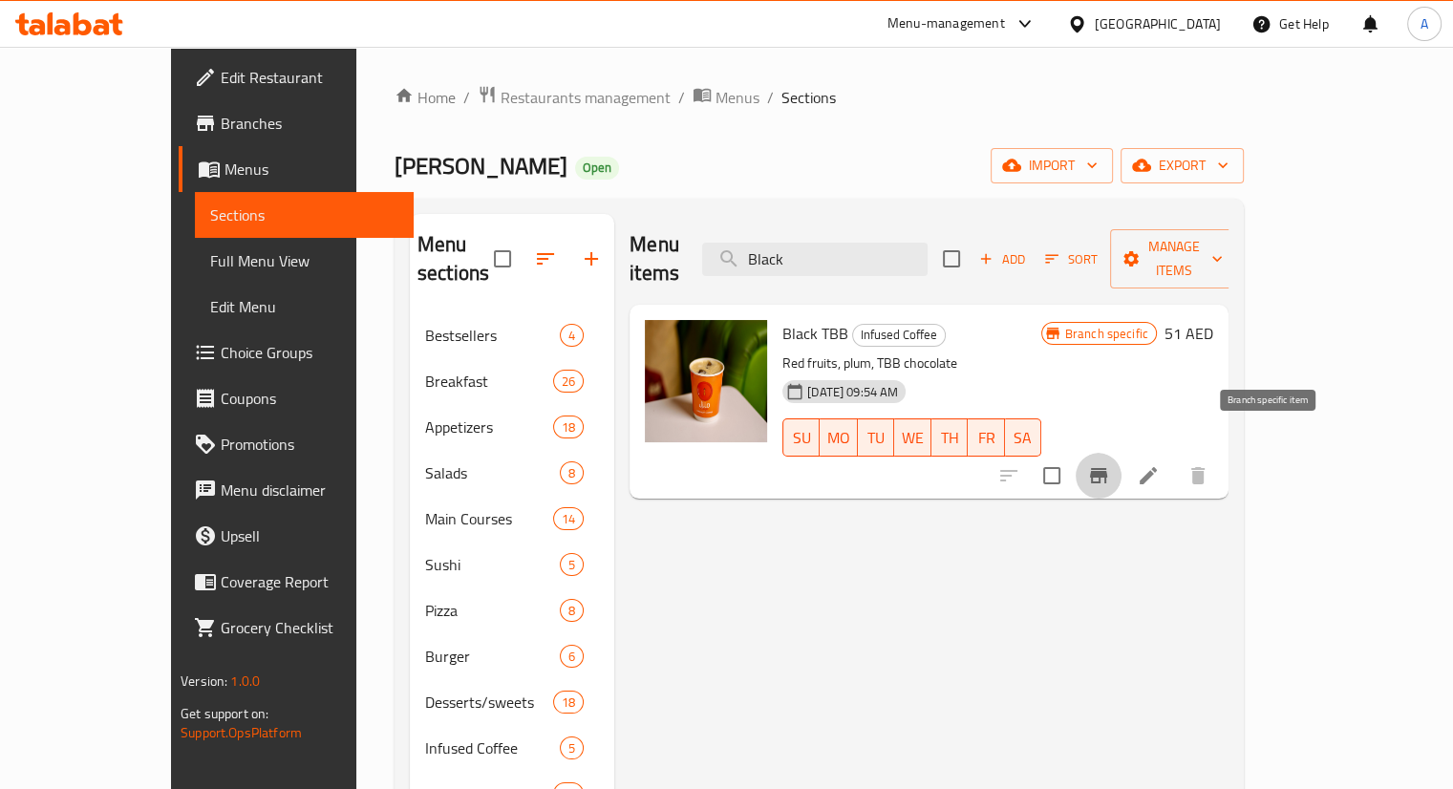
click at [1110, 464] on icon "Branch-specific-item" at bounding box center [1098, 475] width 23 height 23
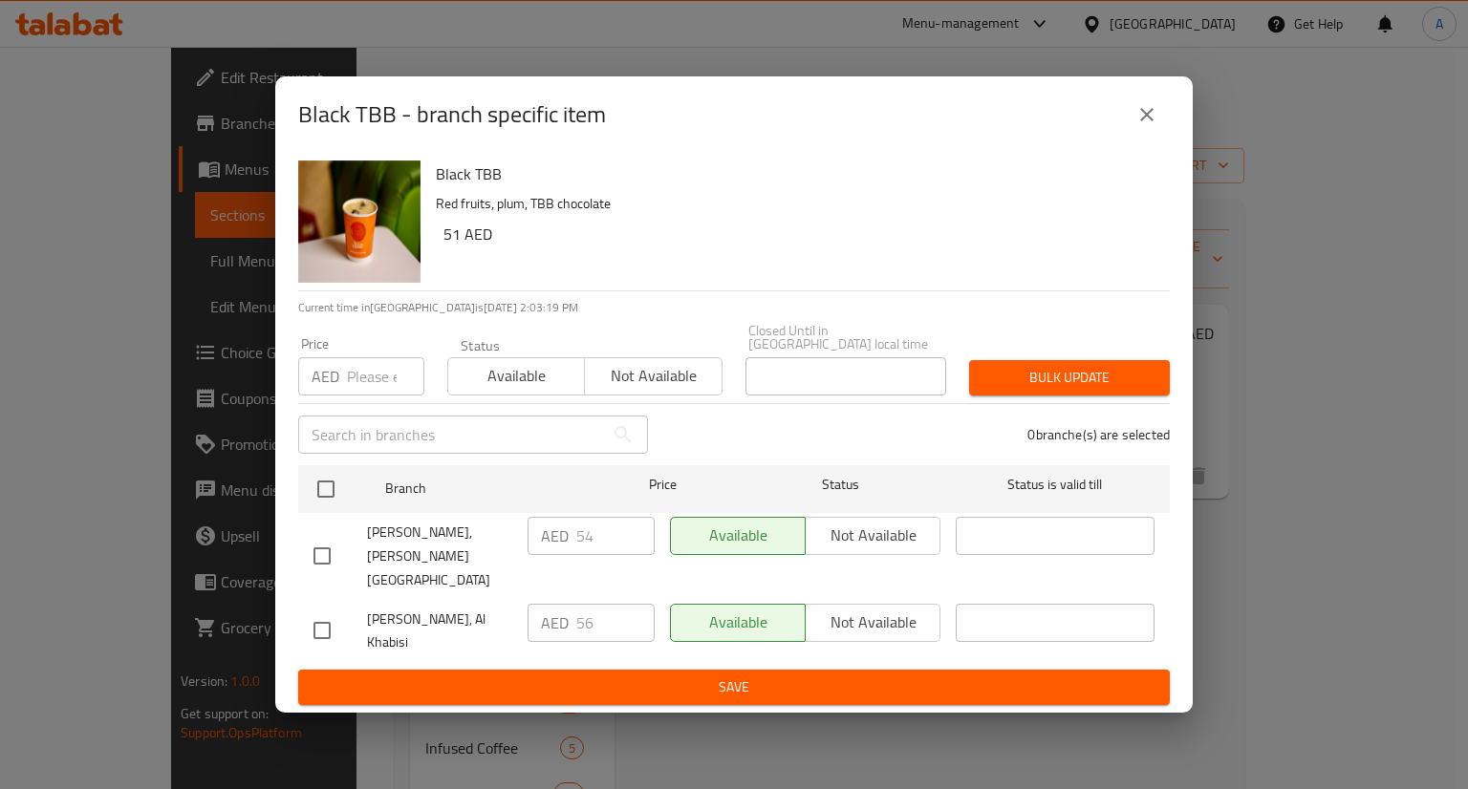
click at [1154, 126] on icon "close" at bounding box center [1146, 114] width 23 height 23
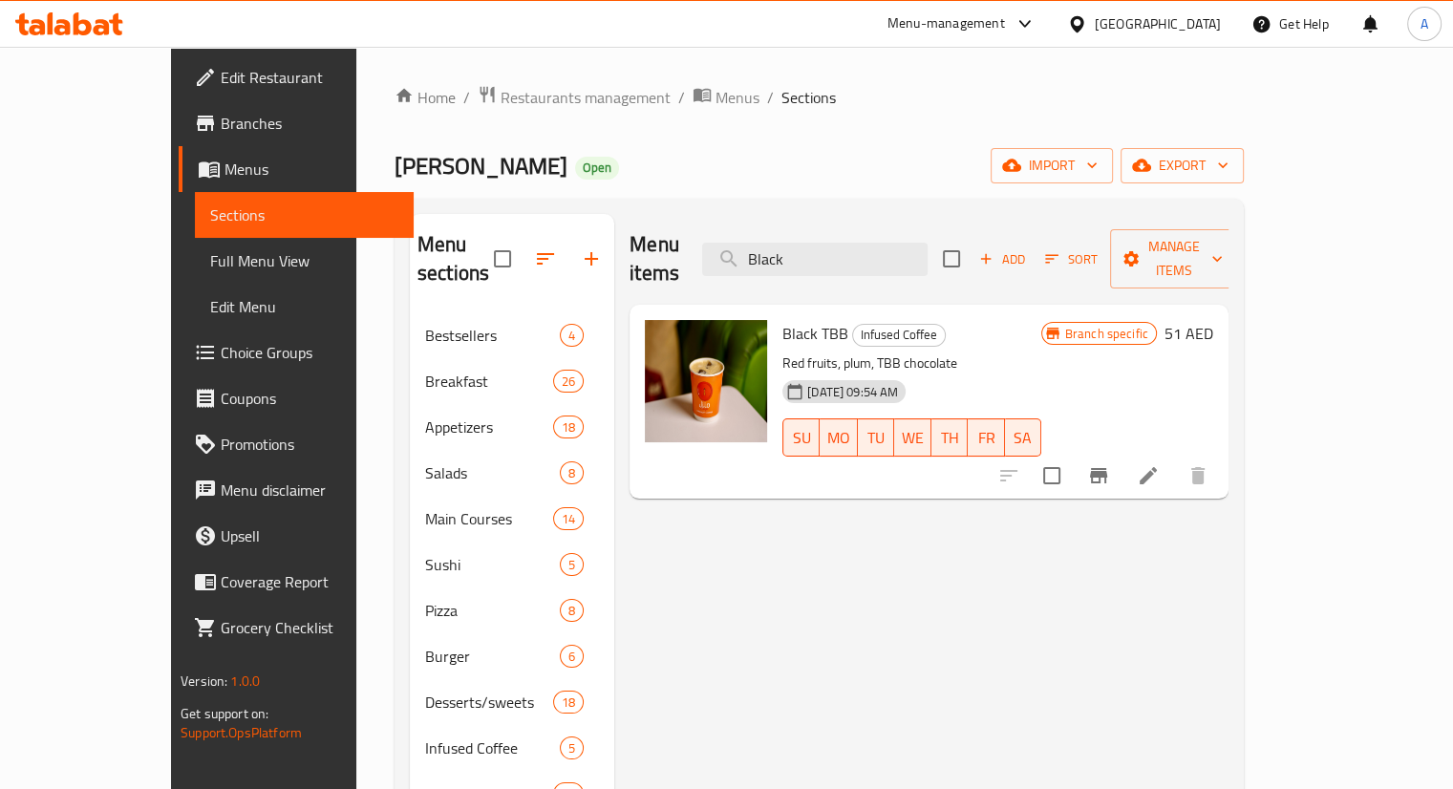
drag, startPoint x: 937, startPoint y: 249, endPoint x: 625, endPoint y: 146, distance: 329.1
click at [625, 146] on div "Home / Restaurants management / Menus / Sections Manzil Lounge Open import expo…" at bounding box center [820, 646] width 850 height 1122
paste input "[DATE] Never Die"
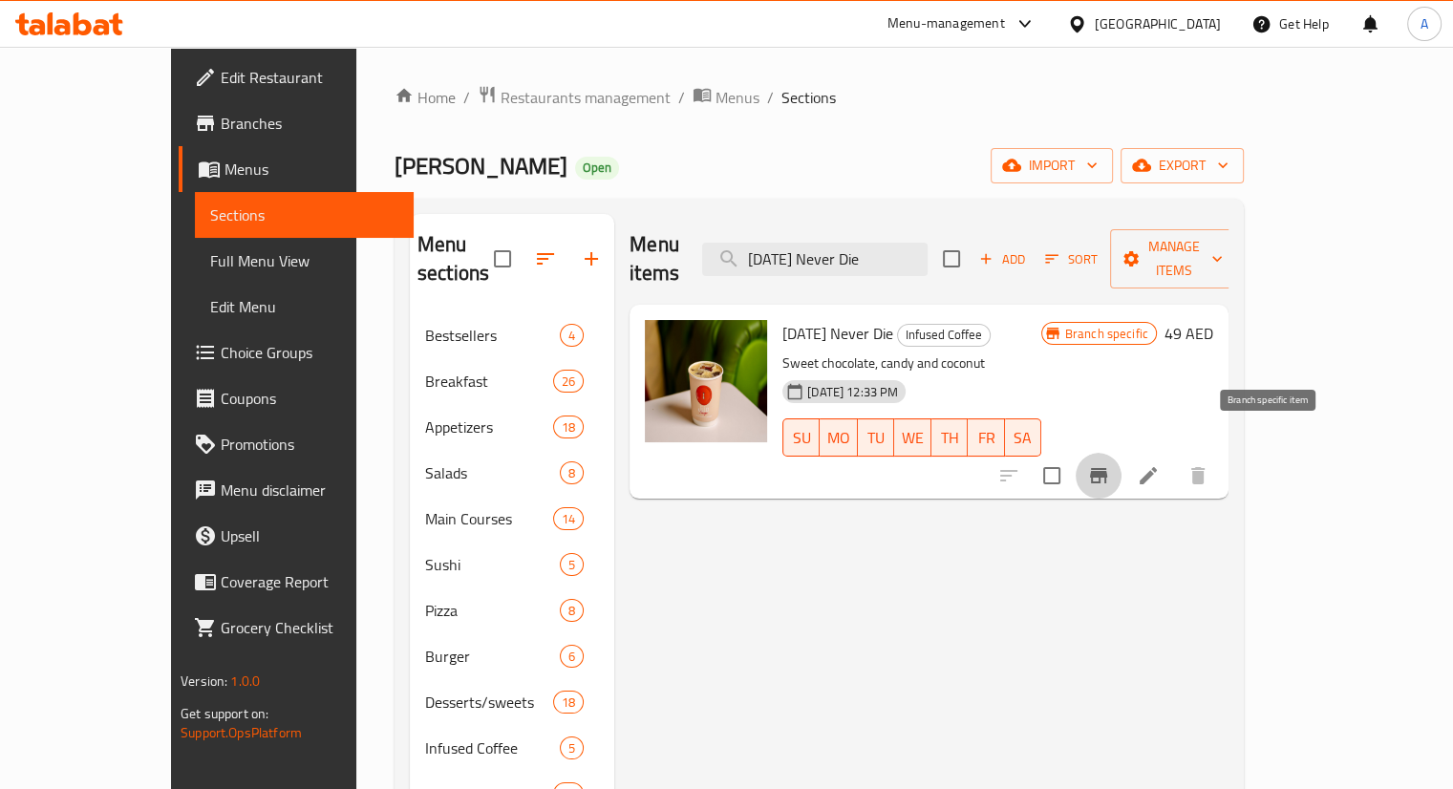
click at [1108, 468] on icon "Branch-specific-item" at bounding box center [1098, 475] width 17 height 15
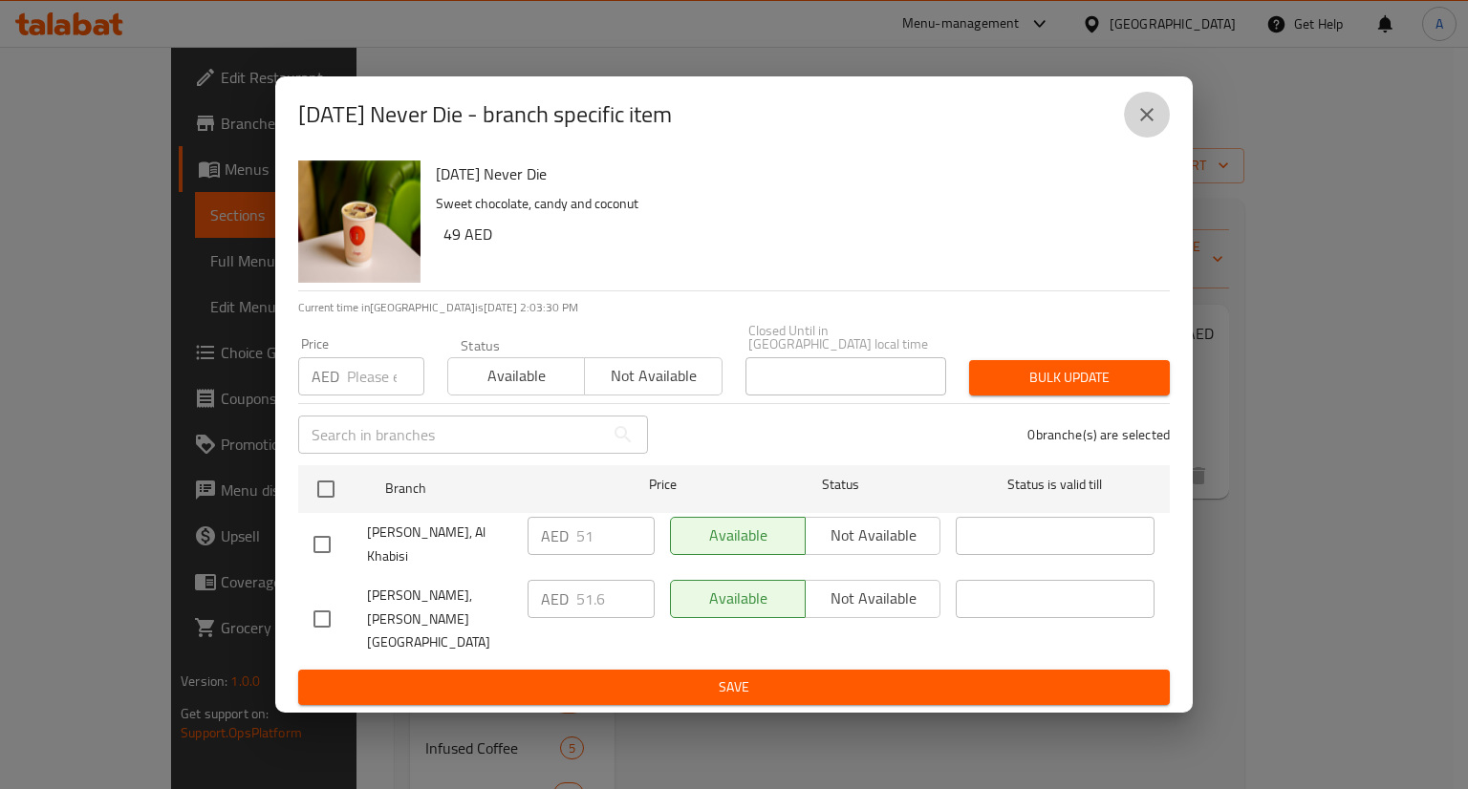
click at [1144, 115] on icon "close" at bounding box center [1146, 114] width 23 height 23
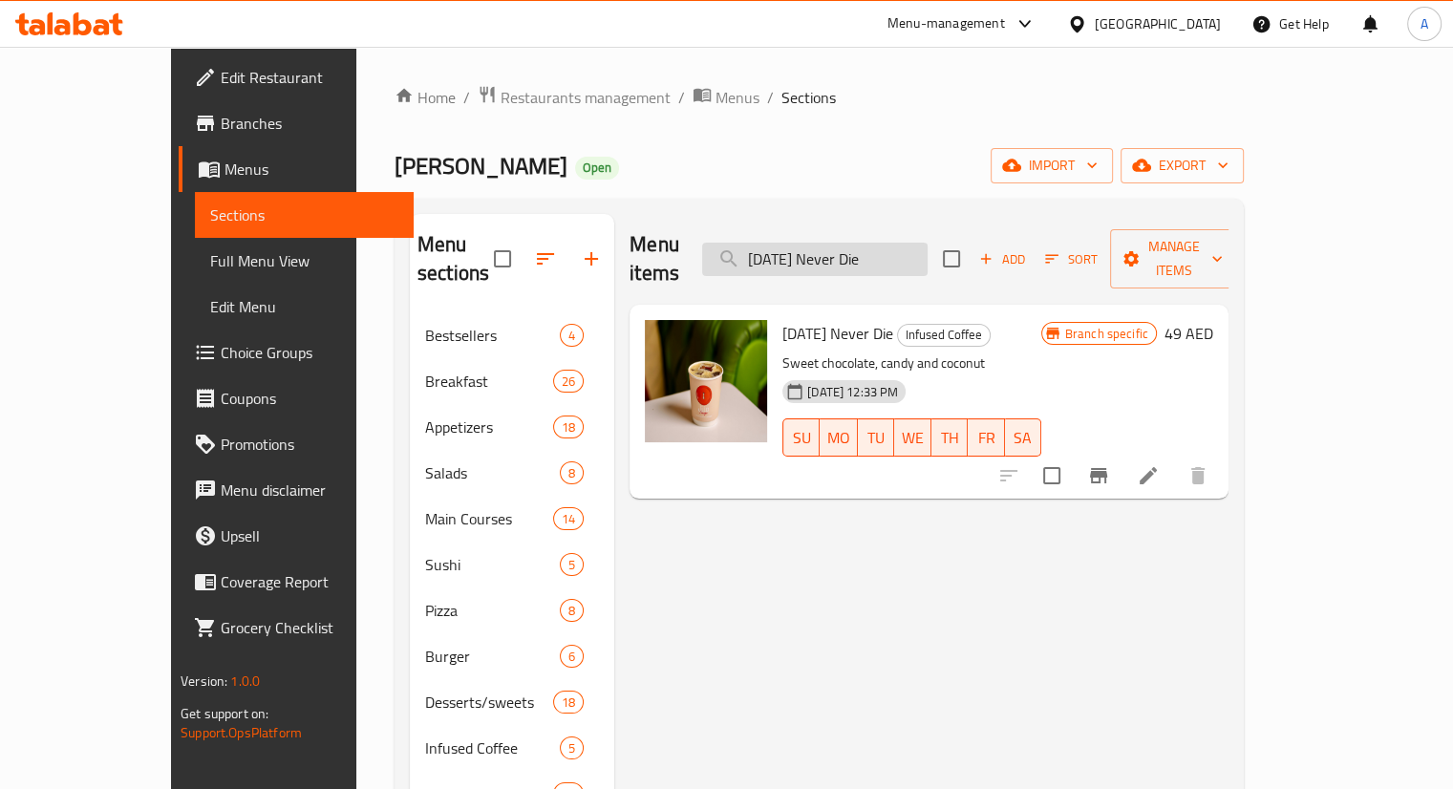
click at [928, 259] on input "[DATE] Never Die" at bounding box center [815, 259] width 226 height 33
click at [928, 249] on input "[DATE] Never Die" at bounding box center [815, 259] width 226 height 33
paste input "Hammer Head"
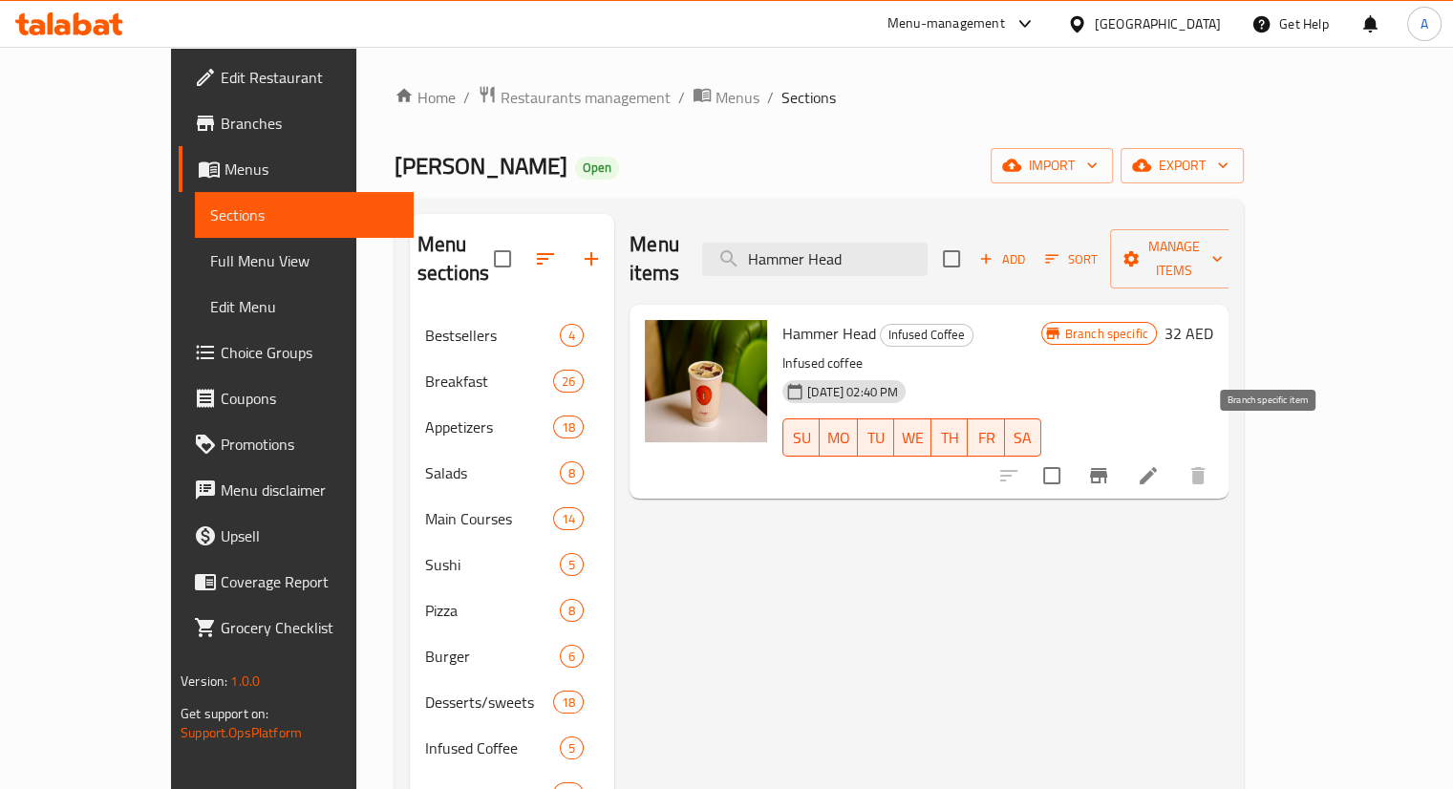
type input "Hammer Head"
click at [1108, 468] on icon "Branch-specific-item" at bounding box center [1098, 475] width 17 height 15
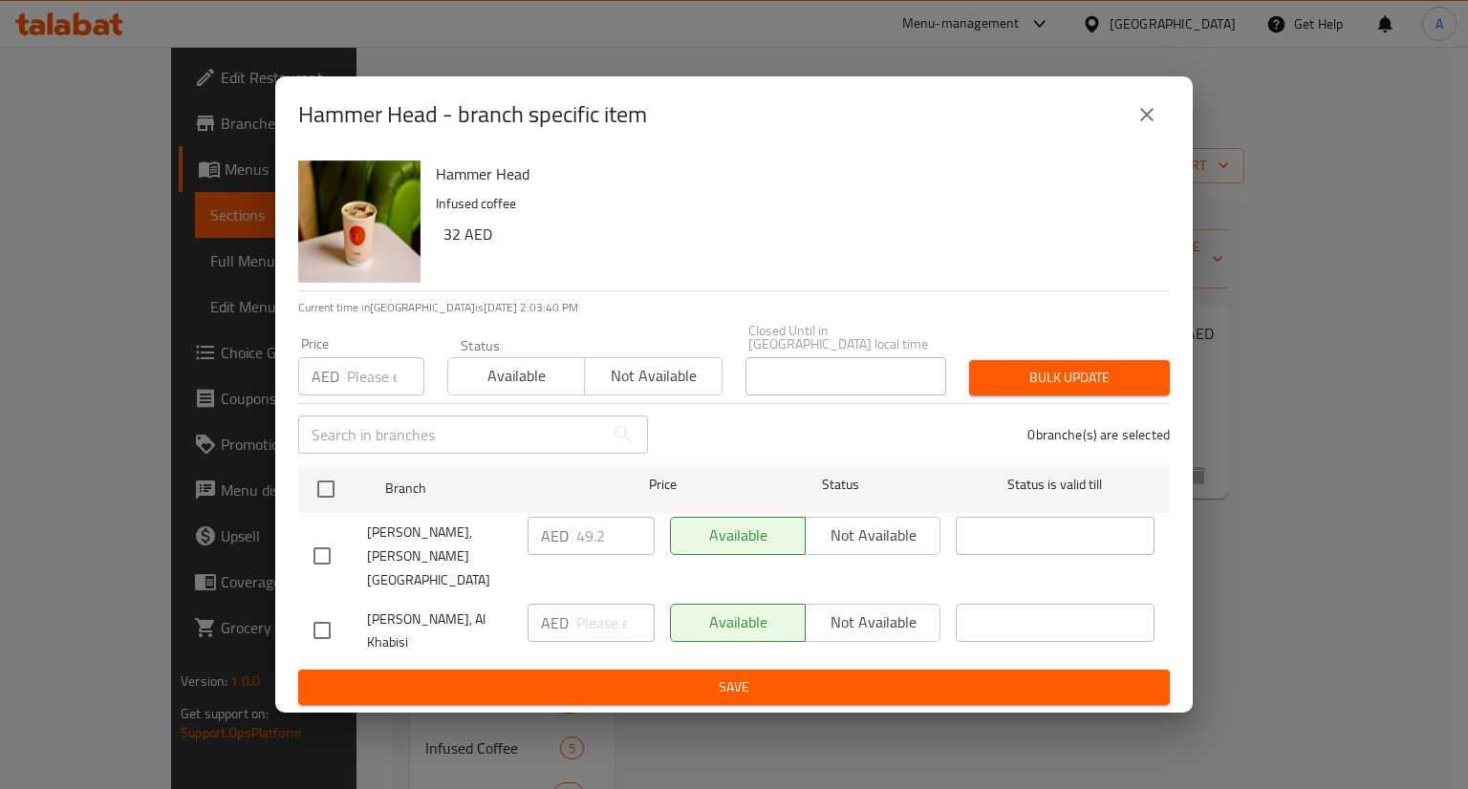
click at [325, 565] on input "checkbox" at bounding box center [322, 556] width 40 height 40
checkbox input "true"
click at [1136, 126] on icon "close" at bounding box center [1146, 114] width 23 height 23
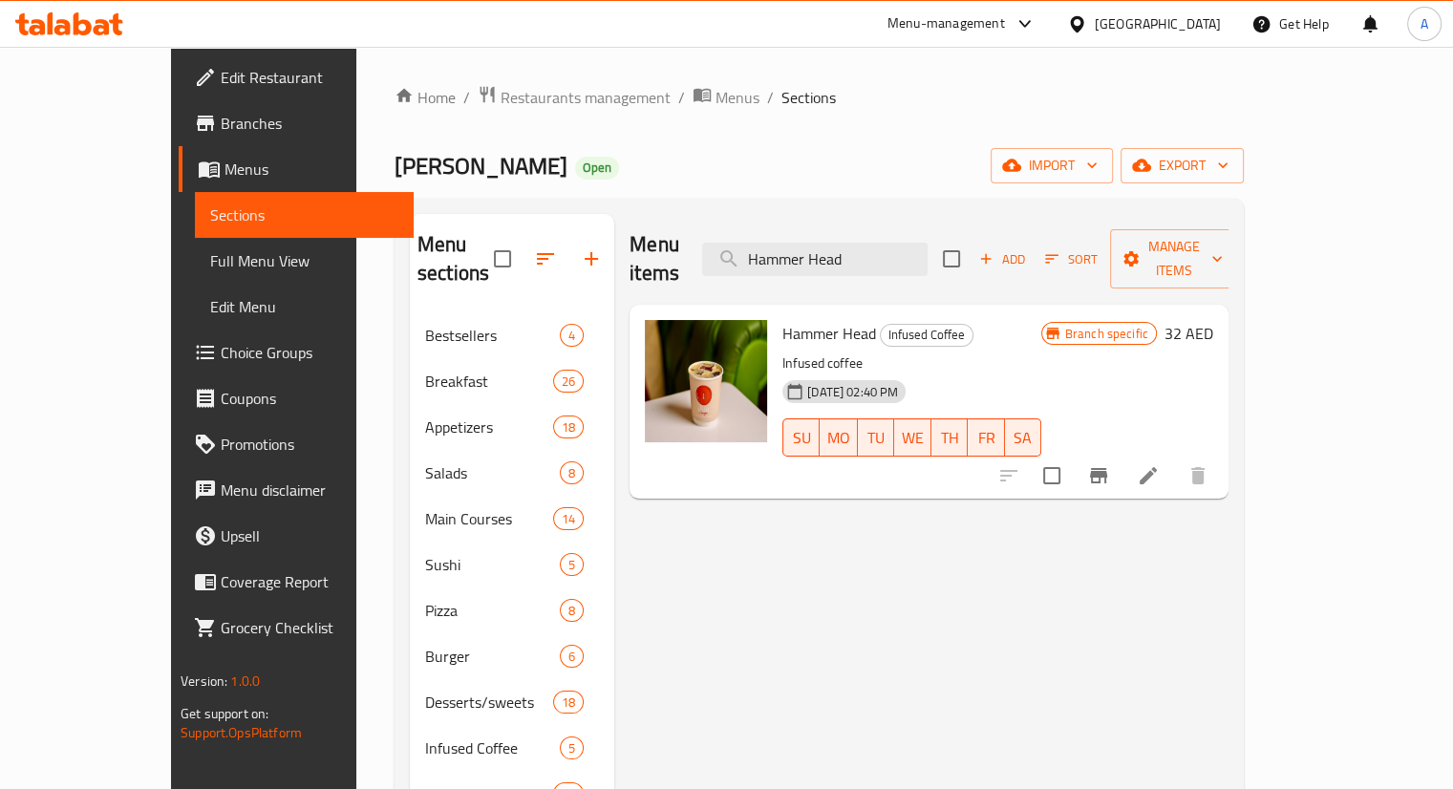
drag, startPoint x: 975, startPoint y: 248, endPoint x: 745, endPoint y: 217, distance: 231.5
click at [745, 217] on div "Menu items Hammer Head Add Sort Manage items" at bounding box center [929, 259] width 599 height 91
paste input "Red Eye"
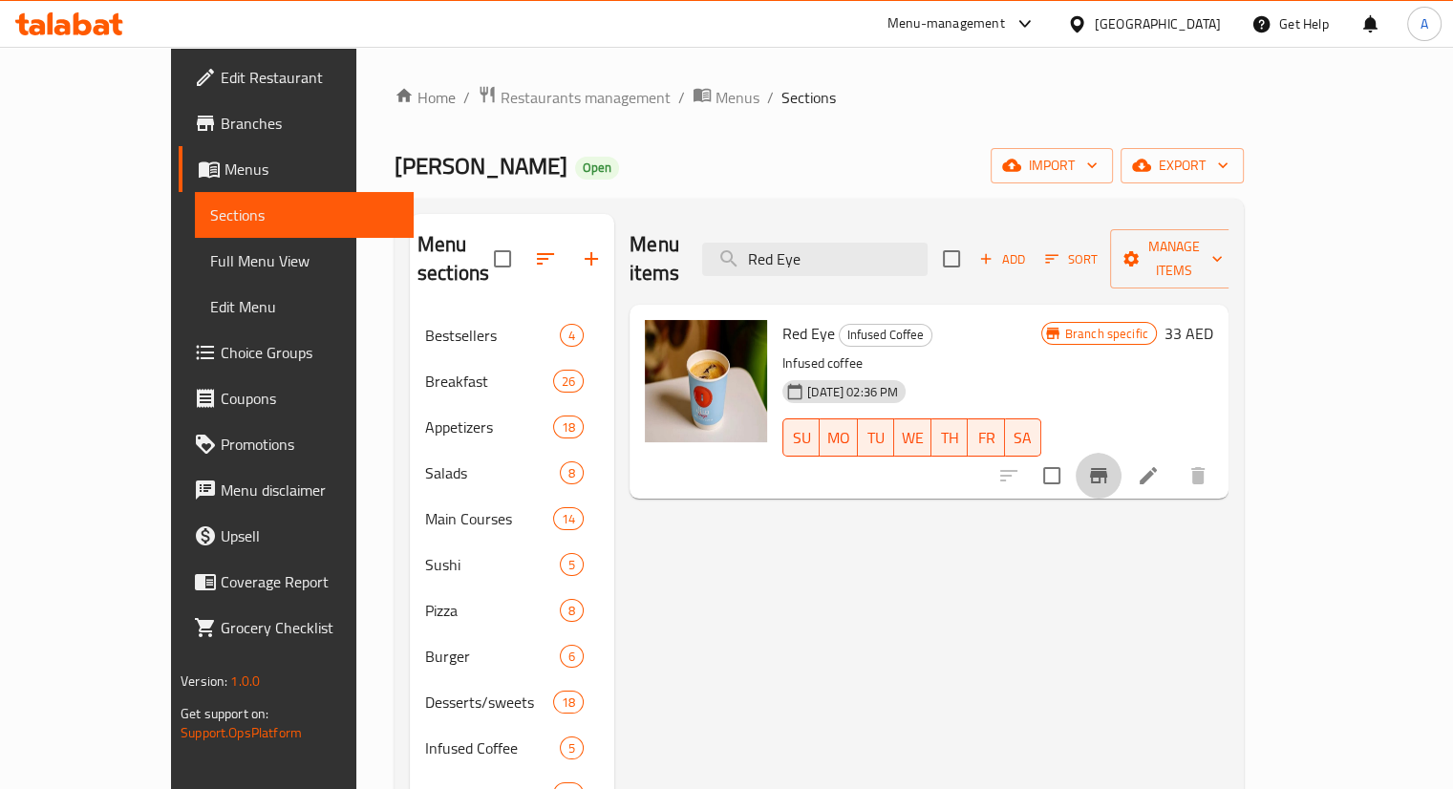
click at [1108, 468] on icon "Branch-specific-item" at bounding box center [1098, 475] width 17 height 15
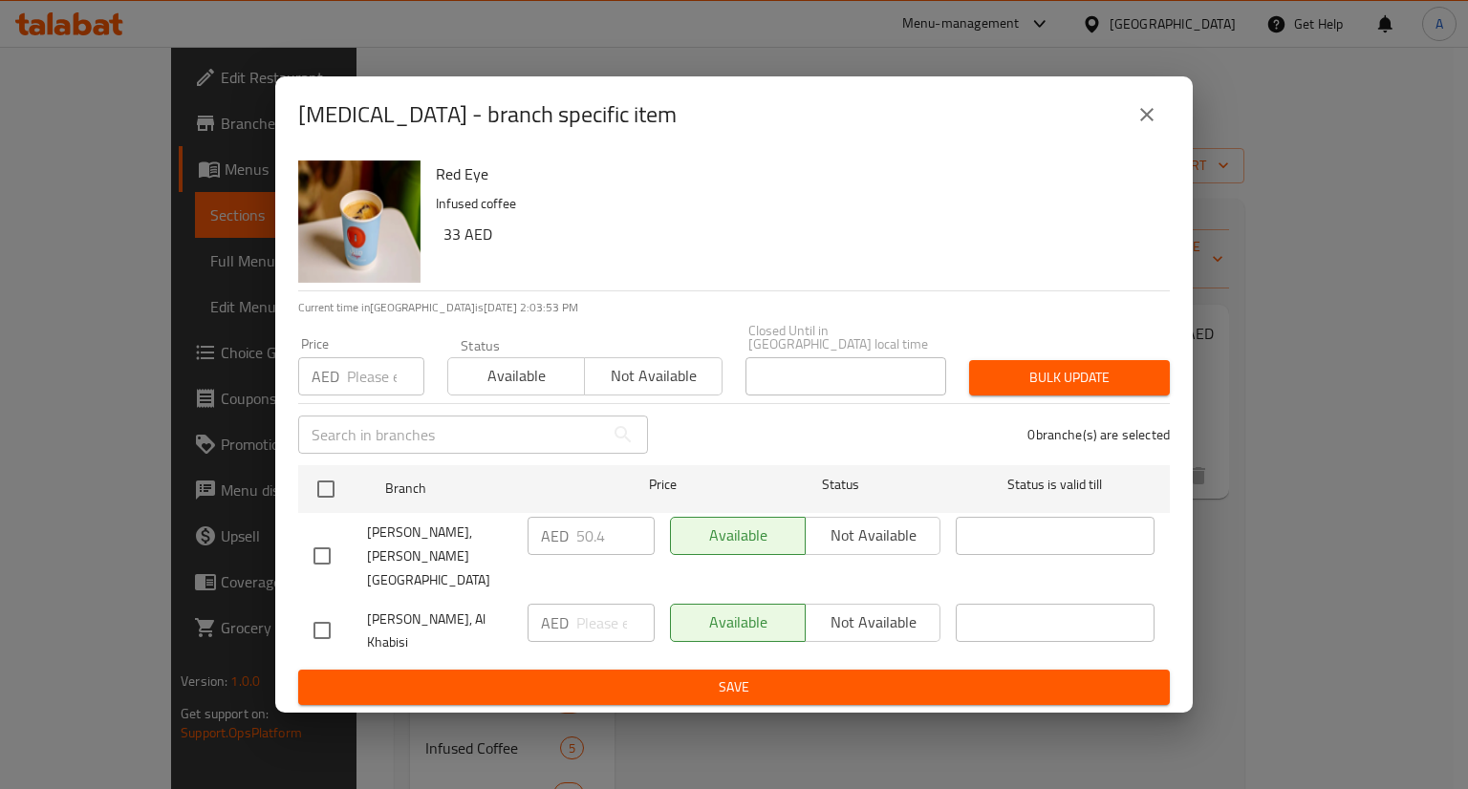
click at [1144, 120] on icon "close" at bounding box center [1146, 114] width 23 height 23
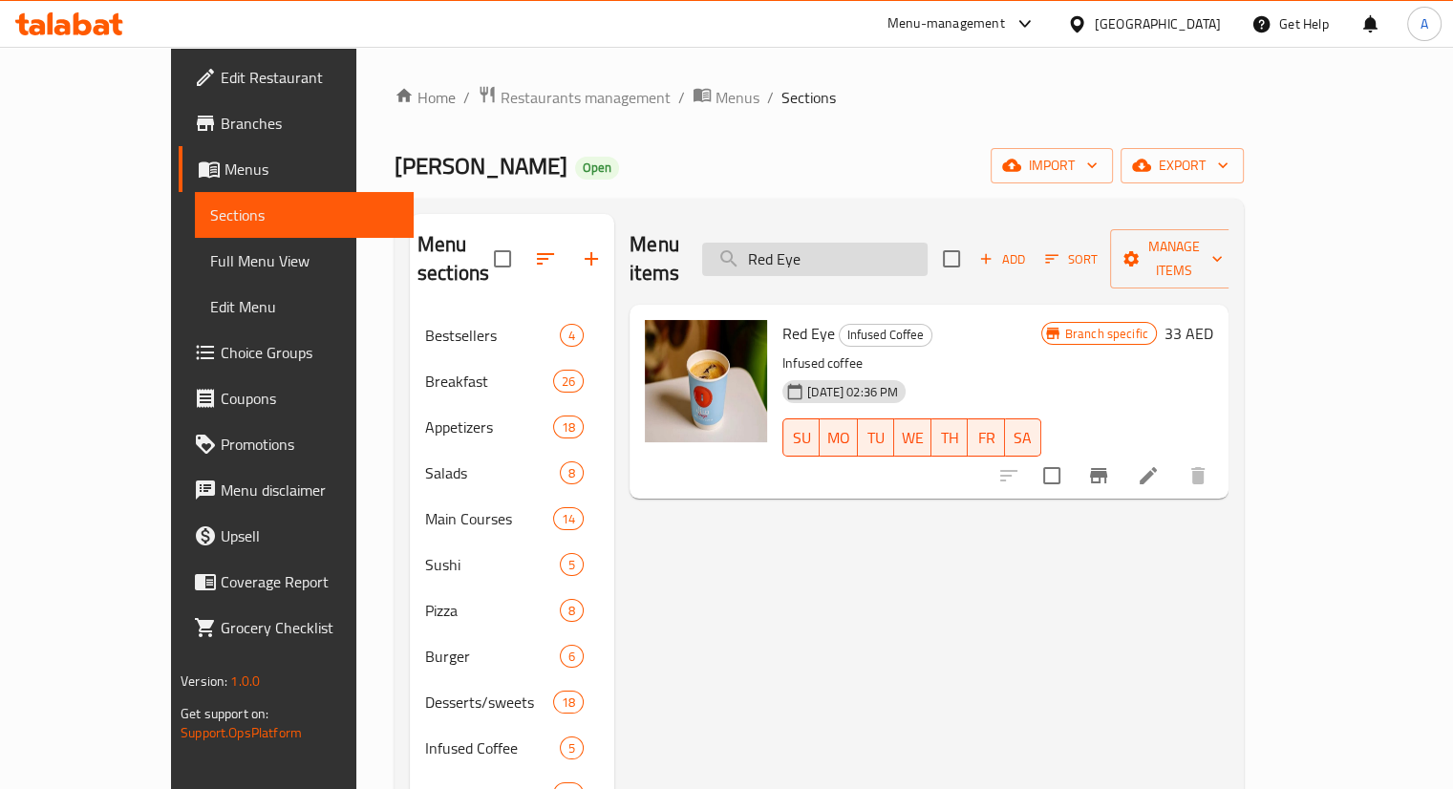
click at [905, 243] on input "Red Eye" at bounding box center [815, 259] width 226 height 33
paste input "[DEMOGRAPHIC_DATA]"
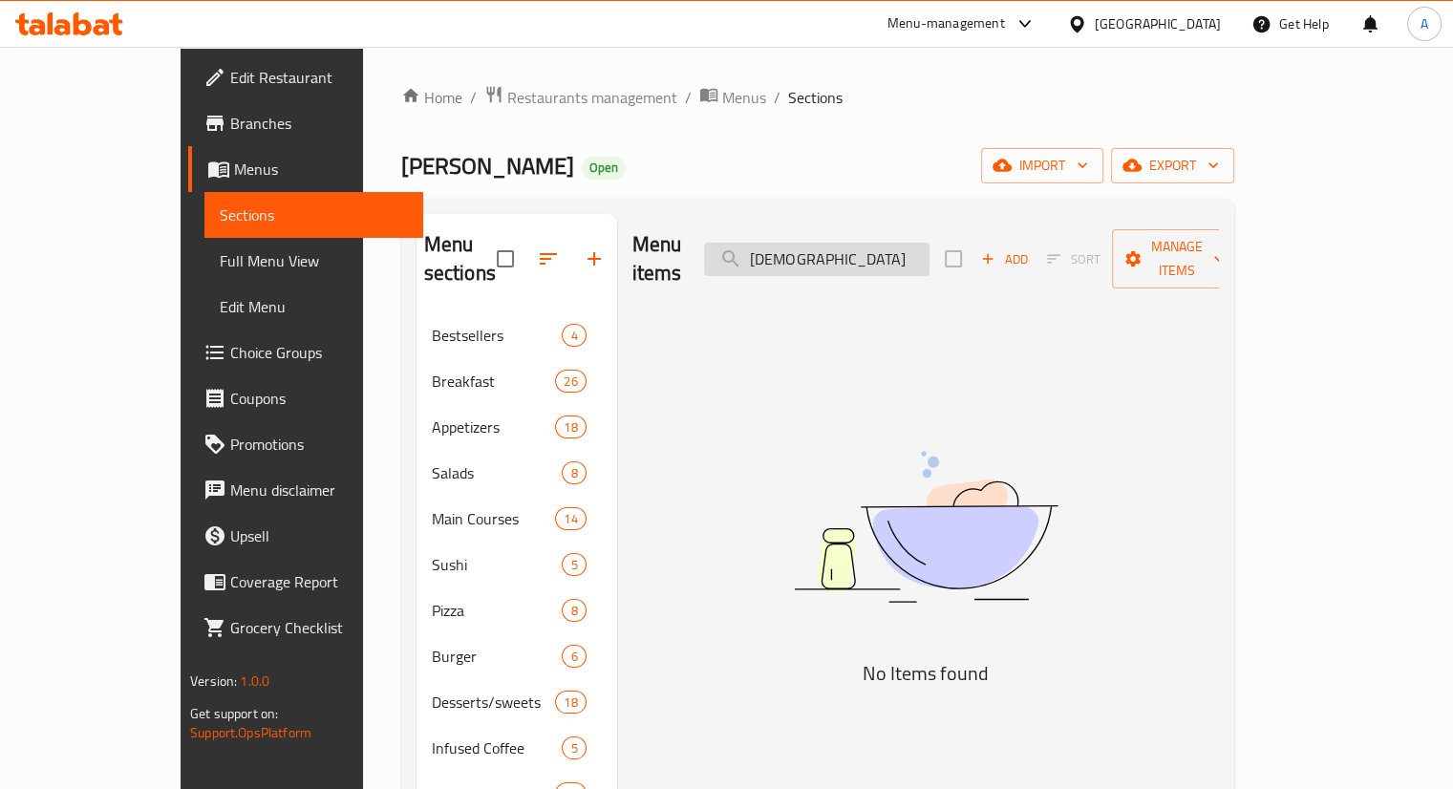
drag, startPoint x: 933, startPoint y: 238, endPoint x: 891, endPoint y: 234, distance: 42.2
click at [891, 243] on input "[DEMOGRAPHIC_DATA]" at bounding box center [817, 259] width 226 height 33
click at [930, 243] on input "[DEMOGRAPHIC_DATA]" at bounding box center [817, 259] width 226 height 33
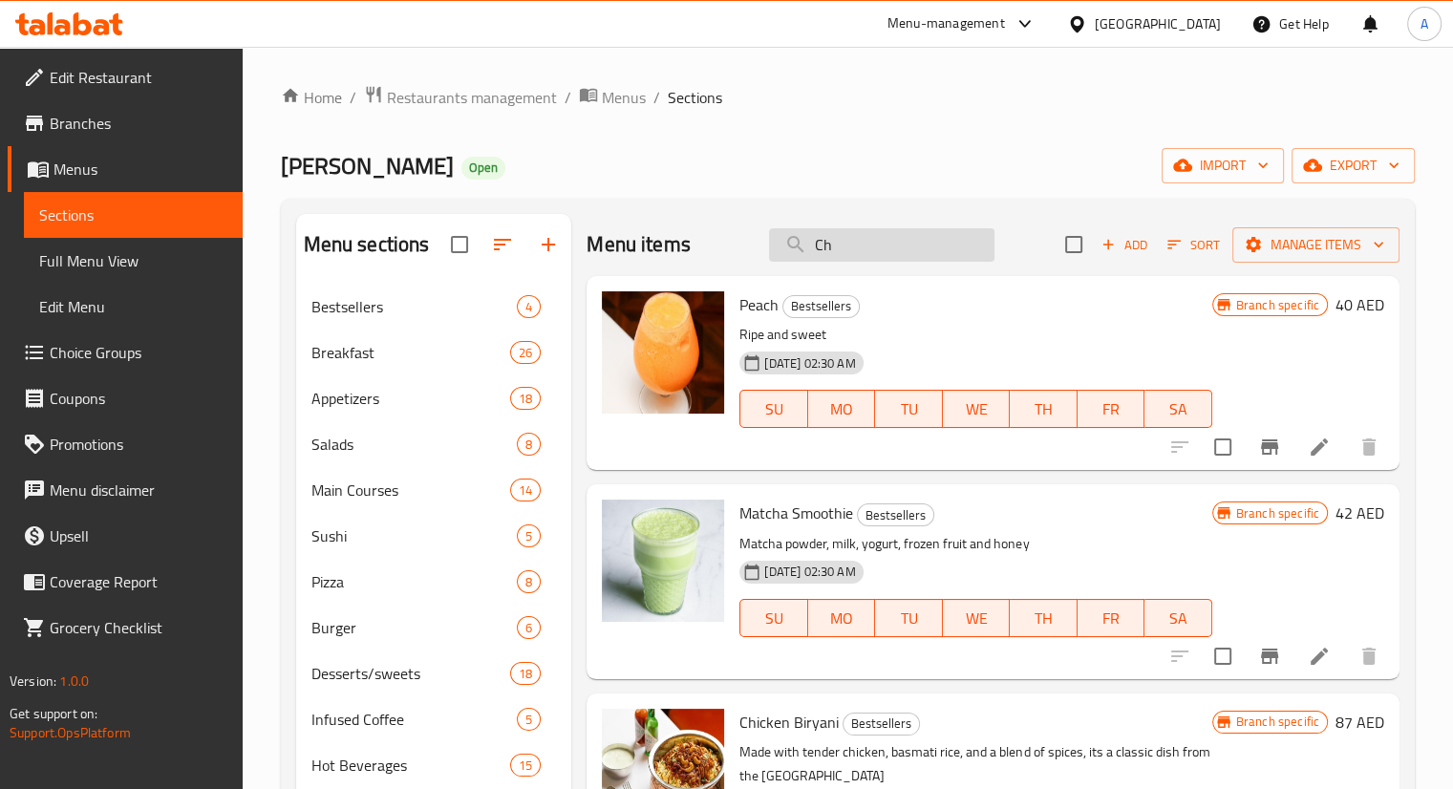
drag, startPoint x: 858, startPoint y: 239, endPoint x: 785, endPoint y: 231, distance: 73.0
click at [785, 231] on input "Ch" at bounding box center [882, 244] width 226 height 33
paste input "H H"
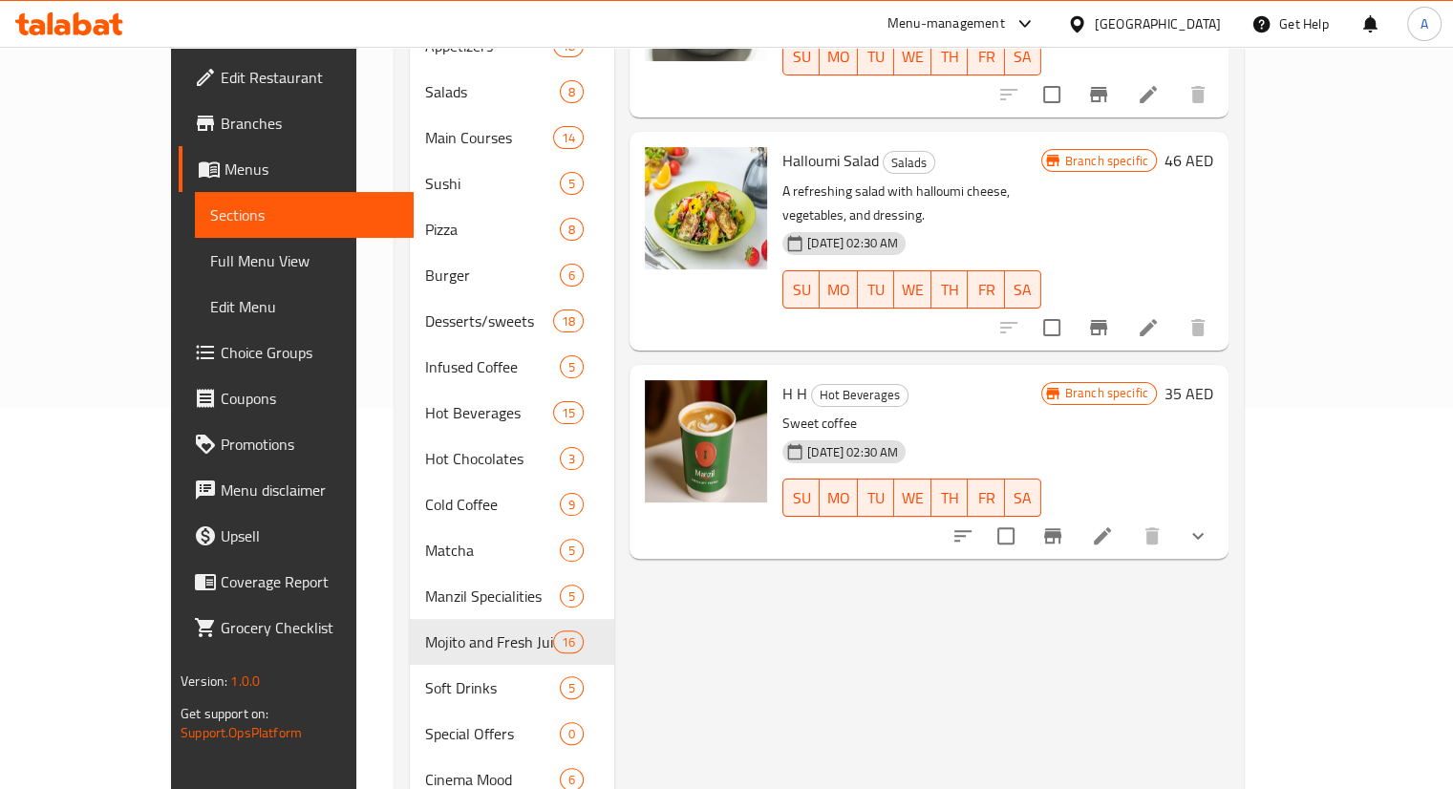
scroll to position [382, 0]
type input "H H"
click at [1065, 524] on icon "Branch-specific-item" at bounding box center [1053, 535] width 23 height 23
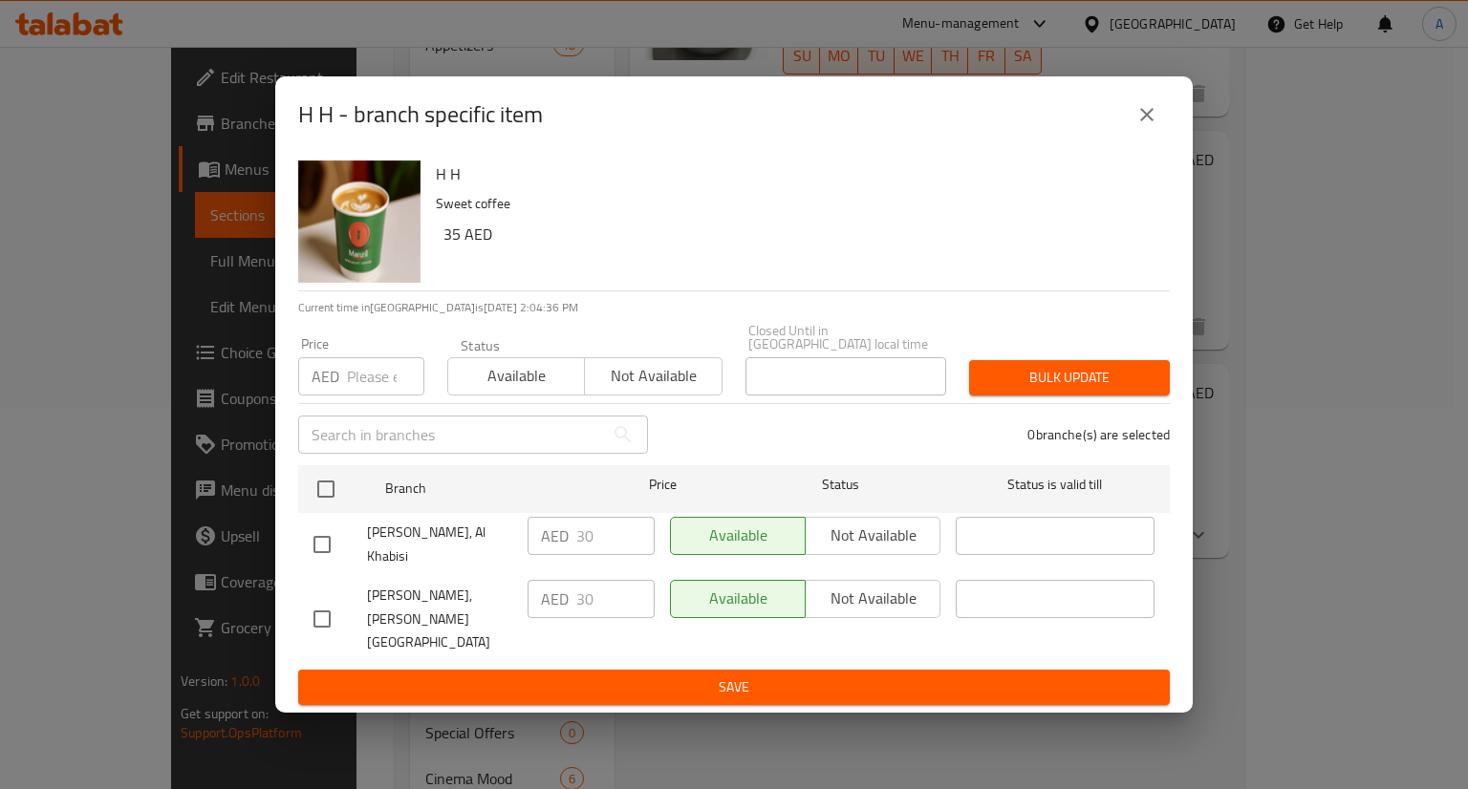
click at [315, 610] on input "checkbox" at bounding box center [322, 619] width 40 height 40
checkbox input "true"
drag, startPoint x: 597, startPoint y: 593, endPoint x: 556, endPoint y: 584, distance: 42.2
click at [556, 584] on div "AED 30 ​" at bounding box center [590, 599] width 127 height 38
type input "39.6"
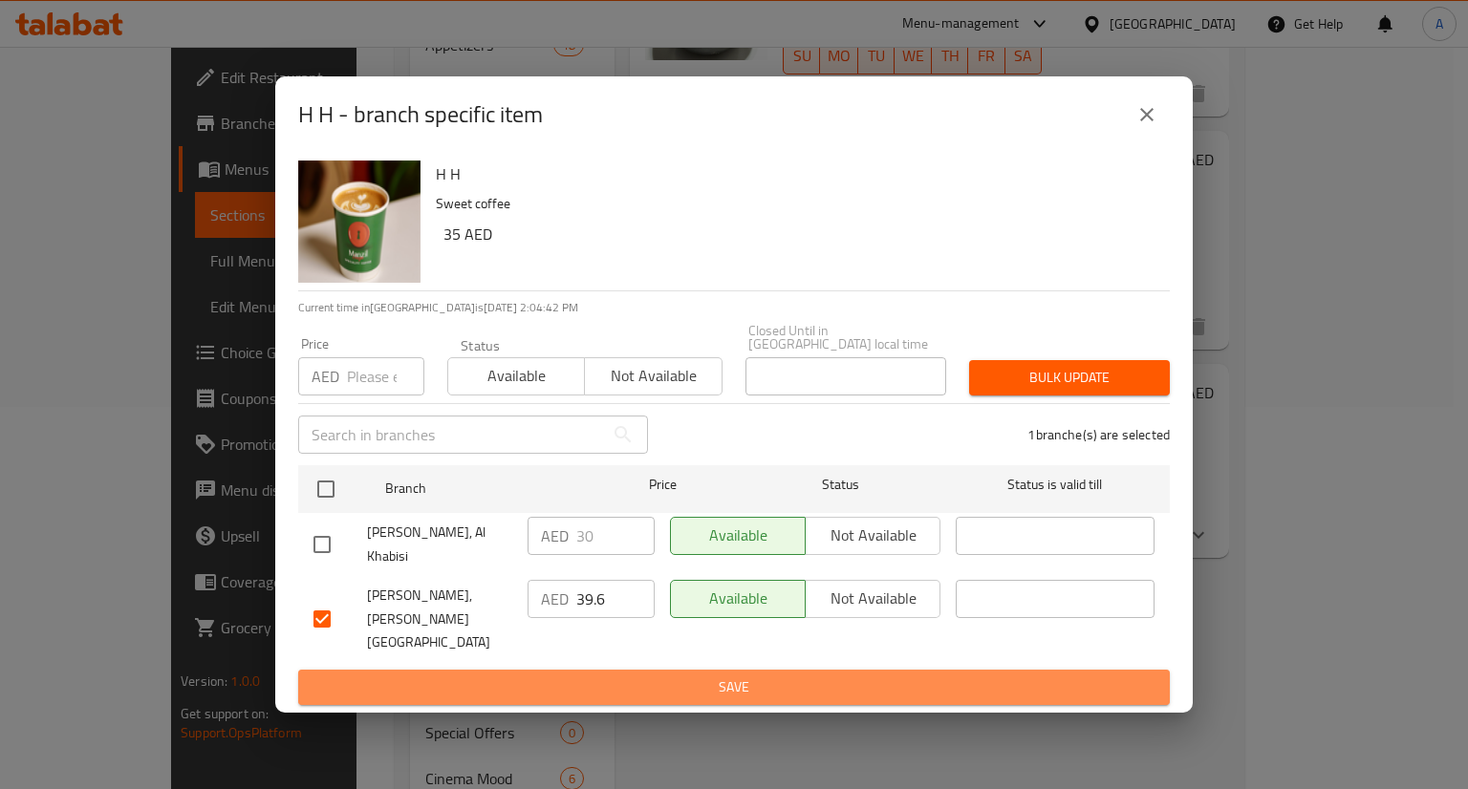
click at [644, 676] on span "Save" at bounding box center [733, 688] width 841 height 24
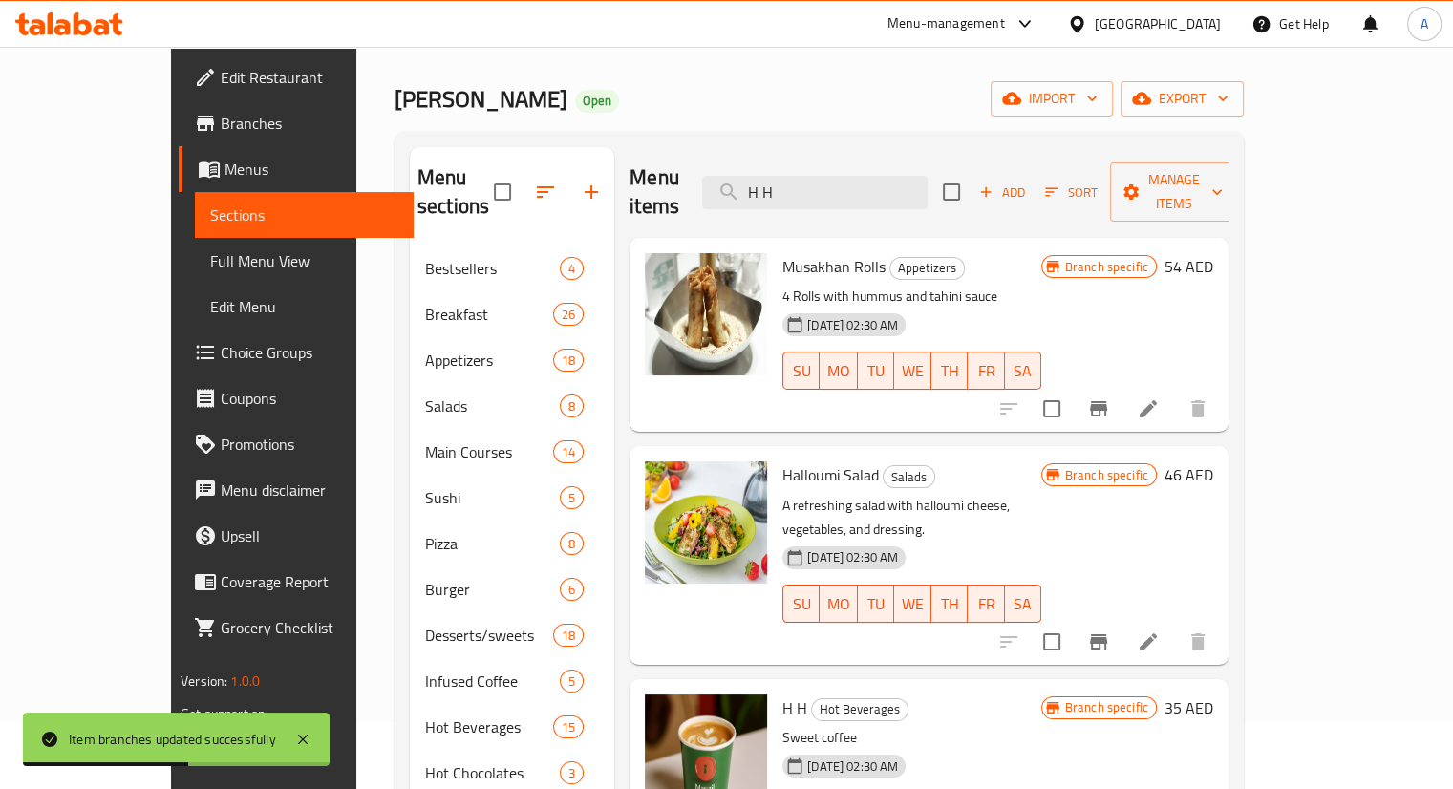
scroll to position [0, 0]
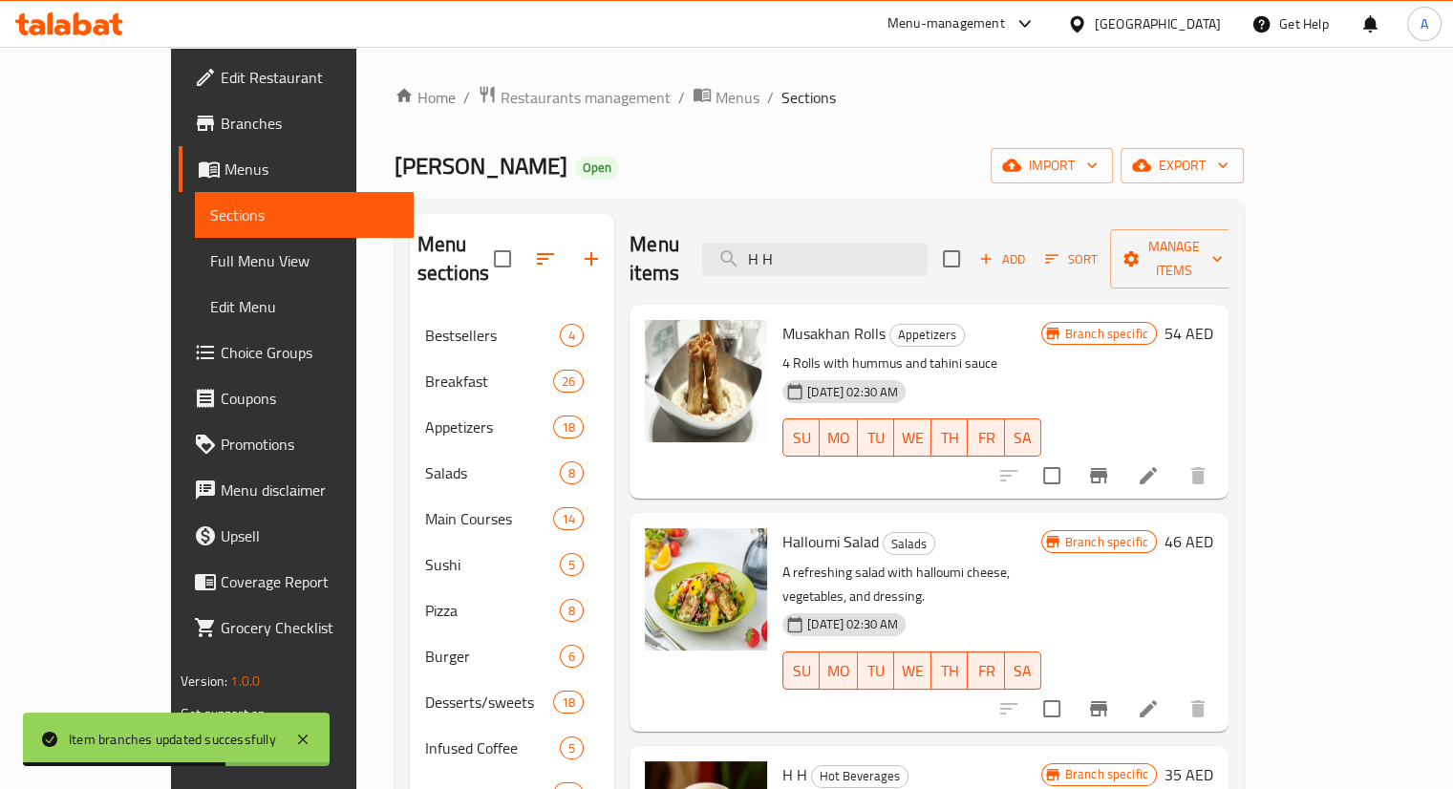
drag, startPoint x: 914, startPoint y: 247, endPoint x: 766, endPoint y: 217, distance: 150.1
click at [766, 217] on div "Menu items H H Add Sort Manage items" at bounding box center [929, 259] width 599 height 91
paste input "Espresso Double"
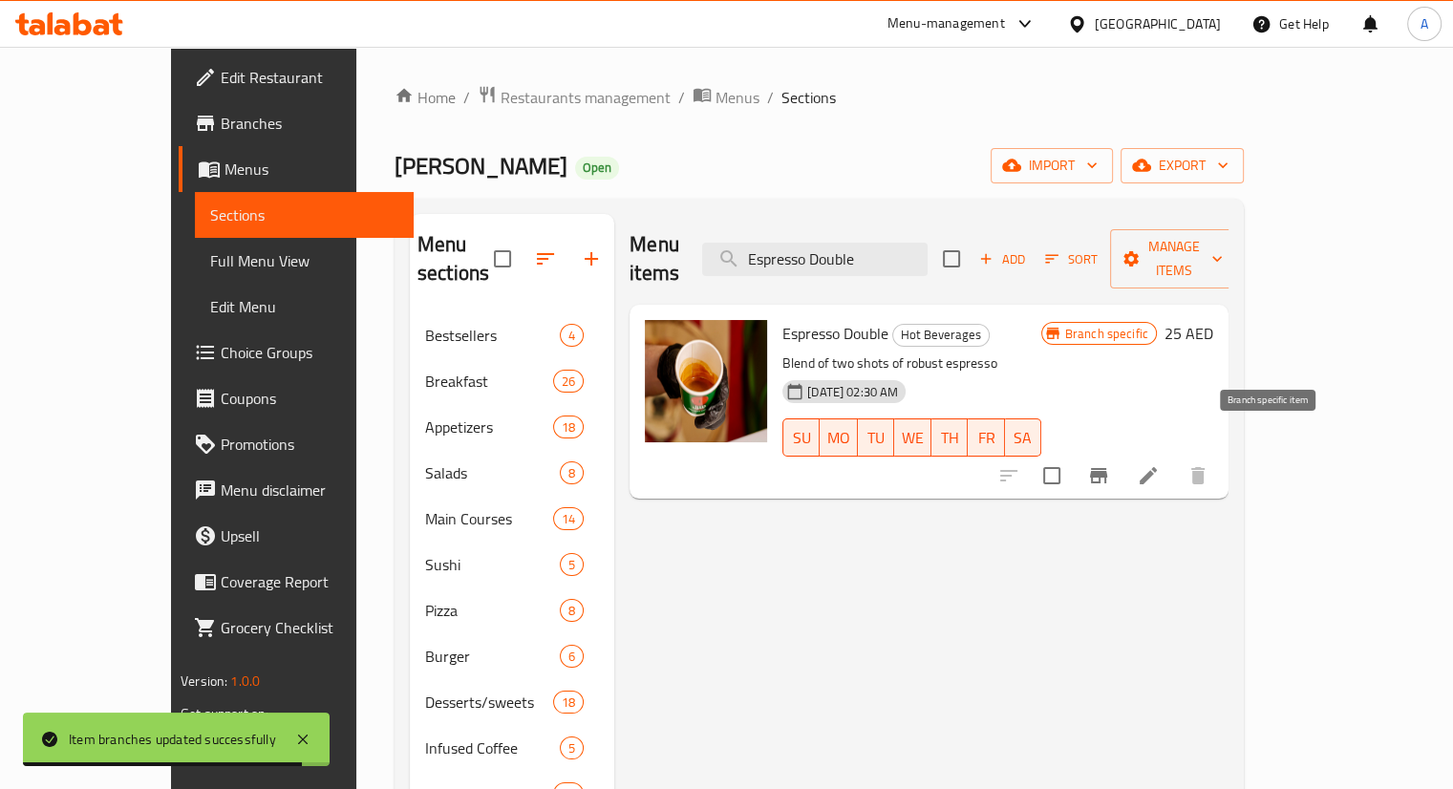
type input "Espresso Double"
click at [1110, 464] on icon "Branch-specific-item" at bounding box center [1098, 475] width 23 height 23
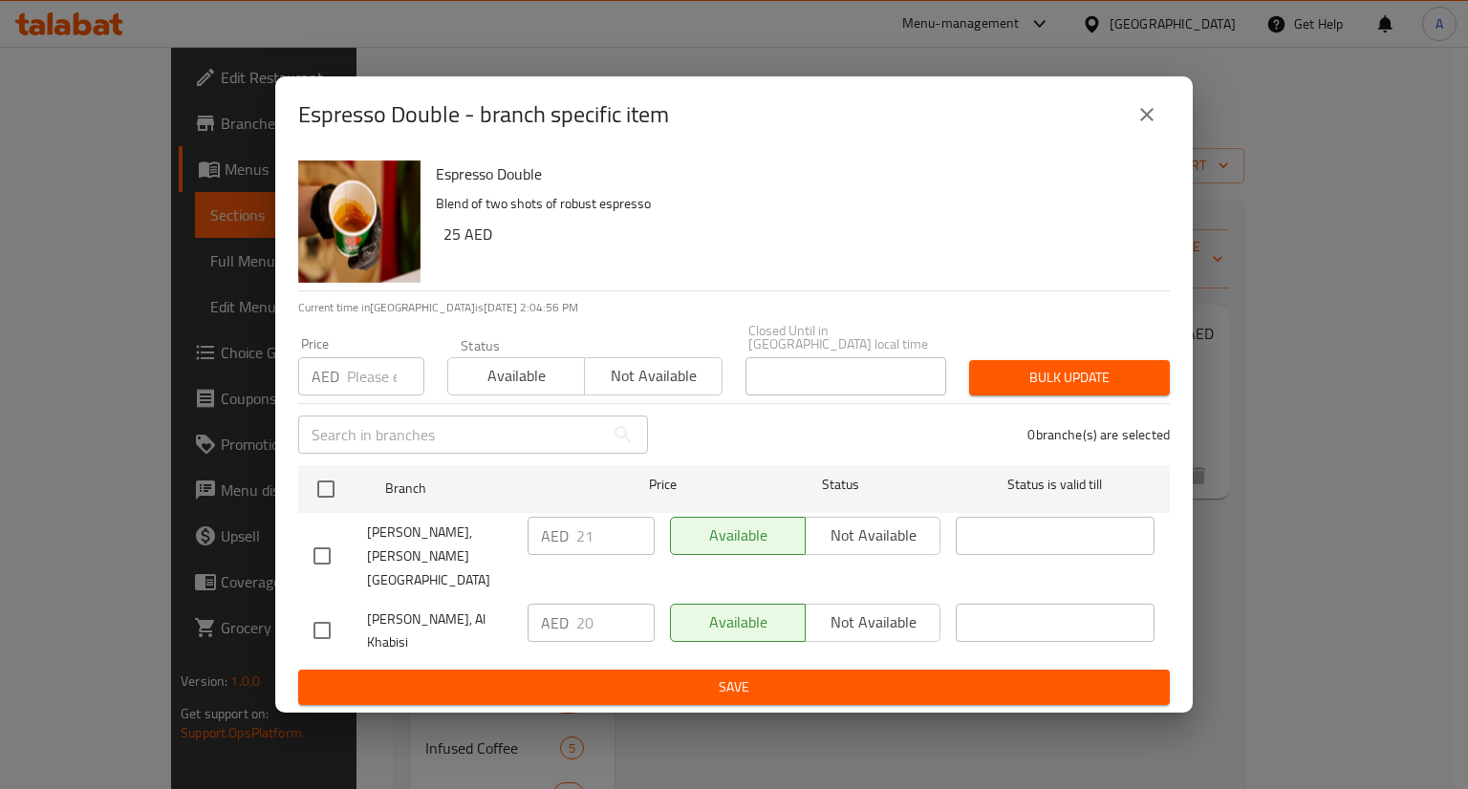
click at [310, 555] on input "checkbox" at bounding box center [322, 556] width 40 height 40
checkbox input "true"
drag, startPoint x: 601, startPoint y: 542, endPoint x: 544, endPoint y: 532, distance: 58.1
click at [544, 532] on div "AED 21 ​" at bounding box center [590, 536] width 127 height 38
type input "22.8"
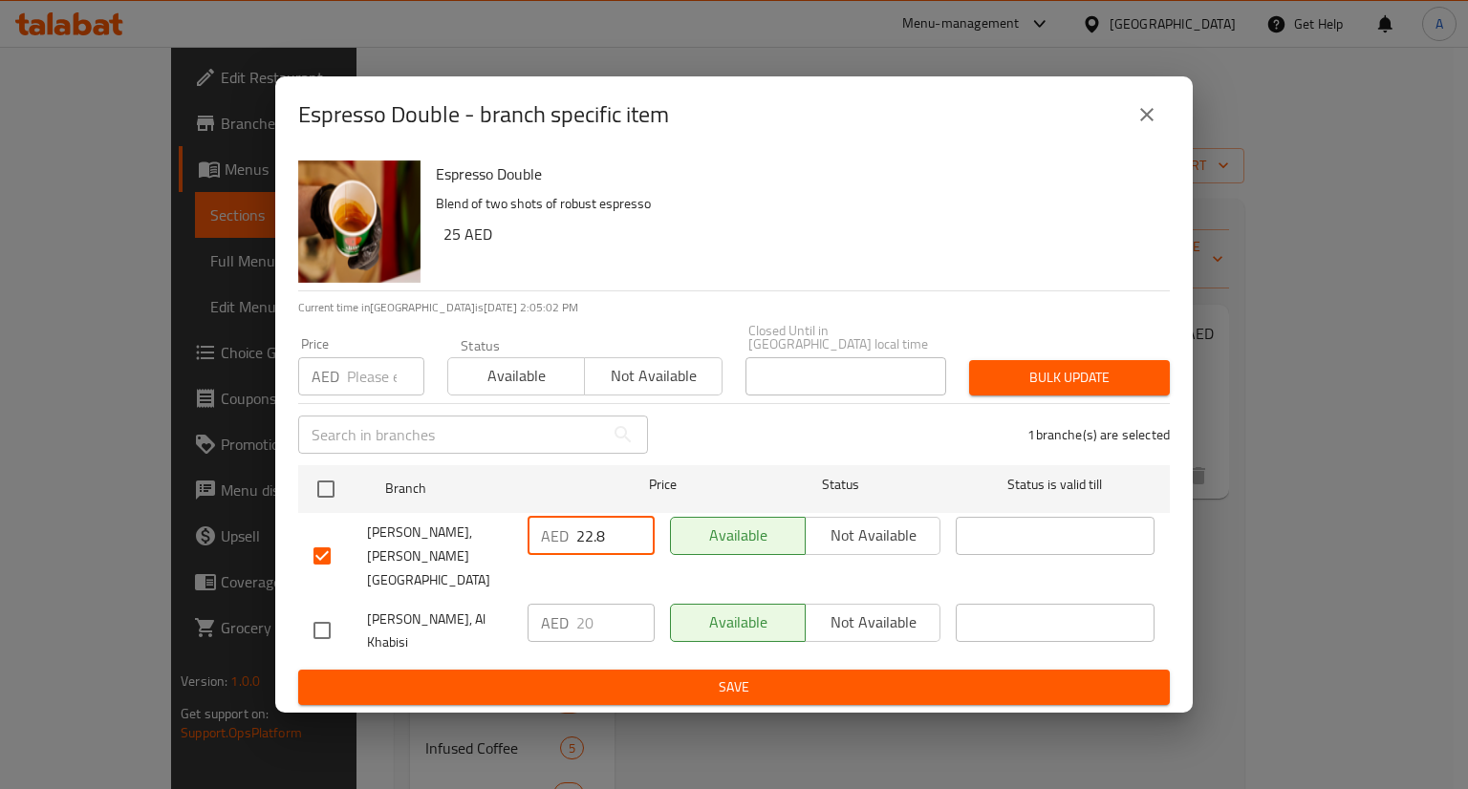
click at [689, 676] on span "Save" at bounding box center [733, 688] width 841 height 24
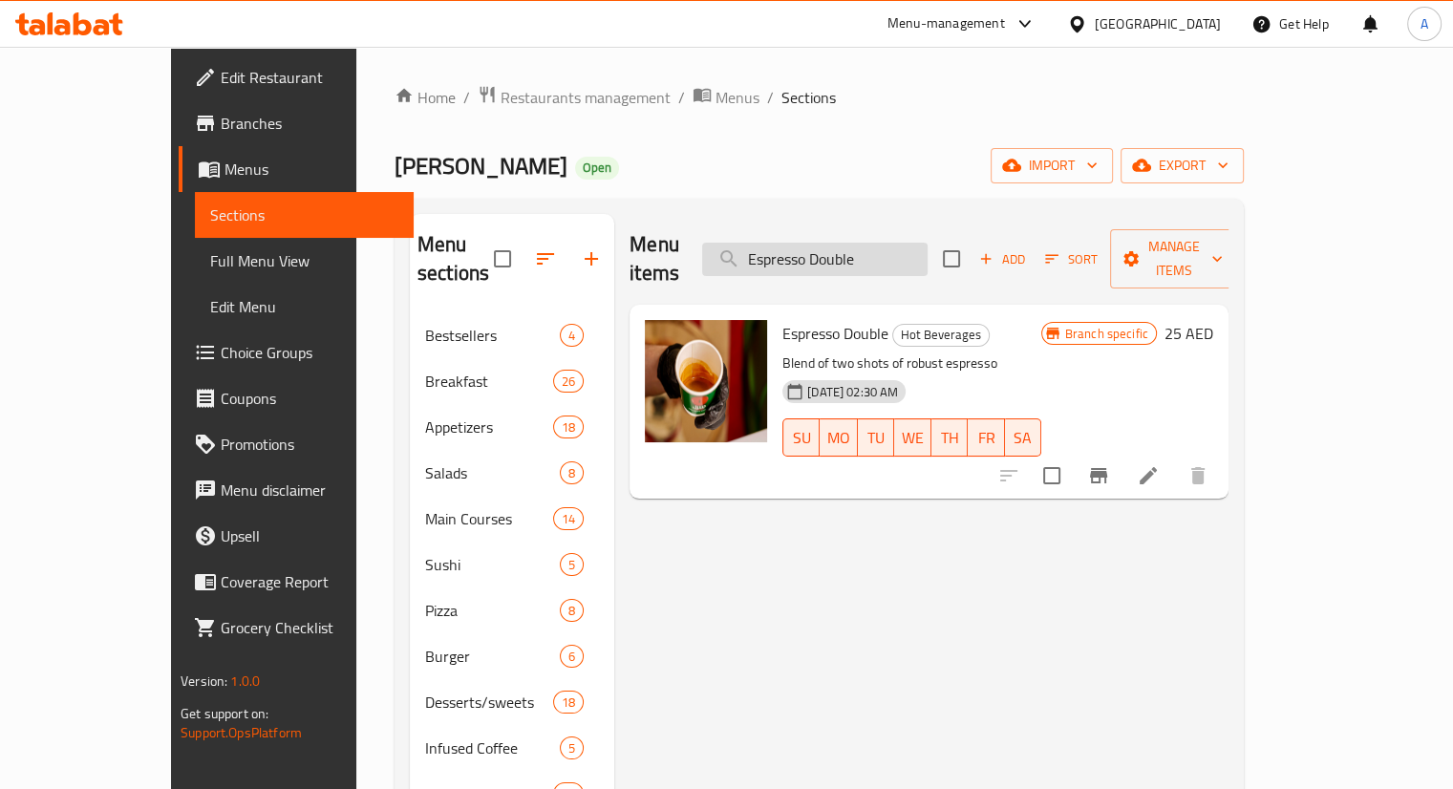
click at [928, 246] on input "Espresso Double" at bounding box center [815, 259] width 226 height 33
paste input "21.6"
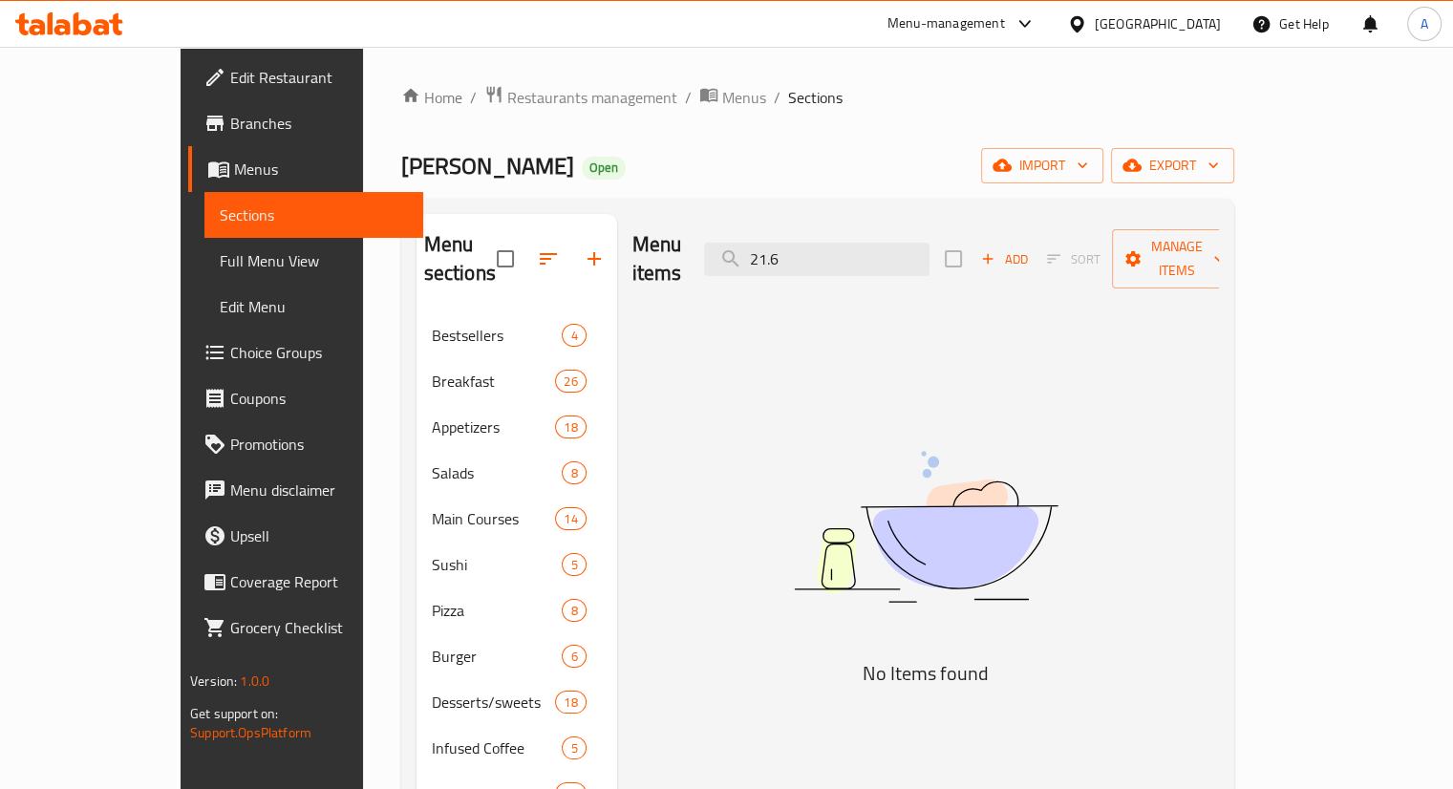
drag, startPoint x: 892, startPoint y: 251, endPoint x: 722, endPoint y: 215, distance: 173.0
click at [722, 215] on div "Menu items 21.6 Add Sort Manage items" at bounding box center [926, 259] width 587 height 91
paste input "Espresso Single"
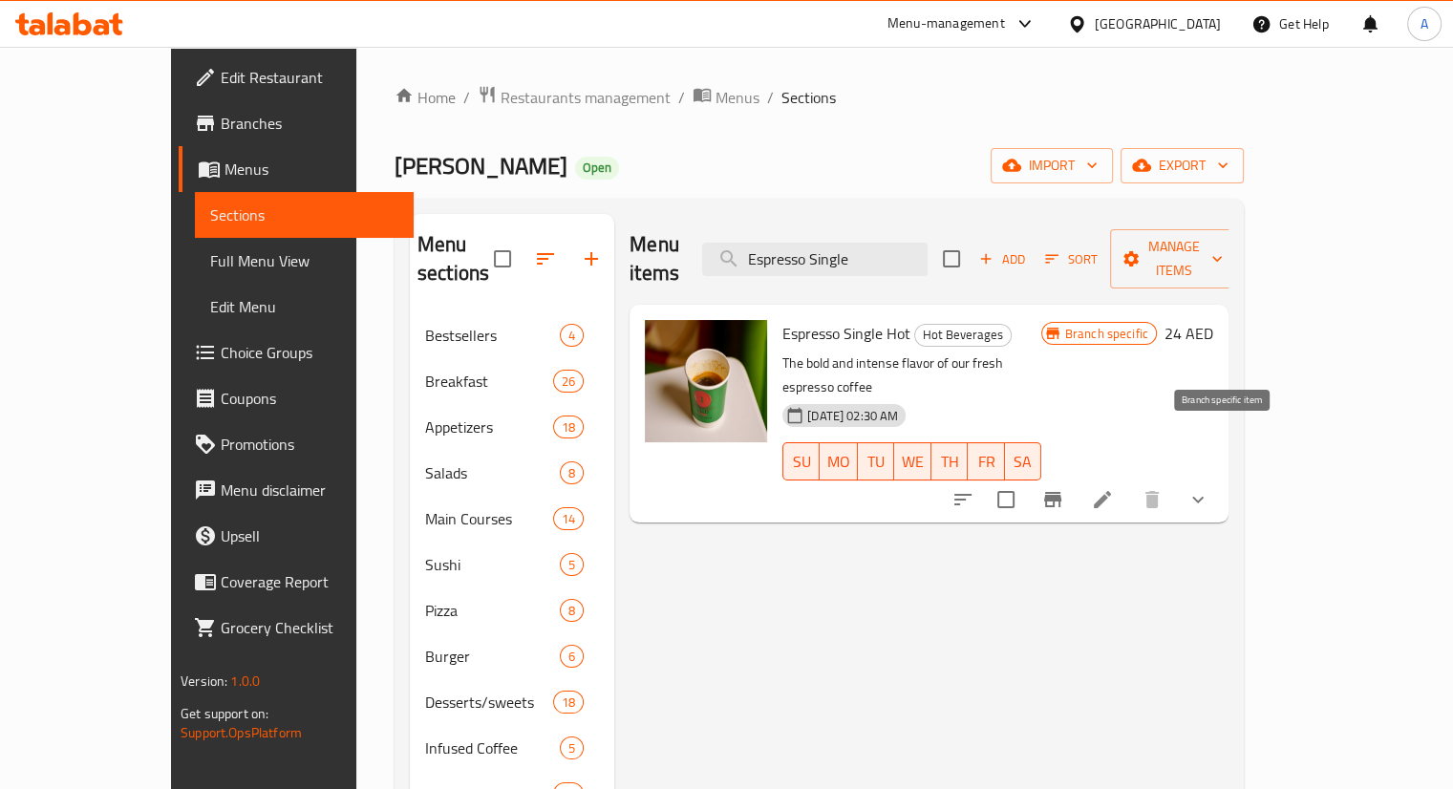
type input "Espresso Single"
click at [1062, 492] on icon "Branch-specific-item" at bounding box center [1052, 499] width 17 height 15
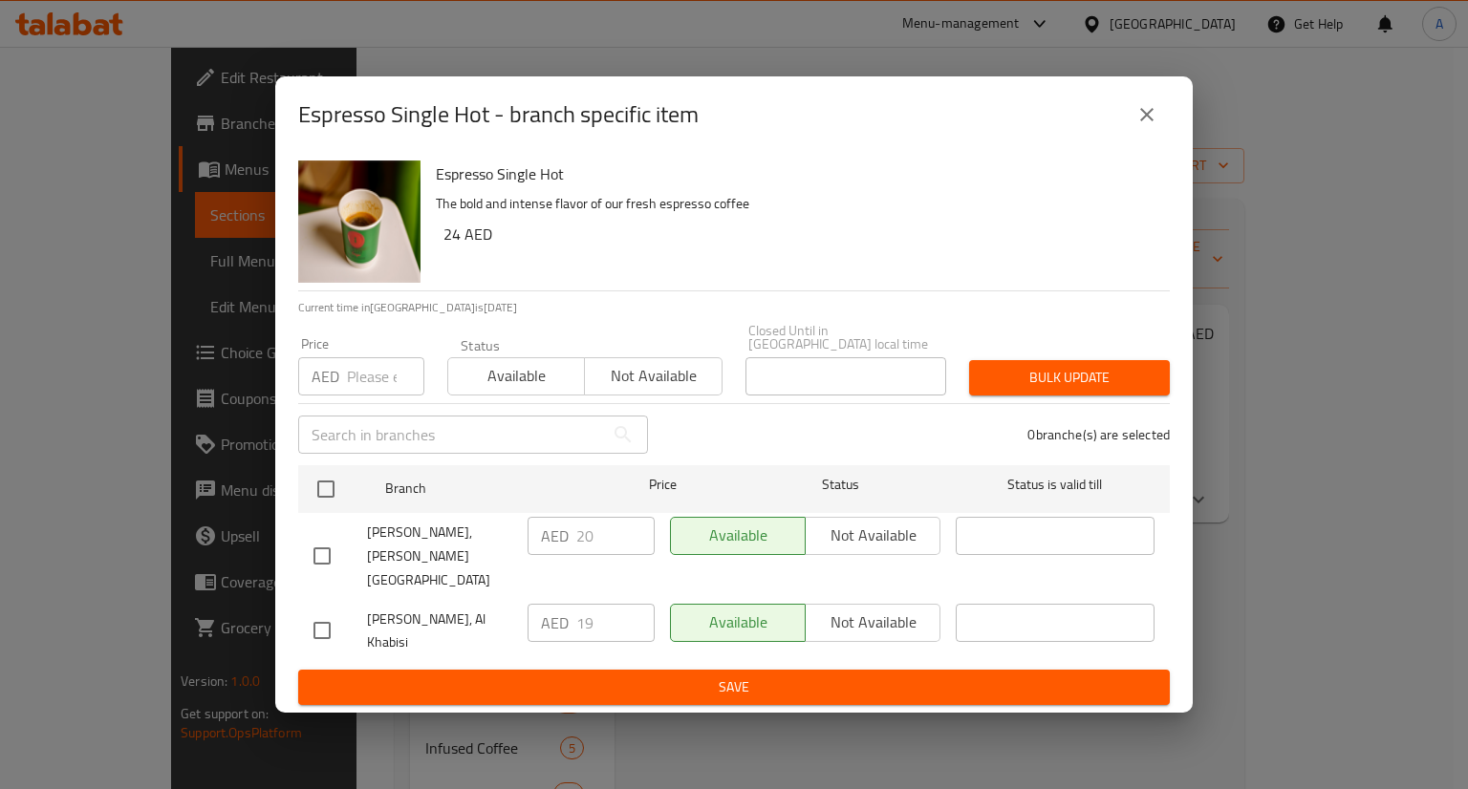
click at [321, 538] on div "[PERSON_NAME], [PERSON_NAME][GEOGRAPHIC_DATA]" at bounding box center [413, 556] width 214 height 95
click at [332, 560] on input "checkbox" at bounding box center [322, 556] width 40 height 40
checkbox input "true"
drag, startPoint x: 607, startPoint y: 544, endPoint x: 570, endPoint y: 538, distance: 36.8
click at [570, 538] on div "AED 20 ​" at bounding box center [590, 536] width 127 height 38
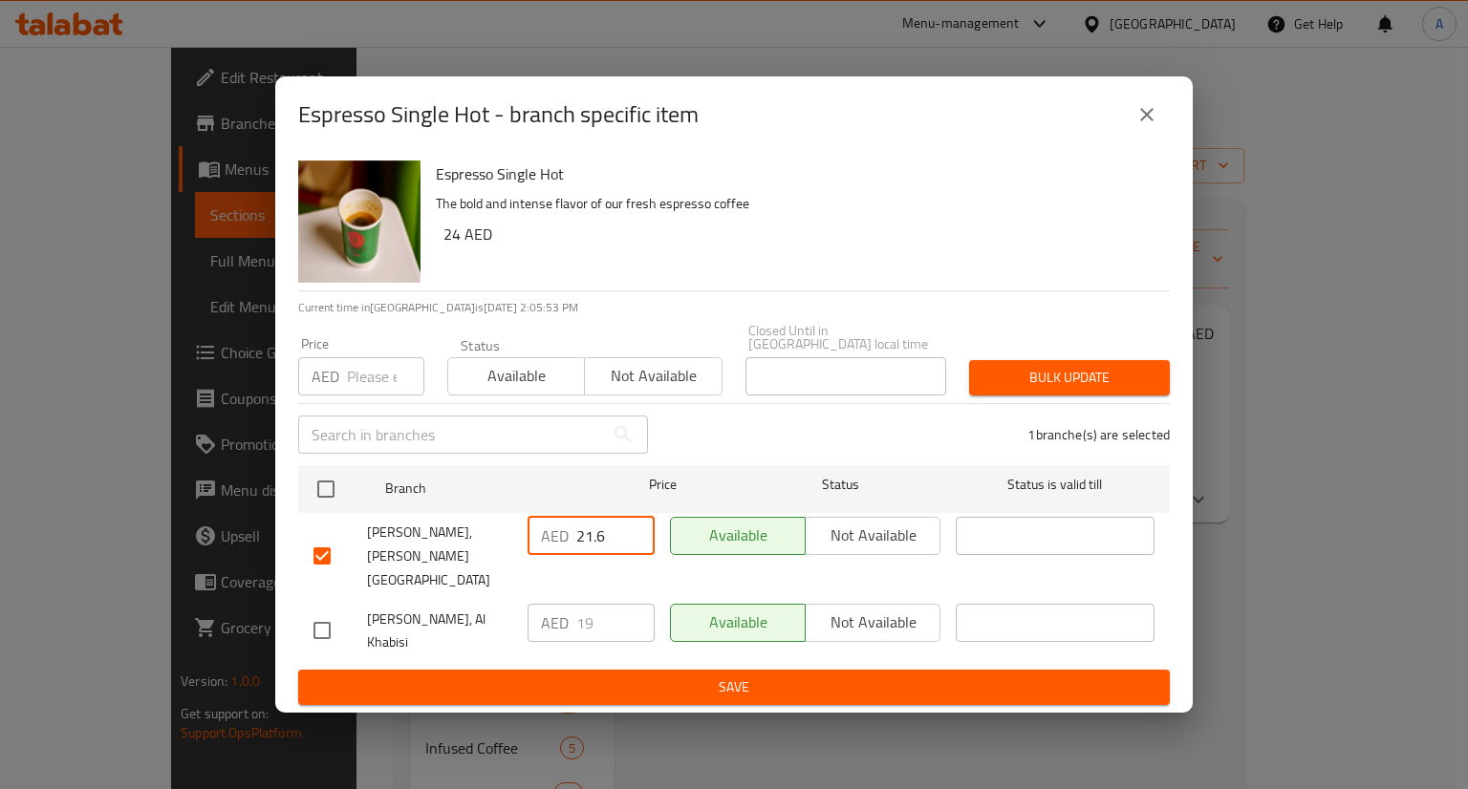
type input "21.6"
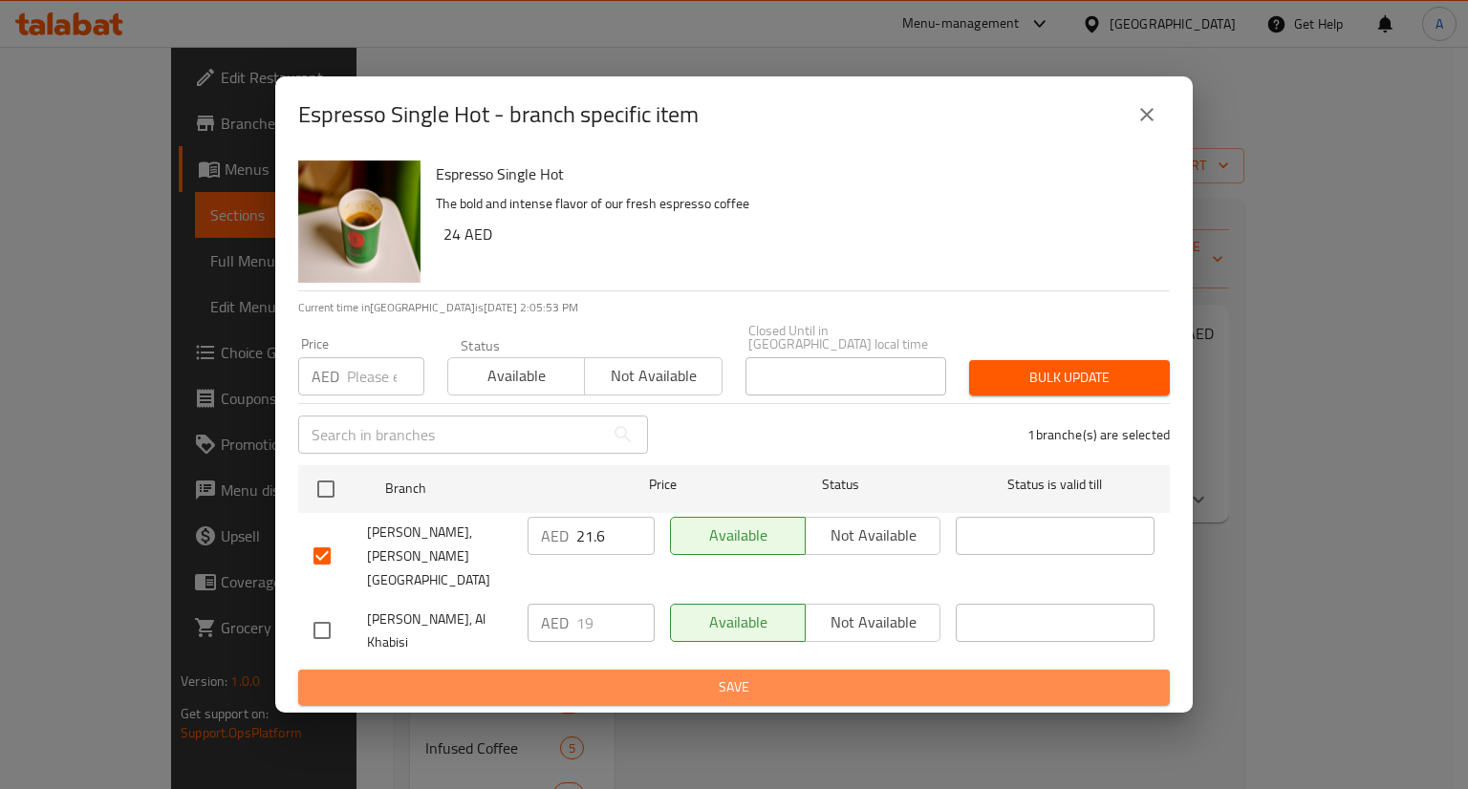
click at [784, 689] on span "Save" at bounding box center [733, 688] width 841 height 24
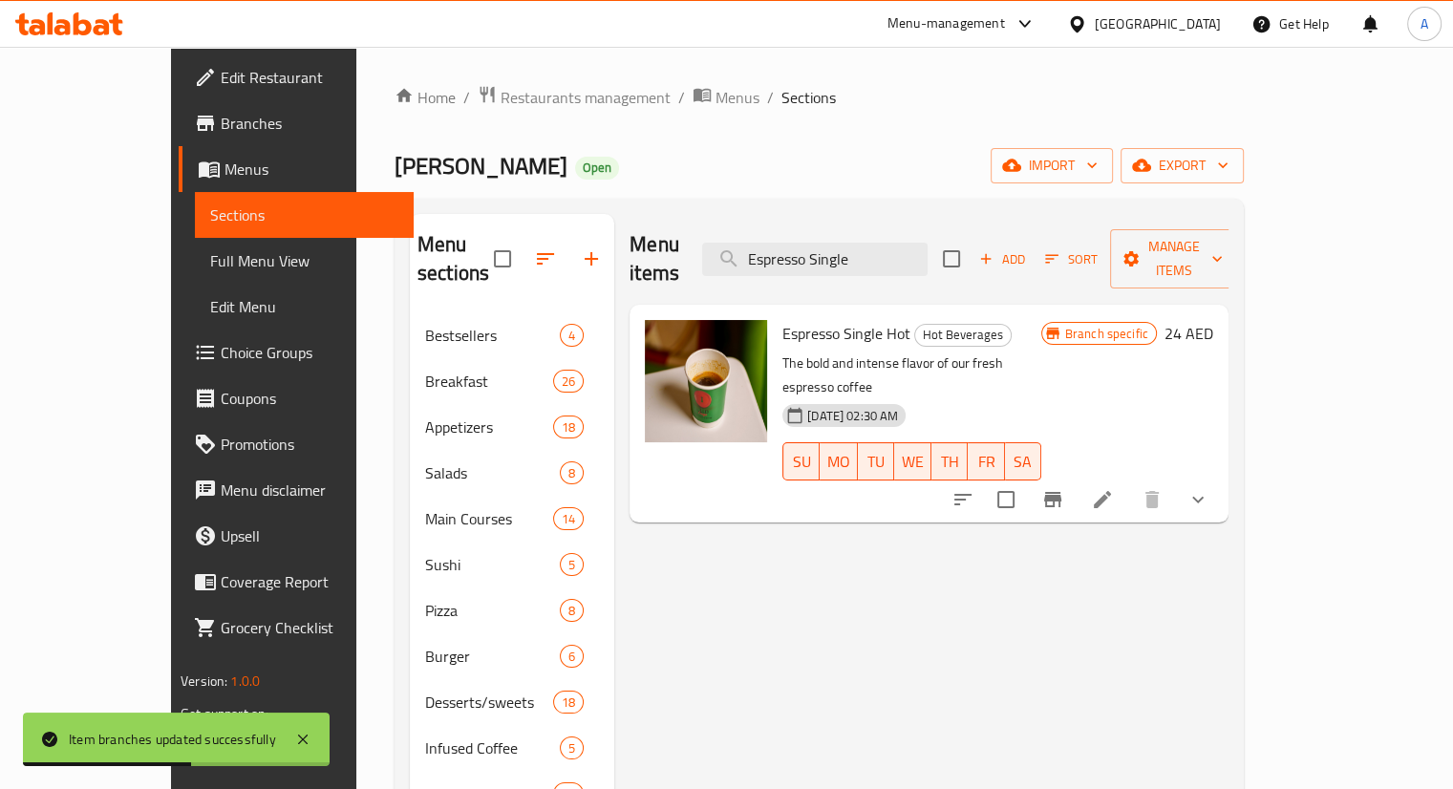
drag, startPoint x: 948, startPoint y: 253, endPoint x: 763, endPoint y: 205, distance: 191.4
click at [763, 205] on div "Menu sections Bestsellers 4 Breakfast 26 Appetizers 18 Salads 8 Main Courses 14…" at bounding box center [820, 703] width 850 height 1008
paste input "Americano"
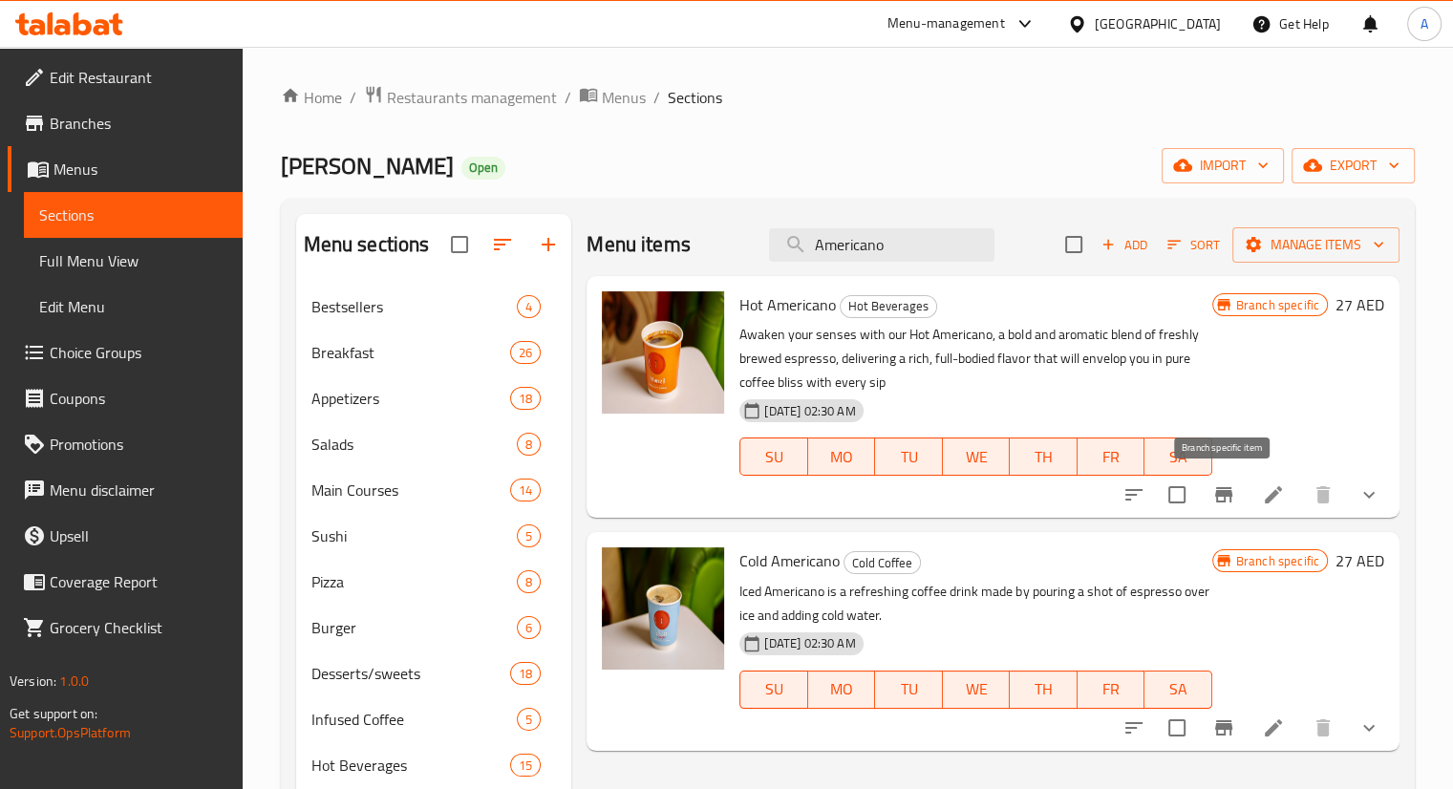
type input "Americano"
click at [1237, 488] on button "Branch-specific-item" at bounding box center [1224, 495] width 46 height 46
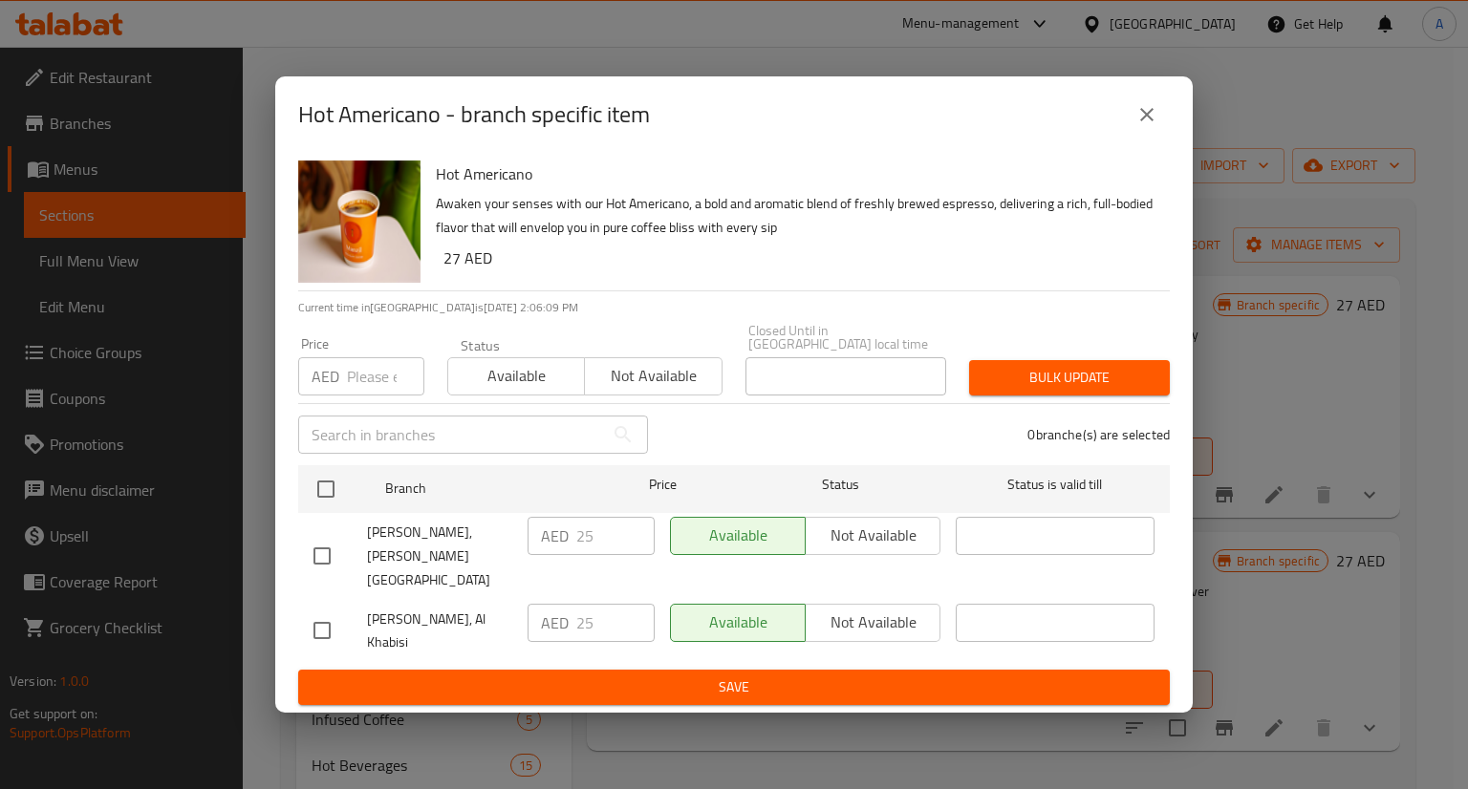
click at [330, 566] on input "checkbox" at bounding box center [322, 556] width 40 height 40
checkbox input "true"
drag, startPoint x: 615, startPoint y: 542, endPoint x: 522, endPoint y: 539, distance: 93.7
click at [522, 539] on div "AED 25 ​" at bounding box center [591, 556] width 142 height 95
type input "27.6"
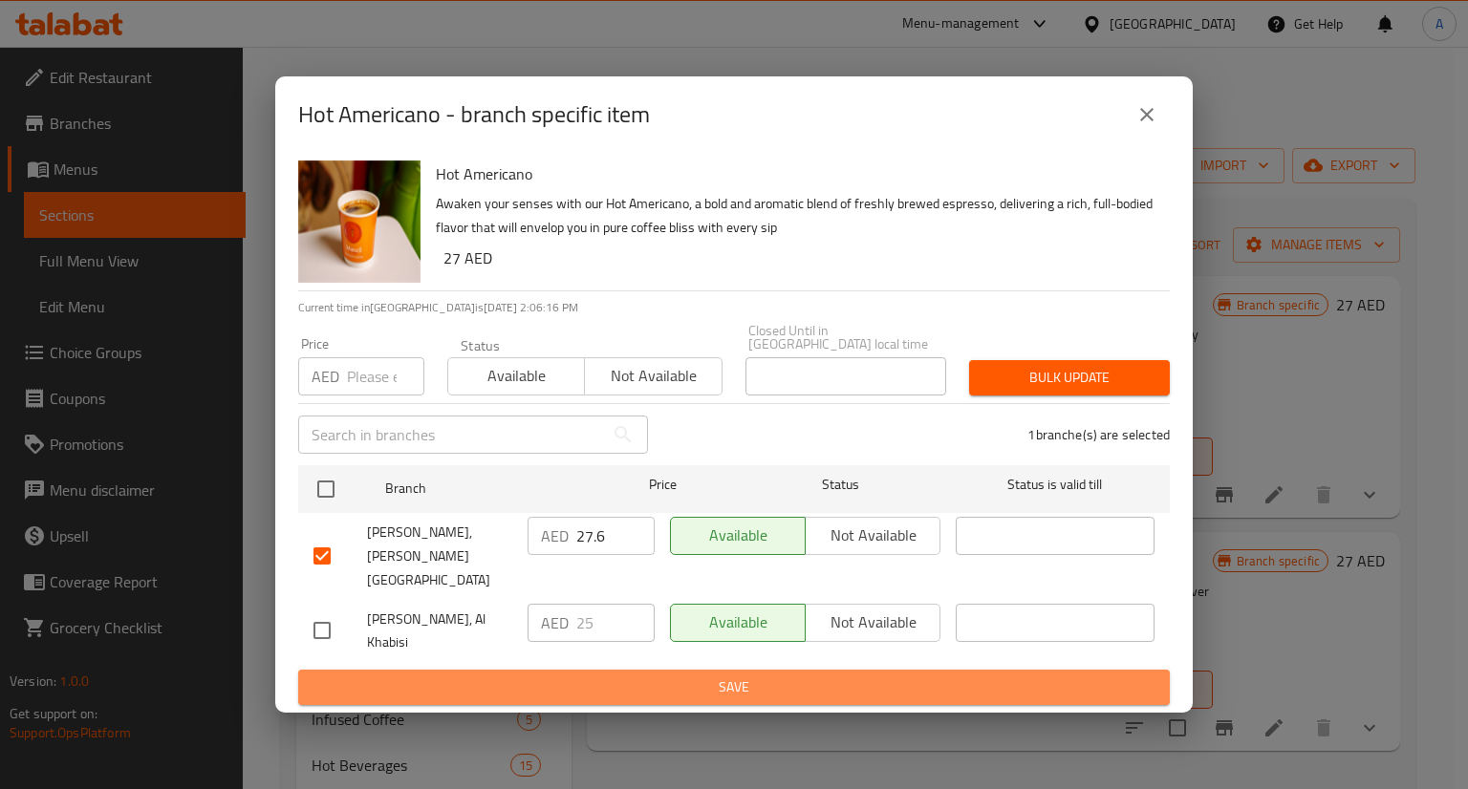
click at [749, 682] on span "Save" at bounding box center [733, 688] width 841 height 24
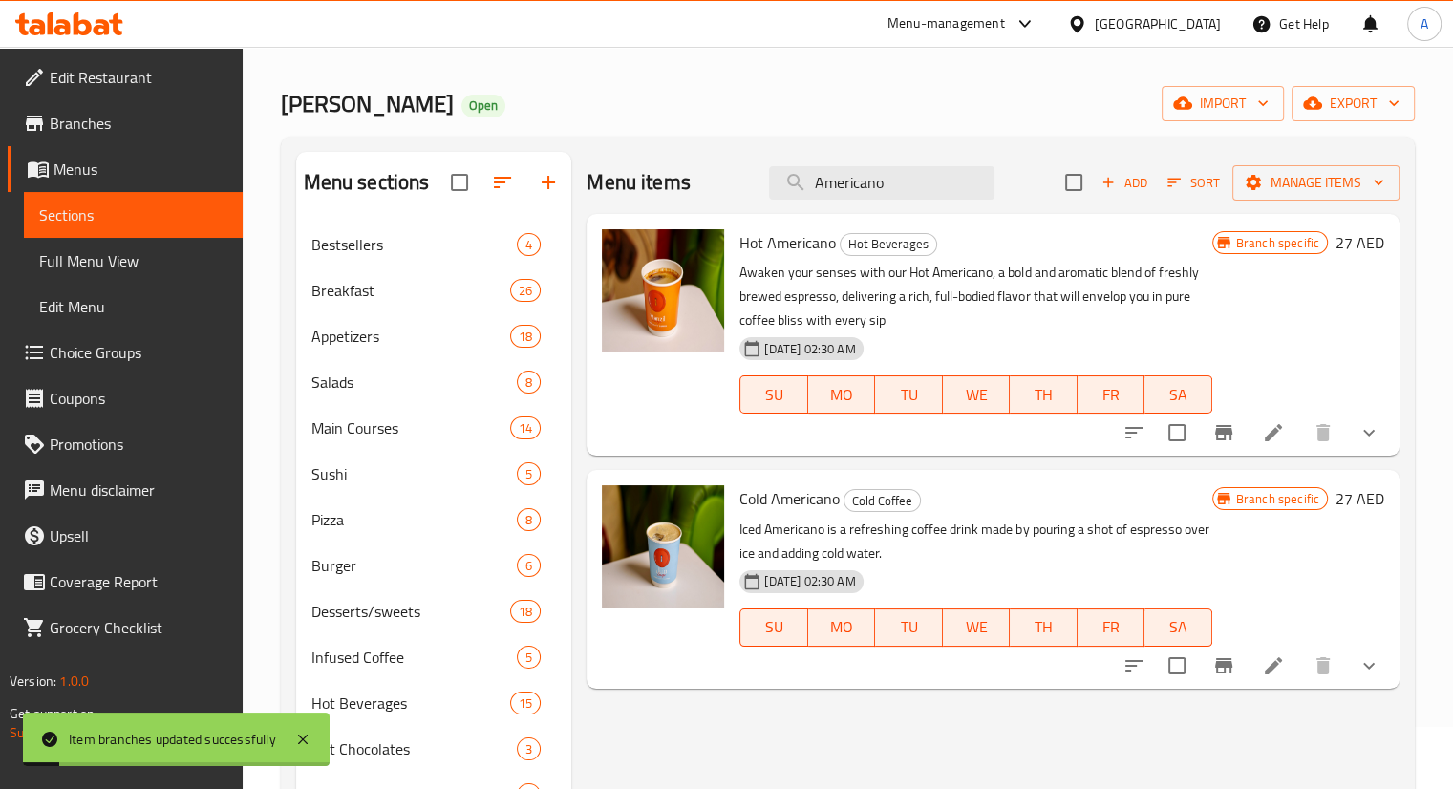
scroll to position [96, 0]
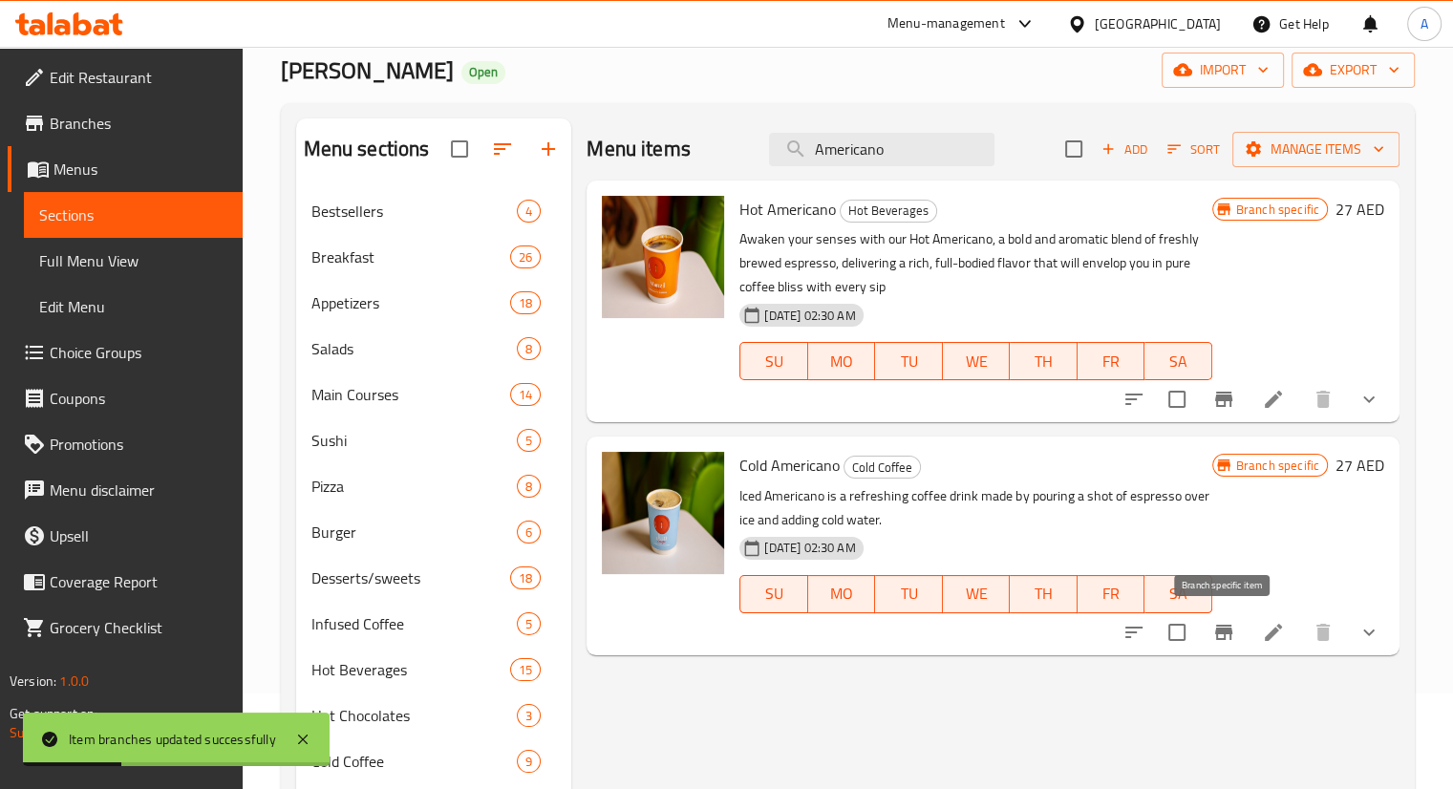
click at [1227, 628] on icon "Branch-specific-item" at bounding box center [1224, 632] width 17 height 15
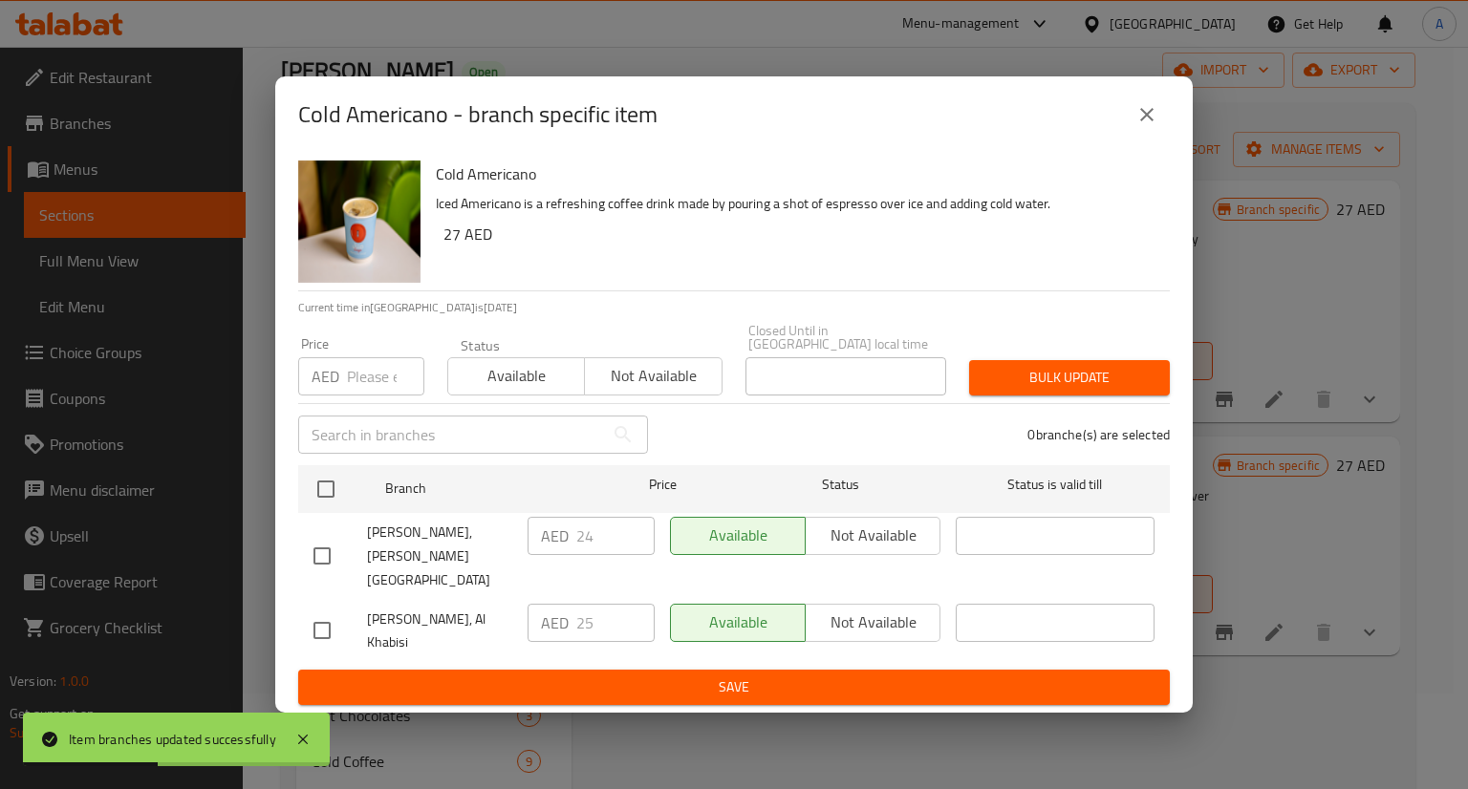
click at [331, 553] on input "checkbox" at bounding box center [322, 556] width 40 height 40
checkbox input "true"
drag, startPoint x: 593, startPoint y: 544, endPoint x: 558, endPoint y: 534, distance: 36.6
click at [558, 534] on div "AED 24 ​" at bounding box center [590, 536] width 127 height 38
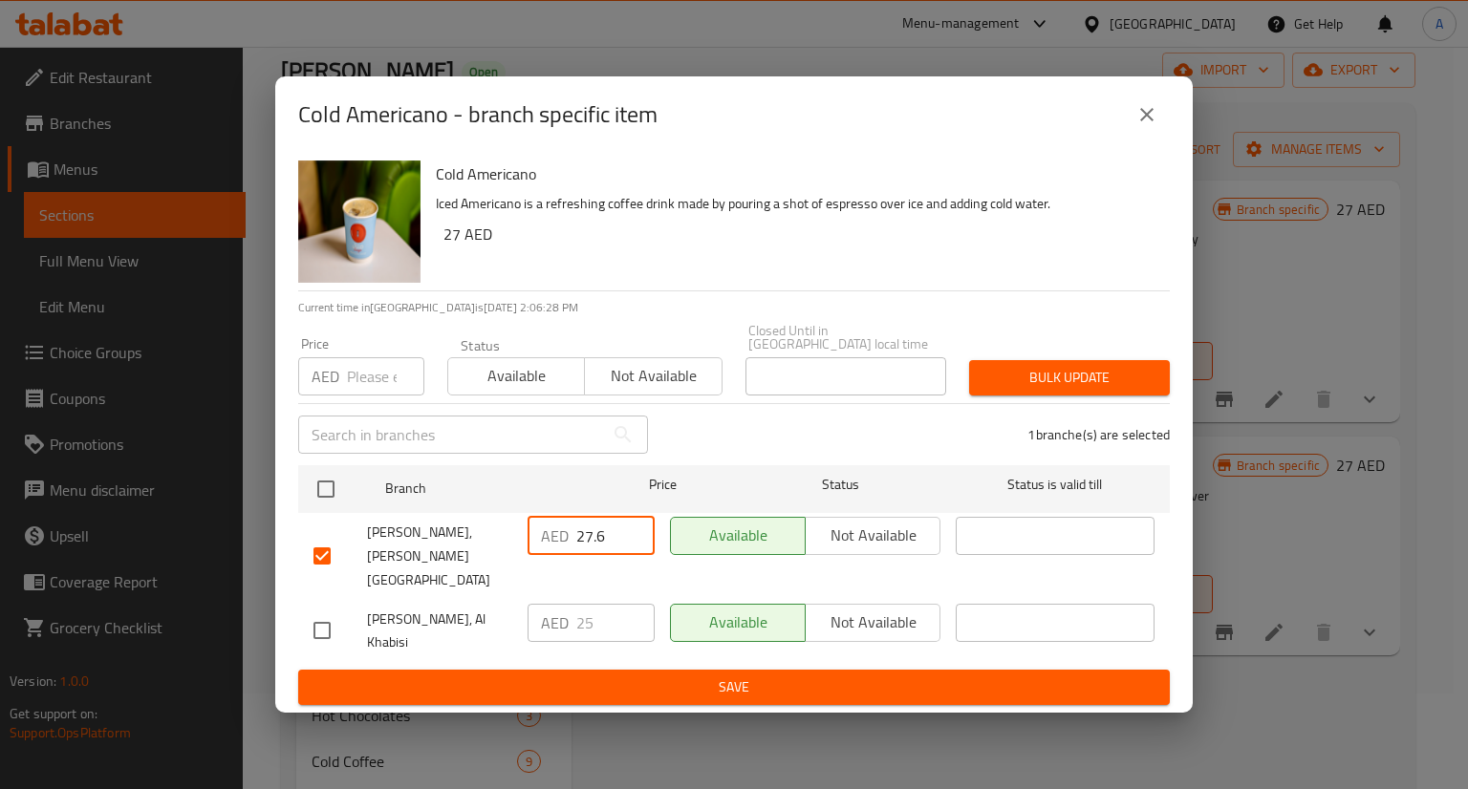
type input "27.6"
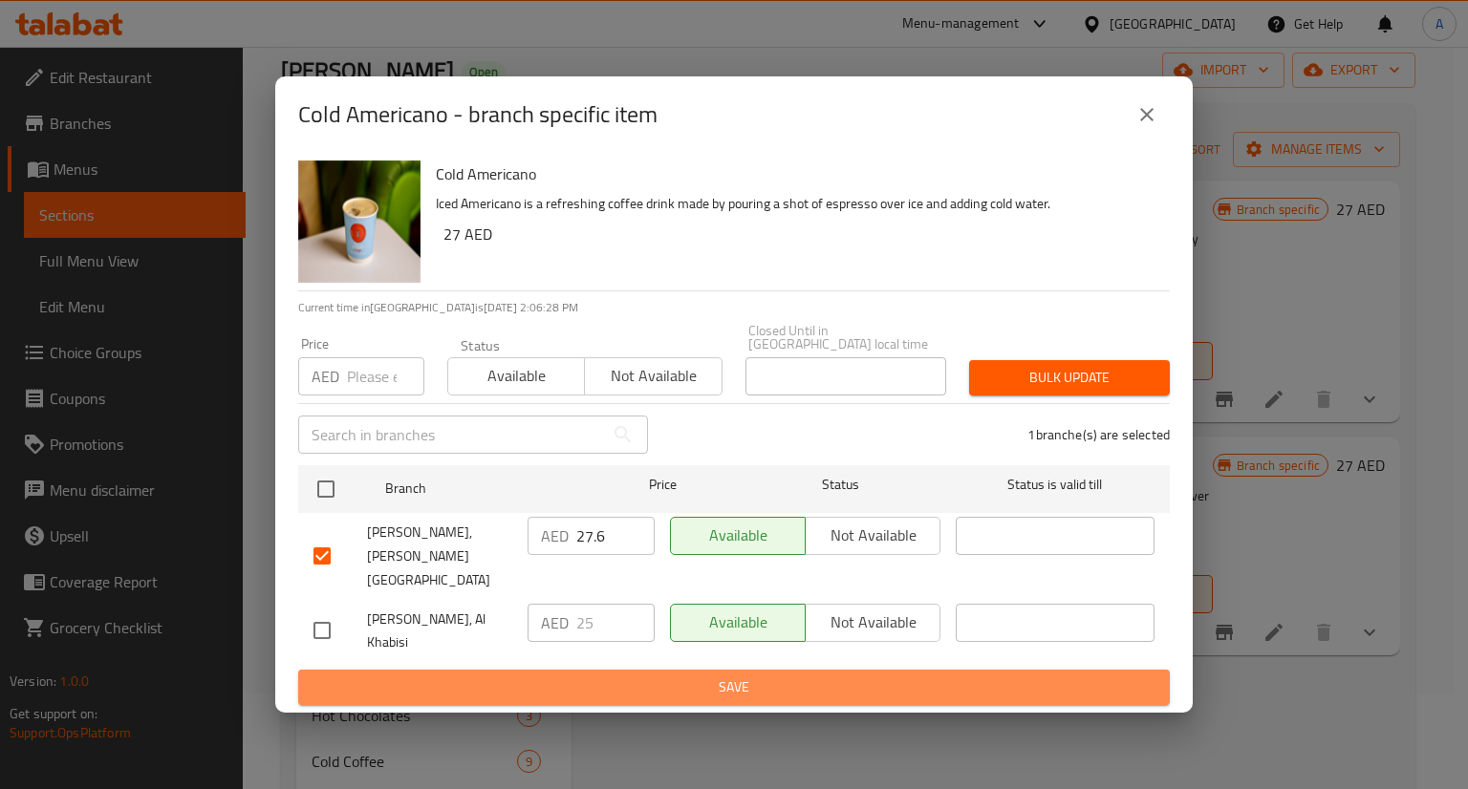
click at [699, 678] on span "Save" at bounding box center [733, 688] width 841 height 24
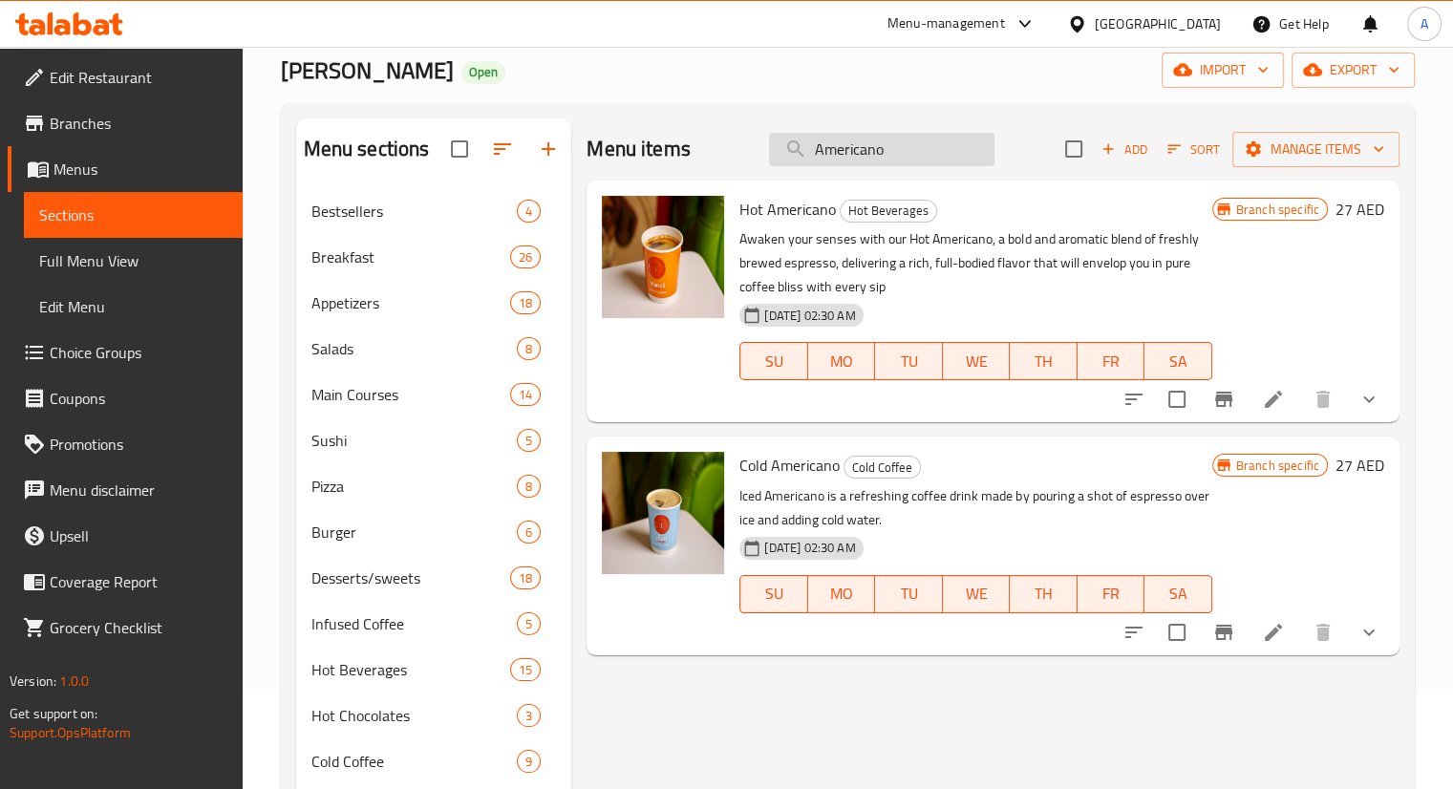
click at [935, 143] on input "Americano" at bounding box center [882, 149] width 226 height 33
click at [934, 143] on input "Americano" at bounding box center [882, 149] width 226 height 33
paste input "Café Latte"
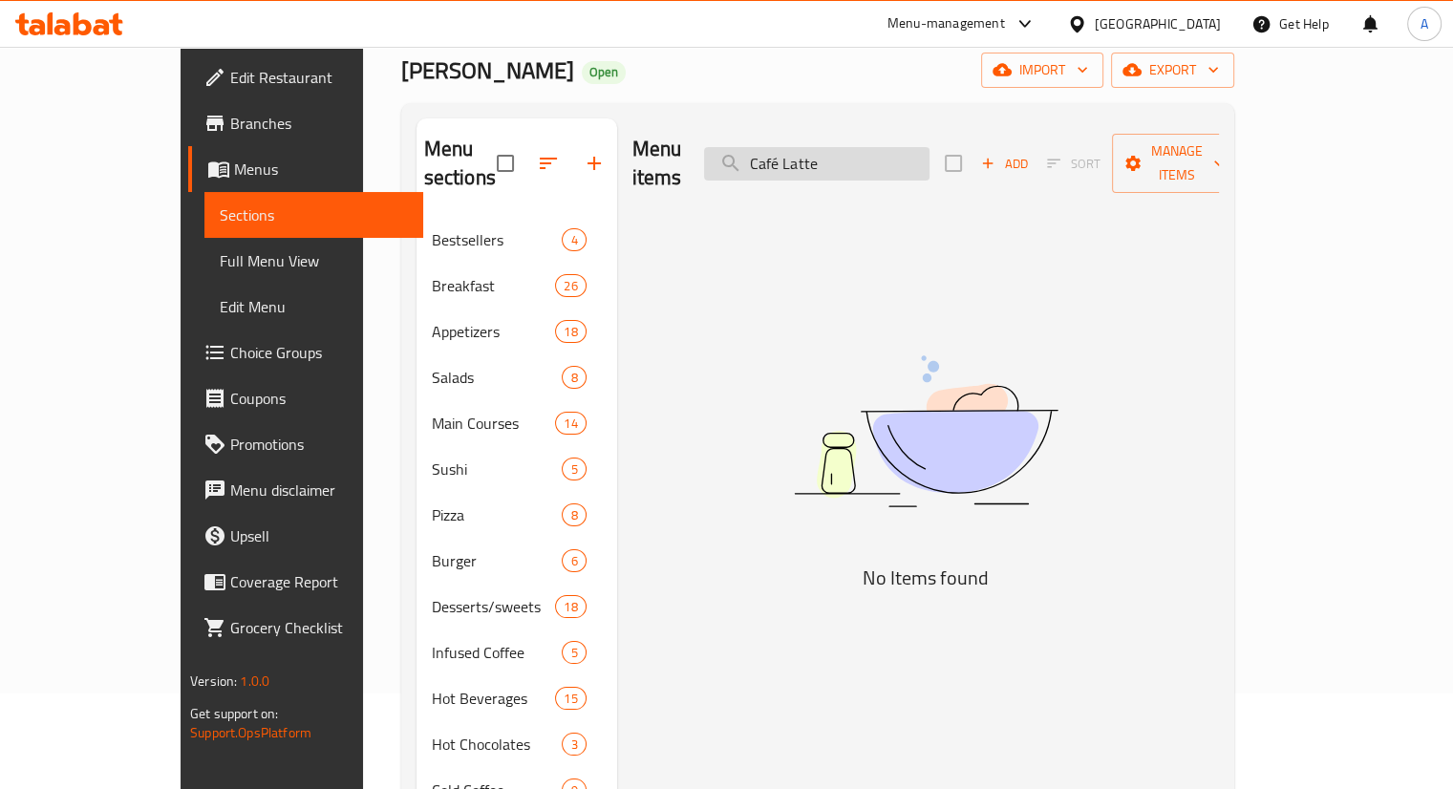
drag, startPoint x: 906, startPoint y: 154, endPoint x: 896, endPoint y: 155, distance: 9.6
click at [898, 153] on input "Café Latte" at bounding box center [817, 163] width 226 height 33
drag, startPoint x: 845, startPoint y: 149, endPoint x: 788, endPoint y: 123, distance: 62.0
click at [788, 123] on div "Menu items Café Latte Add Sort Manage items" at bounding box center [926, 163] width 587 height 91
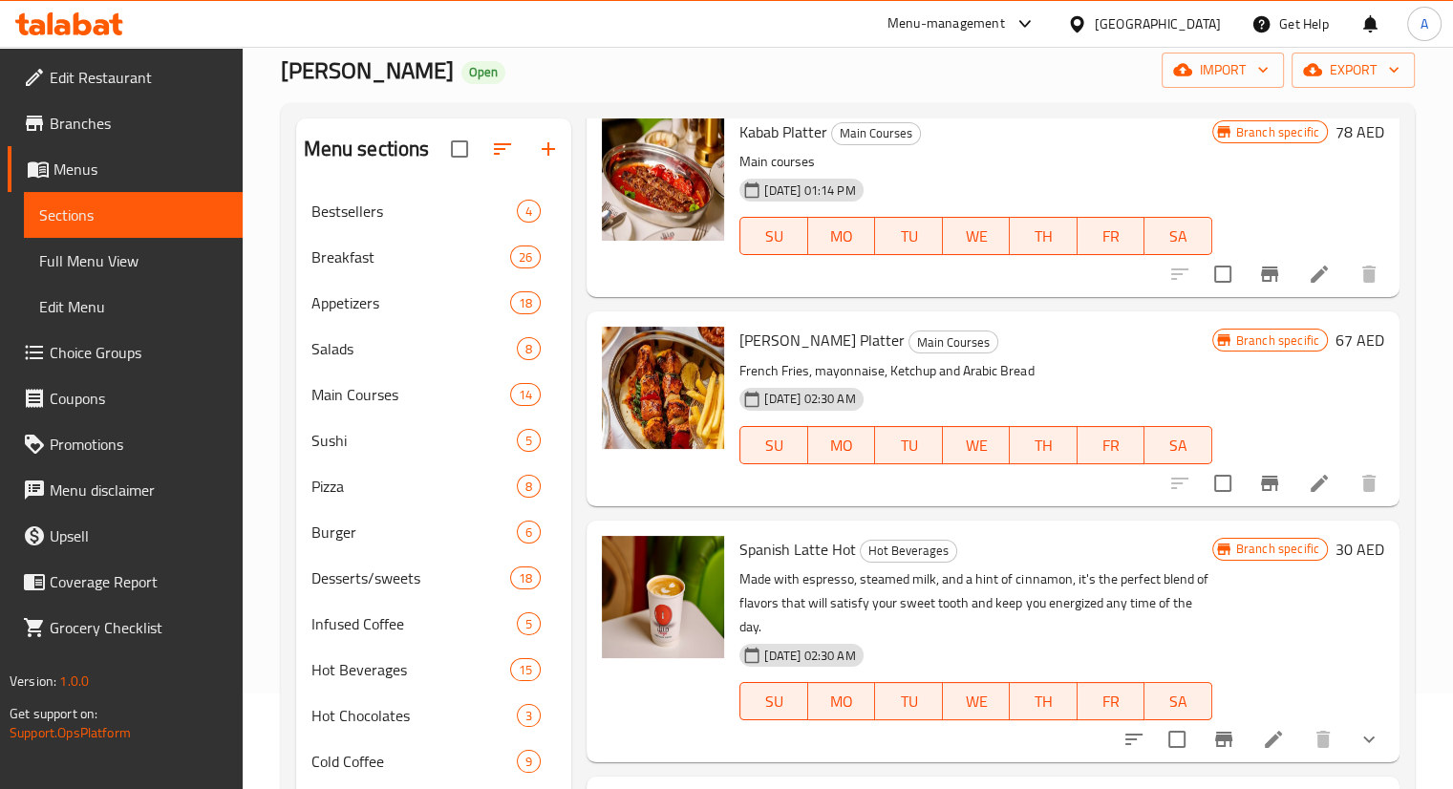
scroll to position [478, 0]
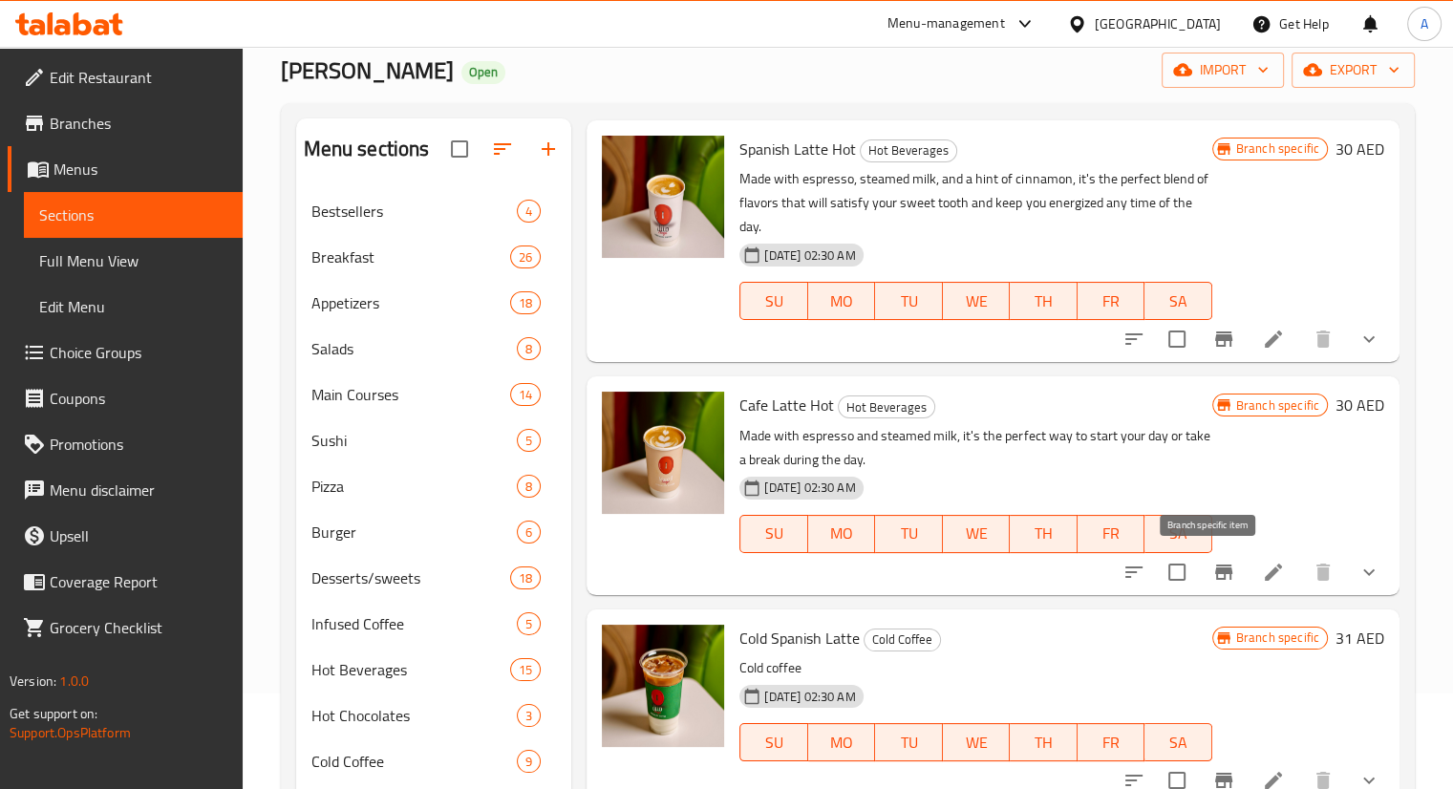
type input "Latte"
click at [1216, 578] on icon "Branch-specific-item" at bounding box center [1224, 572] width 17 height 15
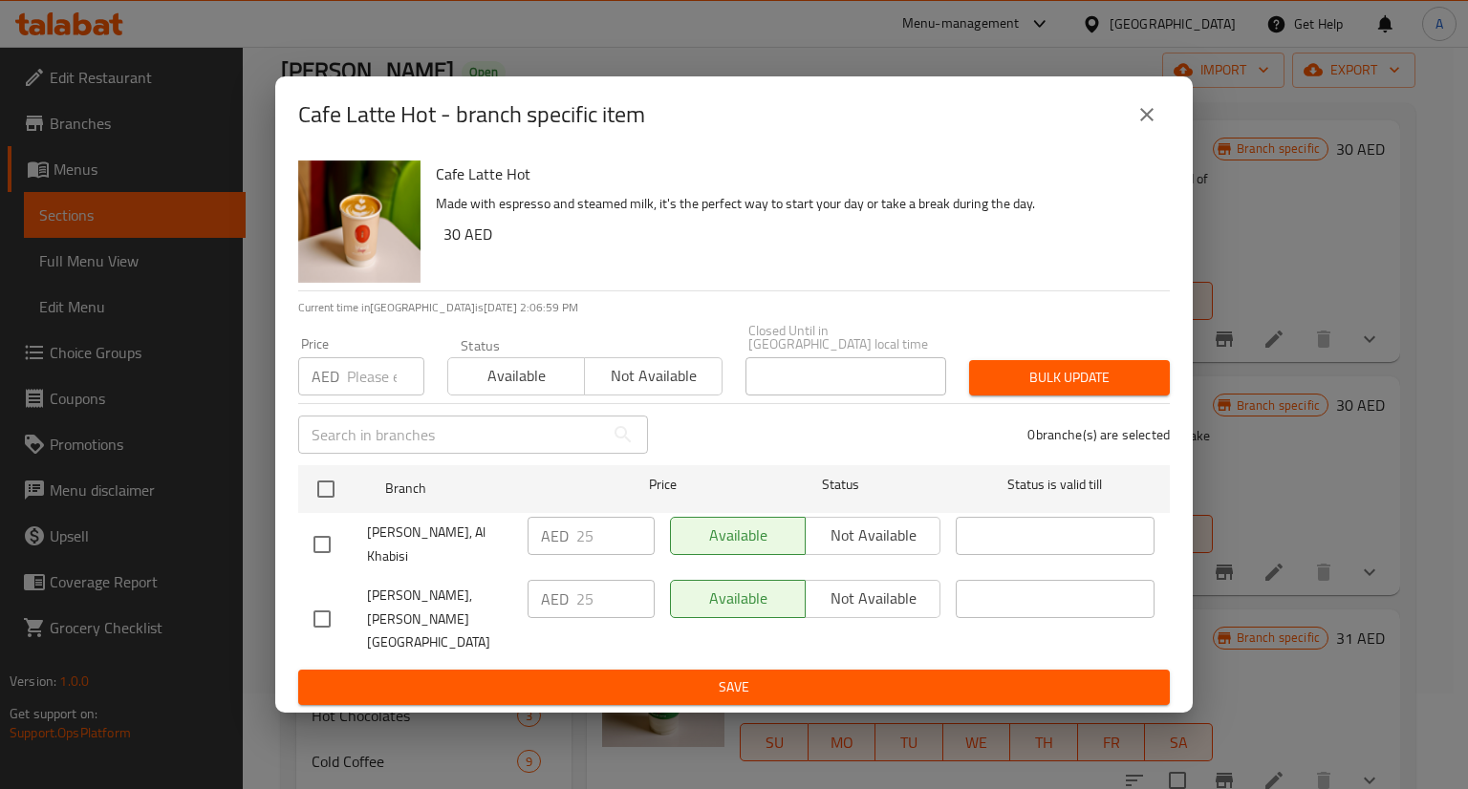
click at [338, 610] on input "checkbox" at bounding box center [322, 619] width 40 height 40
checkbox input "true"
drag, startPoint x: 603, startPoint y: 592, endPoint x: 578, endPoint y: 585, distance: 26.0
click at [578, 585] on input "25" at bounding box center [615, 599] width 78 height 38
click at [578, 585] on input "28" at bounding box center [615, 599] width 78 height 38
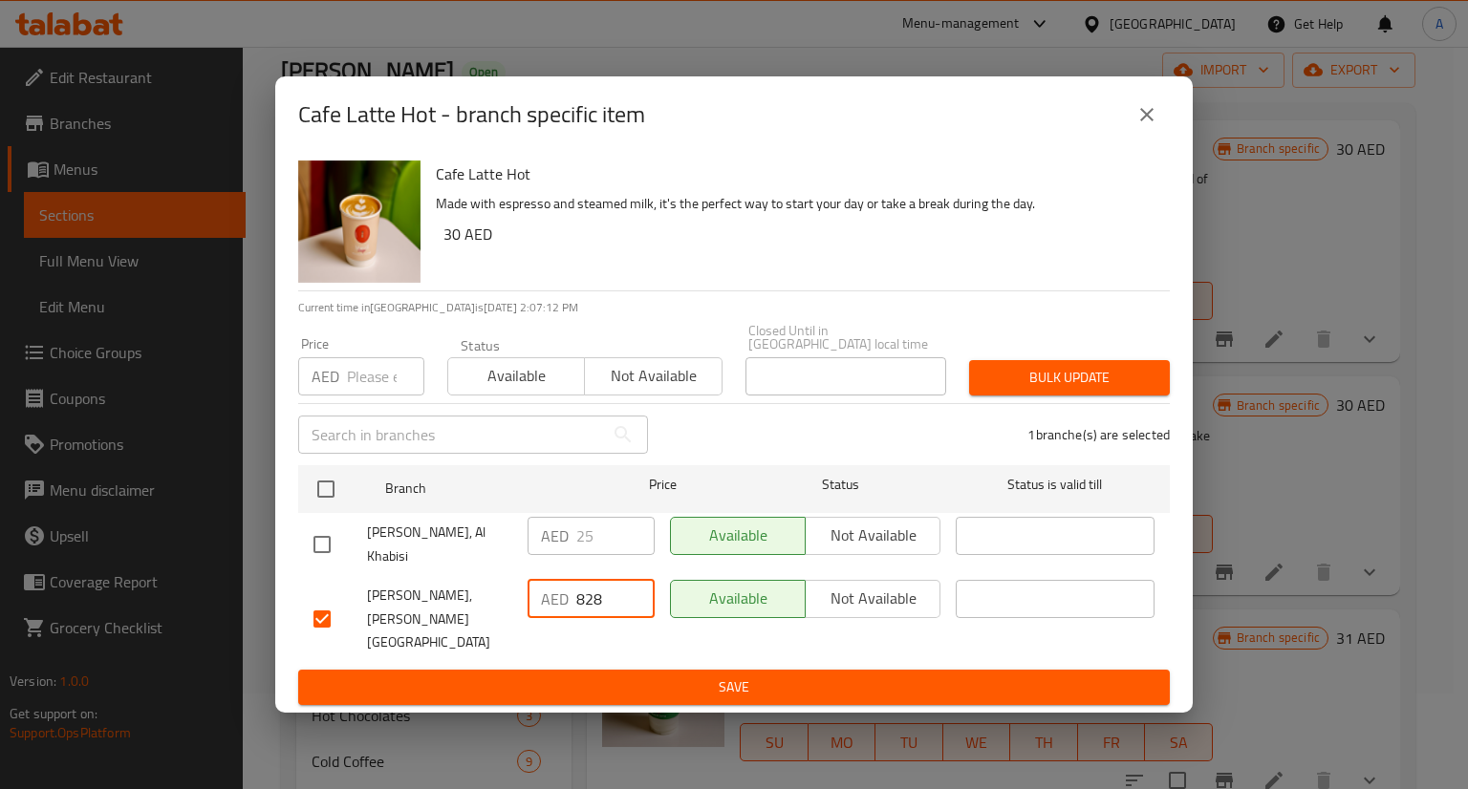
drag, startPoint x: 606, startPoint y: 593, endPoint x: 539, endPoint y: 565, distance: 72.8
click at [539, 572] on div "AED 828 ​" at bounding box center [591, 619] width 142 height 95
type input "28.8"
click at [691, 684] on span "Save" at bounding box center [733, 688] width 841 height 24
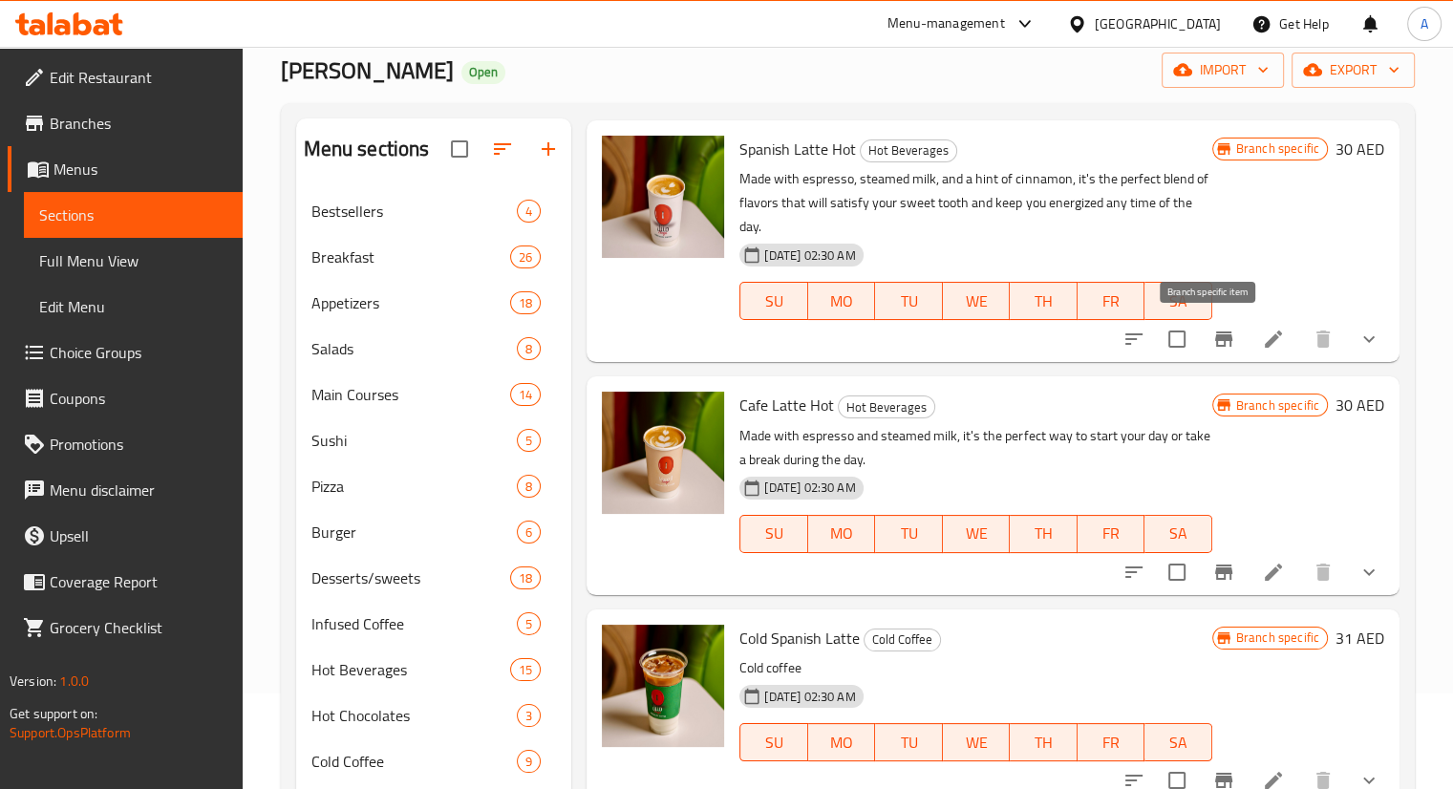
click at [1216, 335] on icon "Branch-specific-item" at bounding box center [1224, 339] width 17 height 15
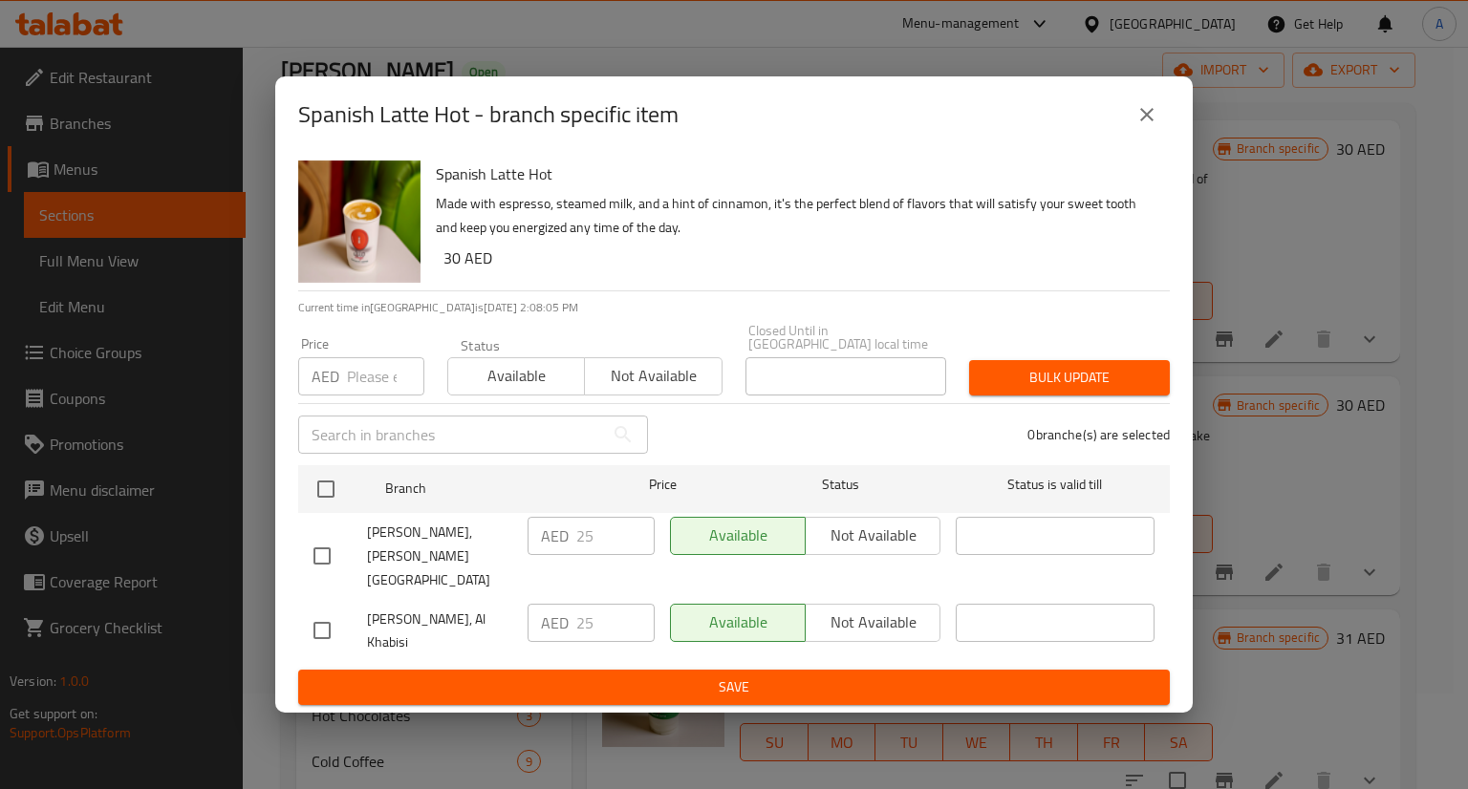
click at [302, 570] on li "[PERSON_NAME], [PERSON_NAME] City AED 25 ​ Available Not available ​" at bounding box center [733, 556] width 871 height 87
click at [312, 562] on input "checkbox" at bounding box center [322, 556] width 40 height 40
checkbox input "true"
drag, startPoint x: 589, startPoint y: 545, endPoint x: 549, endPoint y: 539, distance: 39.6
click at [549, 539] on div "AED 25 ​" at bounding box center [590, 536] width 127 height 38
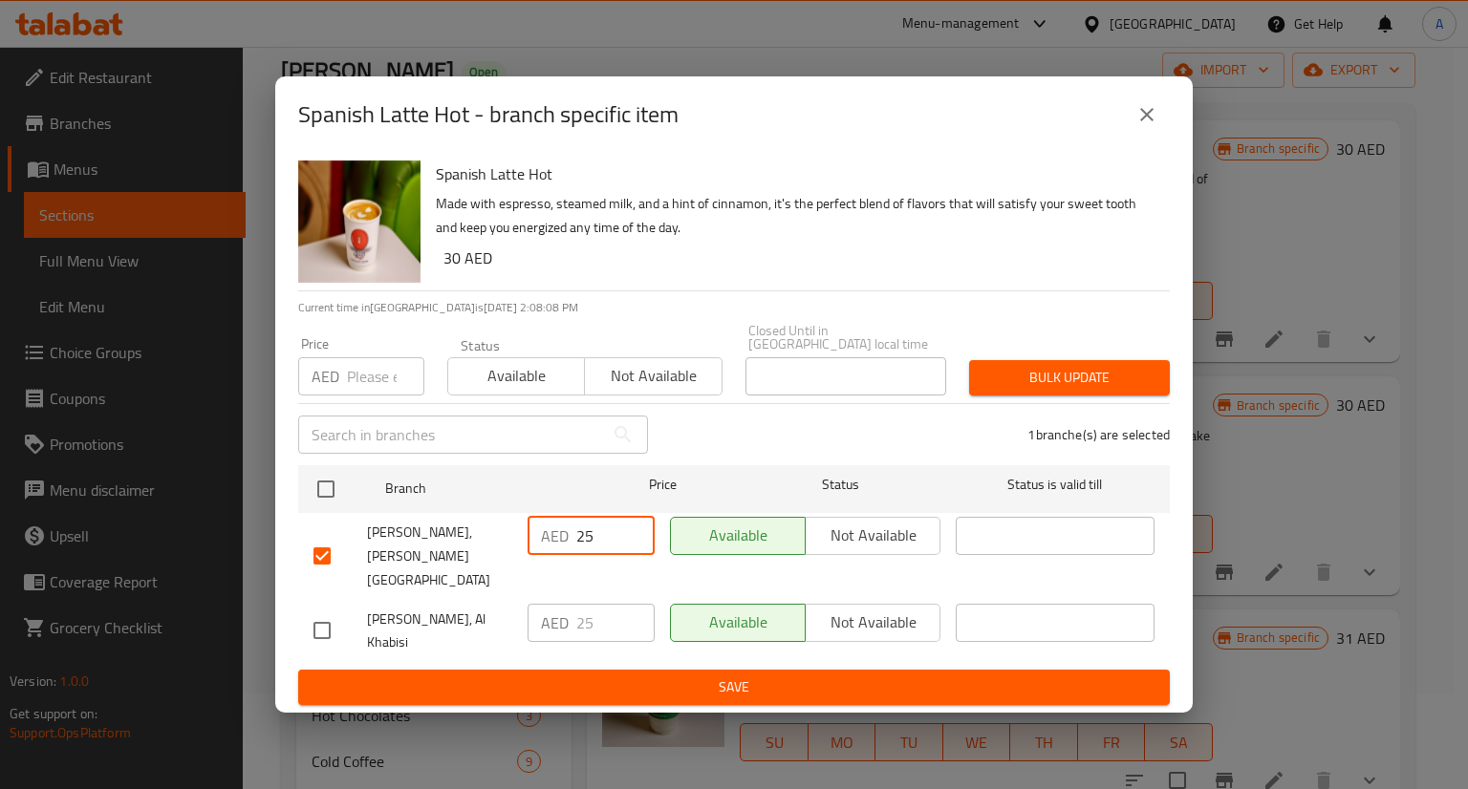
drag, startPoint x: 604, startPoint y: 544, endPoint x: 551, endPoint y: 532, distance: 53.8
click at [551, 532] on div "AED 25 ​" at bounding box center [590, 536] width 127 height 38
type input "33.6"
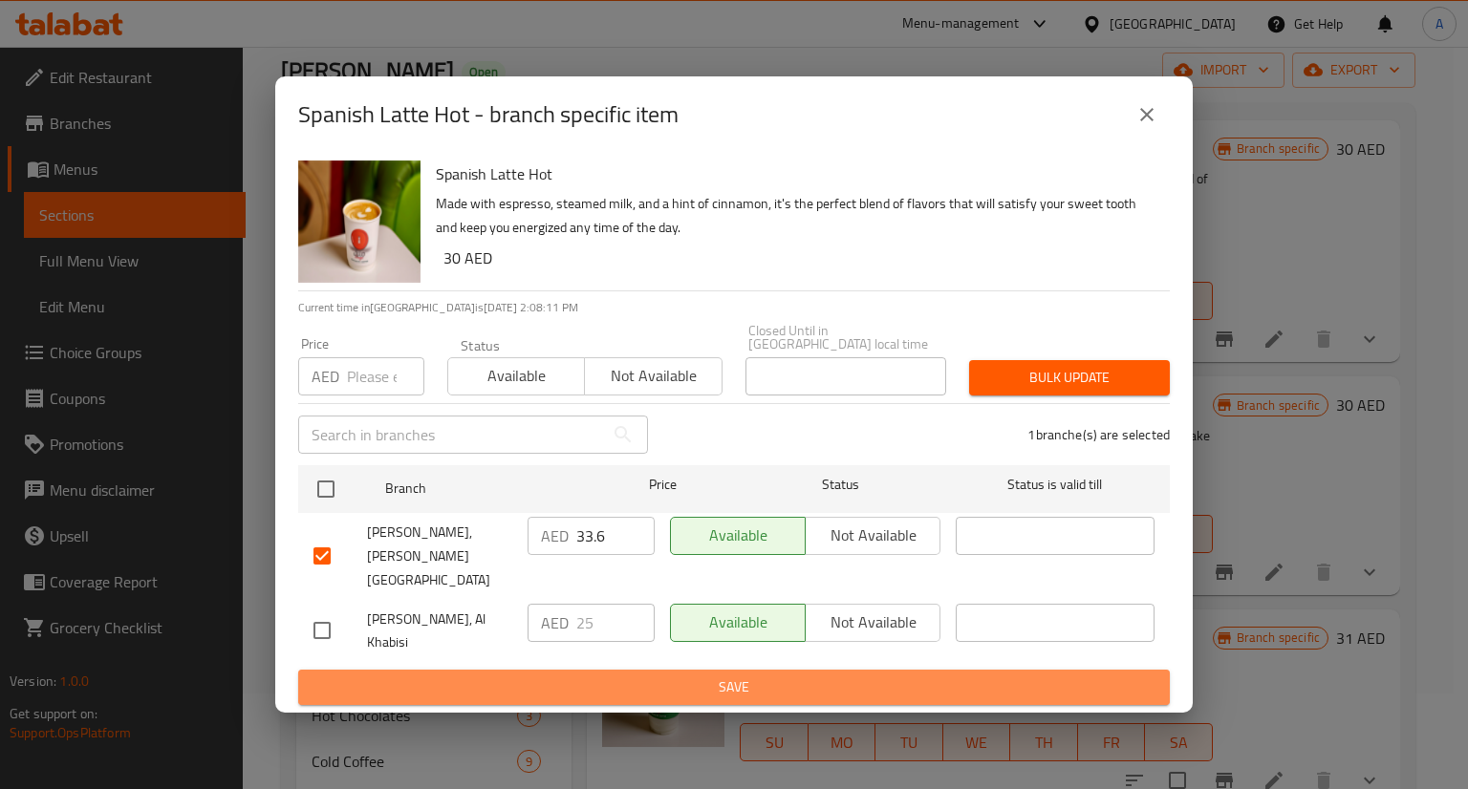
click at [584, 688] on span "Save" at bounding box center [733, 688] width 841 height 24
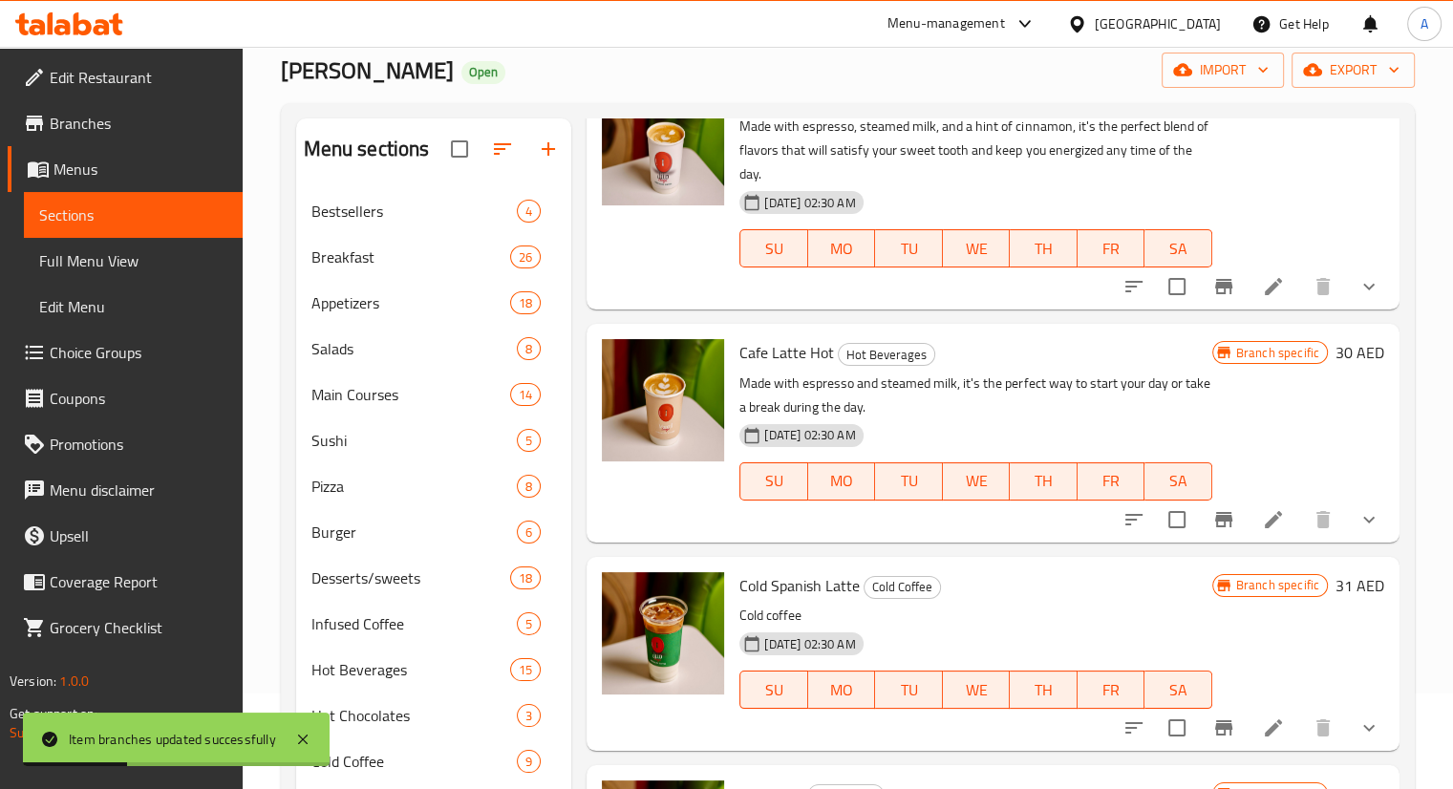
scroll to position [573, 0]
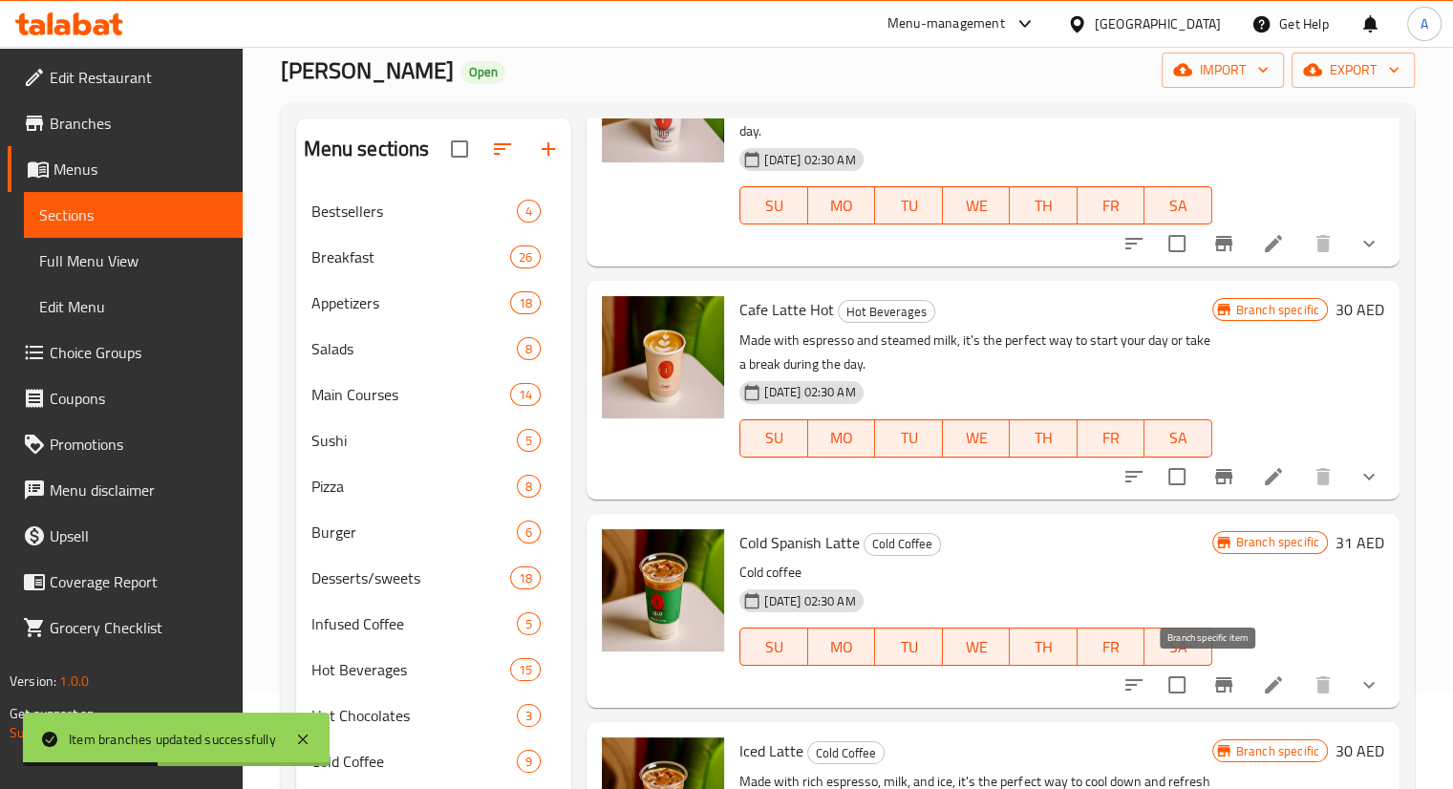
click at [1216, 684] on icon "Branch-specific-item" at bounding box center [1224, 685] width 17 height 15
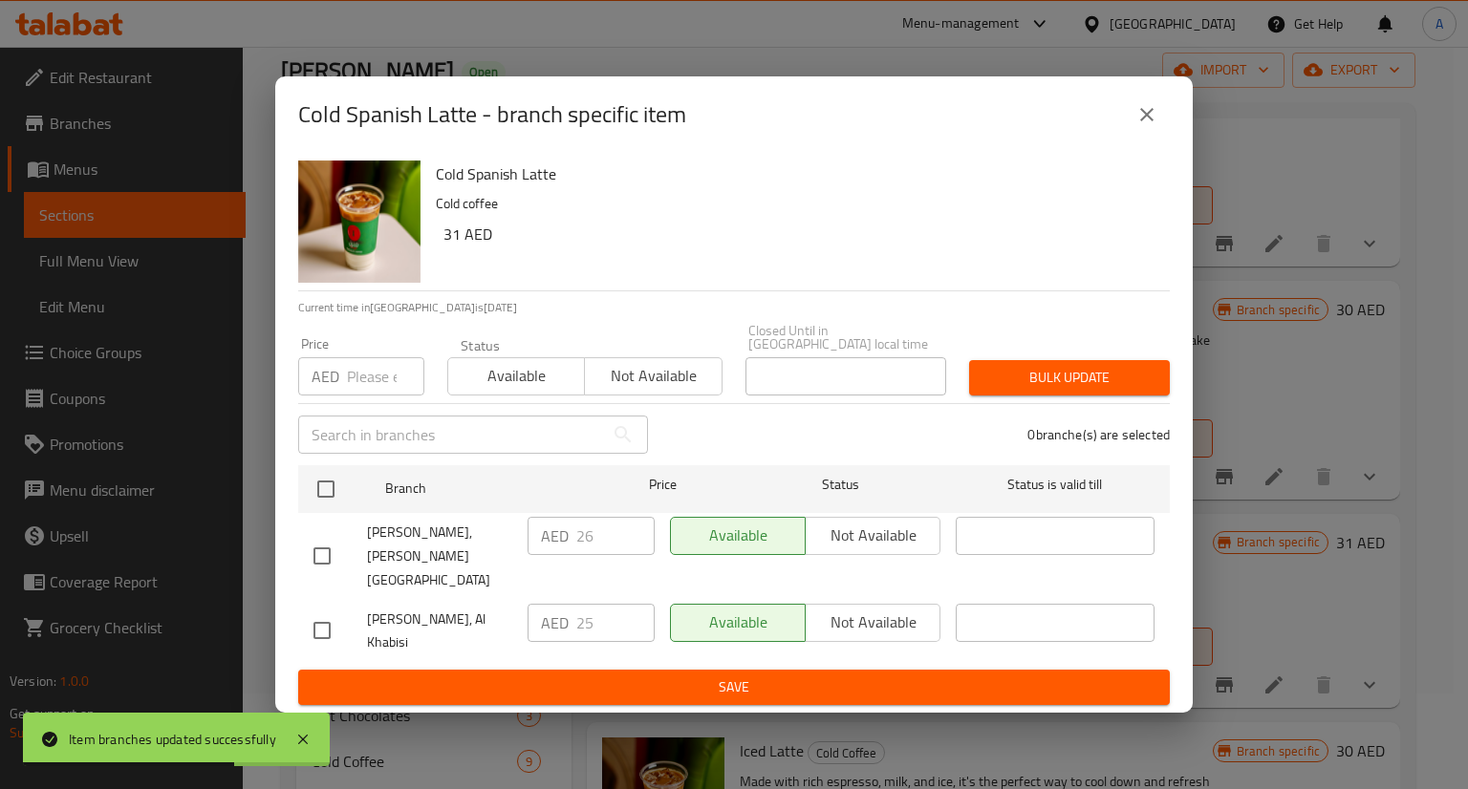
click at [334, 553] on input "checkbox" at bounding box center [322, 556] width 40 height 40
checkbox input "true"
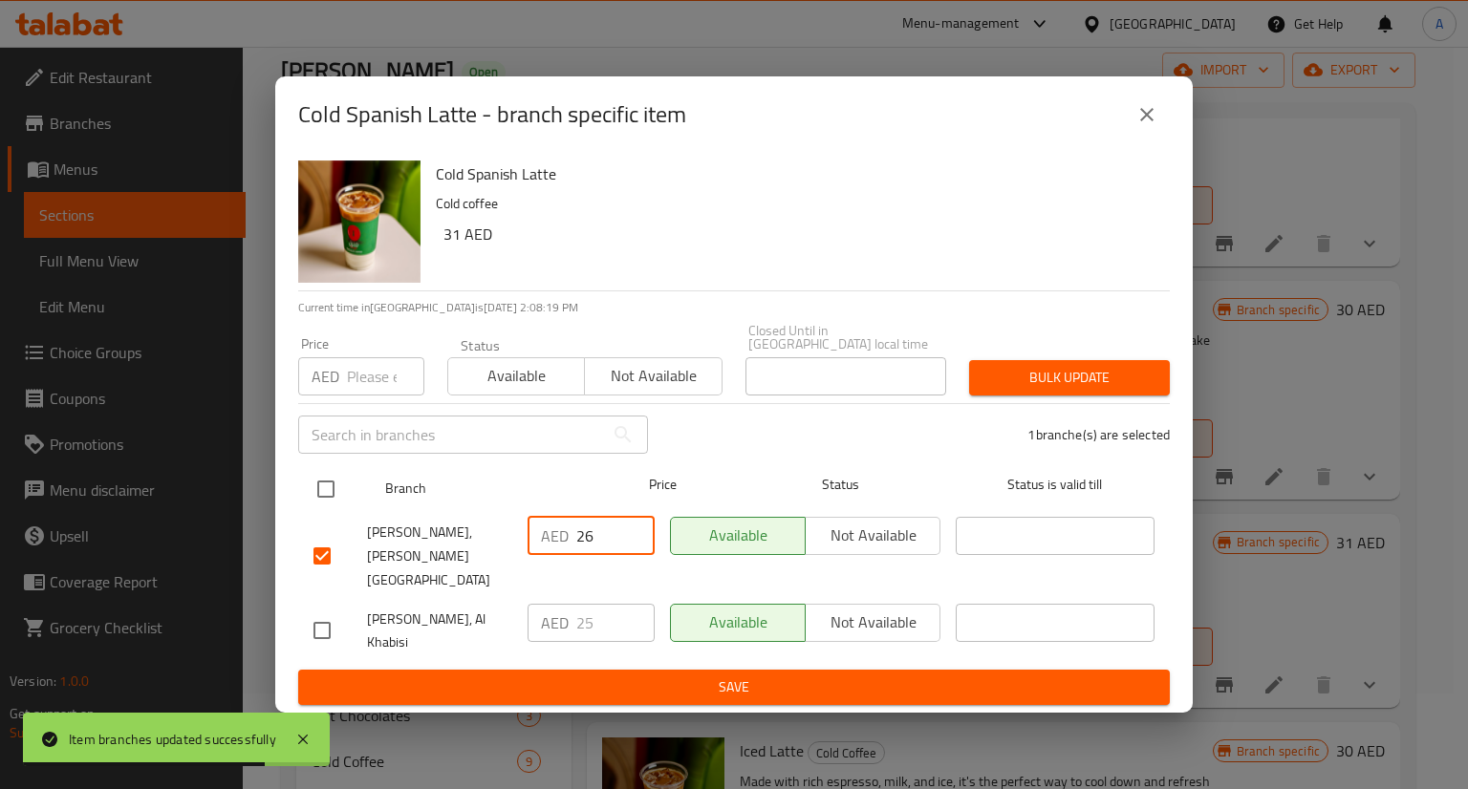
drag, startPoint x: 608, startPoint y: 539, endPoint x: 521, endPoint y: 513, distance: 90.7
click at [521, 513] on ul "Branch Price Status Status is valid till [GEOGRAPHIC_DATA], [PERSON_NAME][GEOGR…" at bounding box center [733, 564] width 871 height 213
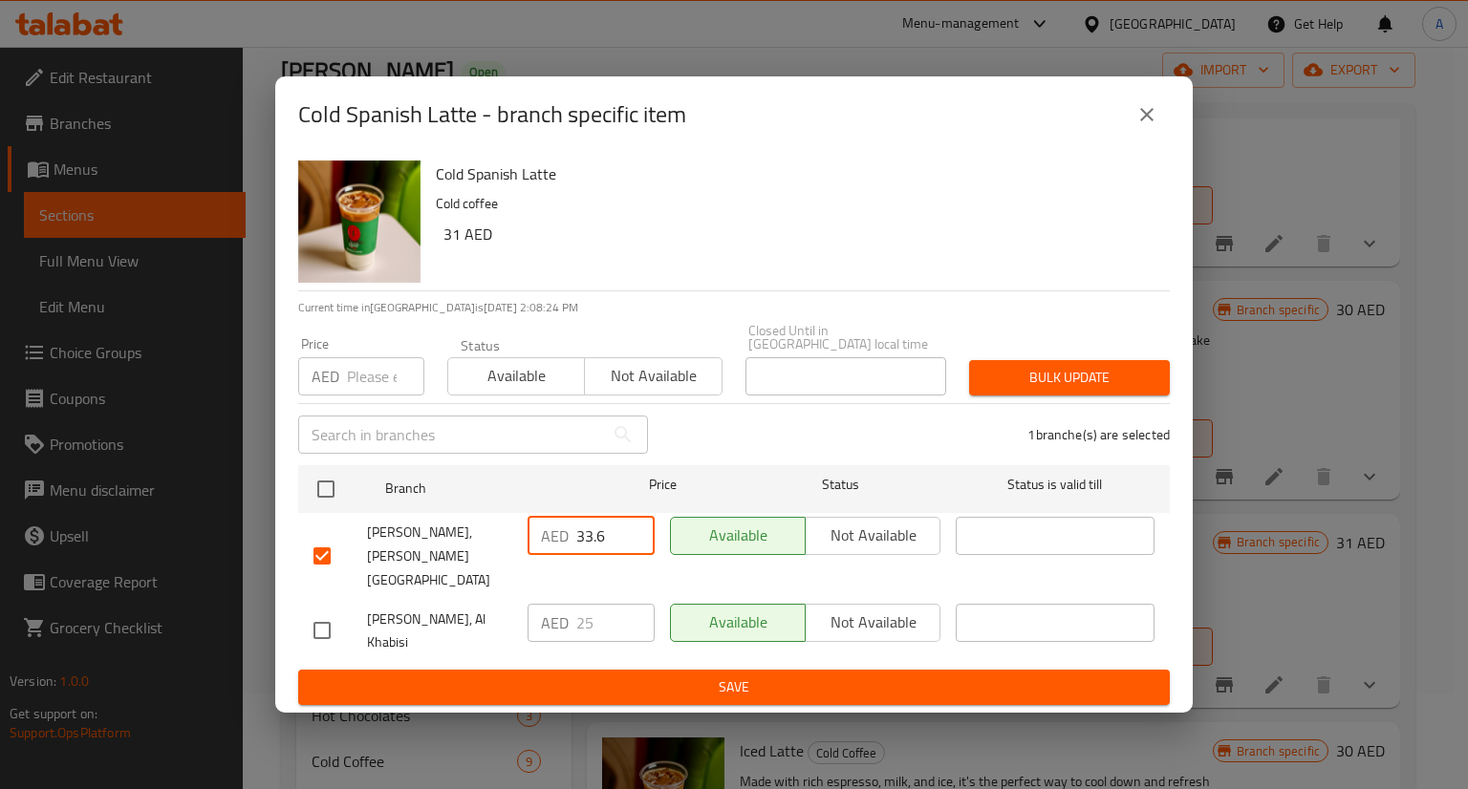
type input "33.6"
click at [719, 678] on span "Save" at bounding box center [733, 688] width 841 height 24
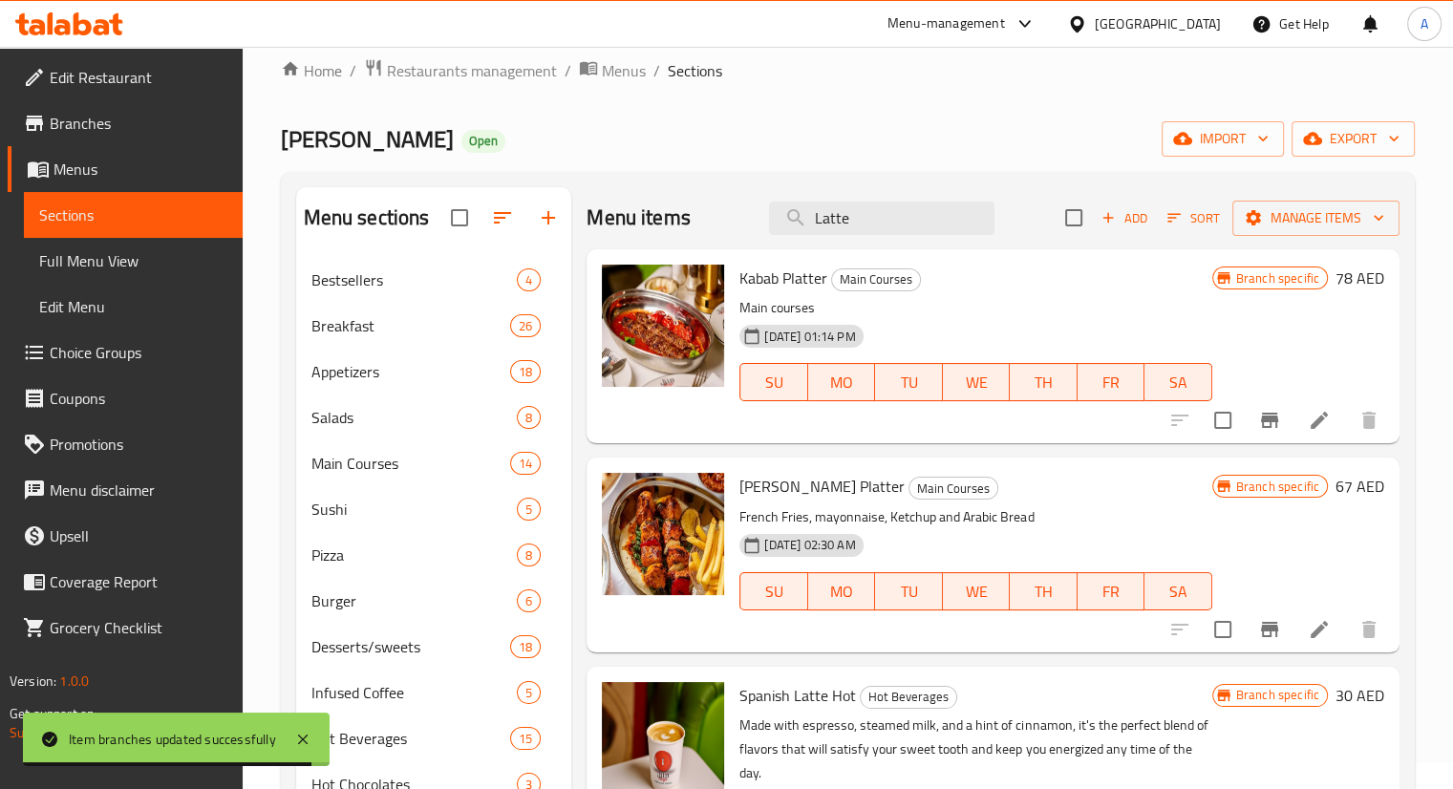
scroll to position [0, 0]
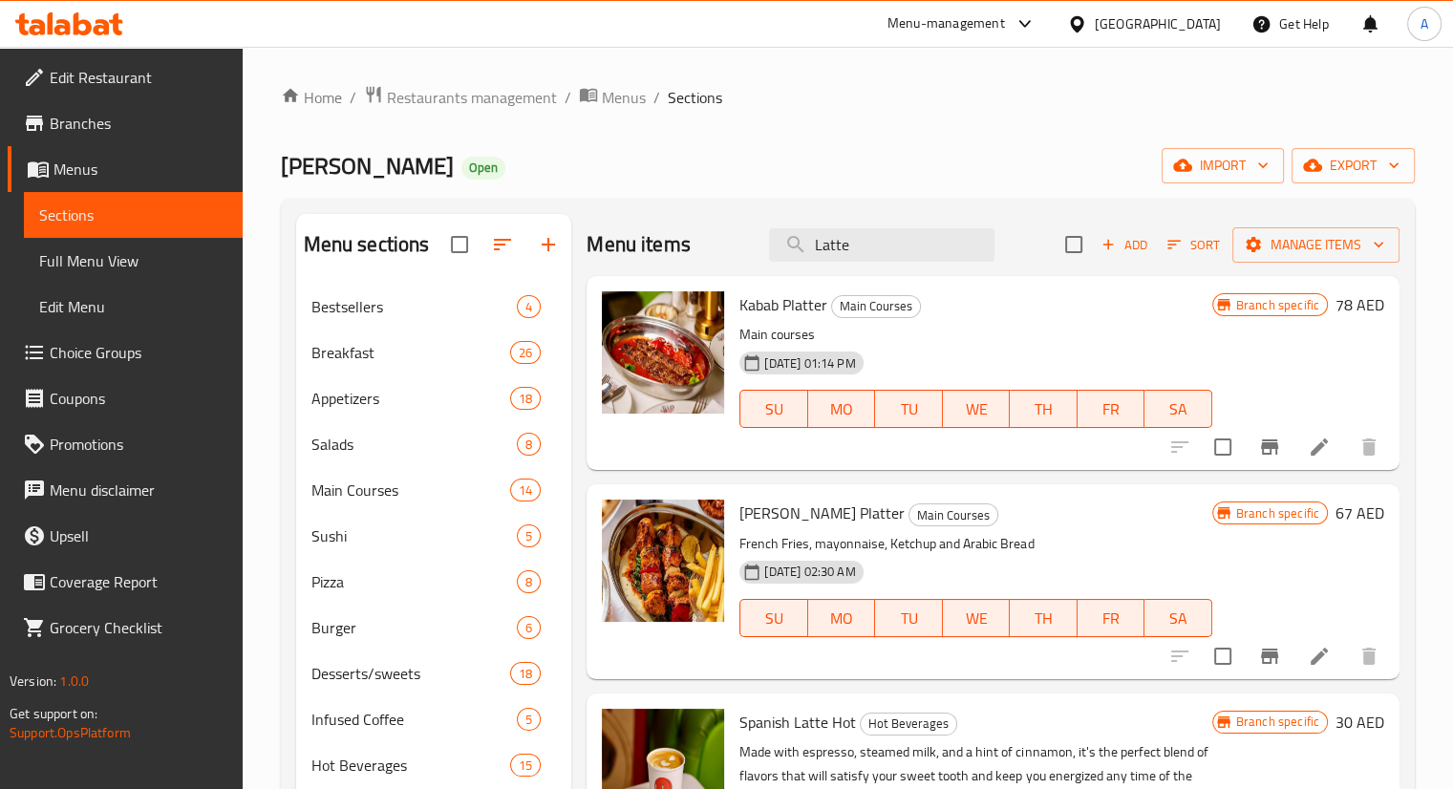
drag, startPoint x: 904, startPoint y: 243, endPoint x: 732, endPoint y: 215, distance: 174.2
click at [732, 215] on div "Menu items Latte Add Sort Manage items" at bounding box center [993, 245] width 813 height 62
paste input "Cappuccino"
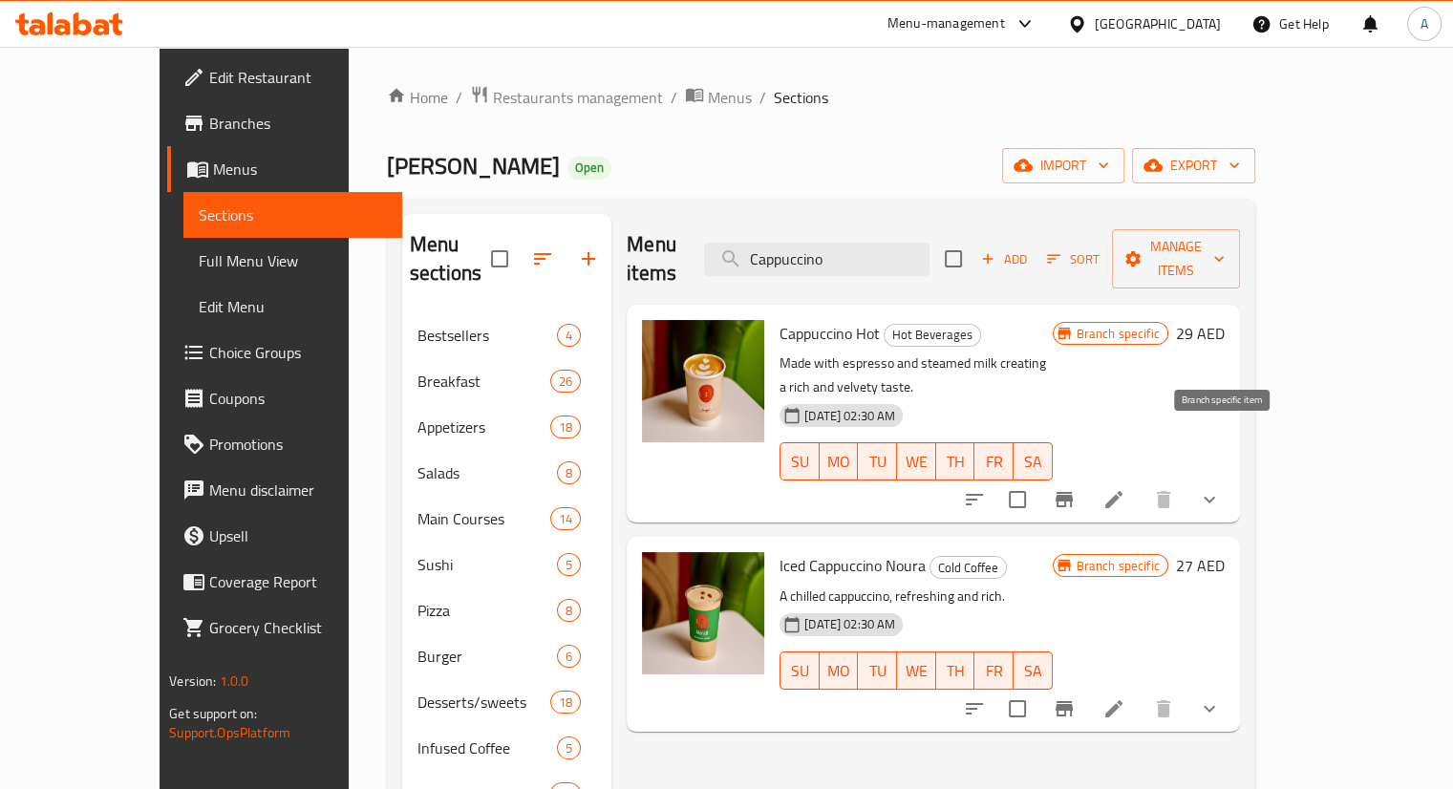
type input "Cappuccino"
click at [1076, 488] on icon "Branch-specific-item" at bounding box center [1064, 499] width 23 height 23
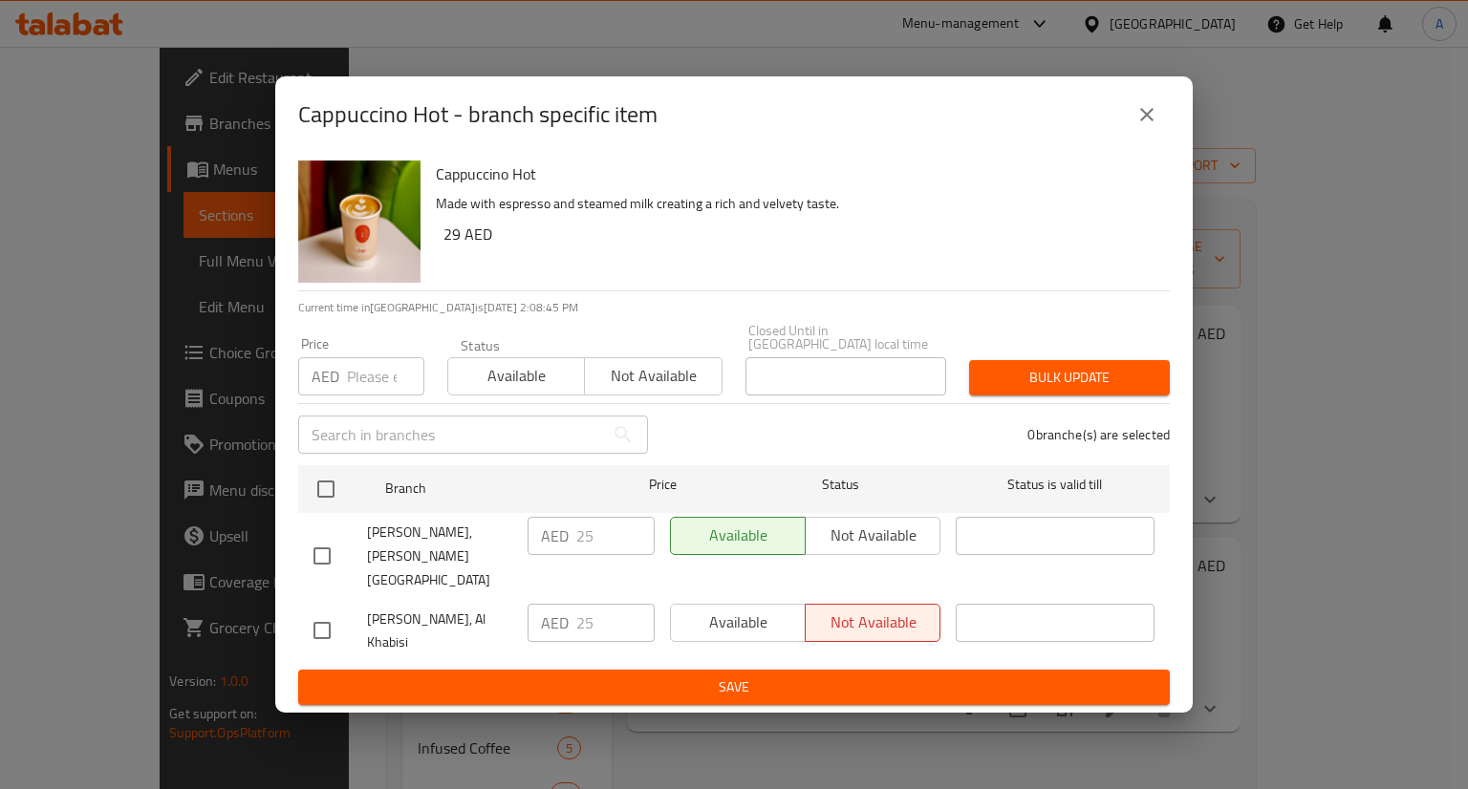
click at [319, 557] on input "checkbox" at bounding box center [322, 556] width 40 height 40
checkbox input "true"
drag, startPoint x: 599, startPoint y: 551, endPoint x: 547, endPoint y: 532, distance: 55.9
click at [547, 532] on div "AED 25 ​" at bounding box center [590, 536] width 127 height 38
type input "28.8"
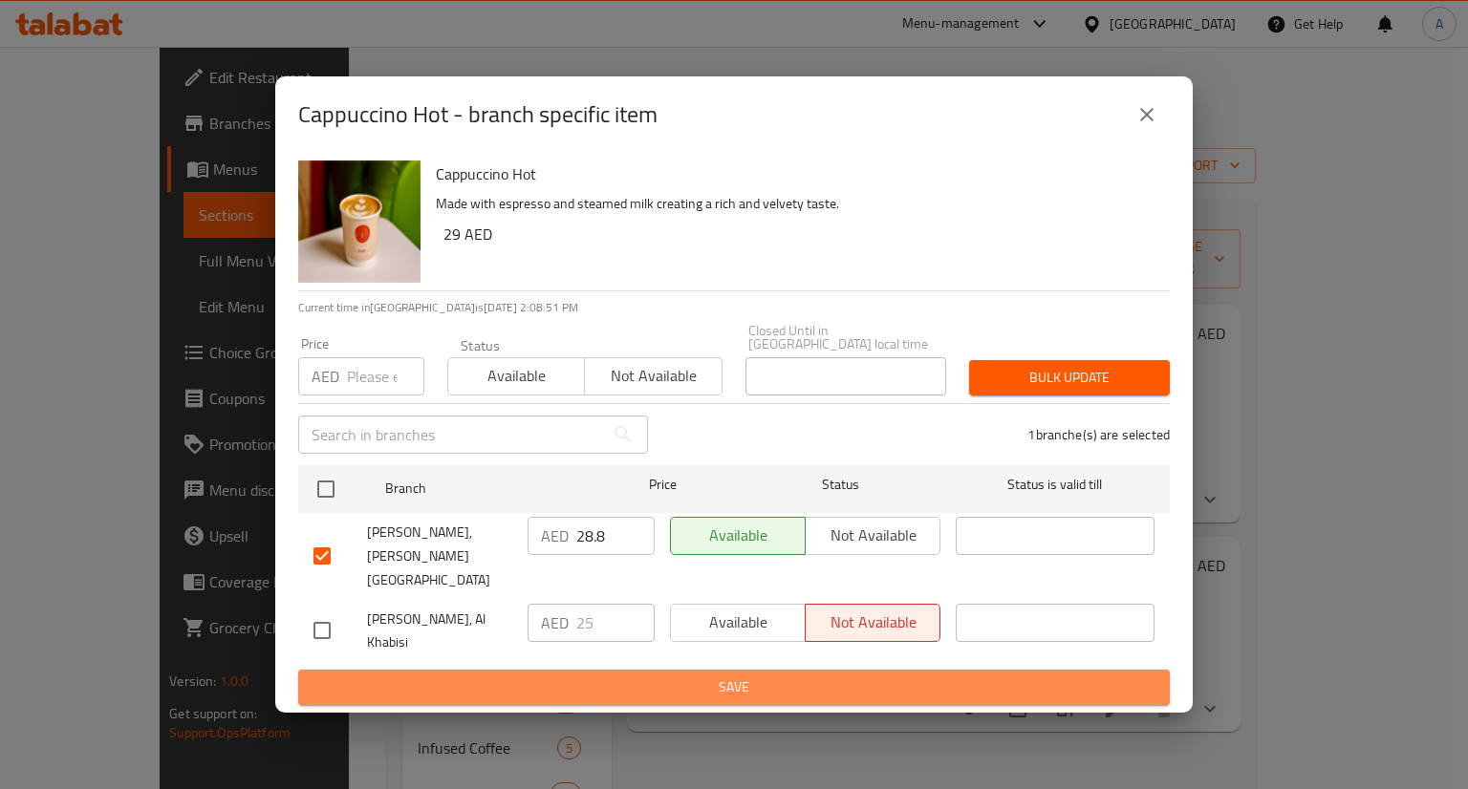
click at [695, 676] on span "Save" at bounding box center [733, 688] width 841 height 24
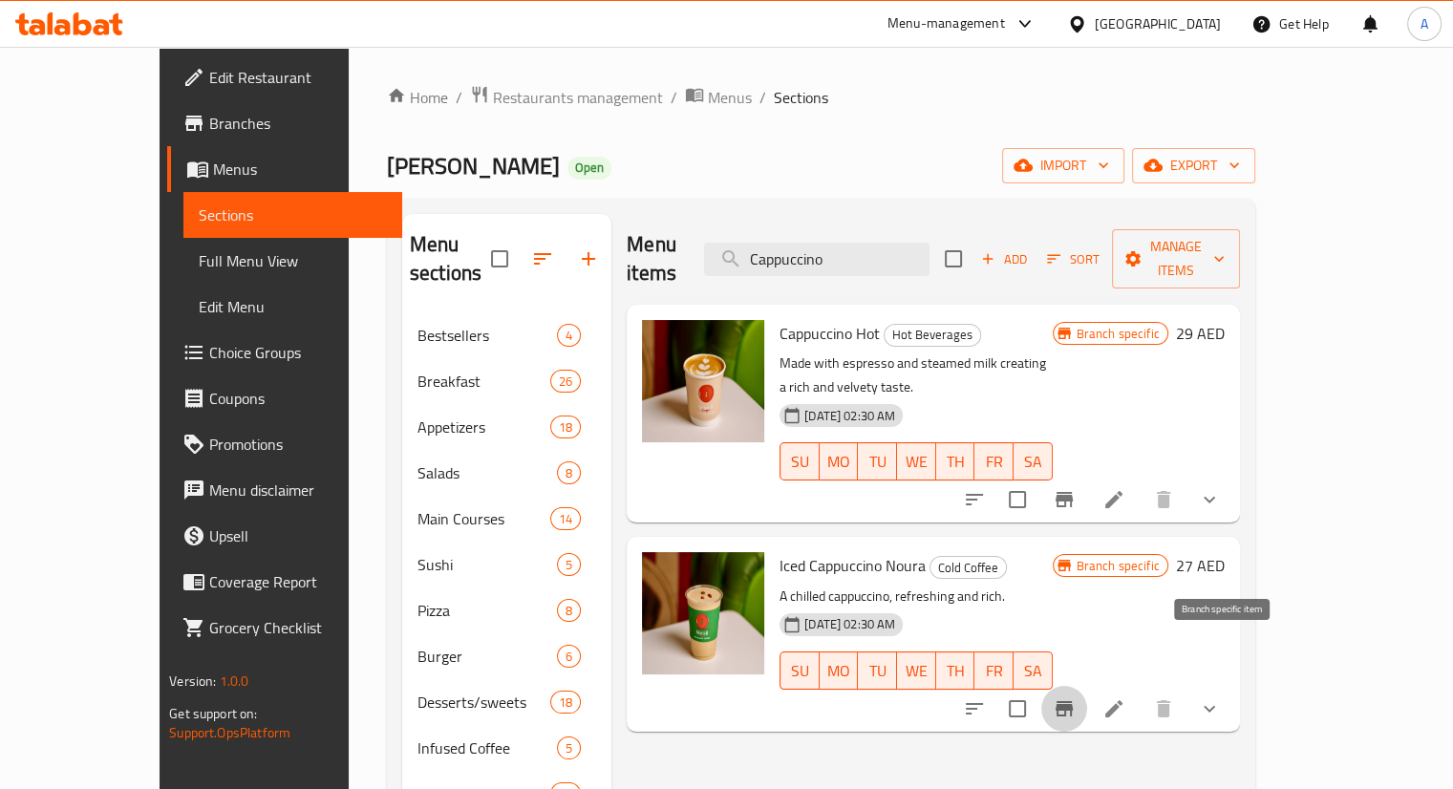
click at [1076, 698] on icon "Branch-specific-item" at bounding box center [1064, 709] width 23 height 23
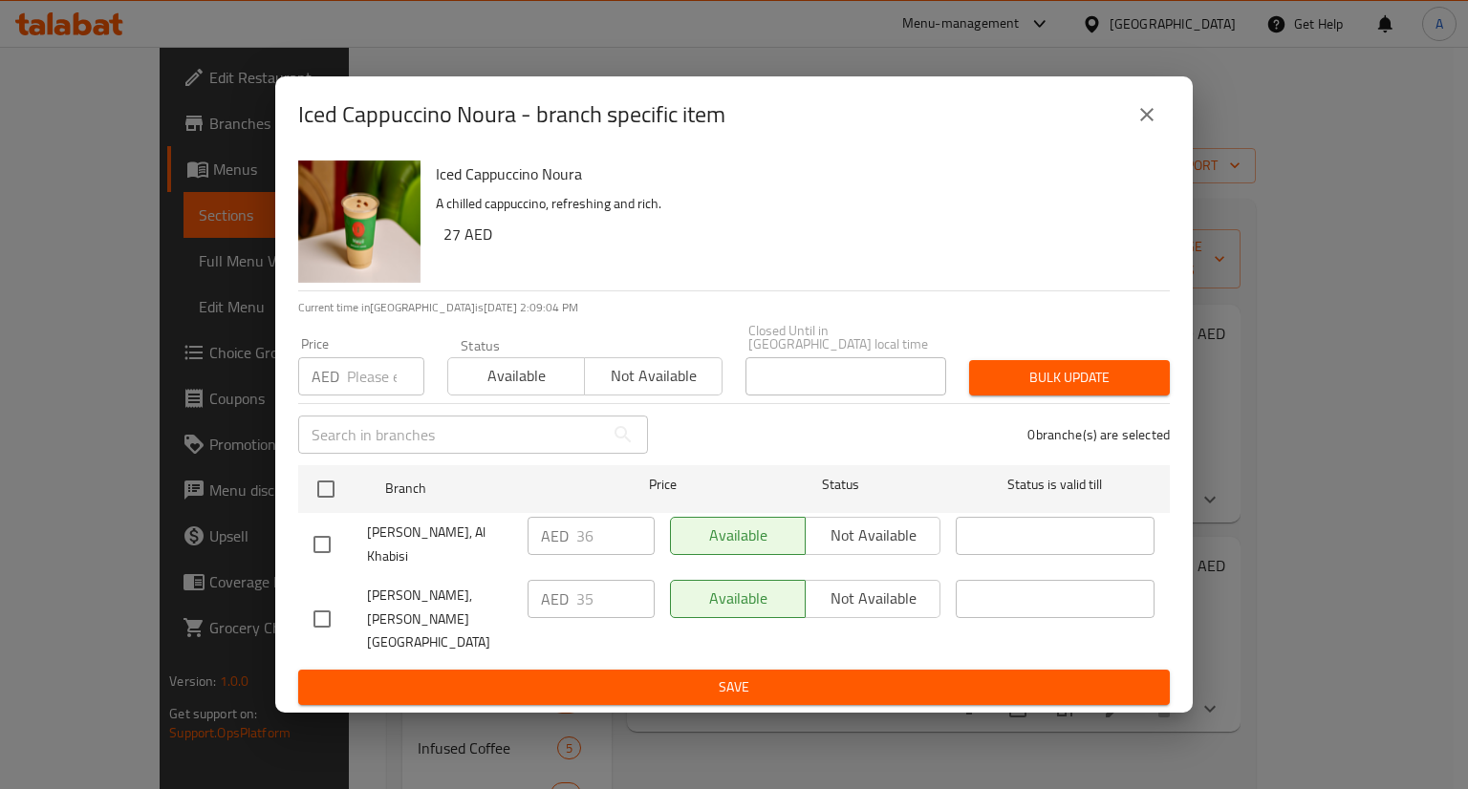
click at [375, 632] on span "[PERSON_NAME], [PERSON_NAME][GEOGRAPHIC_DATA]" at bounding box center [439, 620] width 145 height 72
click at [312, 602] on input "checkbox" at bounding box center [322, 619] width 40 height 40
click at [331, 616] on input "checkbox" at bounding box center [322, 619] width 40 height 40
click at [318, 603] on input "checkbox" at bounding box center [322, 619] width 40 height 40
checkbox input "true"
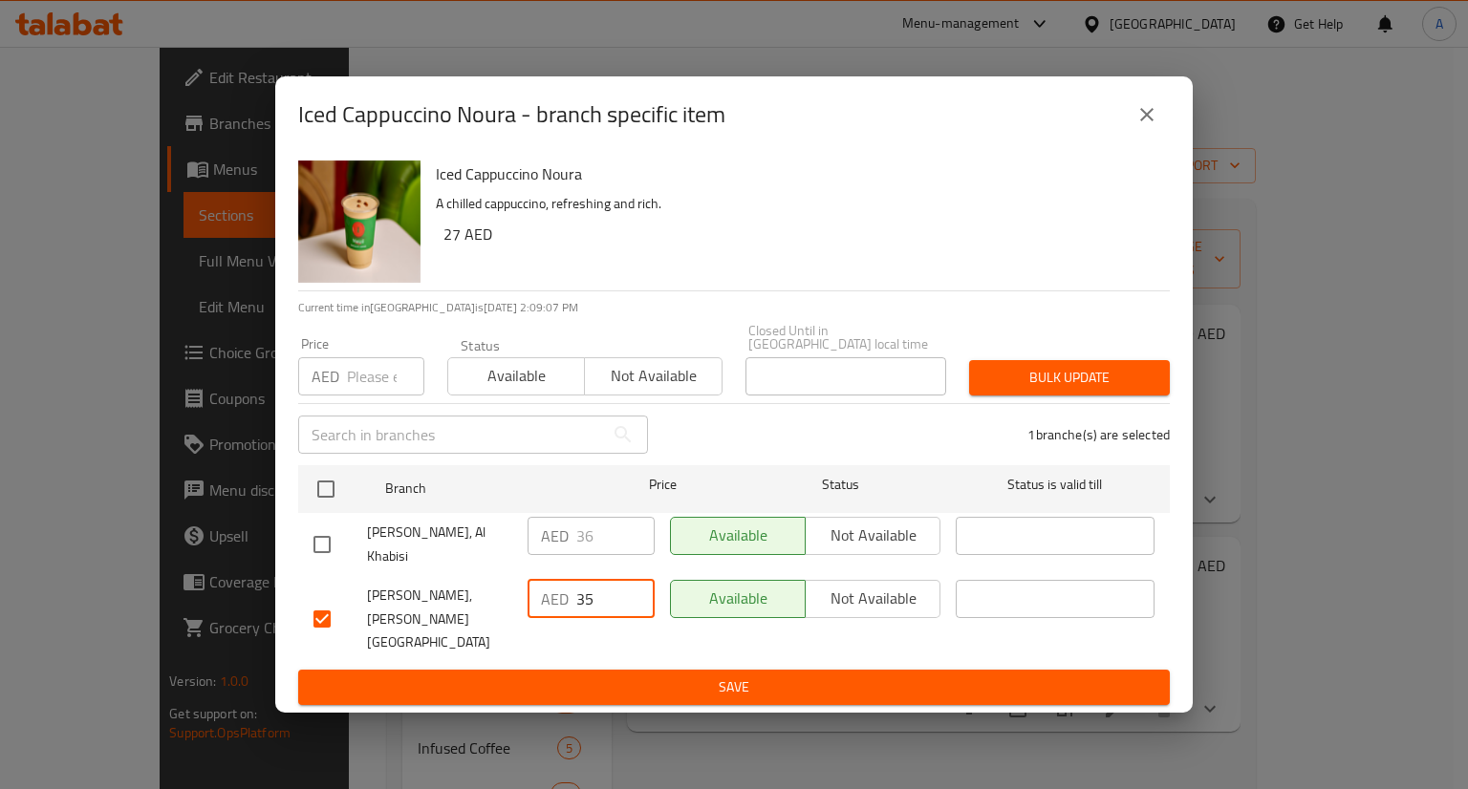
drag, startPoint x: 597, startPoint y: 597, endPoint x: 516, endPoint y: 578, distance: 83.4
click at [516, 578] on div "[PERSON_NAME], [PERSON_NAME] City AED 35 ​ Available Not available ​" at bounding box center [734, 619] width 856 height 95
type input "28.8"
click at [667, 684] on span "Save" at bounding box center [733, 688] width 841 height 24
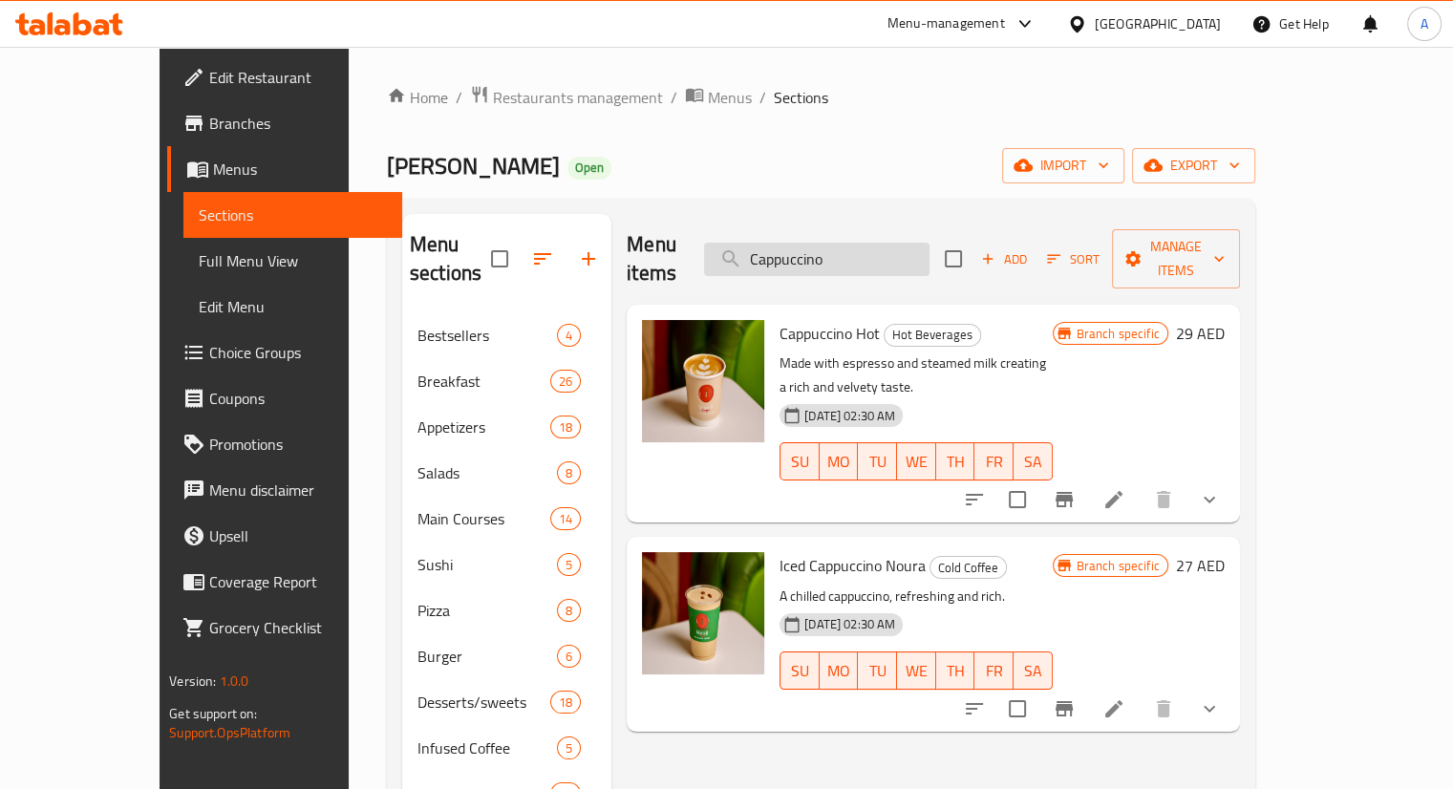
drag, startPoint x: 913, startPoint y: 250, endPoint x: 797, endPoint y: 238, distance: 116.3
click at [797, 243] on input "Cappuccino" at bounding box center [817, 259] width 226 height 33
paste input "Spanish Cortad"
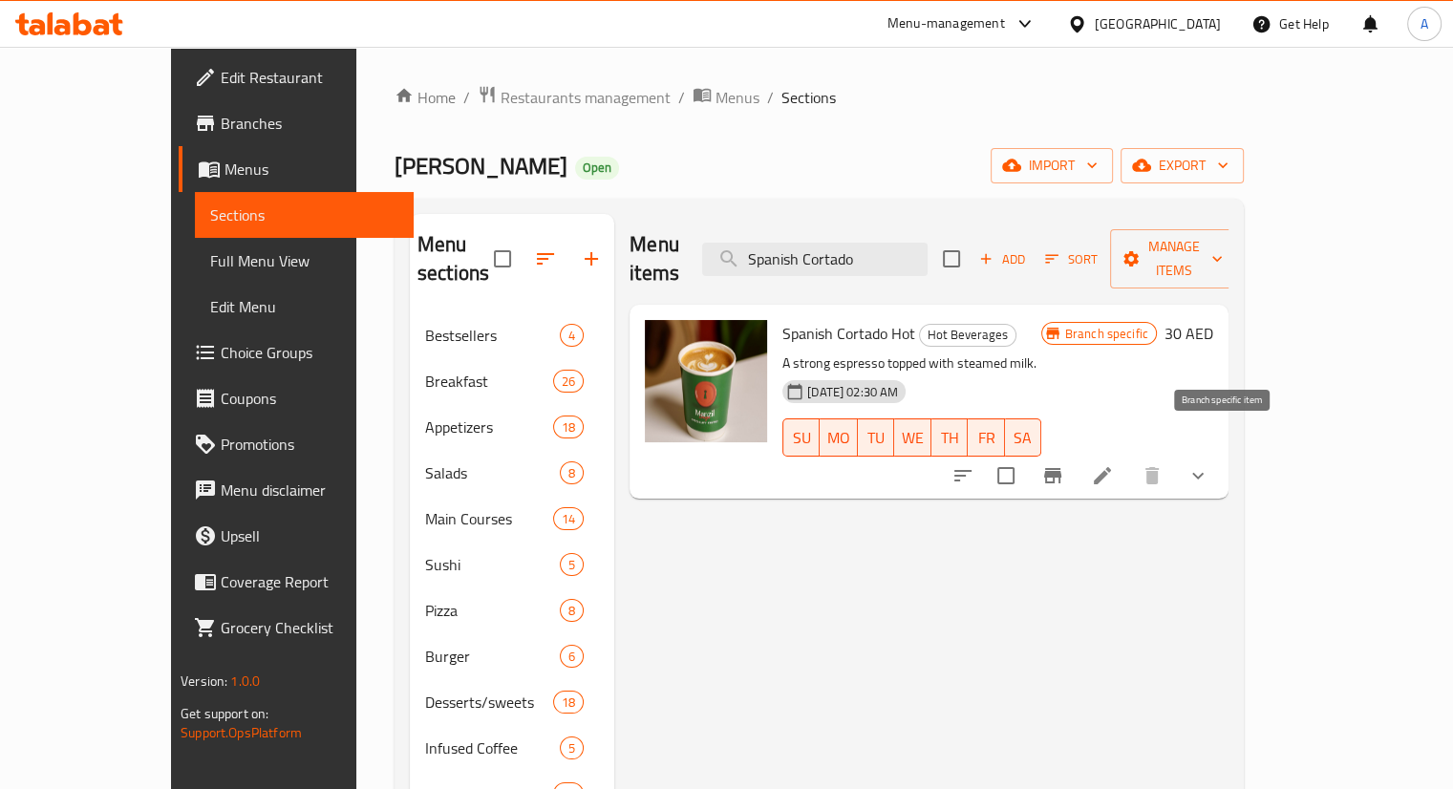
type input "Spanish Cortado"
click at [1065, 464] on icon "Branch-specific-item" at bounding box center [1053, 475] width 23 height 23
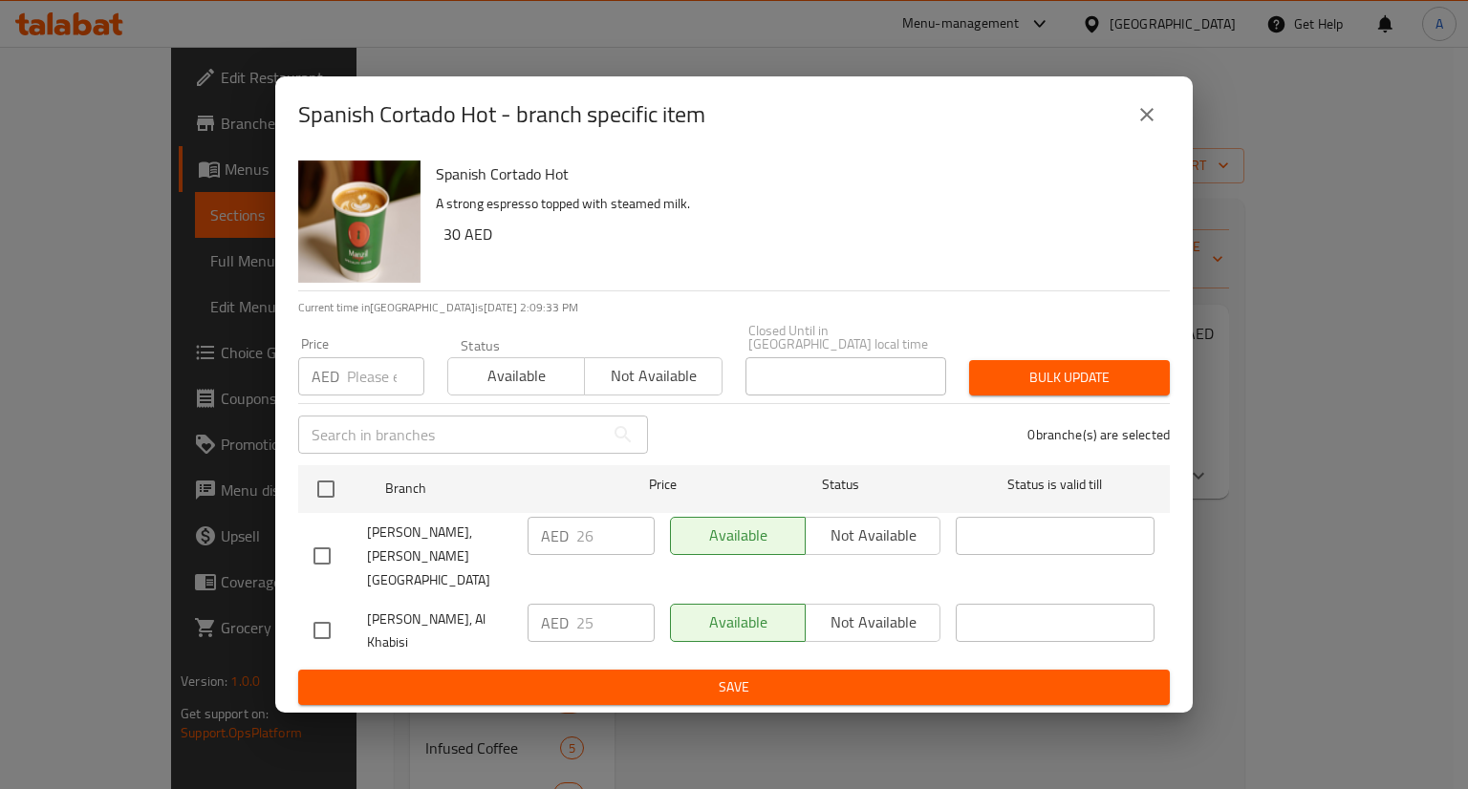
click at [334, 555] on input "checkbox" at bounding box center [322, 556] width 40 height 40
checkbox input "true"
drag, startPoint x: 619, startPoint y: 548, endPoint x: 569, endPoint y: 540, distance: 51.2
click at [569, 540] on div "AED 26 ​" at bounding box center [590, 536] width 127 height 38
type input "32.4"
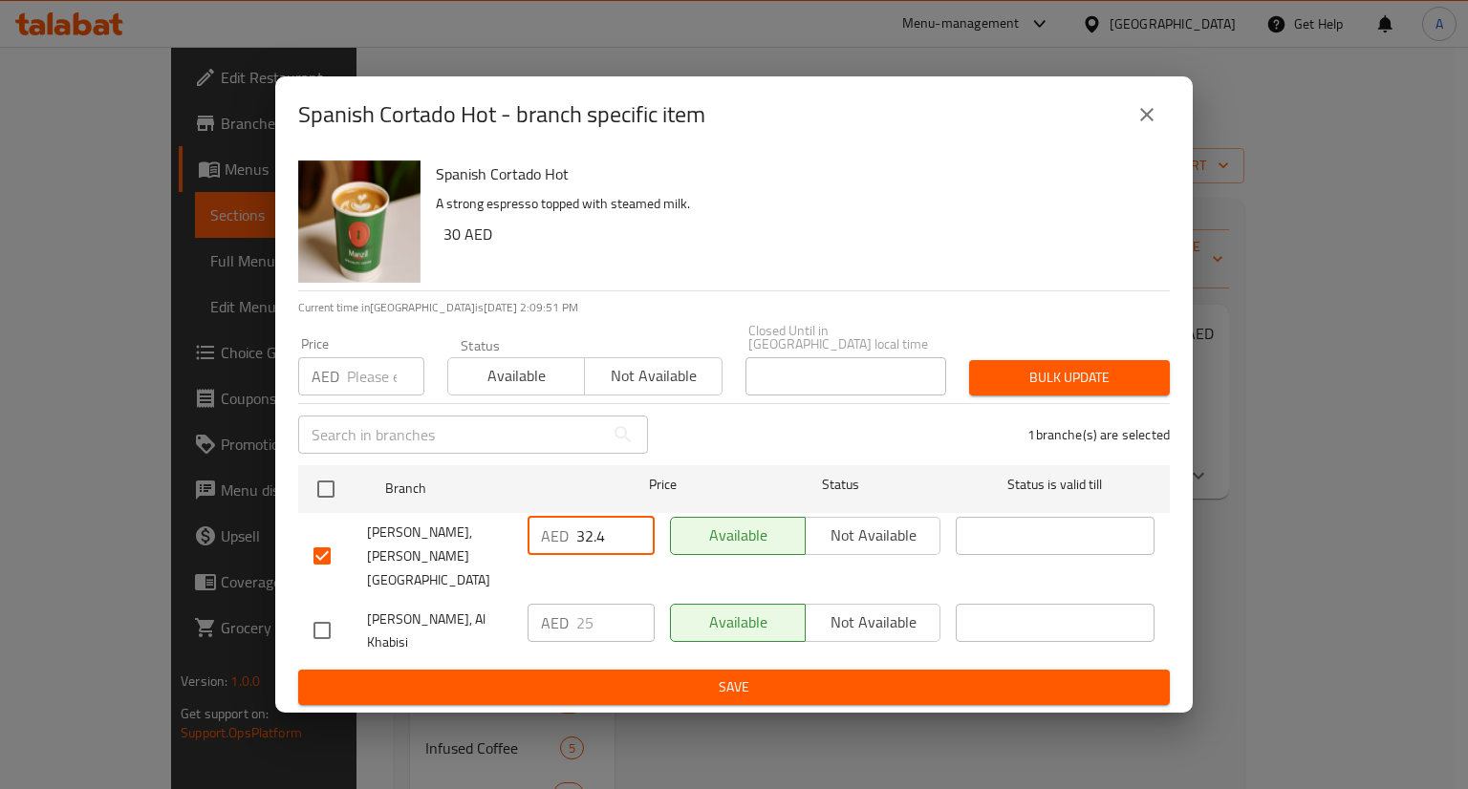
click at [726, 679] on span "Save" at bounding box center [733, 688] width 841 height 24
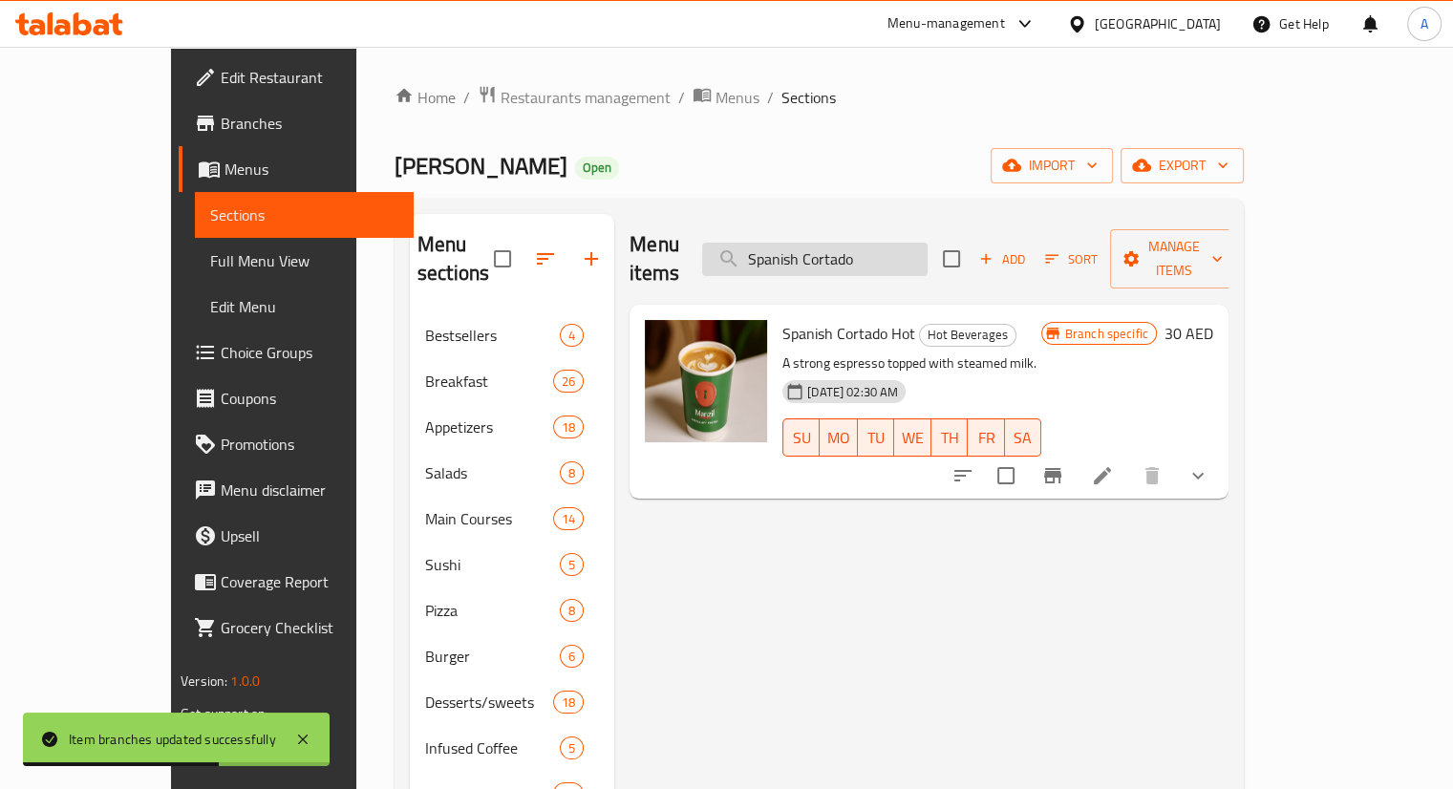
click at [928, 246] on input "Spanish Cortado" at bounding box center [815, 259] width 226 height 33
paste input "search"
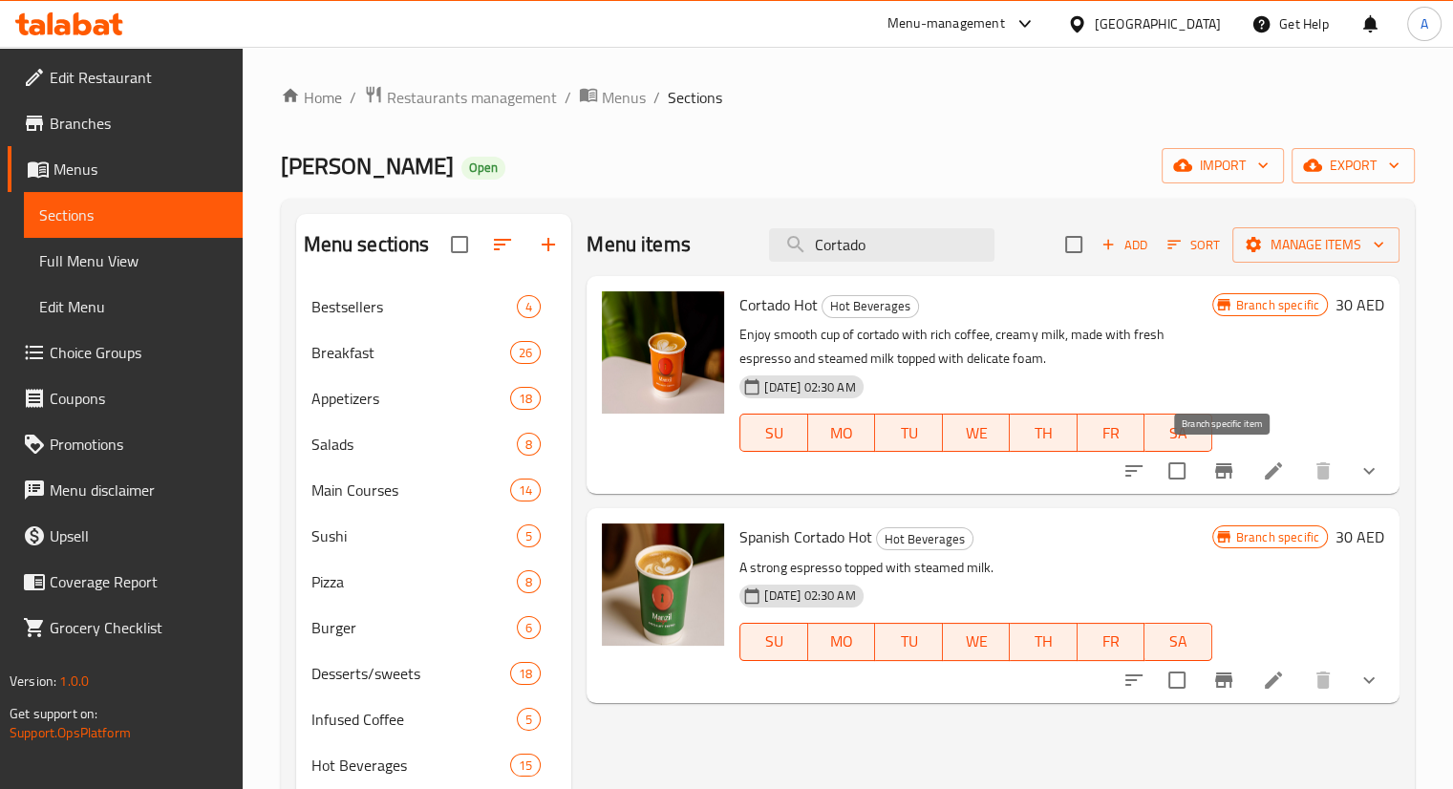
type input "Cortado"
click at [1231, 470] on icon "Branch-specific-item" at bounding box center [1224, 470] width 17 height 15
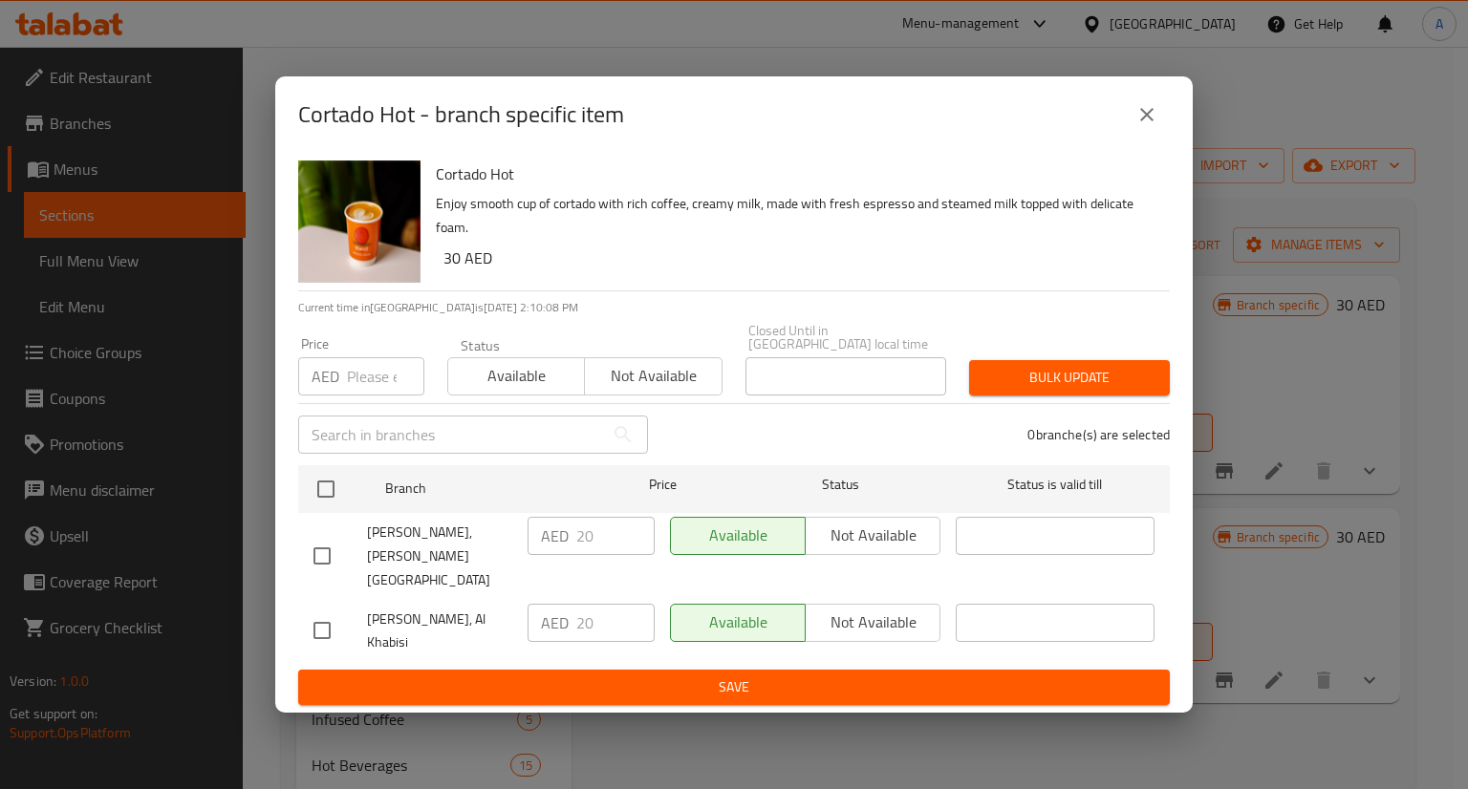
click at [312, 540] on div "[PERSON_NAME], [PERSON_NAME][GEOGRAPHIC_DATA]" at bounding box center [413, 556] width 214 height 95
click at [326, 563] on input "checkbox" at bounding box center [322, 556] width 40 height 40
checkbox input "true"
drag, startPoint x: 604, startPoint y: 540, endPoint x: 570, endPoint y: 530, distance: 35.7
click at [570, 530] on div "AED 20 ​" at bounding box center [590, 536] width 127 height 38
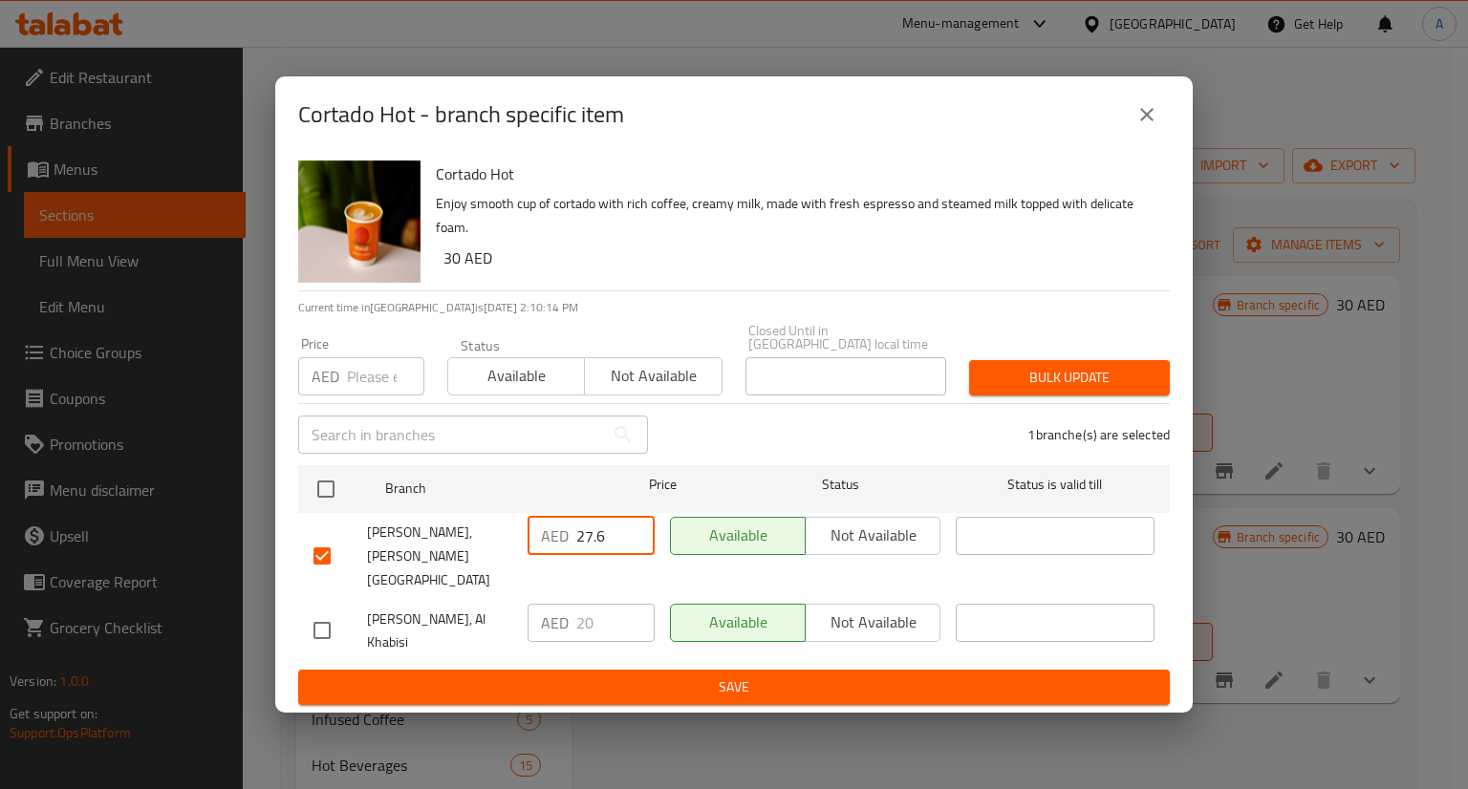
type input "27.6"
click at [772, 676] on span "Save" at bounding box center [733, 688] width 841 height 24
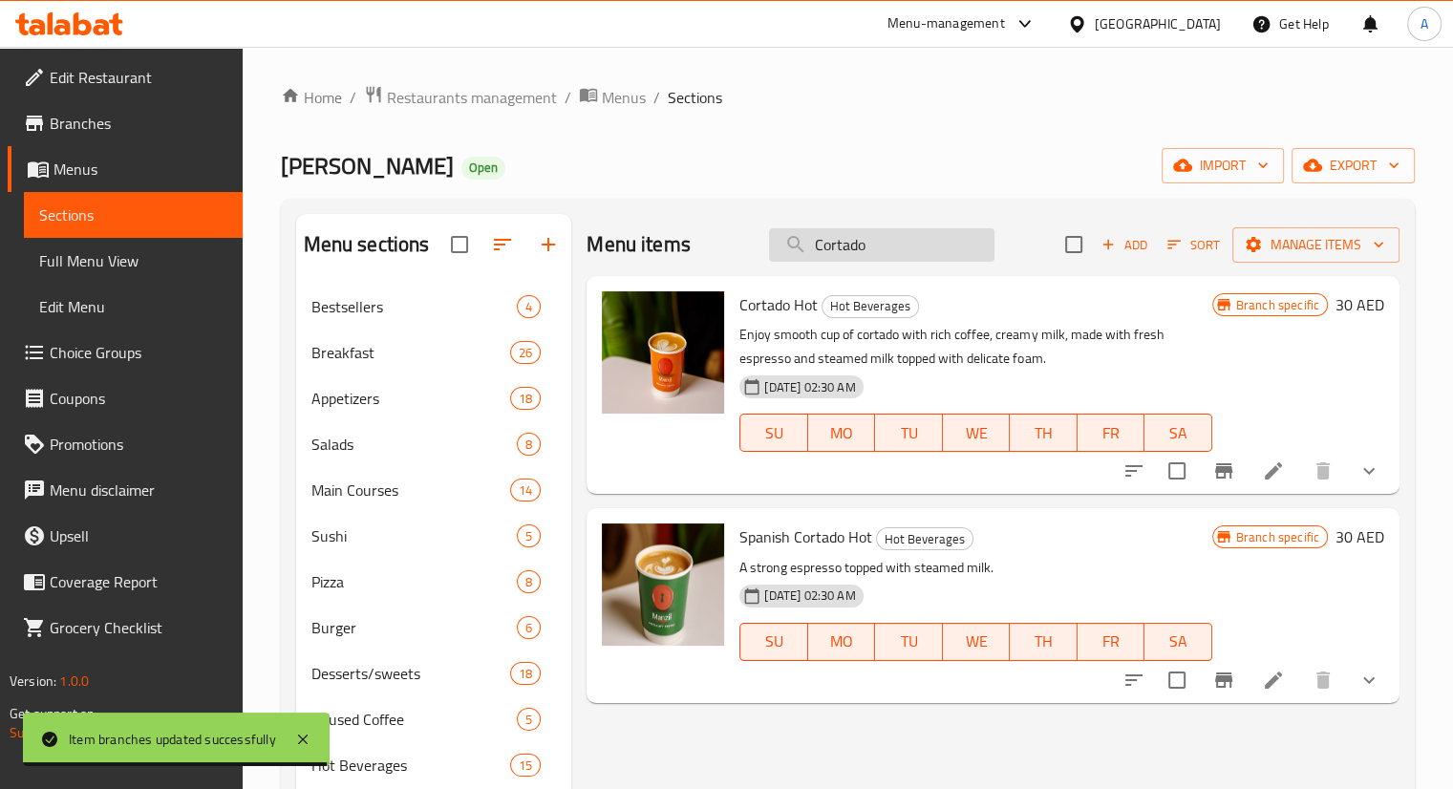
drag, startPoint x: 924, startPoint y: 256, endPoint x: 807, endPoint y: 228, distance: 120.8
click at [807, 228] on input "Cortado" at bounding box center [882, 244] width 226 height 33
paste input "Flat White"
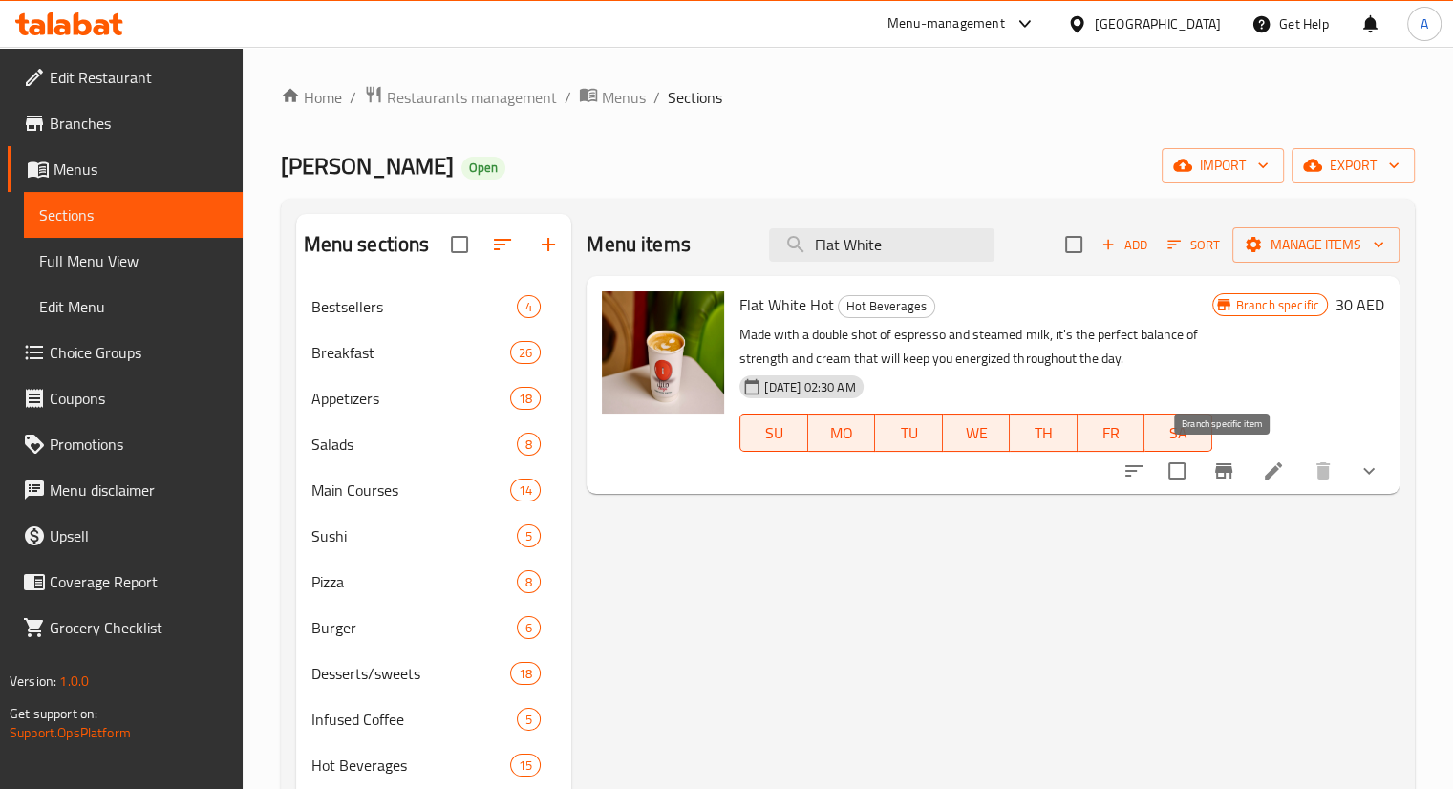
type input "Flat White"
click at [1226, 474] on icon "Branch-specific-item" at bounding box center [1224, 471] width 23 height 23
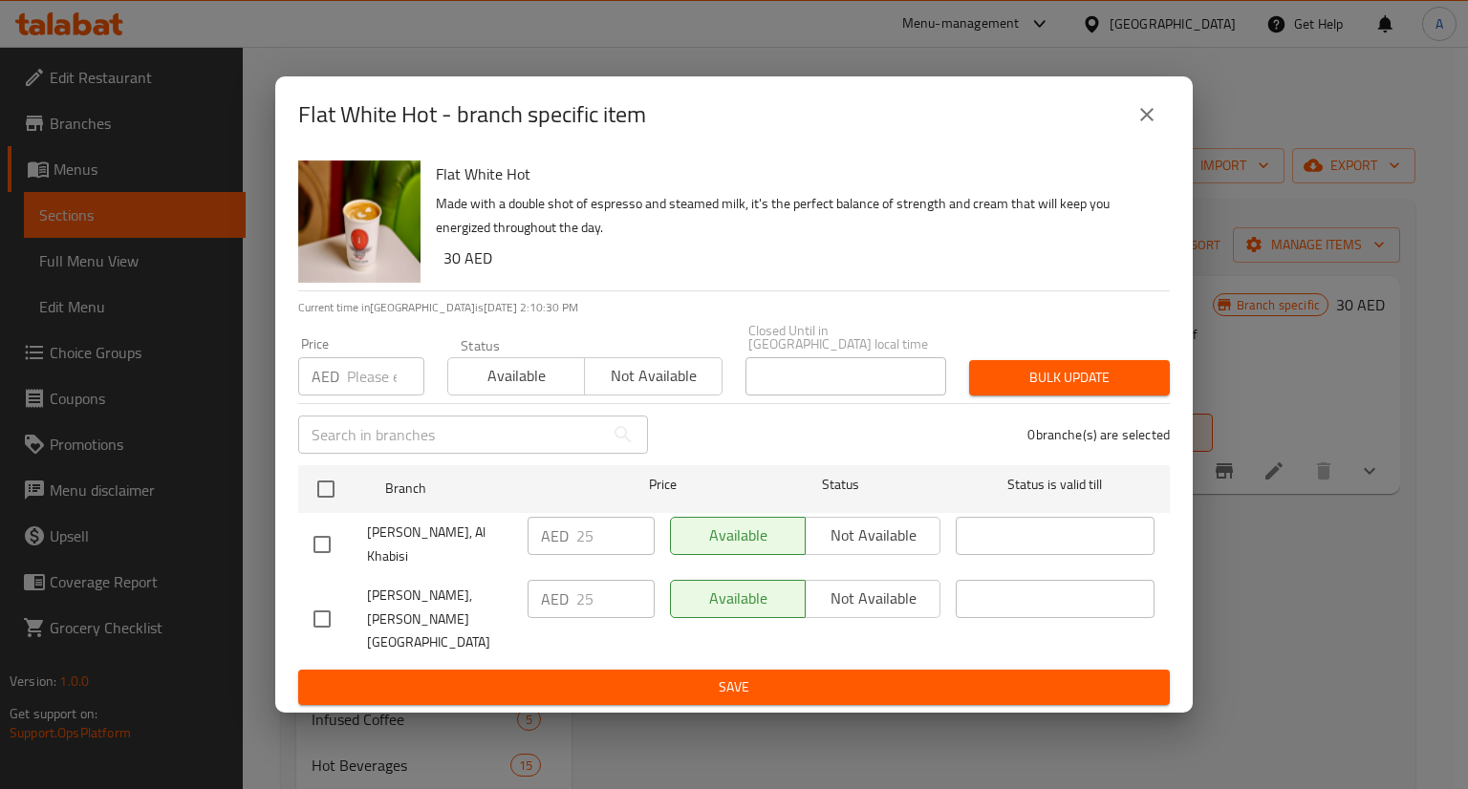
click at [327, 599] on input "checkbox" at bounding box center [322, 619] width 40 height 40
checkbox input "true"
drag, startPoint x: 597, startPoint y: 590, endPoint x: 535, endPoint y: 560, distance: 68.8
click at [535, 560] on ul "Branch Price Status Status is valid till [GEOGRAPHIC_DATA], Al Khabisi AED 25 ​…" at bounding box center [733, 564] width 871 height 213
type input "28.8"
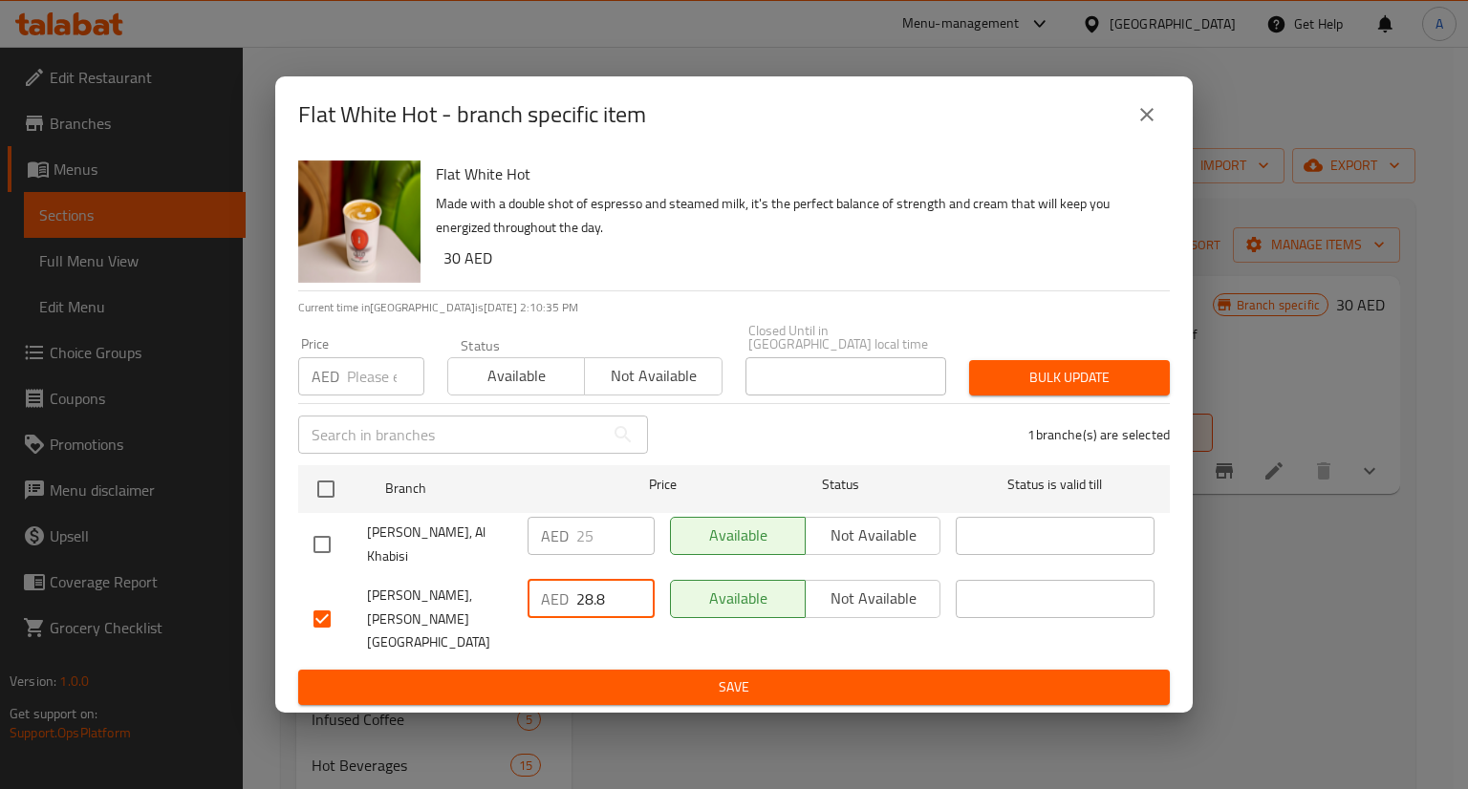
click at [654, 681] on span "Save" at bounding box center [733, 688] width 841 height 24
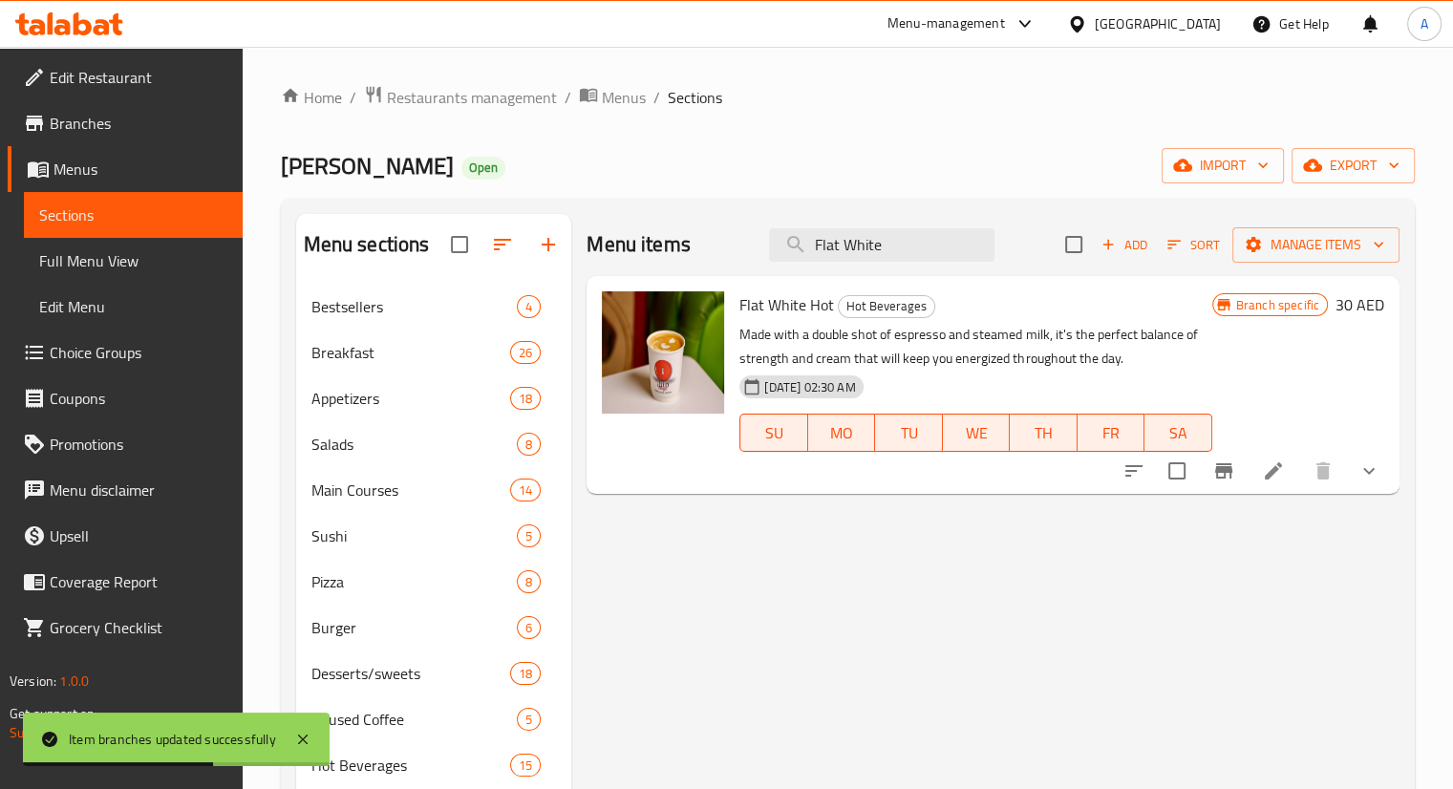
drag, startPoint x: 910, startPoint y: 239, endPoint x: 742, endPoint y: 213, distance: 170.2
click at [742, 214] on div "Menu items Flat White Add Sort Manage items" at bounding box center [993, 245] width 813 height 62
paste input "Piccolo"
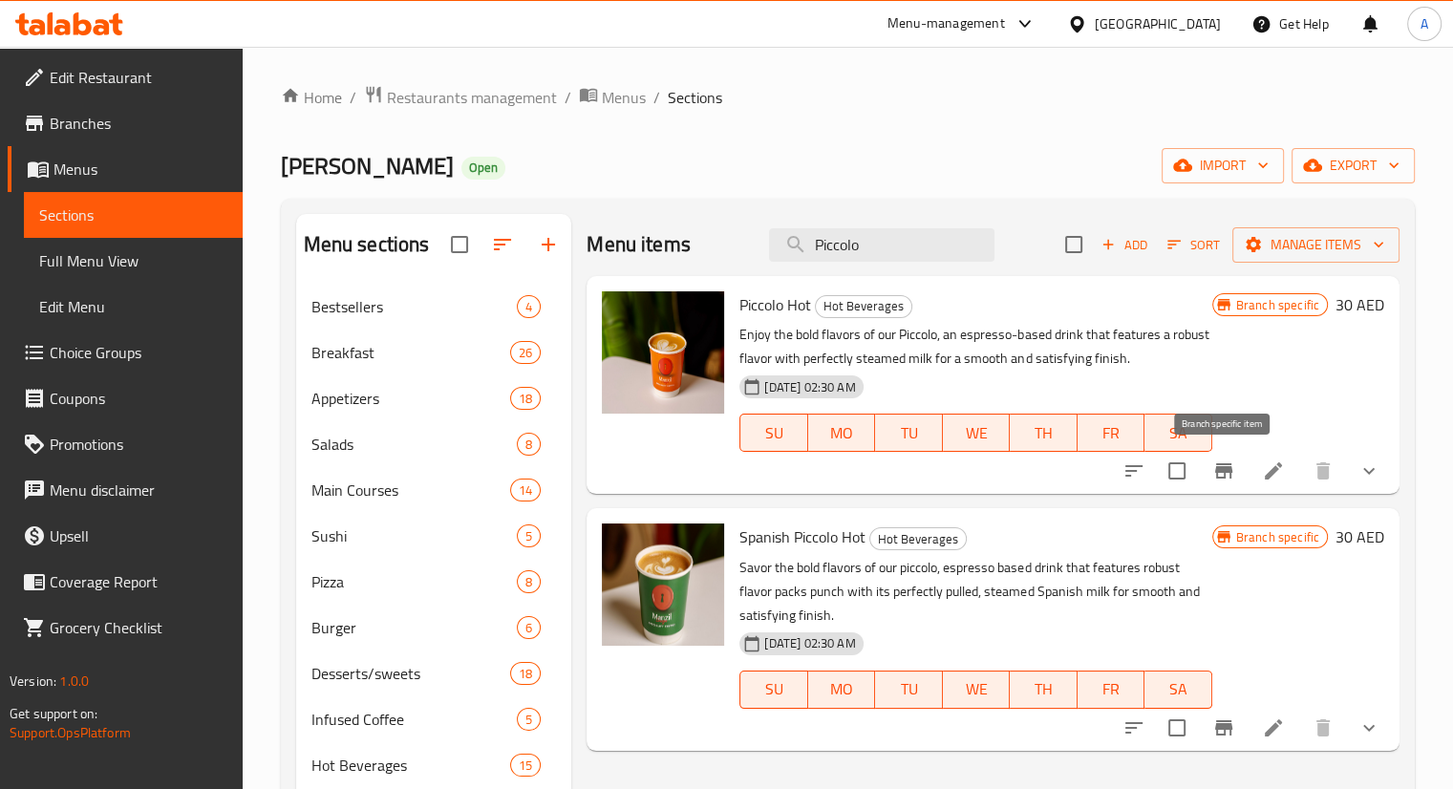
type input "Piccolo"
click at [1226, 479] on icon "Branch-specific-item" at bounding box center [1224, 471] width 23 height 23
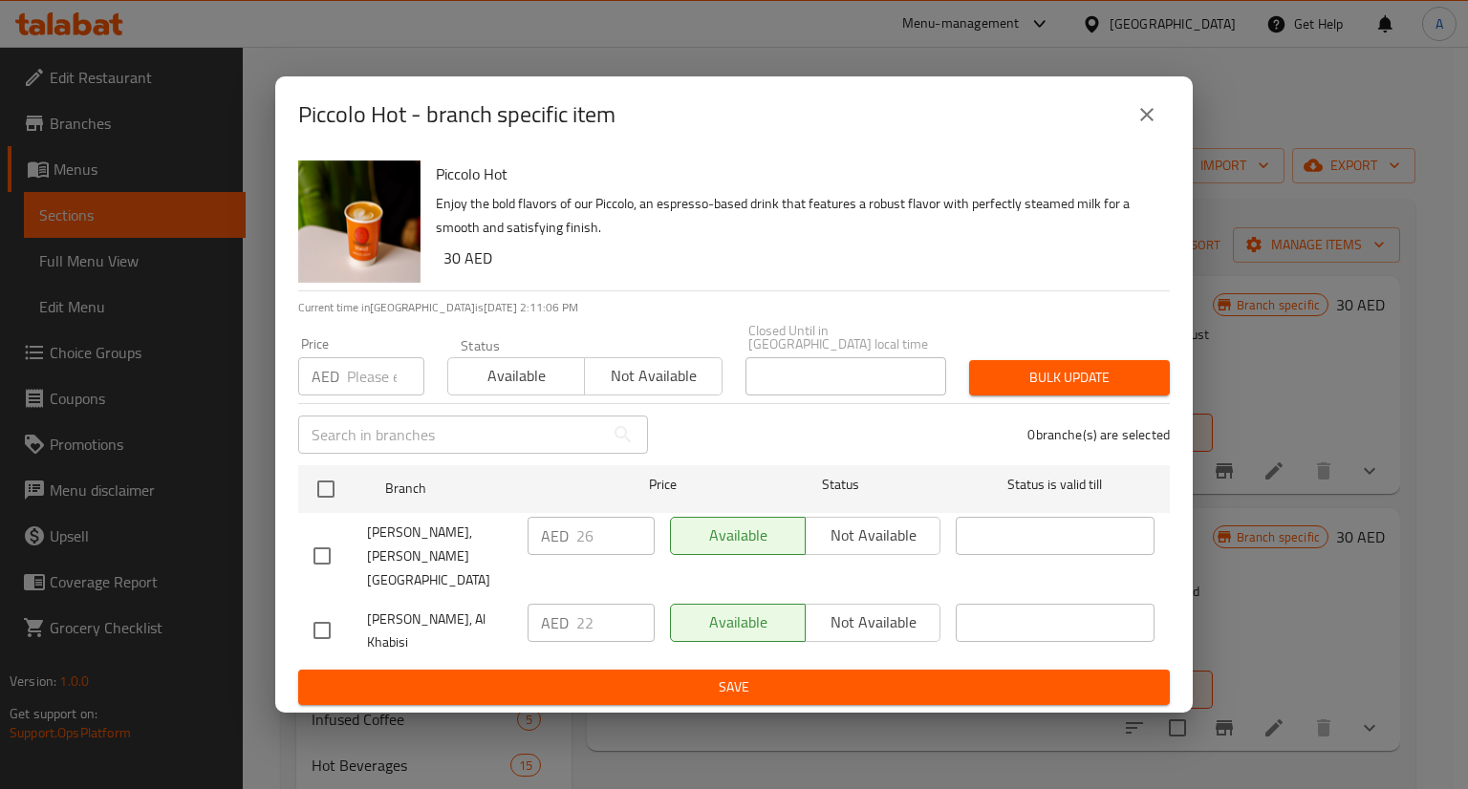
click at [317, 550] on input "checkbox" at bounding box center [322, 556] width 40 height 40
checkbox input "true"
click at [600, 536] on input "26" at bounding box center [615, 536] width 78 height 38
type input "27.6"
click at [743, 681] on span "Save" at bounding box center [733, 688] width 841 height 24
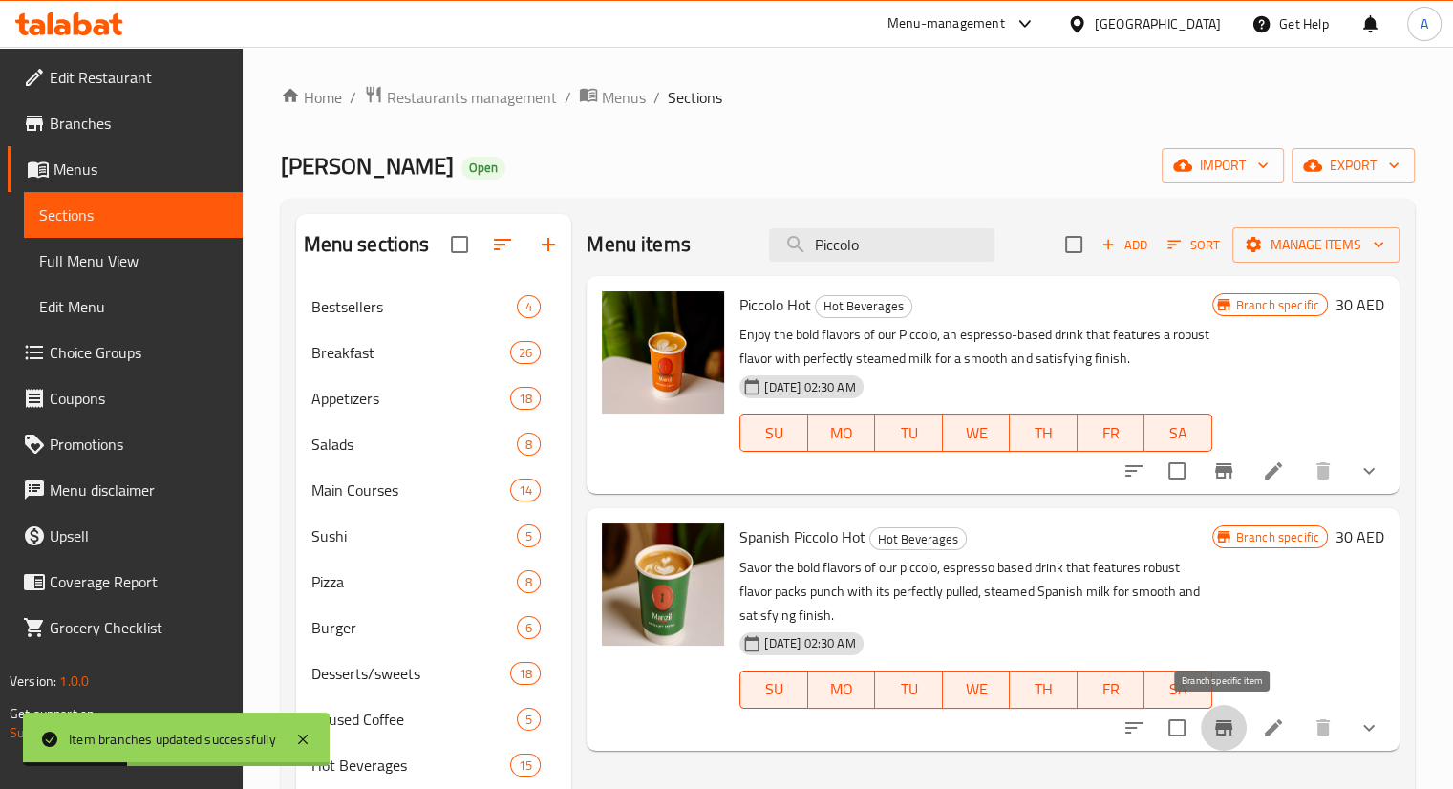
click at [1225, 727] on icon "Branch-specific-item" at bounding box center [1224, 728] width 17 height 15
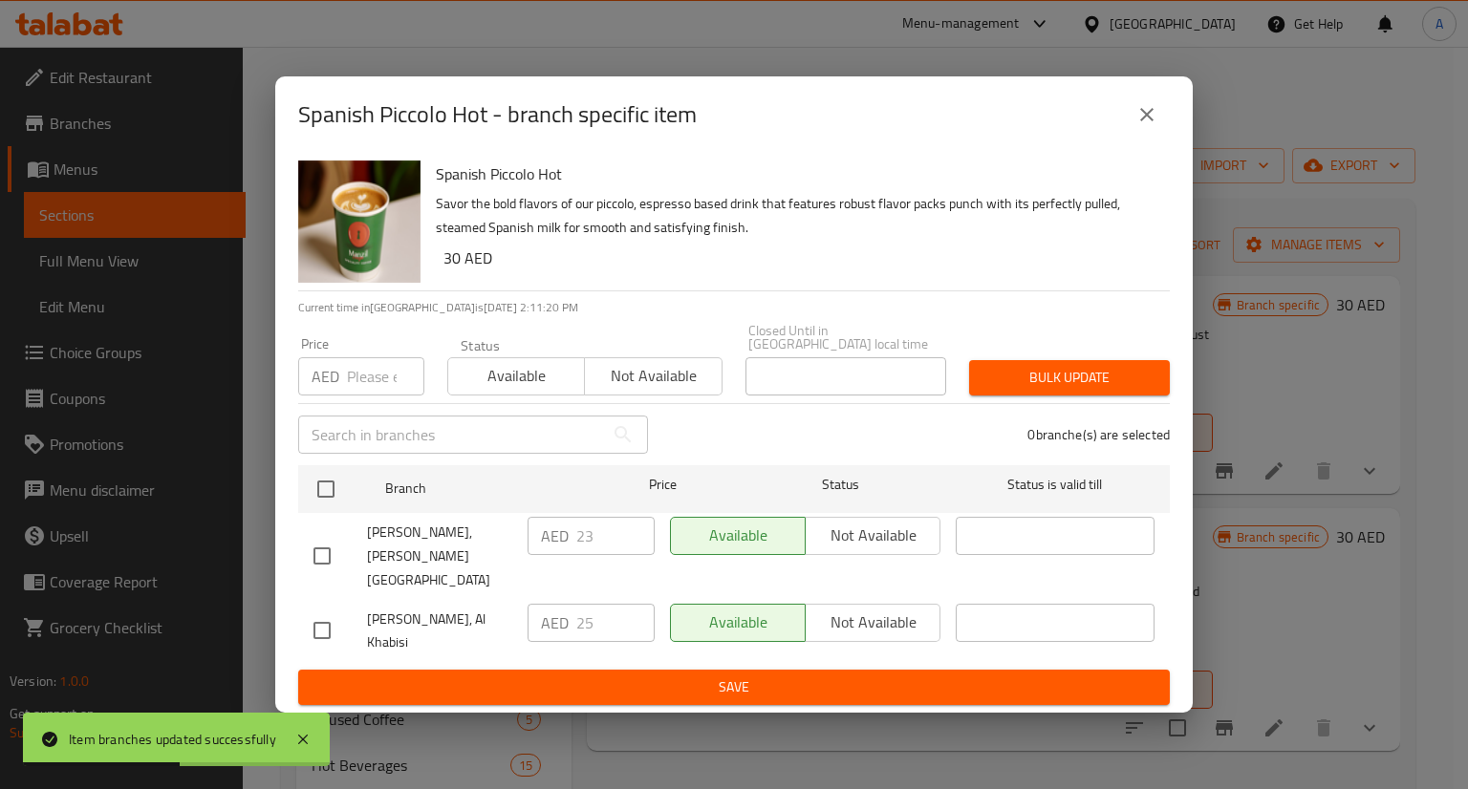
click at [329, 560] on input "checkbox" at bounding box center [322, 556] width 40 height 40
checkbox input "true"
drag, startPoint x: 589, startPoint y: 536, endPoint x: 541, endPoint y: 536, distance: 47.8
click at [541, 536] on div "AED 23 ​" at bounding box center [590, 536] width 127 height 38
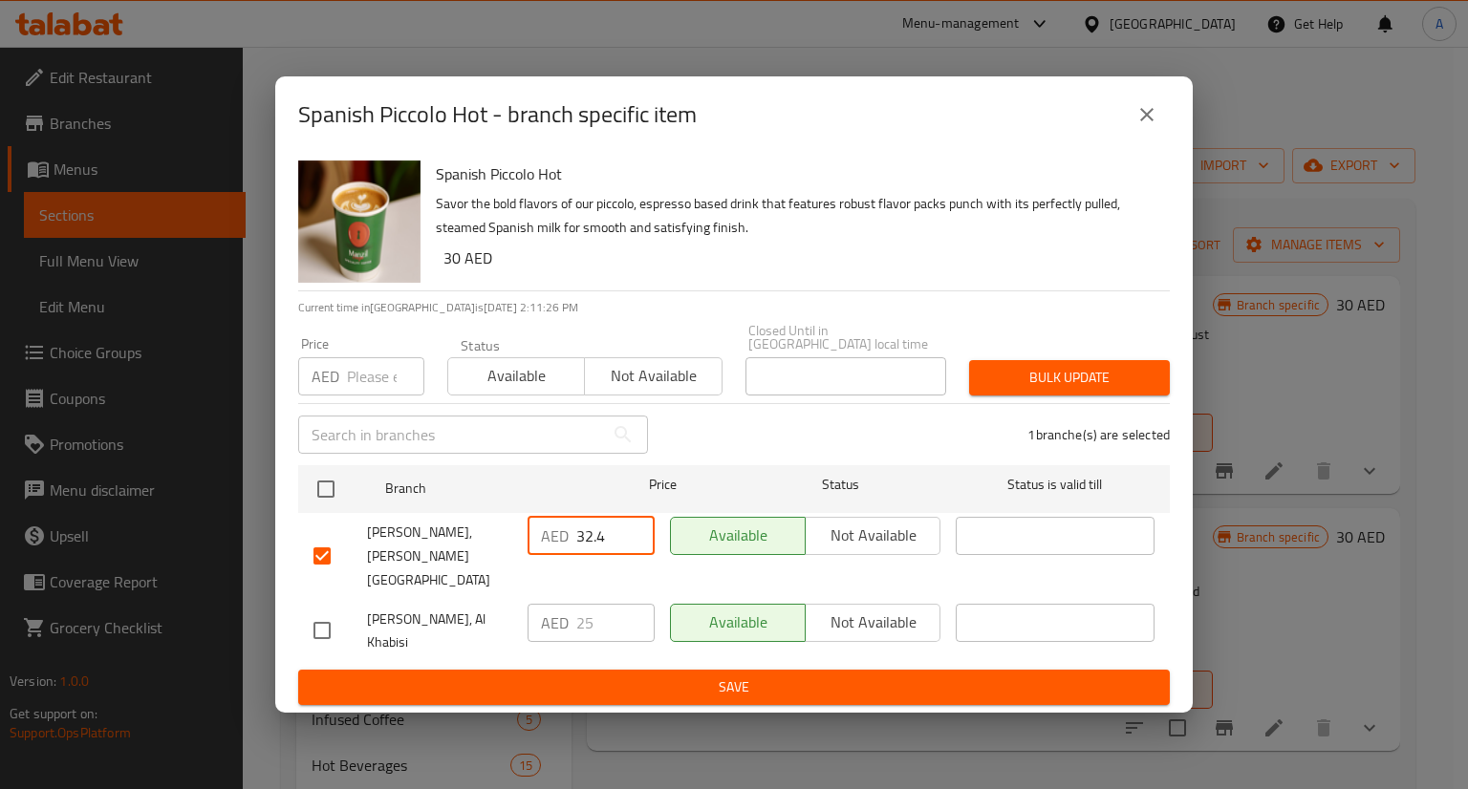
type input "32.4"
click at [726, 676] on span "Save" at bounding box center [733, 688] width 841 height 24
